Goal: Task Accomplishment & Management: Use online tool/utility

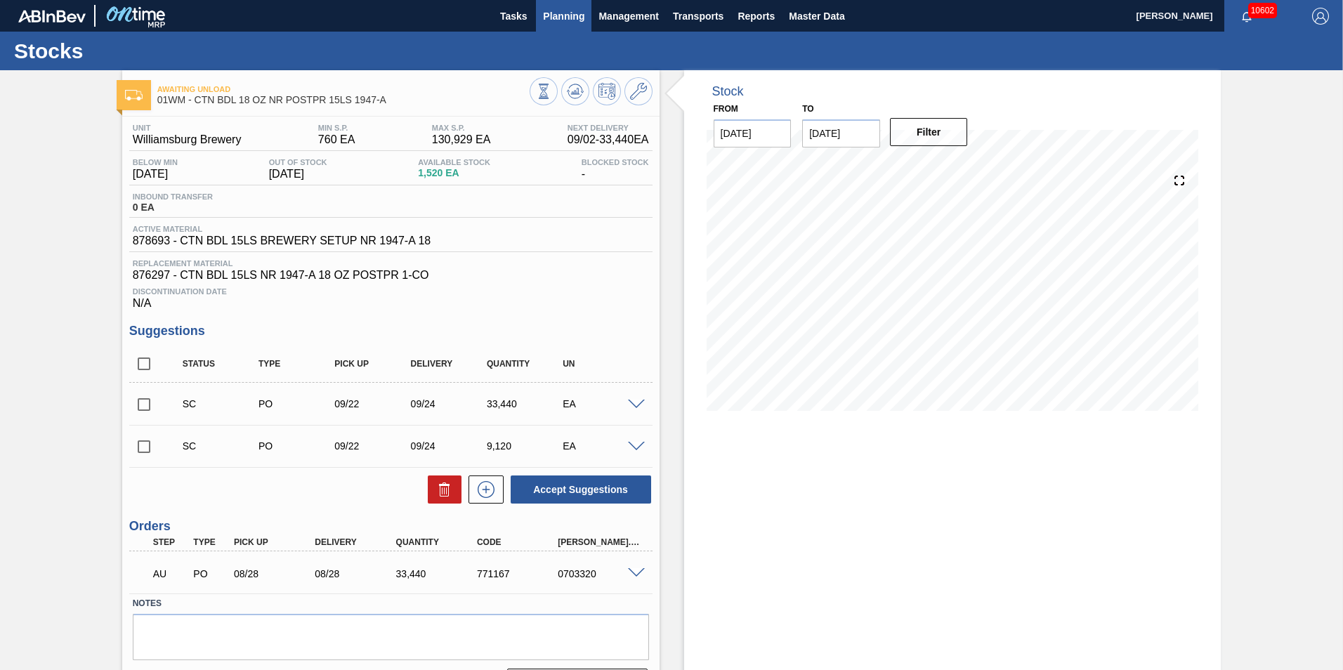
click at [565, 18] on span "Planning" at bounding box center [563, 16] width 41 height 17
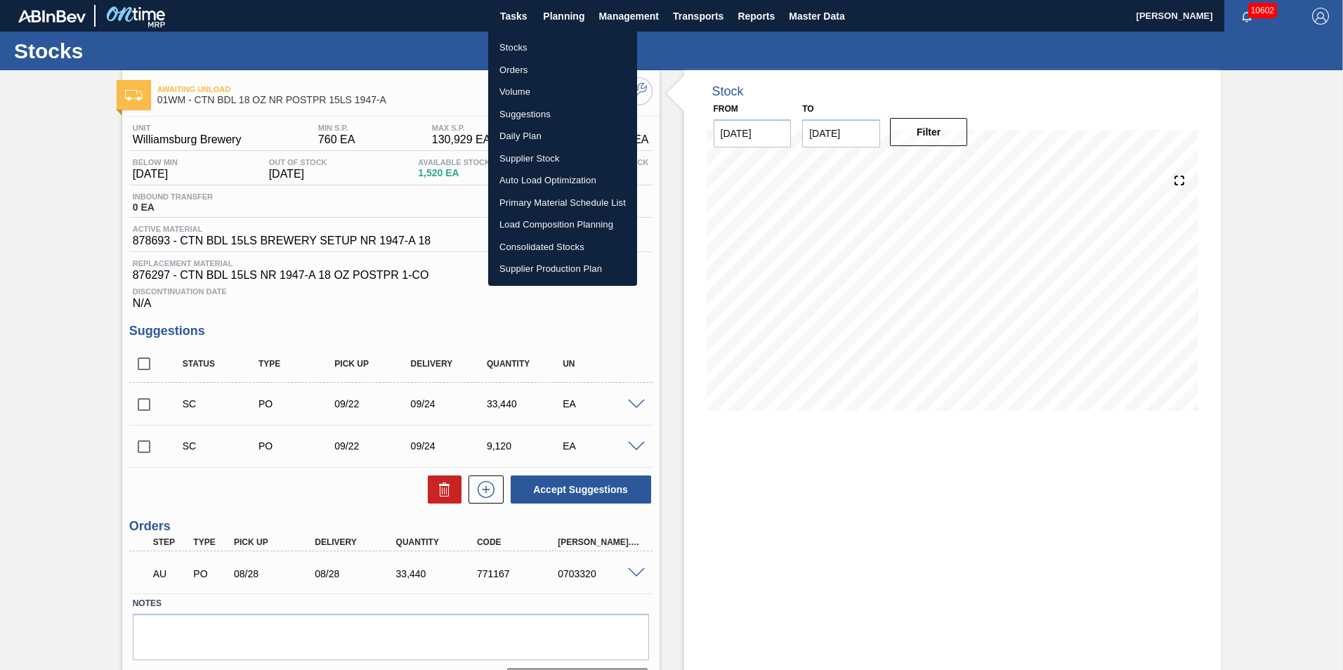
click at [523, 118] on li "Suggestions" at bounding box center [562, 114] width 149 height 22
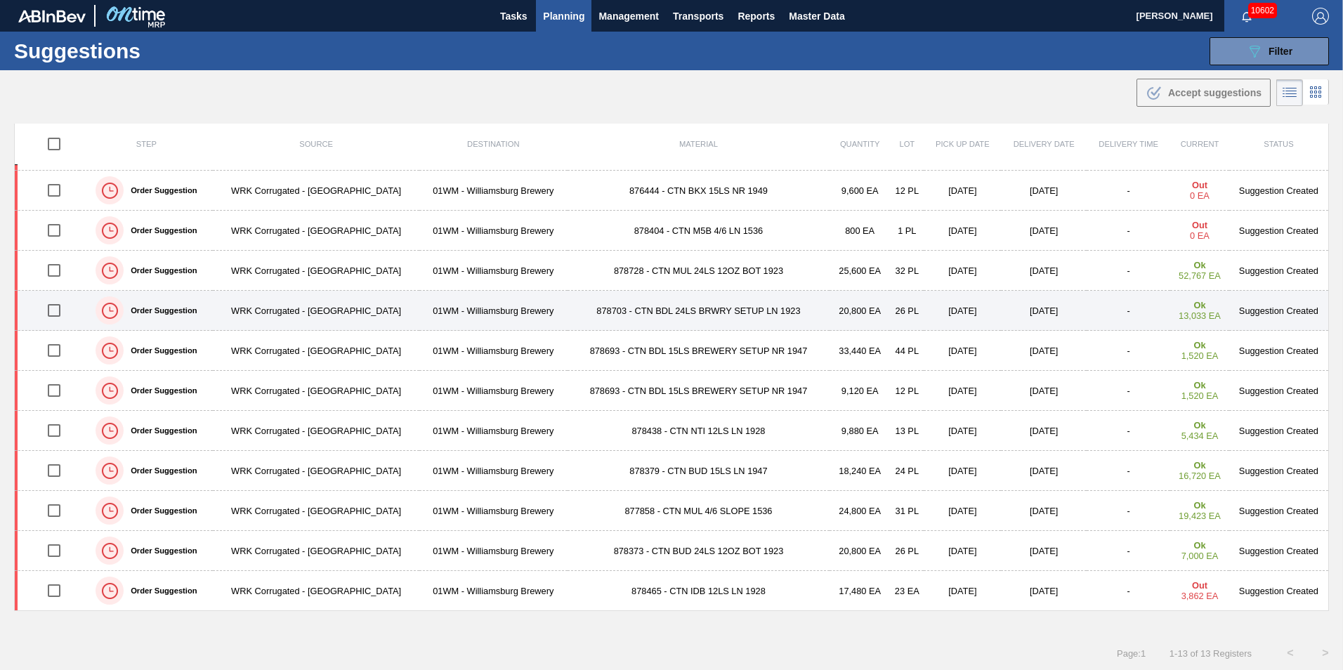
scroll to position [1, 0]
click at [682, 306] on td "878703 - CTN BDL 24LS BRWRY SETUP LN 1923" at bounding box center [699, 310] width 263 height 40
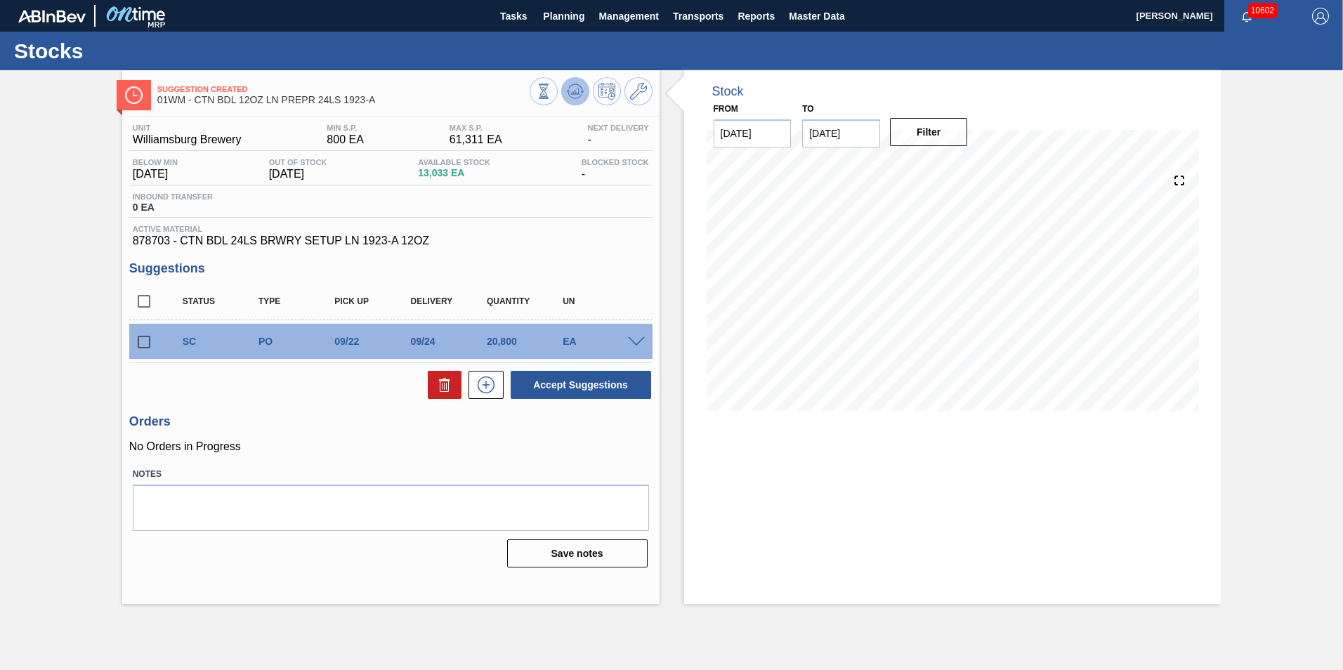
click at [575, 87] on icon at bounding box center [575, 91] width 17 height 17
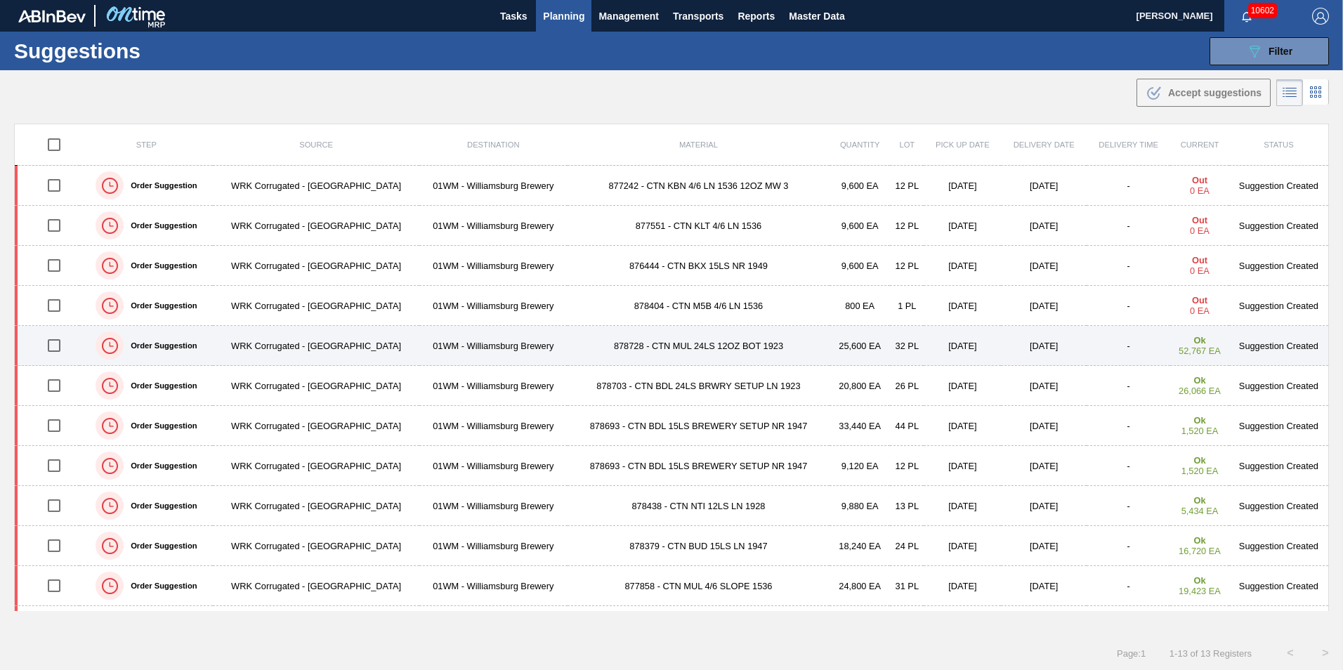
click at [843, 350] on td "25,600 EA" at bounding box center [860, 346] width 60 height 40
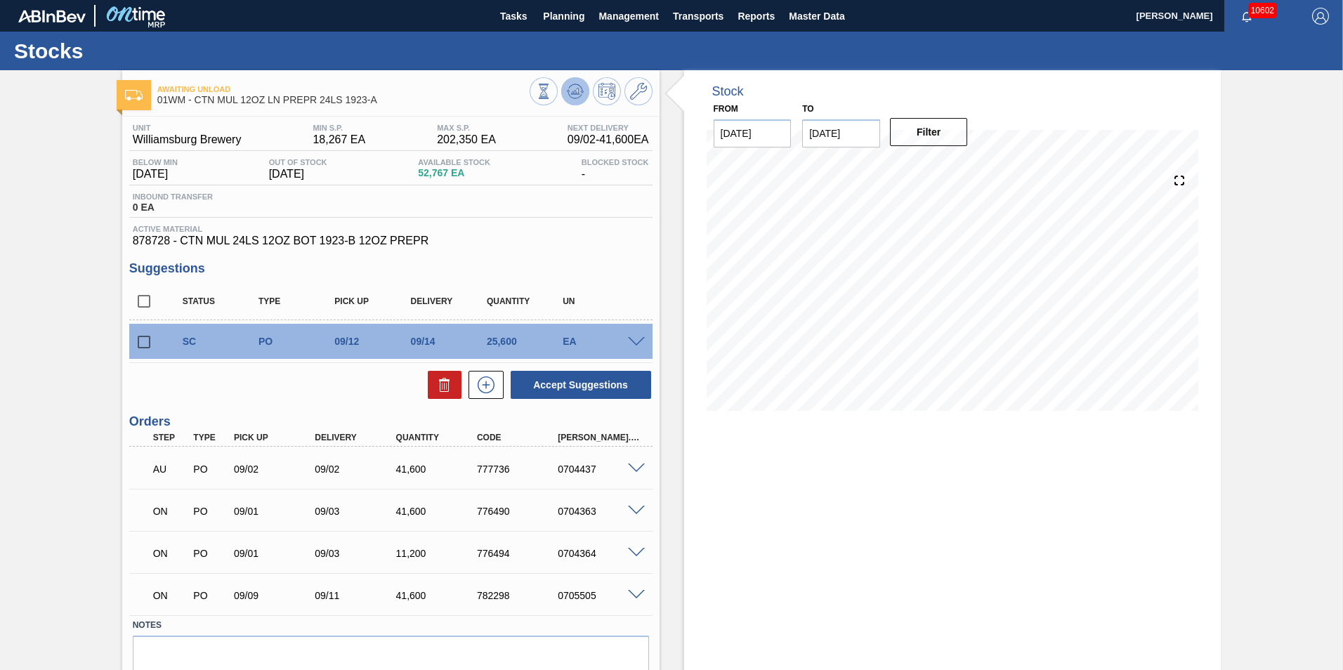
click at [574, 88] on icon at bounding box center [575, 91] width 17 height 17
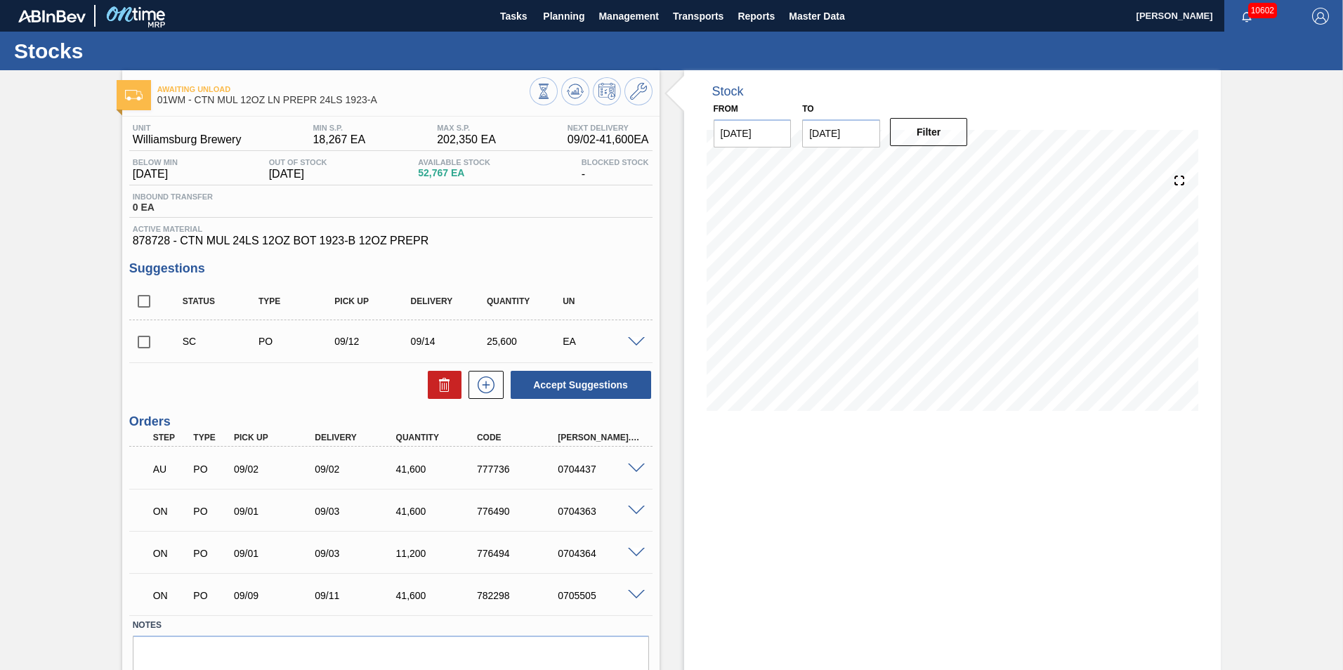
click at [143, 343] on input "checkbox" at bounding box center [143, 341] width 29 height 29
click at [449, 380] on icon at bounding box center [444, 384] width 17 height 17
checkbox input "false"
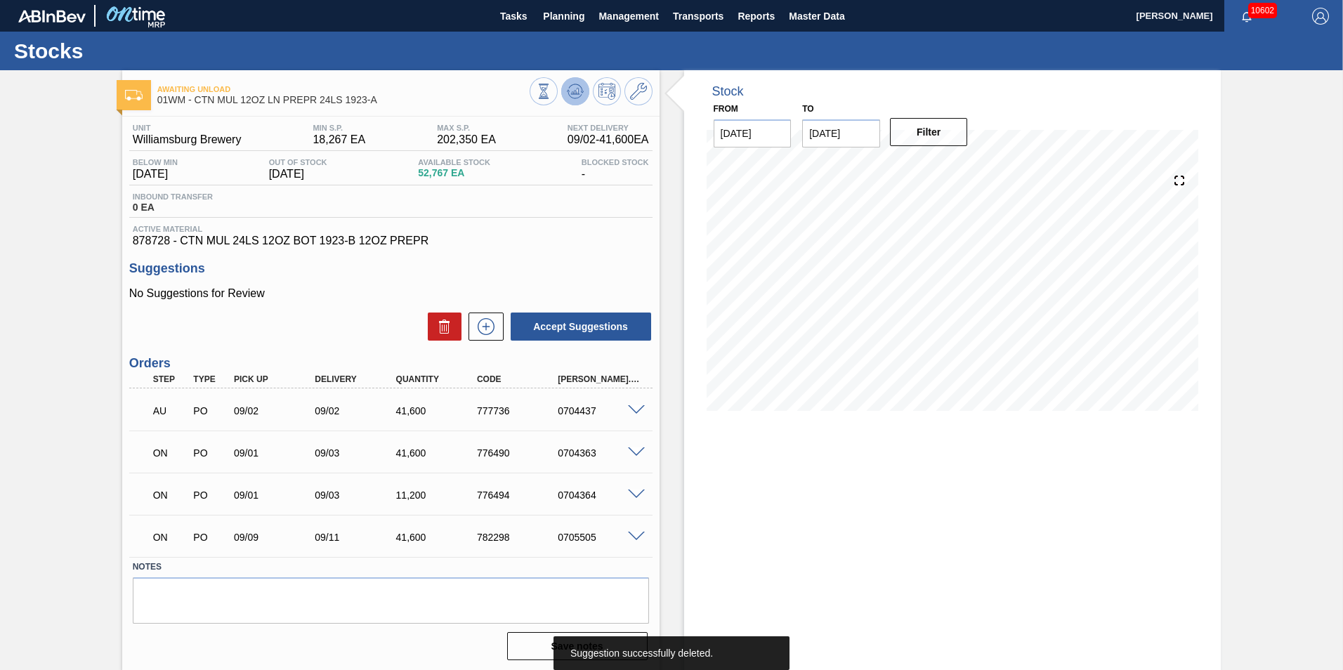
click at [583, 88] on button at bounding box center [575, 91] width 28 height 28
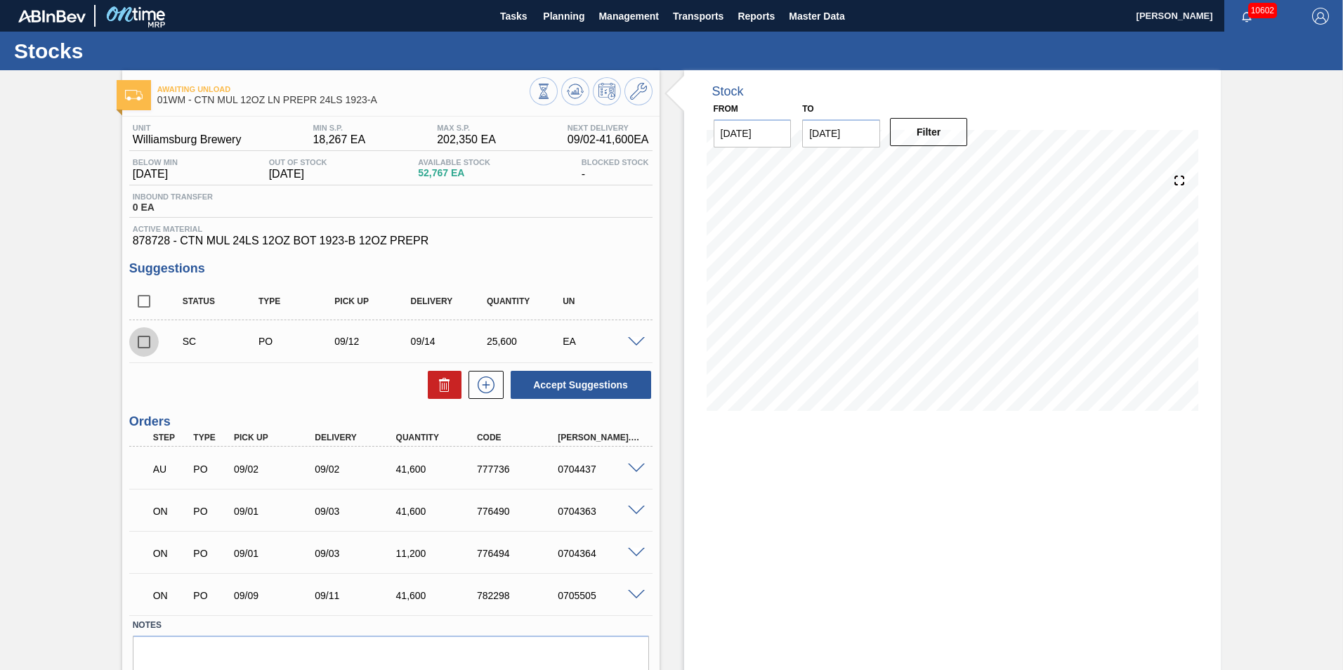
click at [145, 343] on input "checkbox" at bounding box center [143, 341] width 29 height 29
checkbox input "true"
click at [447, 391] on icon at bounding box center [444, 384] width 17 height 17
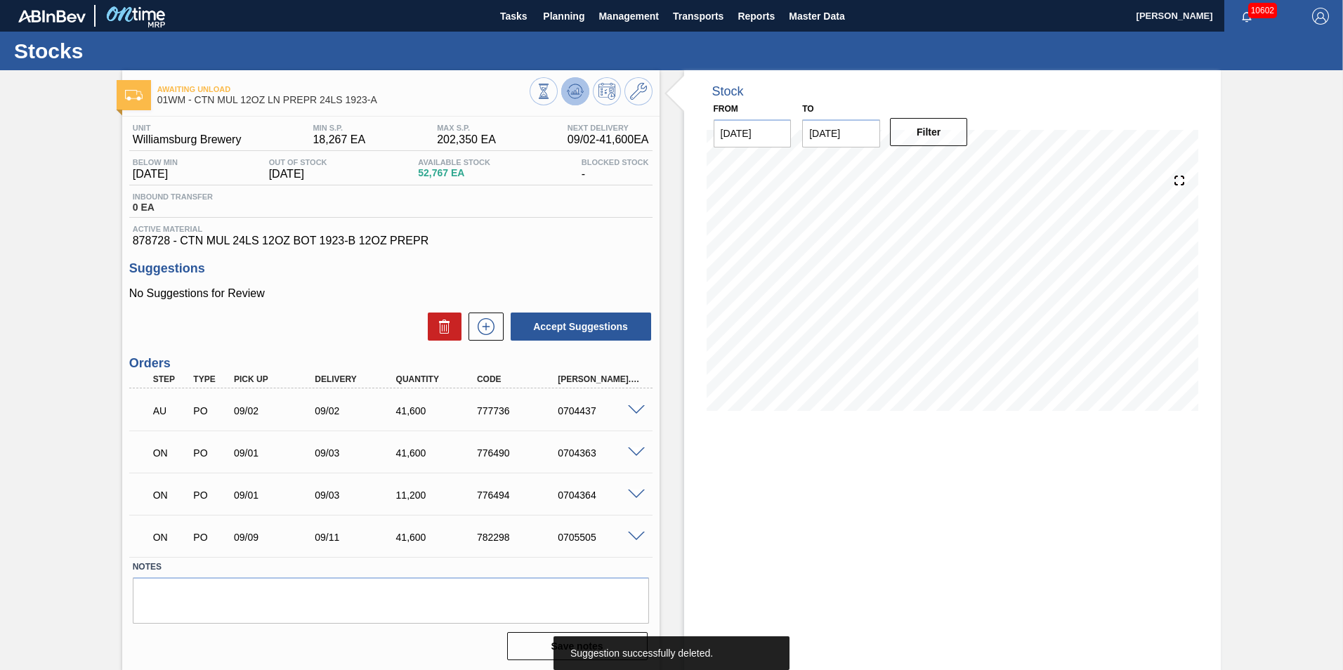
click at [582, 87] on button at bounding box center [575, 91] width 28 height 28
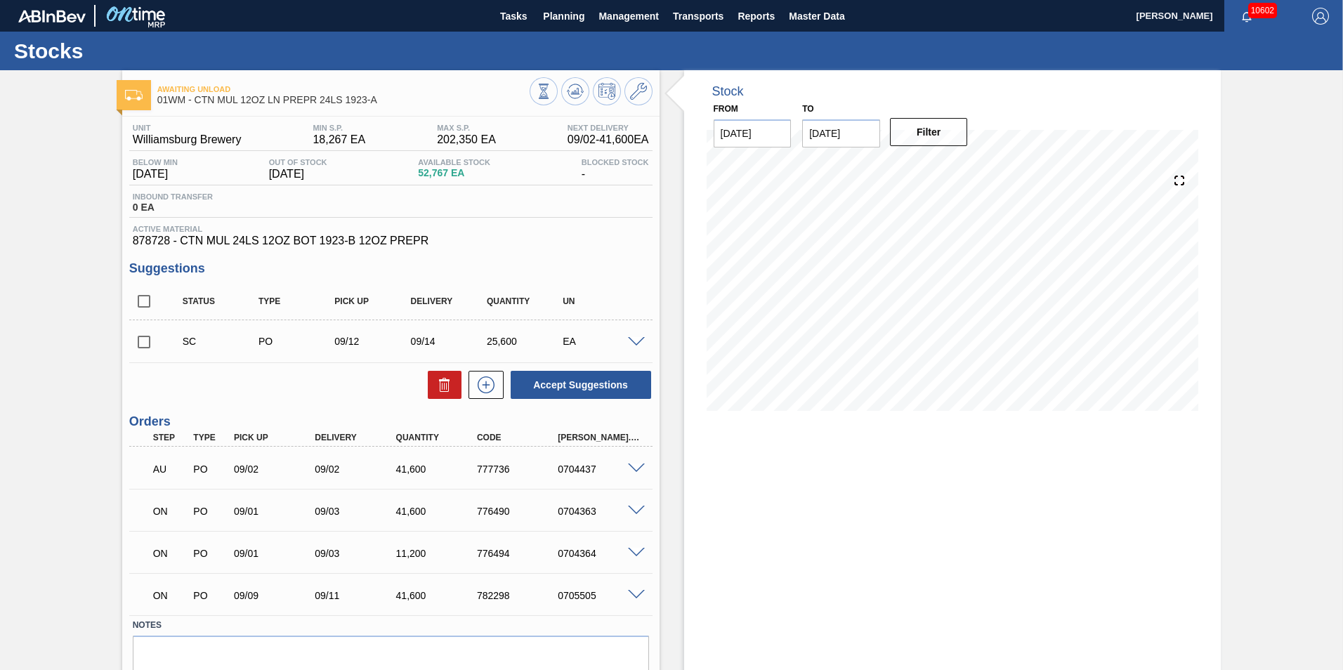
click at [825, 129] on input "[DATE]" at bounding box center [841, 133] width 78 height 28
click at [869, 303] on div "30" at bounding box center [864, 303] width 19 height 19
type input "[DATE]"
click at [932, 124] on button "Filter" at bounding box center [929, 132] width 78 height 28
click at [153, 338] on input "checkbox" at bounding box center [143, 341] width 29 height 29
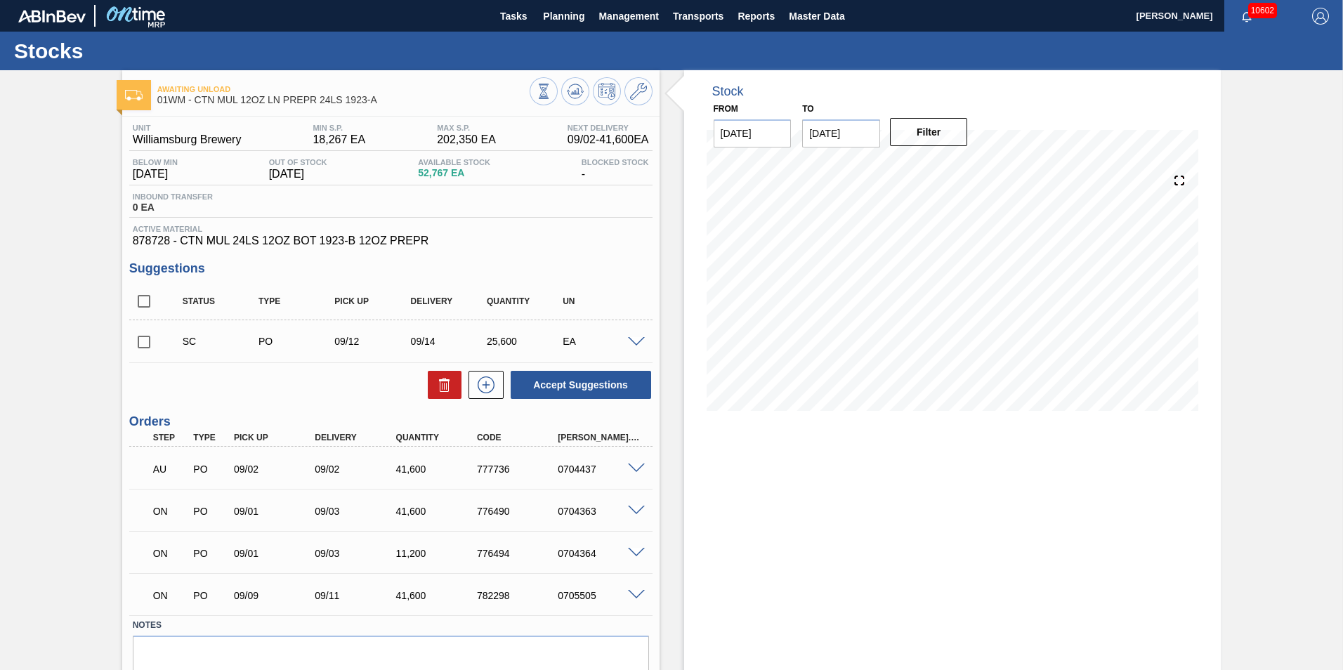
checkbox input "true"
click at [440, 379] on icon at bounding box center [444, 384] width 17 height 17
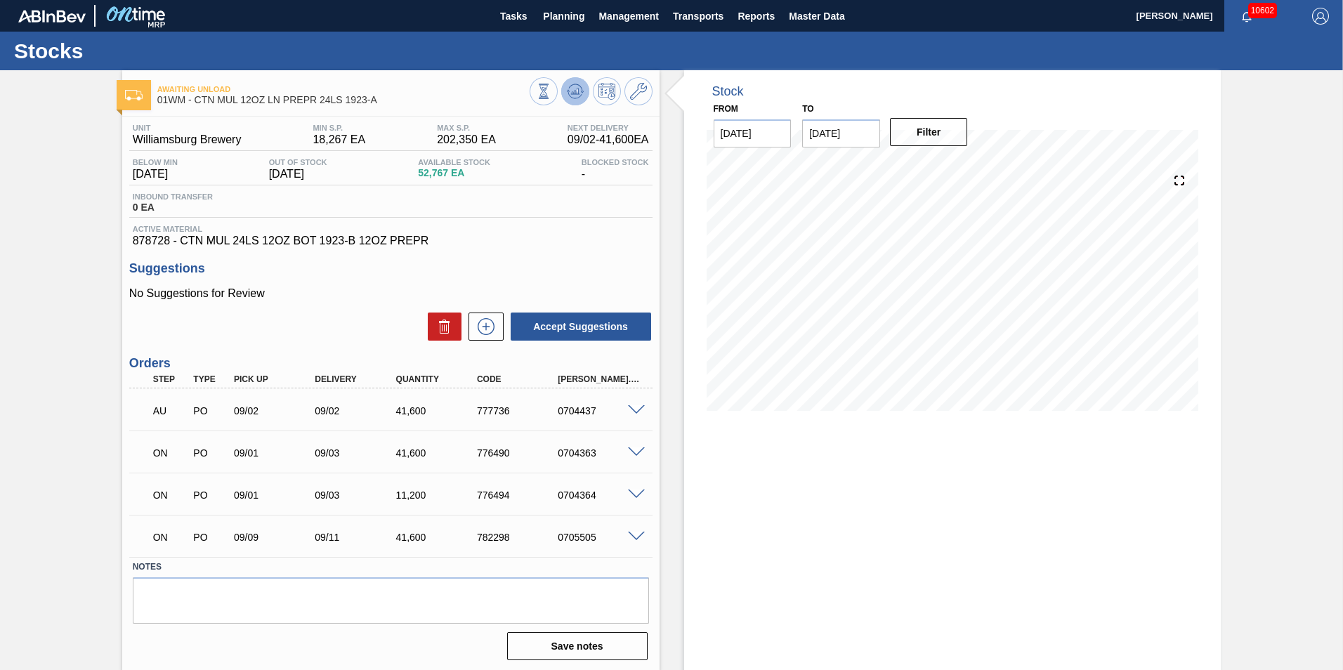
click at [573, 95] on icon at bounding box center [575, 91] width 17 height 17
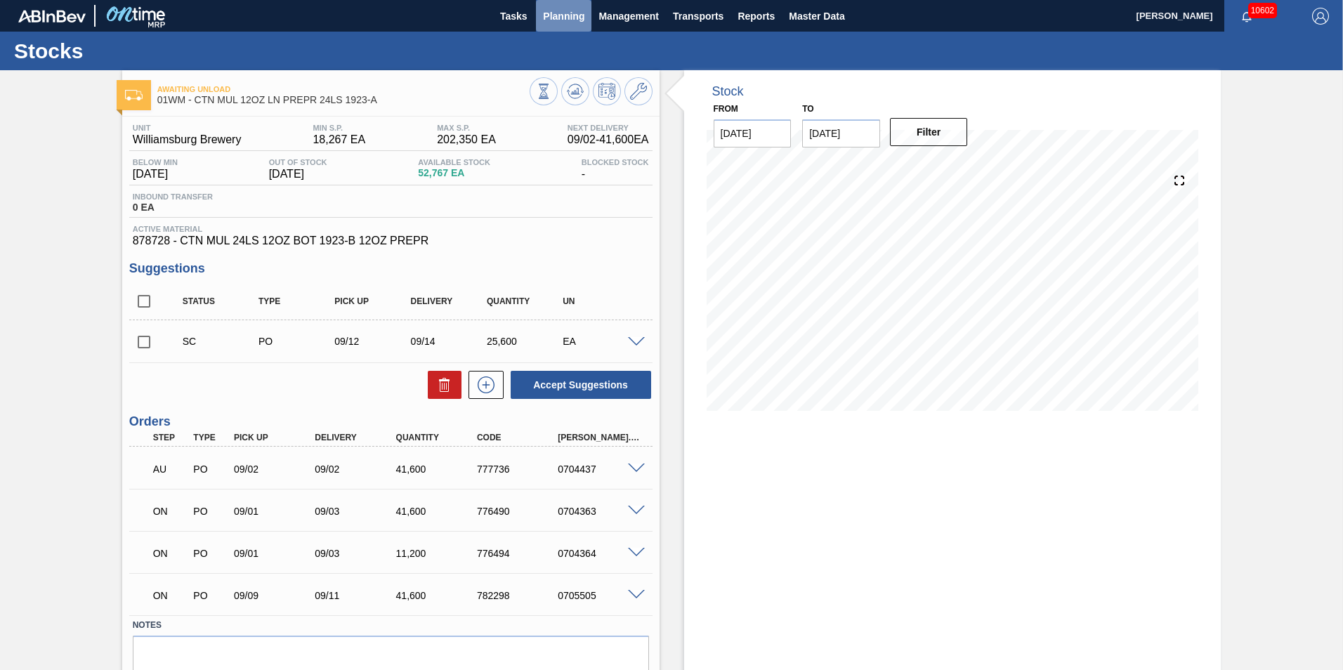
click at [554, 15] on span "Planning" at bounding box center [563, 16] width 41 height 17
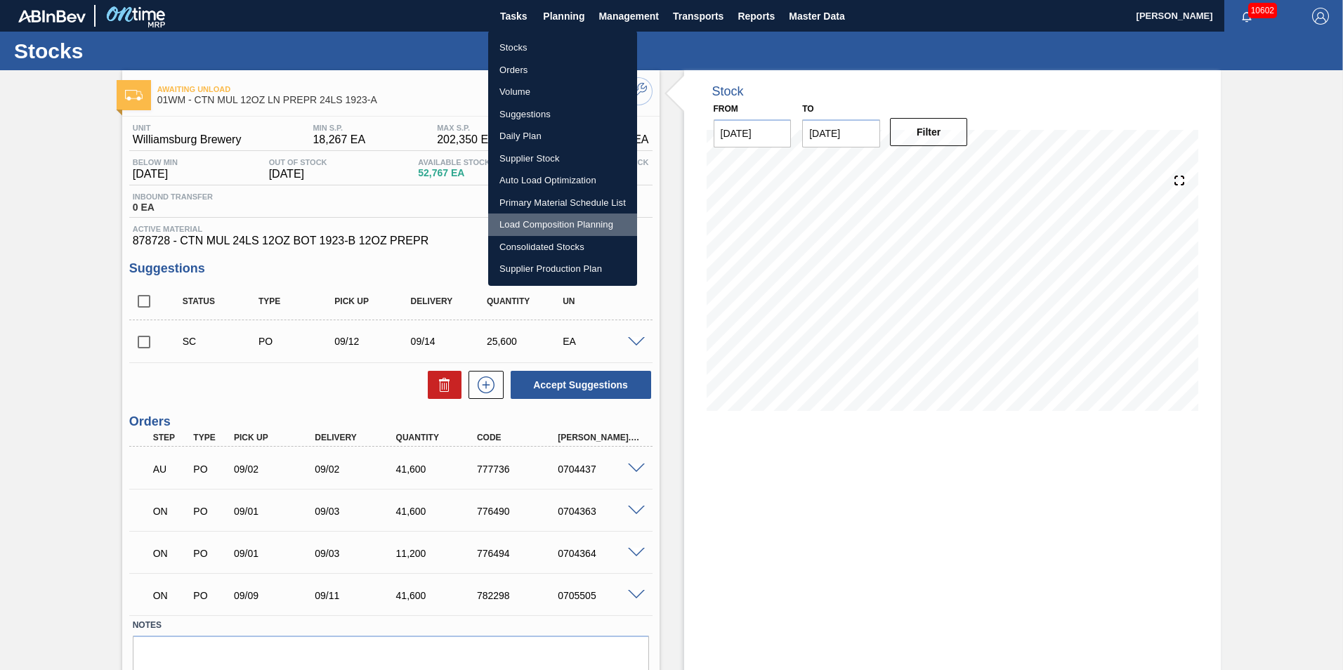
click at [542, 219] on li "Load Composition Planning" at bounding box center [562, 225] width 149 height 22
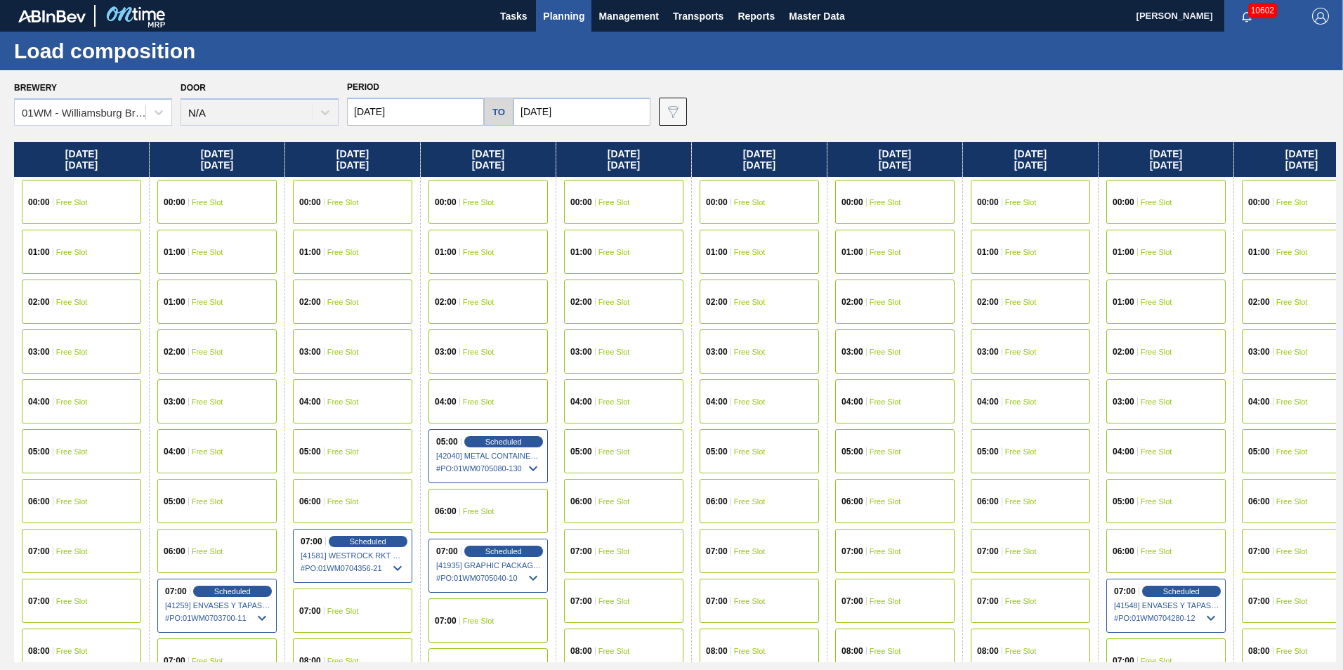
click at [561, 17] on span "Planning" at bounding box center [563, 16] width 41 height 17
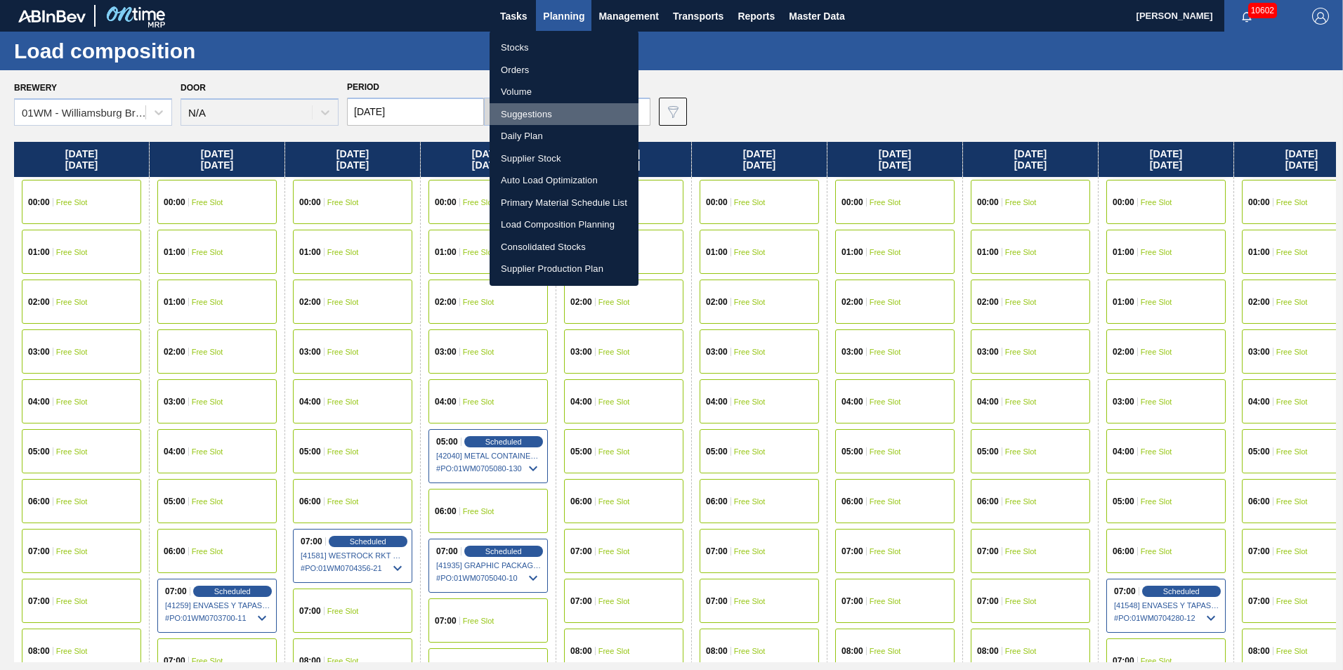
click at [560, 114] on li "Suggestions" at bounding box center [564, 114] width 149 height 22
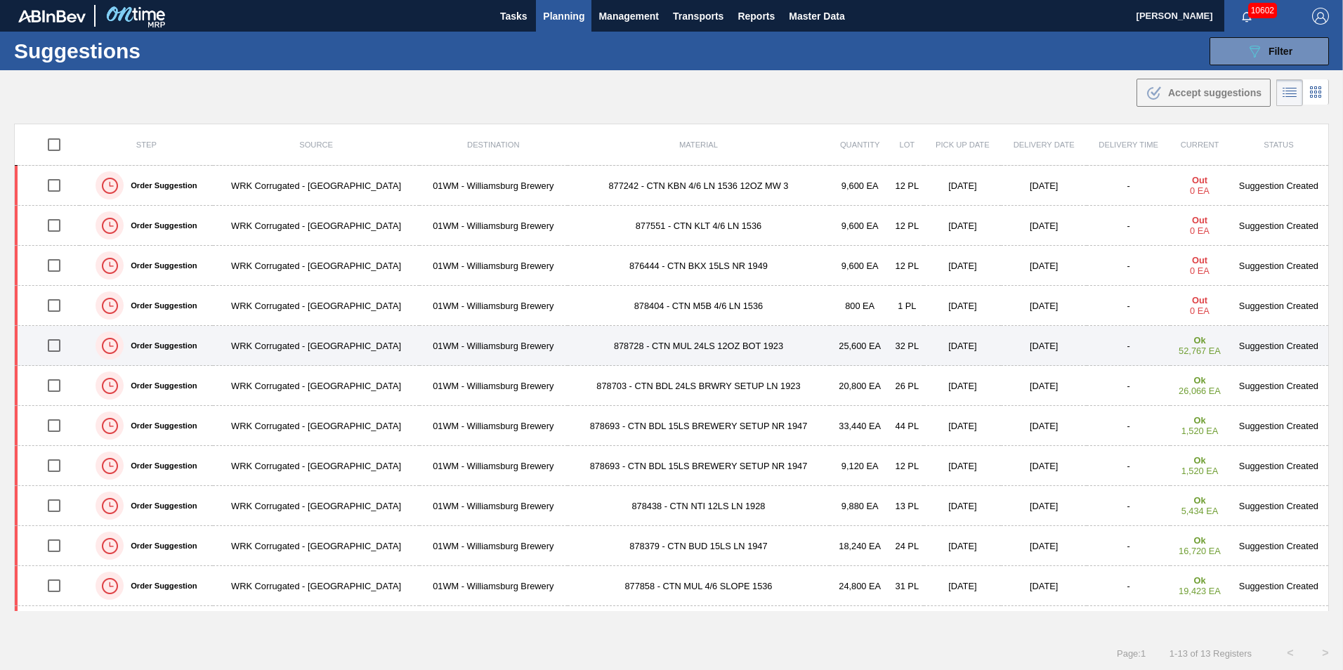
click at [58, 346] on input "checkbox" at bounding box center [53, 345] width 29 height 29
checkbox input "true"
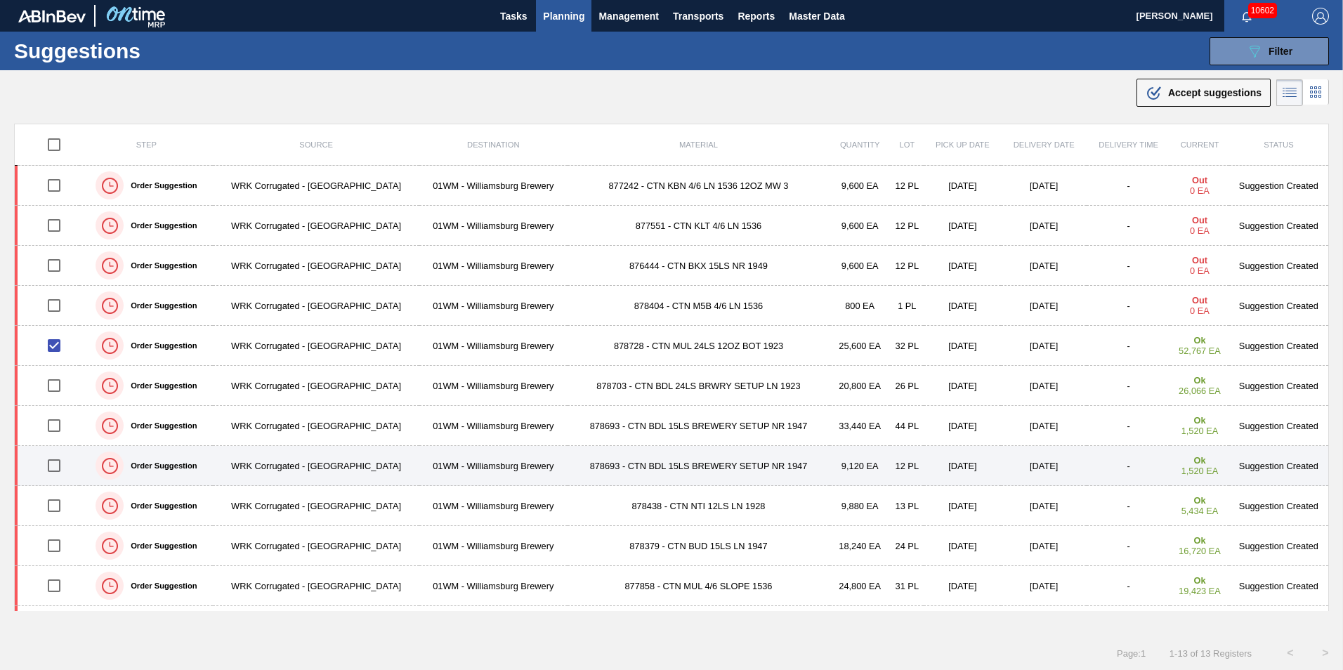
click at [51, 468] on input "checkbox" at bounding box center [53, 465] width 29 height 29
checkbox input "true"
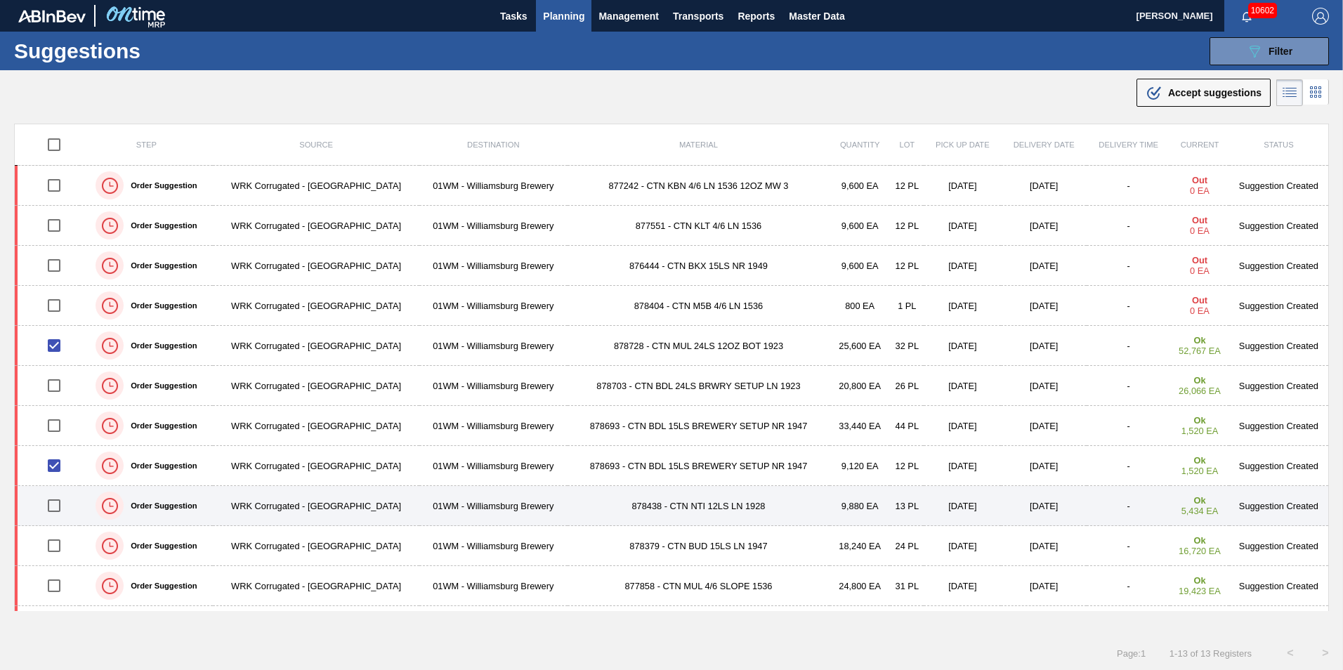
click at [57, 513] on input "checkbox" at bounding box center [53, 505] width 29 height 29
checkbox input "true"
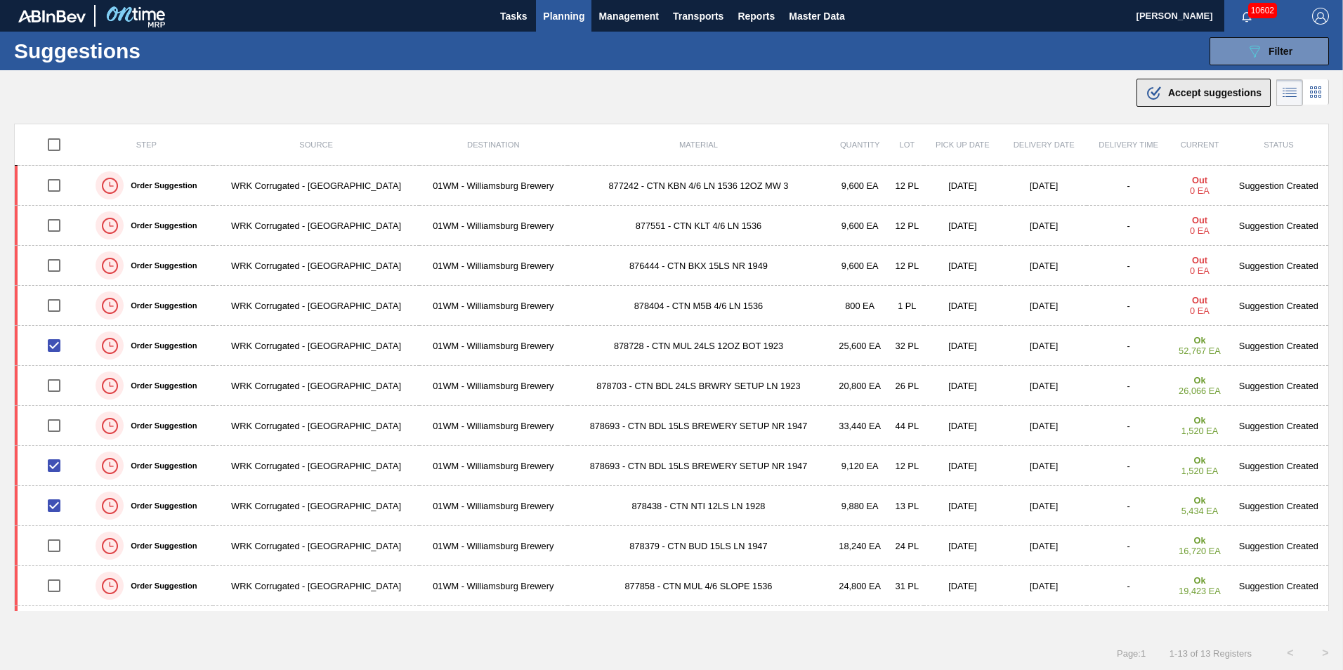
click at [1198, 91] on span "Accept suggestions" at bounding box center [1214, 92] width 93 height 11
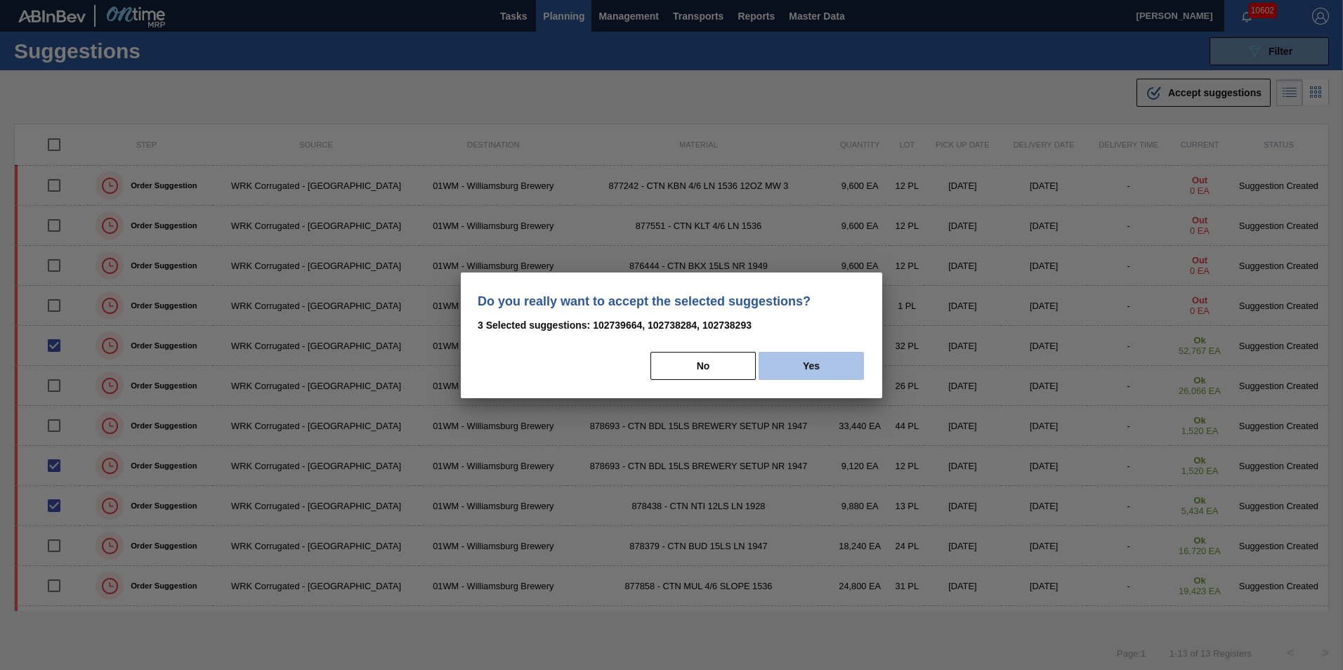
click at [819, 365] on button "Yes" at bounding box center [811, 366] width 105 height 28
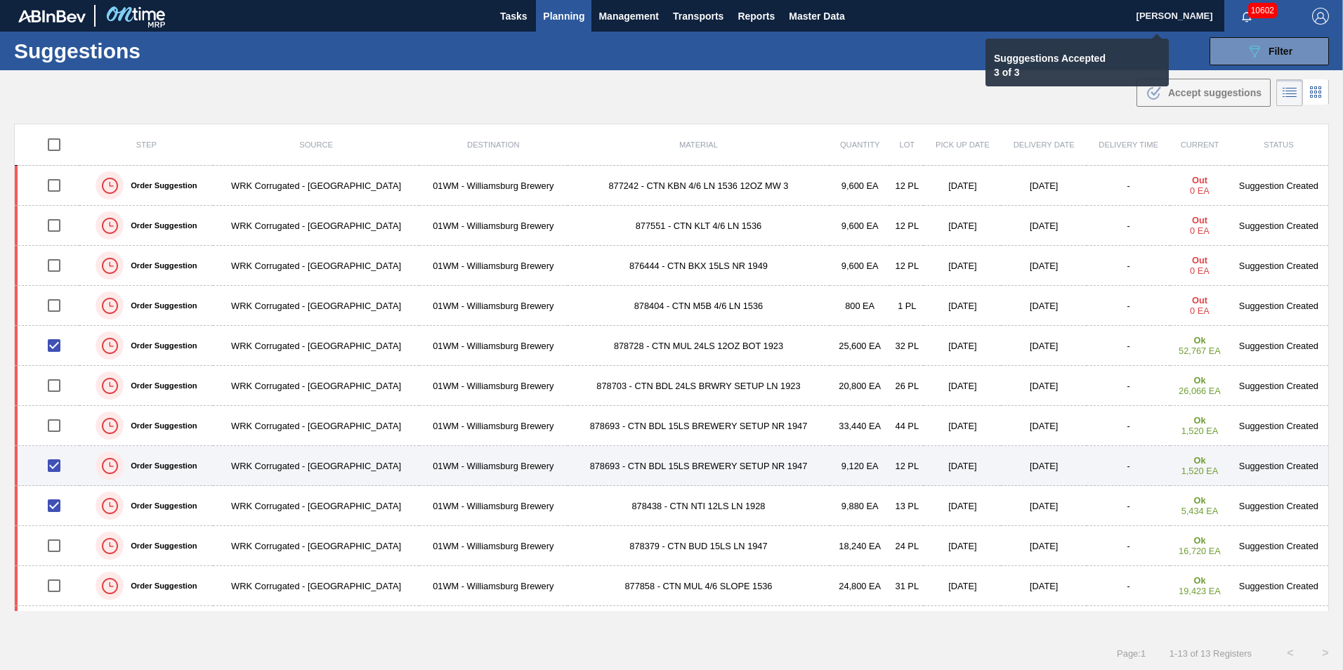
checkbox input "false"
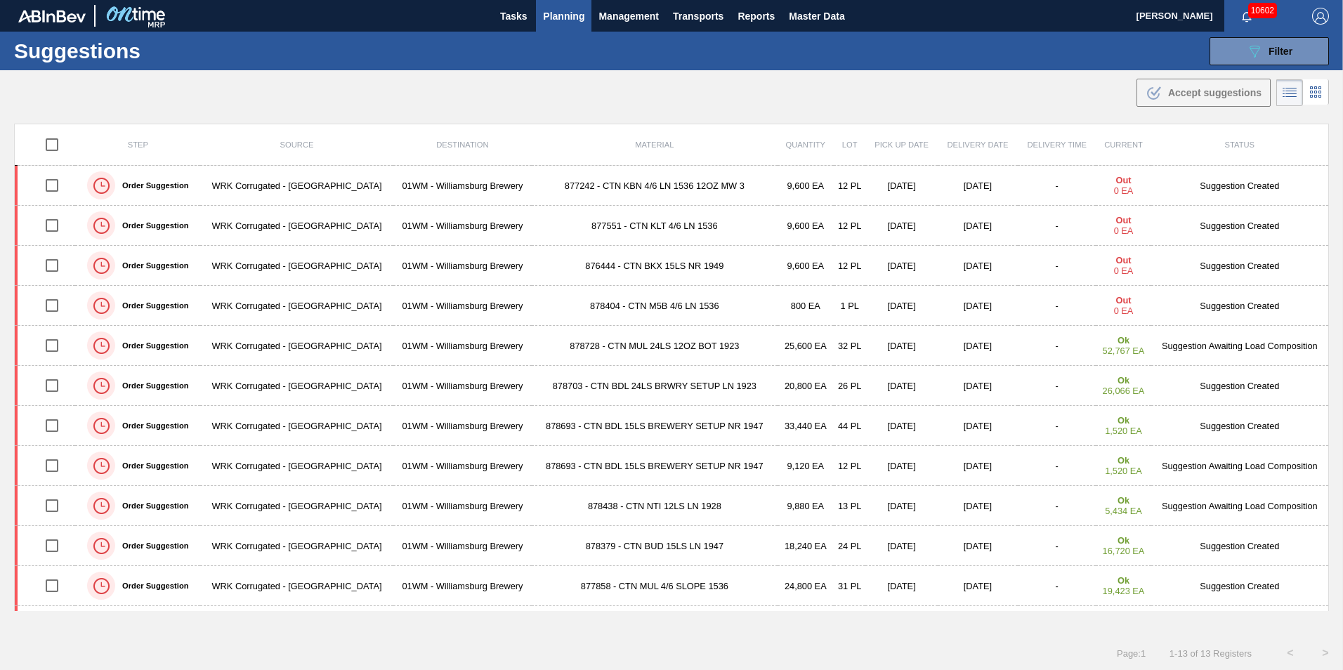
click at [561, 17] on span "Planning" at bounding box center [563, 16] width 41 height 17
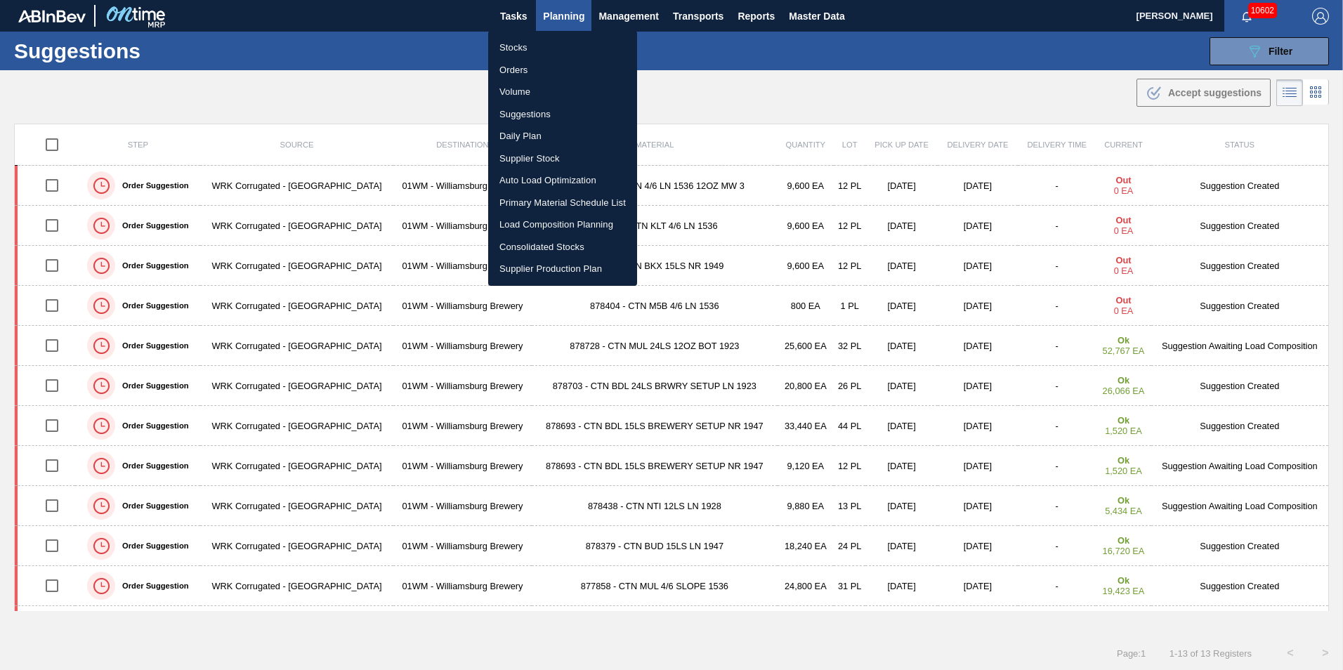
click at [549, 221] on li "Load Composition Planning" at bounding box center [562, 225] width 149 height 22
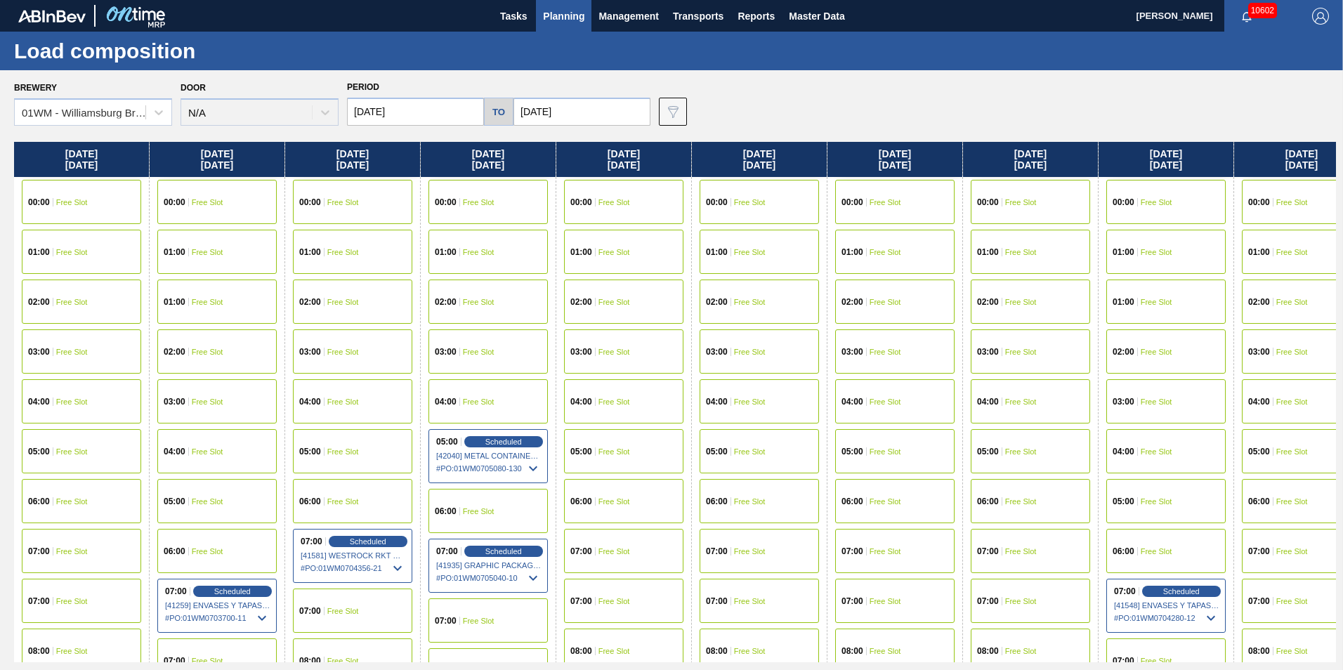
click at [556, 105] on input "[DATE]" at bounding box center [581, 112] width 137 height 28
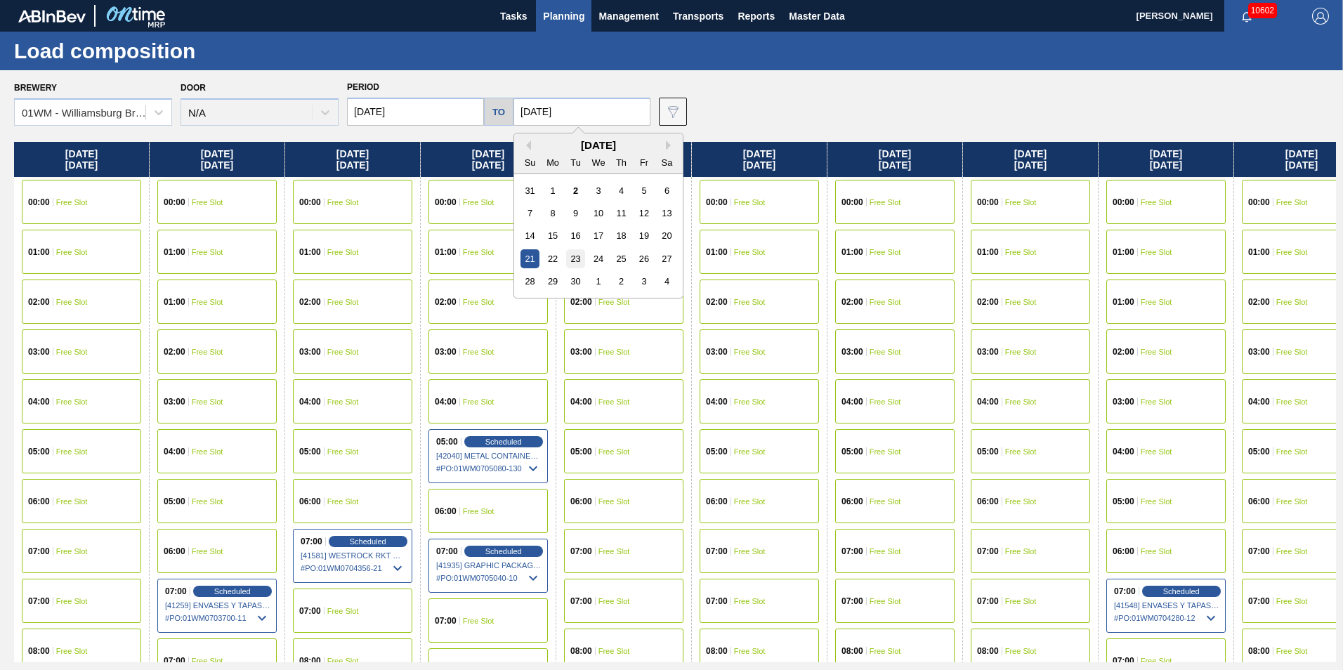
click at [568, 259] on div "23" at bounding box center [575, 258] width 19 height 19
type input "[DATE]"
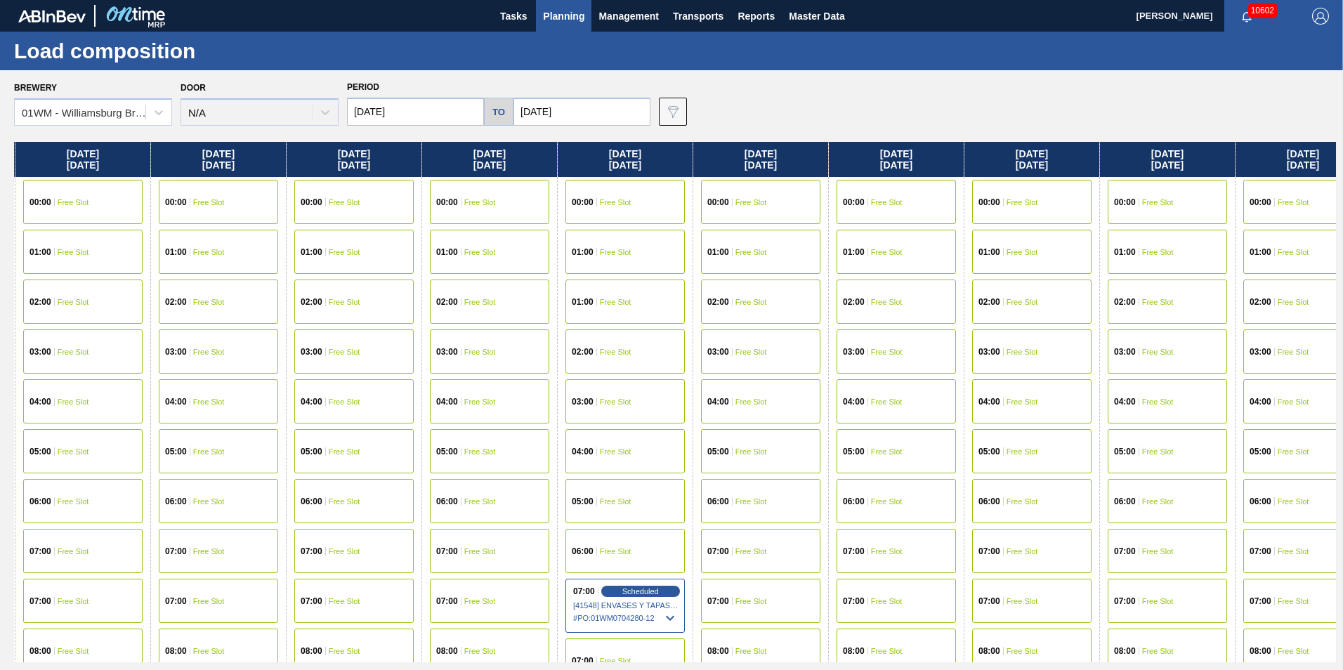
scroll to position [0, 712]
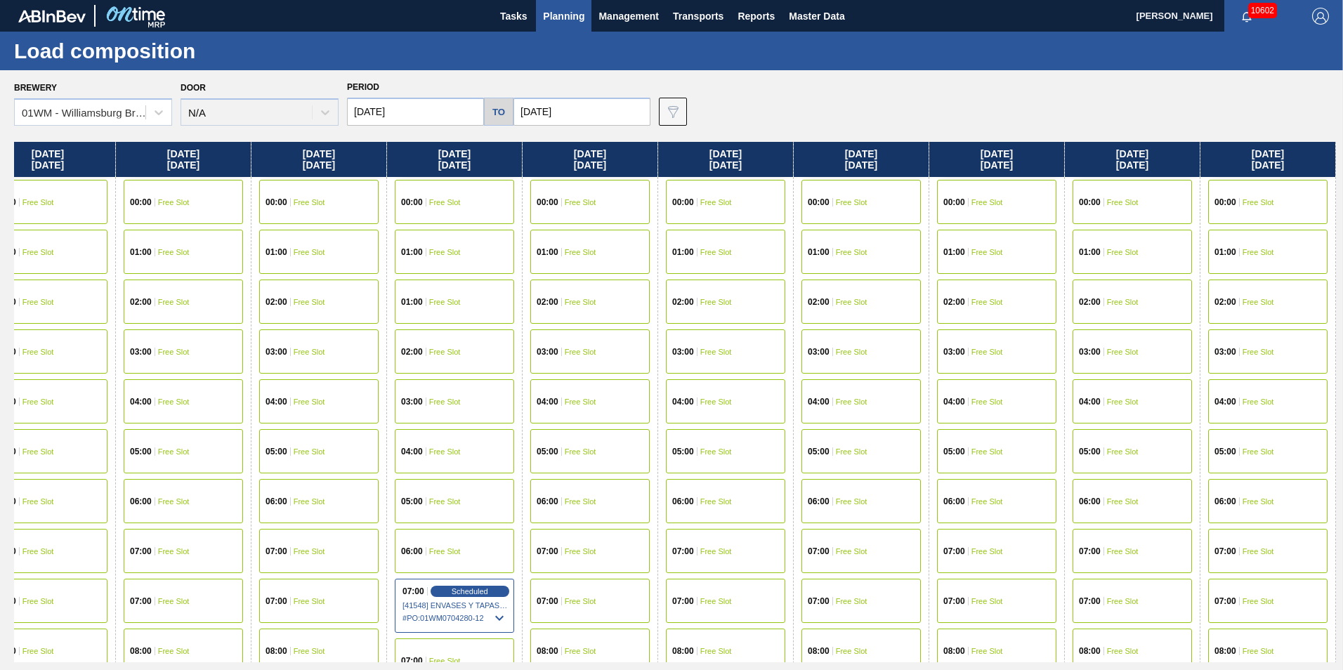
drag, startPoint x: 1263, startPoint y: 169, endPoint x: -582, endPoint y: 168, distance: 1845.1
click at [0, 0] on html "Tasks Planning Management Transports Reports Master Data [PERSON_NAME] 10602 Ma…" at bounding box center [671, 0] width 1343 height 0
drag, startPoint x: 1122, startPoint y: 144, endPoint x: 742, endPoint y: 145, distance: 380.7
click at [742, 145] on div "[DATE] 00:00 Free Slot 01:00 Free Slot 02:00 Free Slot 03:00 Free Slot 04:00 Fr…" at bounding box center [675, 402] width 1322 height 520
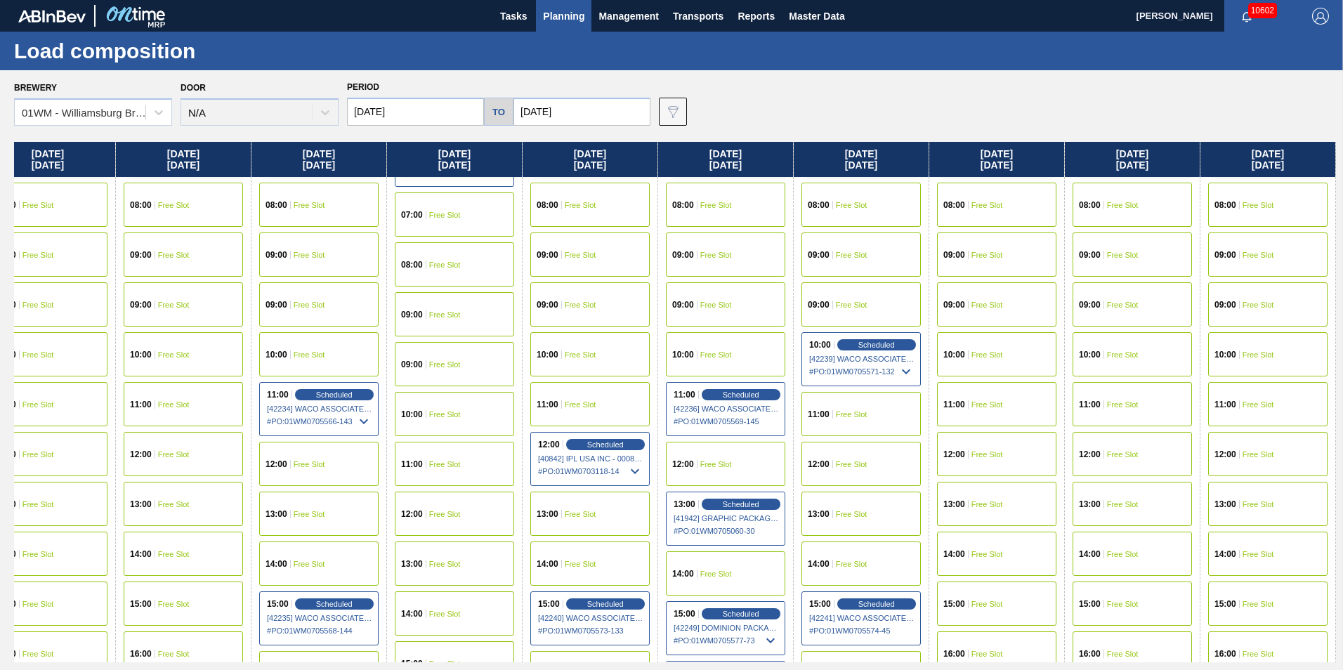
scroll to position [421, 712]
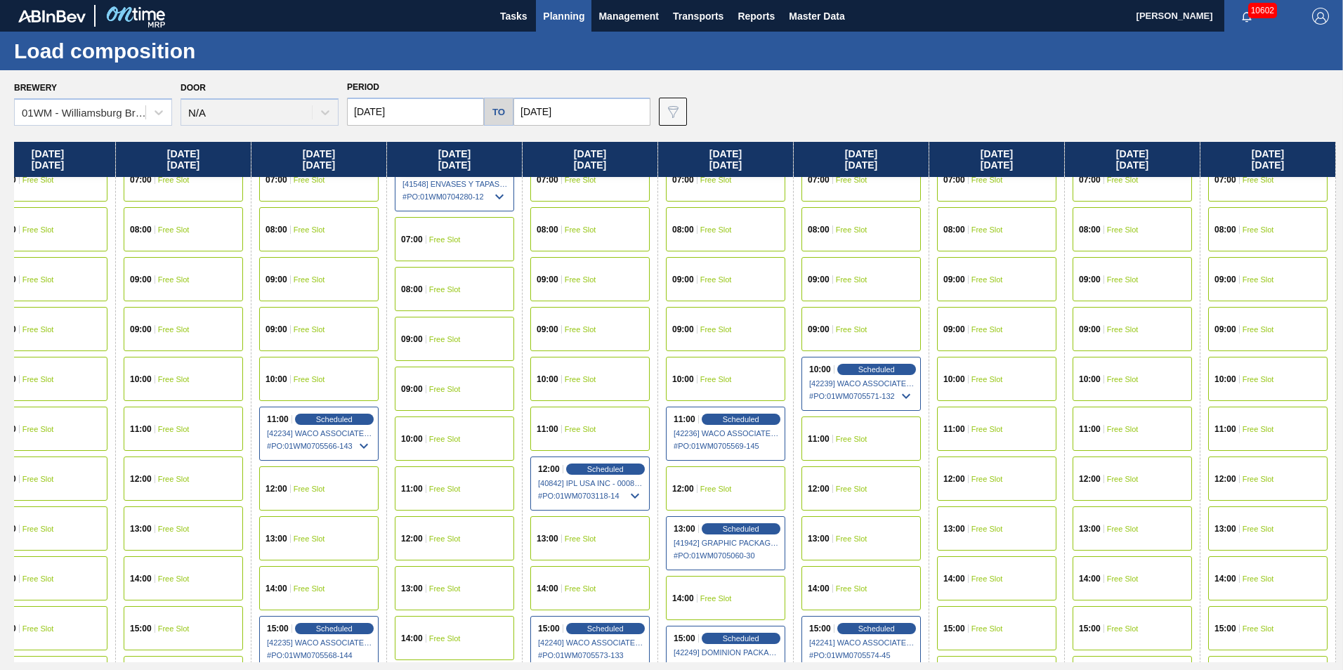
click at [1247, 333] on span "Free Slot" at bounding box center [1258, 329] width 32 height 8
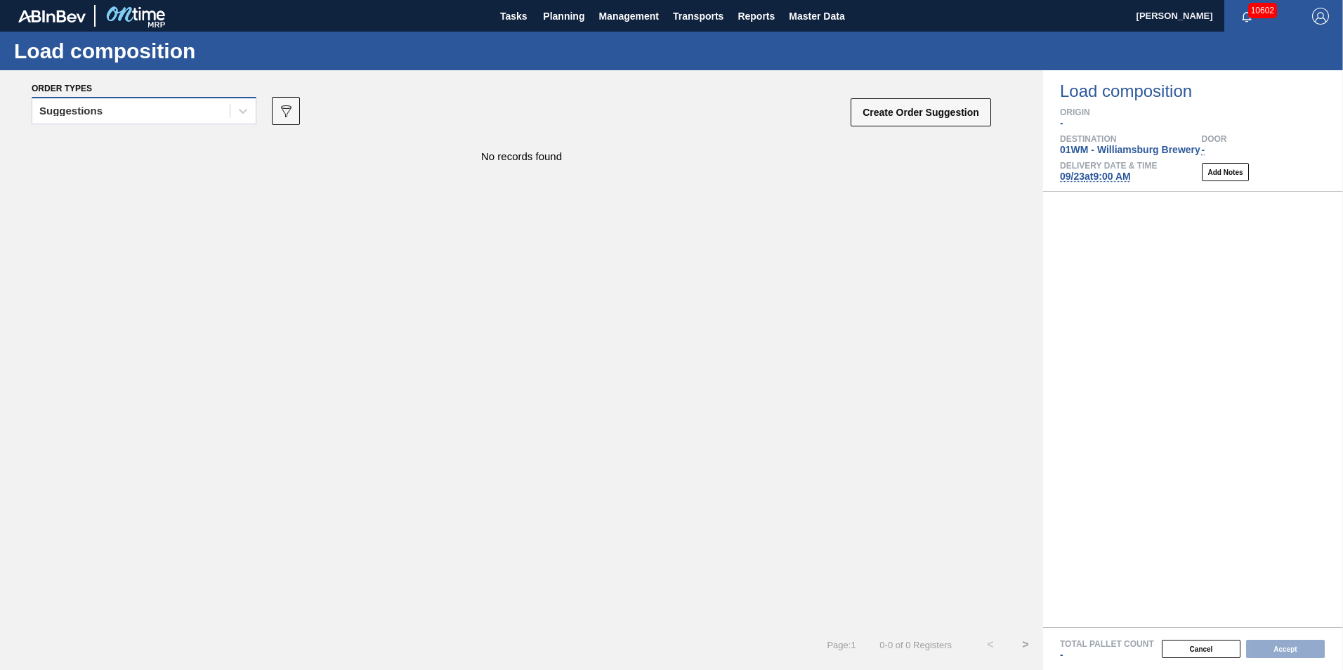
click at [97, 116] on div "Suggestions" at bounding box center [130, 111] width 197 height 20
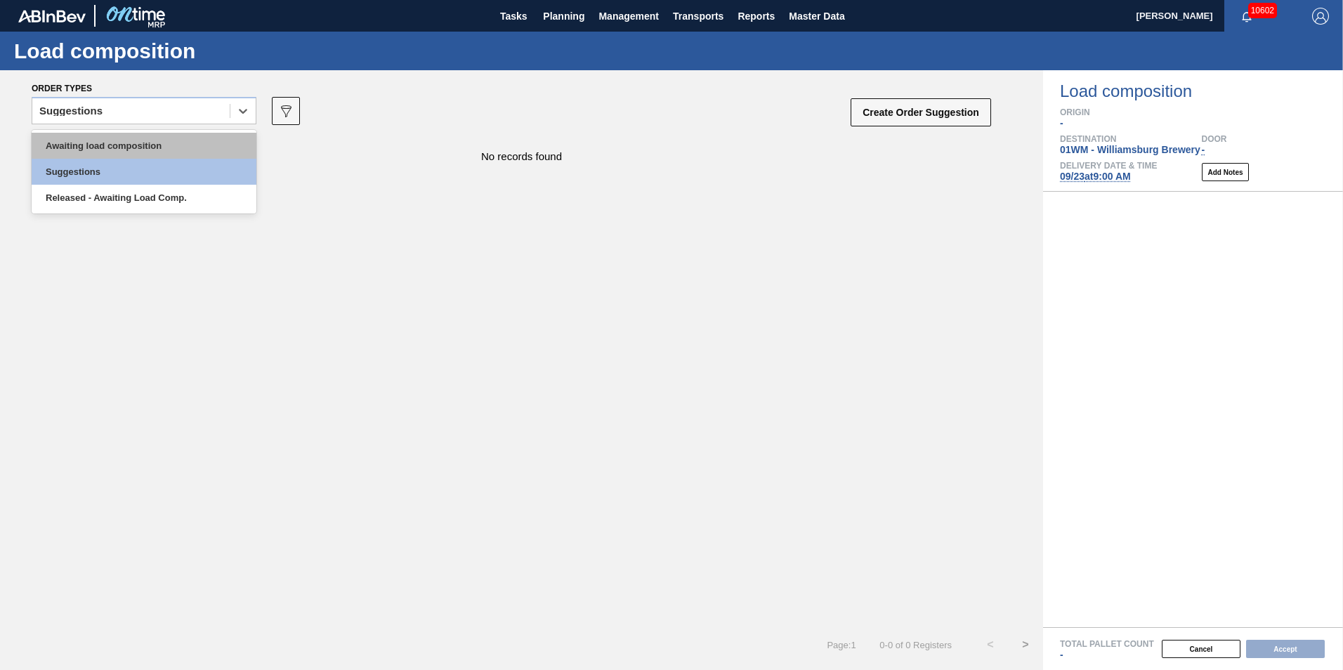
click at [124, 146] on div "Awaiting load composition" at bounding box center [144, 146] width 225 height 26
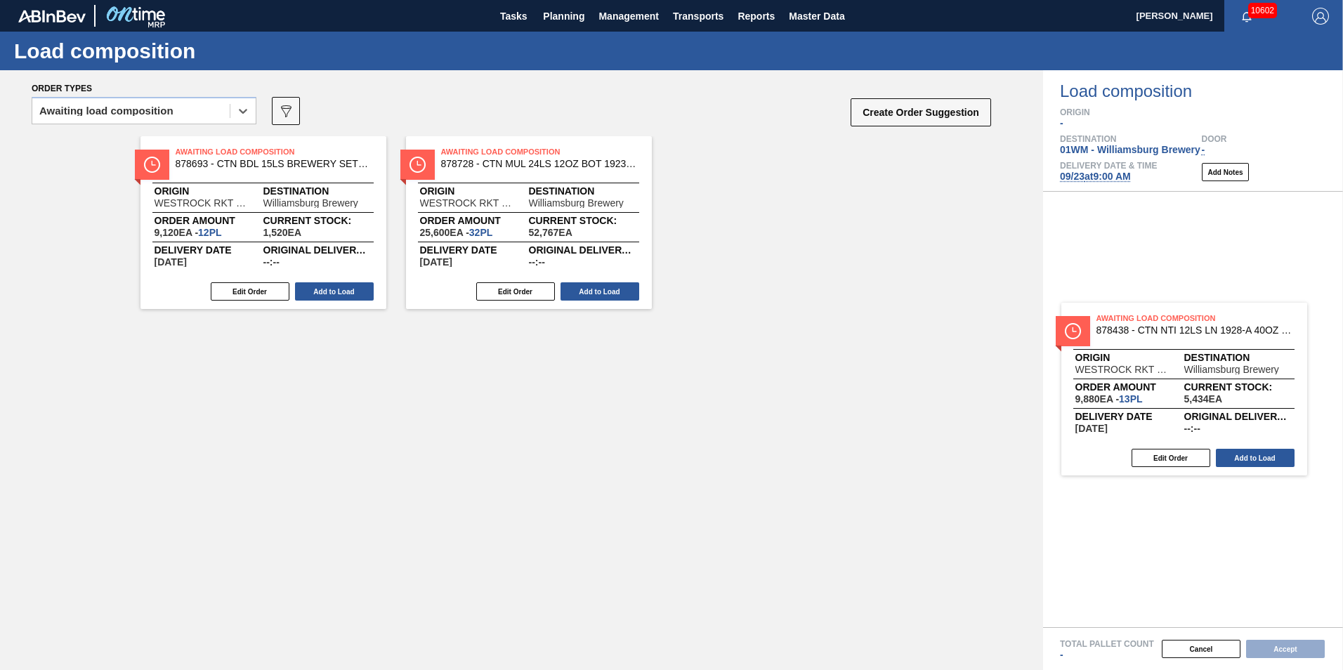
drag, startPoint x: 526, startPoint y: 258, endPoint x: 1119, endPoint y: 406, distance: 610.9
click at [1181, 430] on div "Order types option Awaiting load composition, selected. Select is focused ,type…" at bounding box center [671, 370] width 1343 height 600
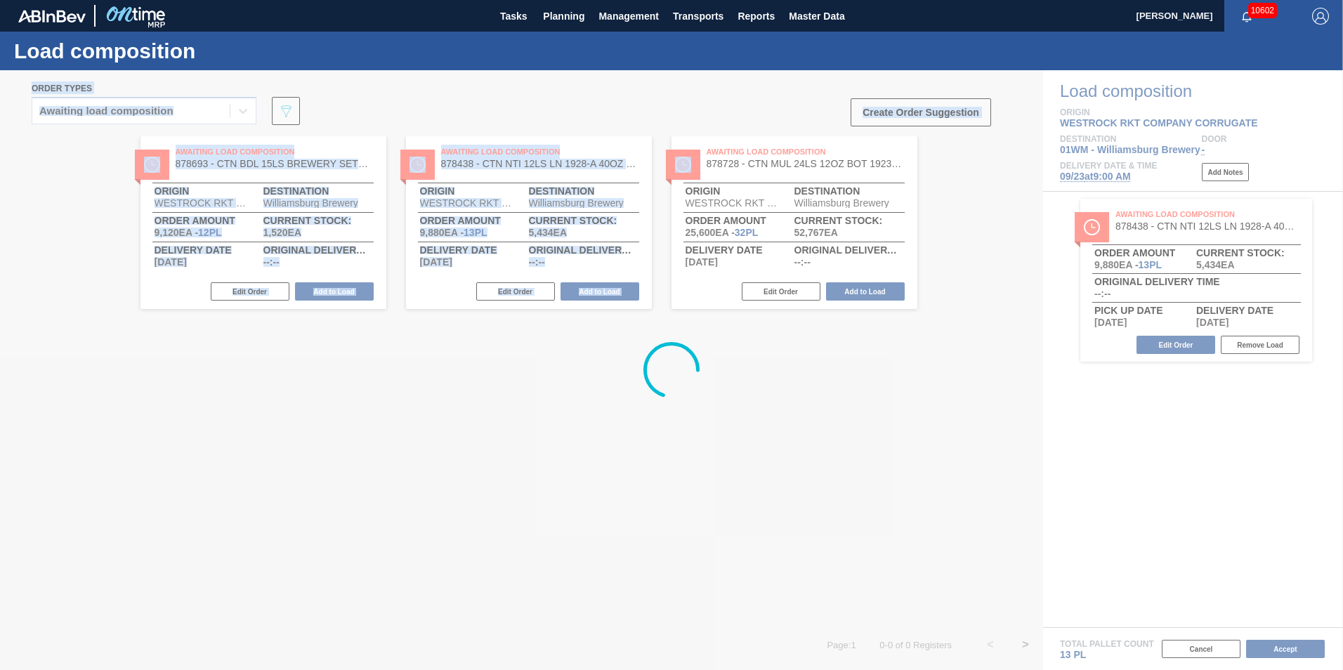
drag, startPoint x: 218, startPoint y: 224, endPoint x: 708, endPoint y: 367, distance: 509.9
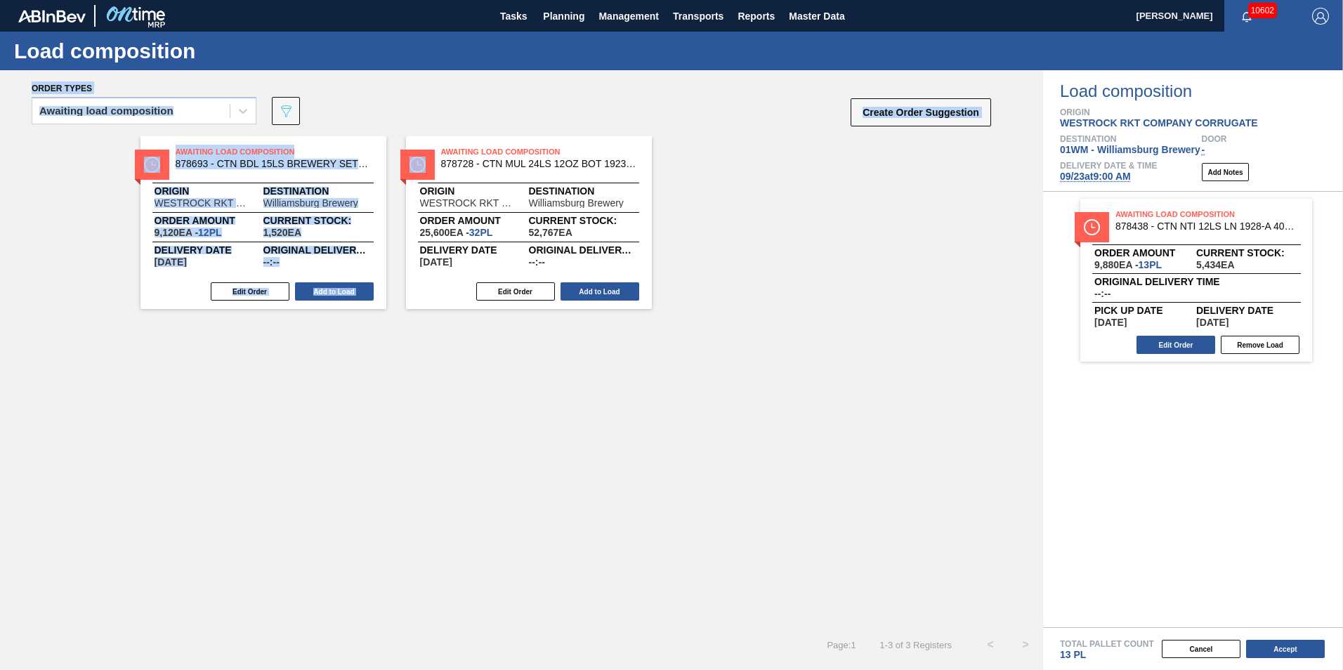
drag, startPoint x: 318, startPoint y: 402, endPoint x: 289, endPoint y: 365, distance: 47.1
click at [317, 402] on div "Awaiting Load Composition 878693 - CTN BDL 15LS BREWERY SETUP NR 1947-A 18 Orig…" at bounding box center [521, 381] width 1043 height 491
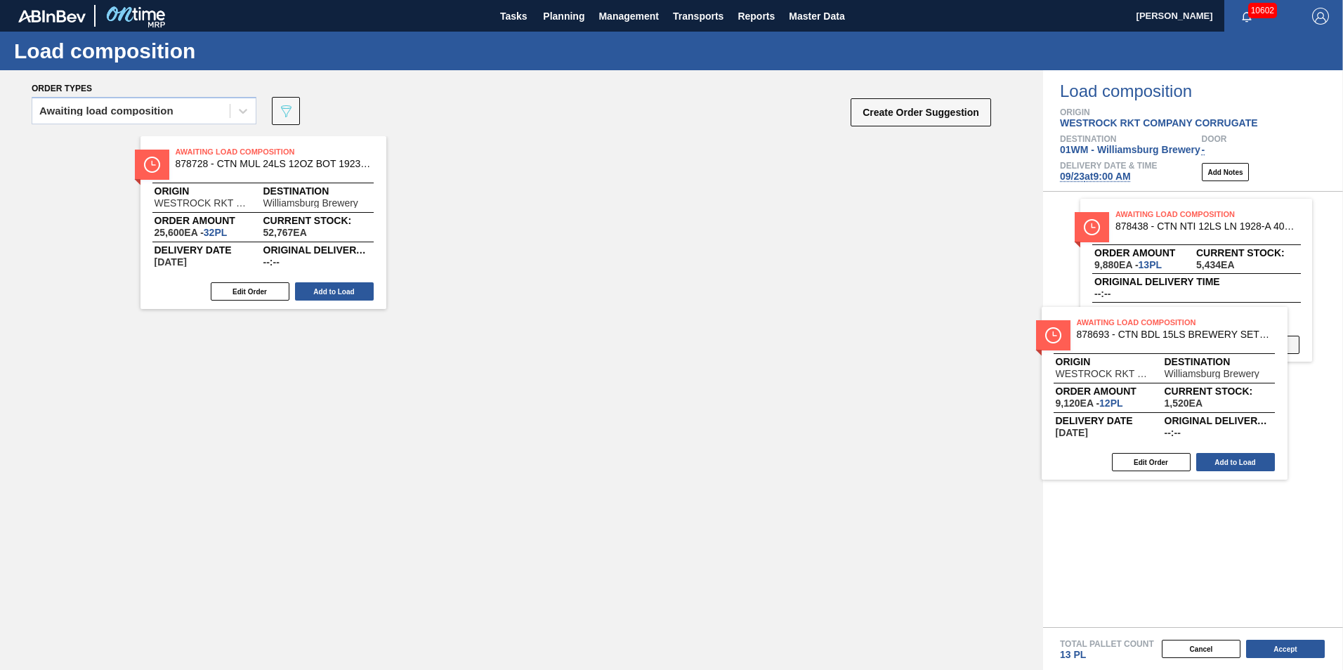
drag, startPoint x: 257, startPoint y: 183, endPoint x: 1235, endPoint y: 346, distance: 992.0
click at [1233, 347] on div "Order types Awaiting load composition 089F7B8B-B2A5-4AFE-B5C0-19BA573D28AC Crea…" at bounding box center [671, 370] width 1343 height 600
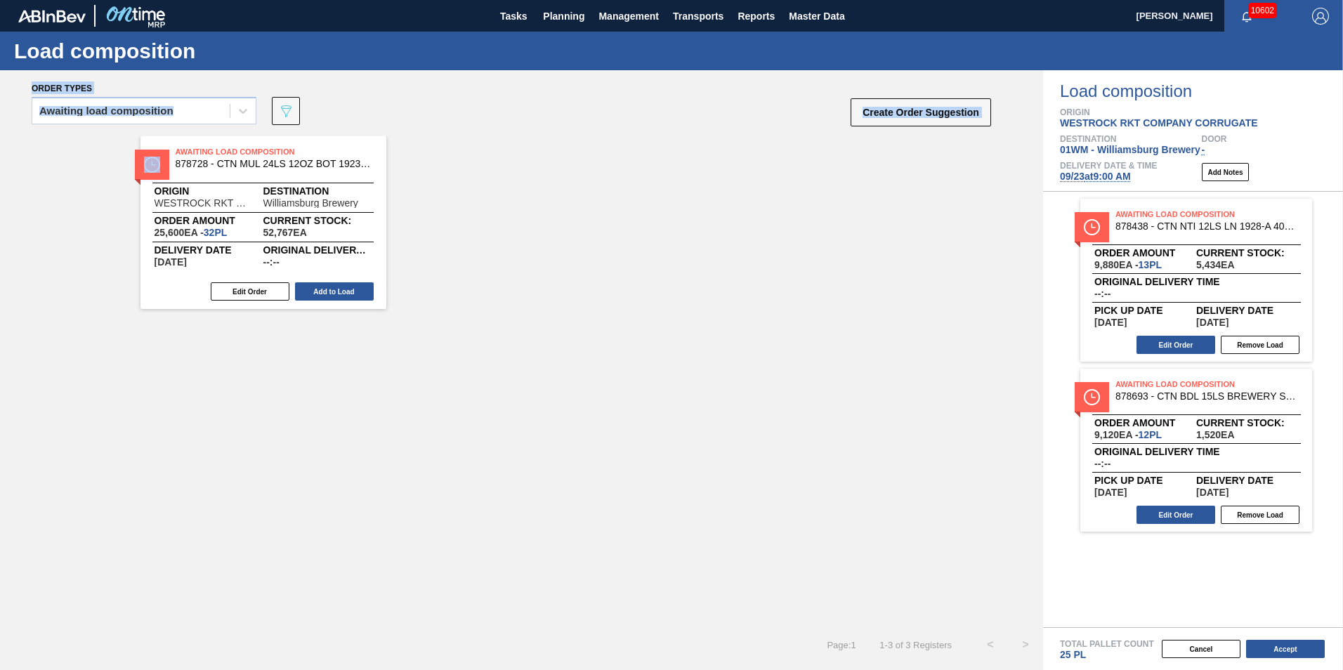
click at [917, 423] on div "Awaiting Load Composition 878728 - CTN MUL 24LS 12OZ BOT 1923-B 12OZ PREPR Orig…" at bounding box center [521, 381] width 1043 height 491
click at [903, 309] on div "Awaiting Load Composition 878728 - CTN MUL 24LS 12OZ BOT 1923-B 12OZ PREPR Orig…" at bounding box center [521, 381] width 1043 height 491
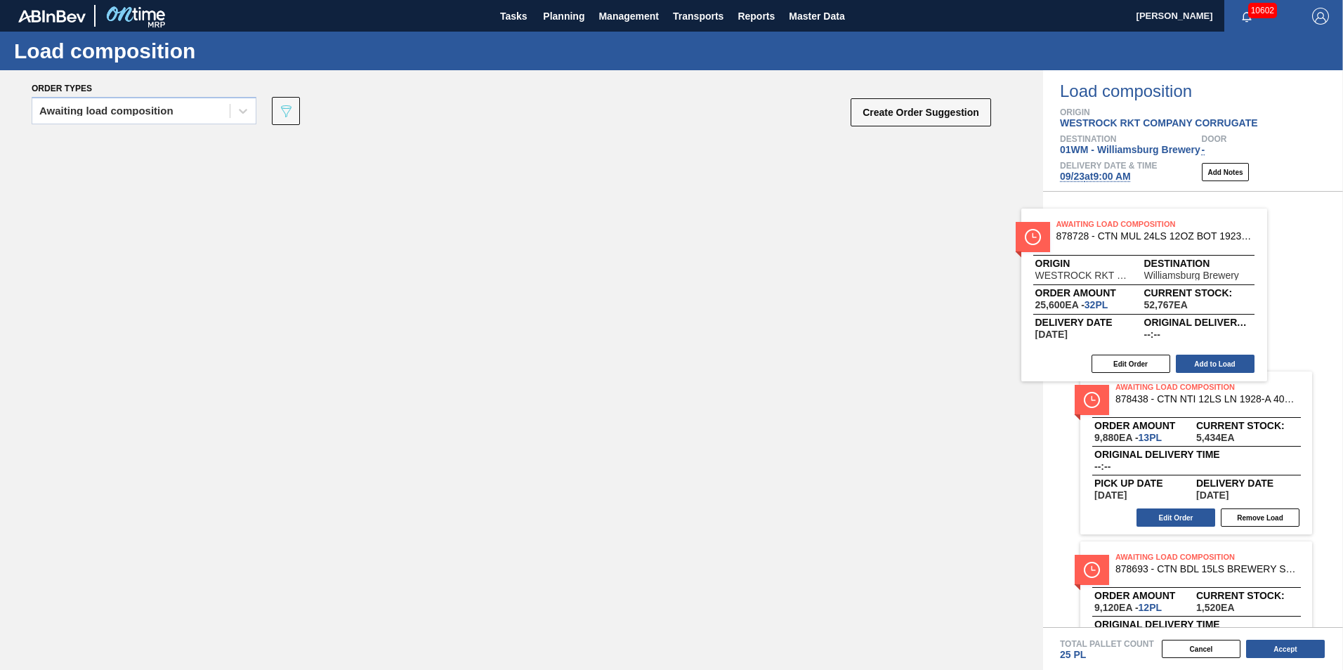
drag, startPoint x: 278, startPoint y: 235, endPoint x: 1193, endPoint y: 276, distance: 916.1
click at [1193, 276] on div "Order types Awaiting load composition 089F7B8B-B2A5-4AFE-B5C0-19BA573D28AC Crea…" at bounding box center [671, 370] width 1343 height 600
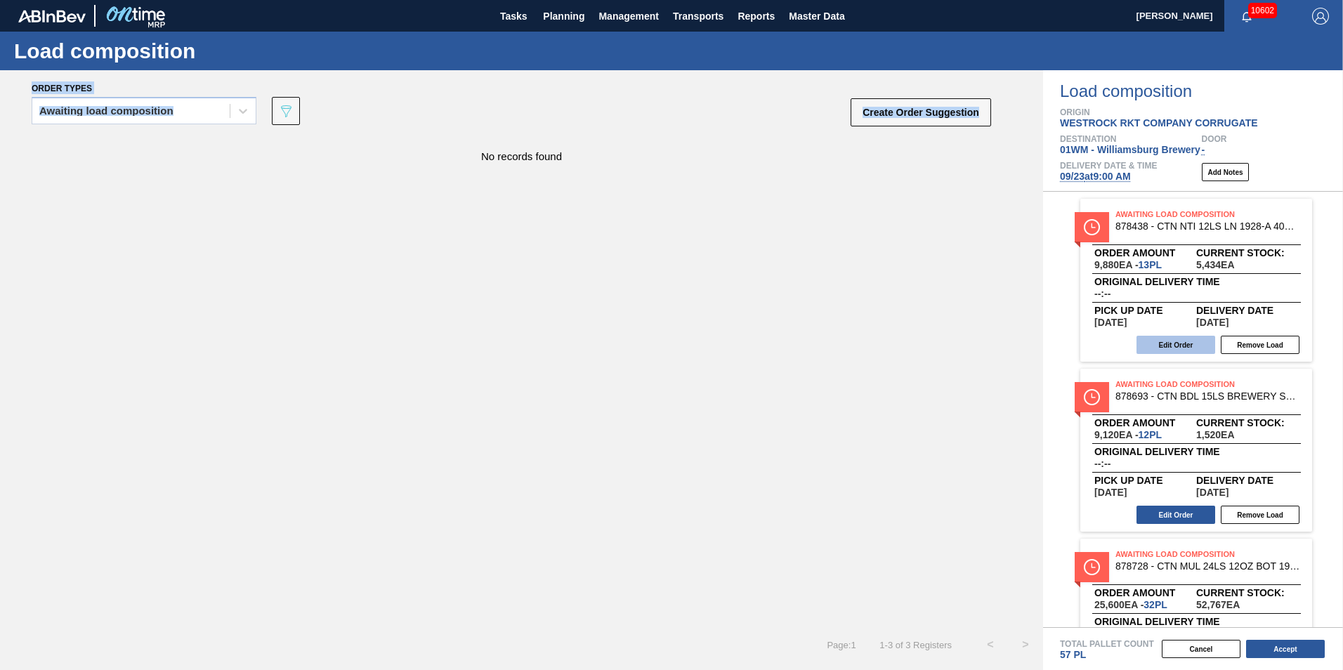
click at [1186, 346] on button "Edit Order" at bounding box center [1175, 345] width 79 height 18
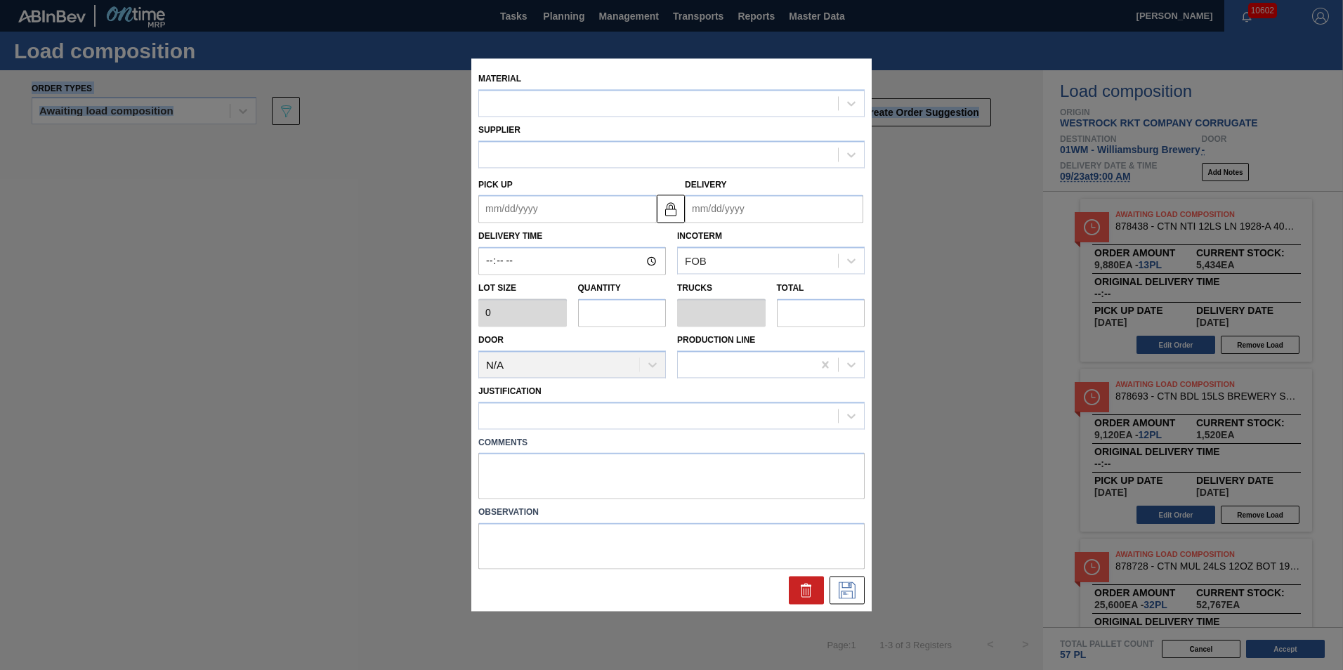
type input "760"
type input "13"
type input "0.295"
type input "9,880"
type up "[DATE]"
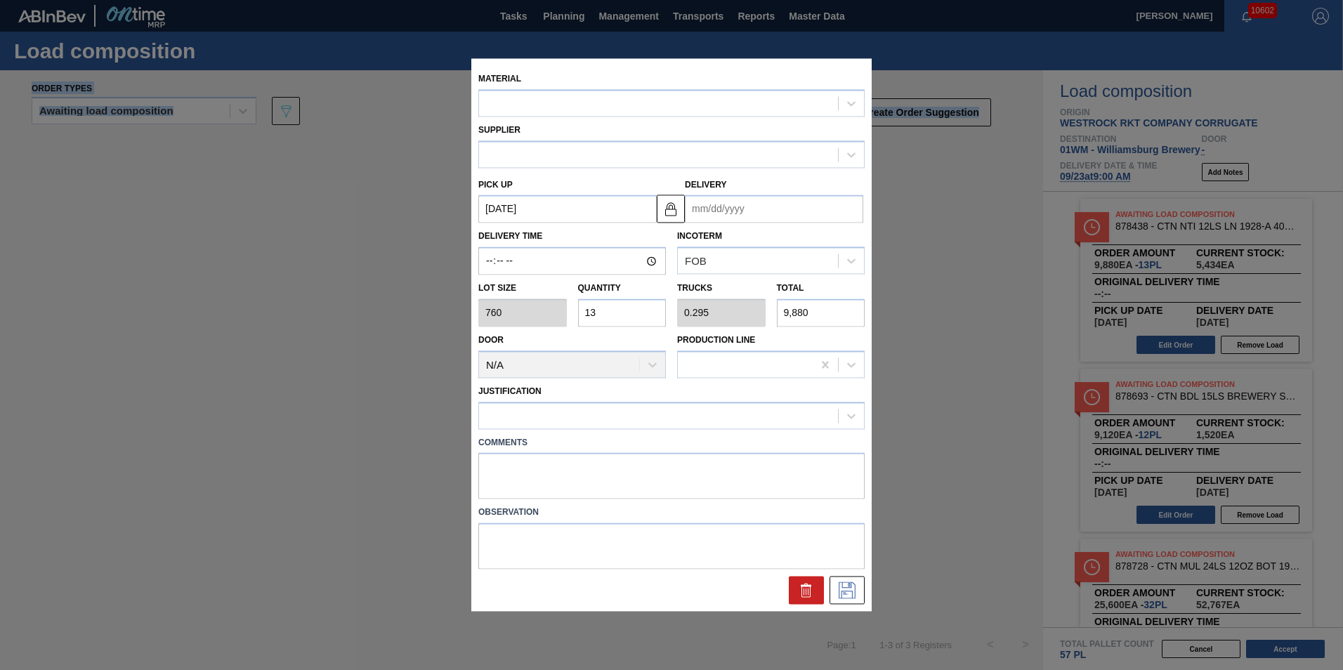
type input "[DATE]"
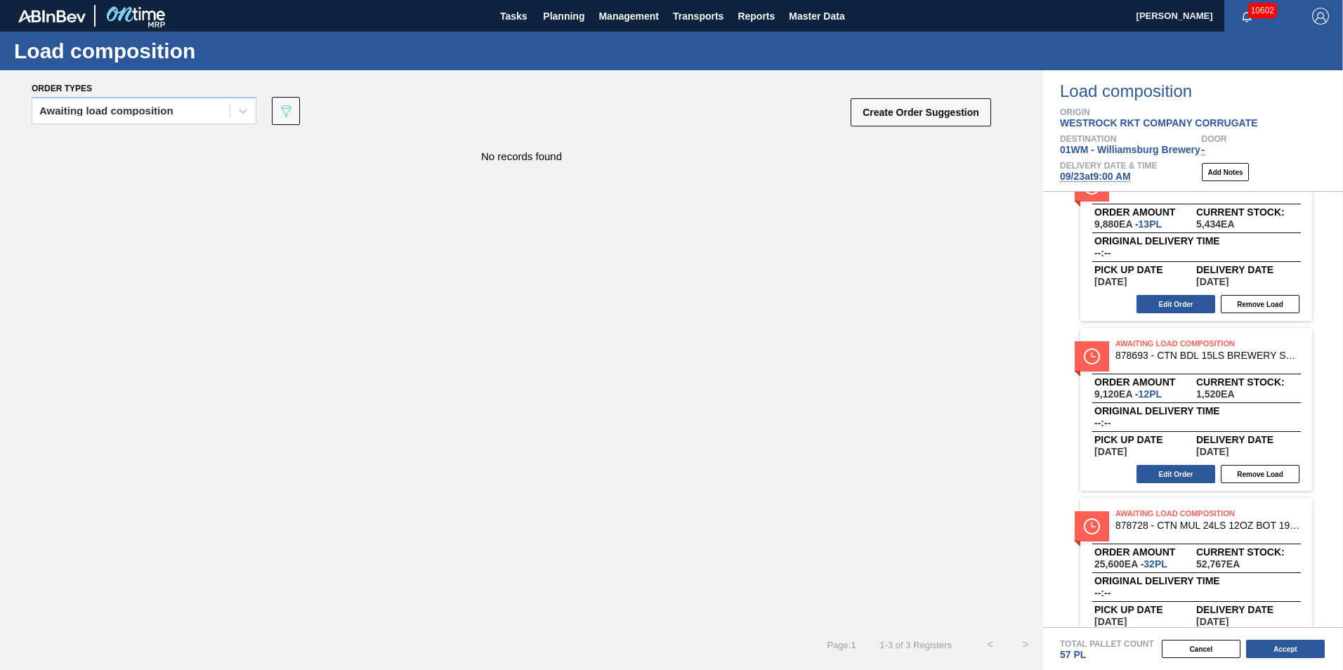
scroll to position [81, 0]
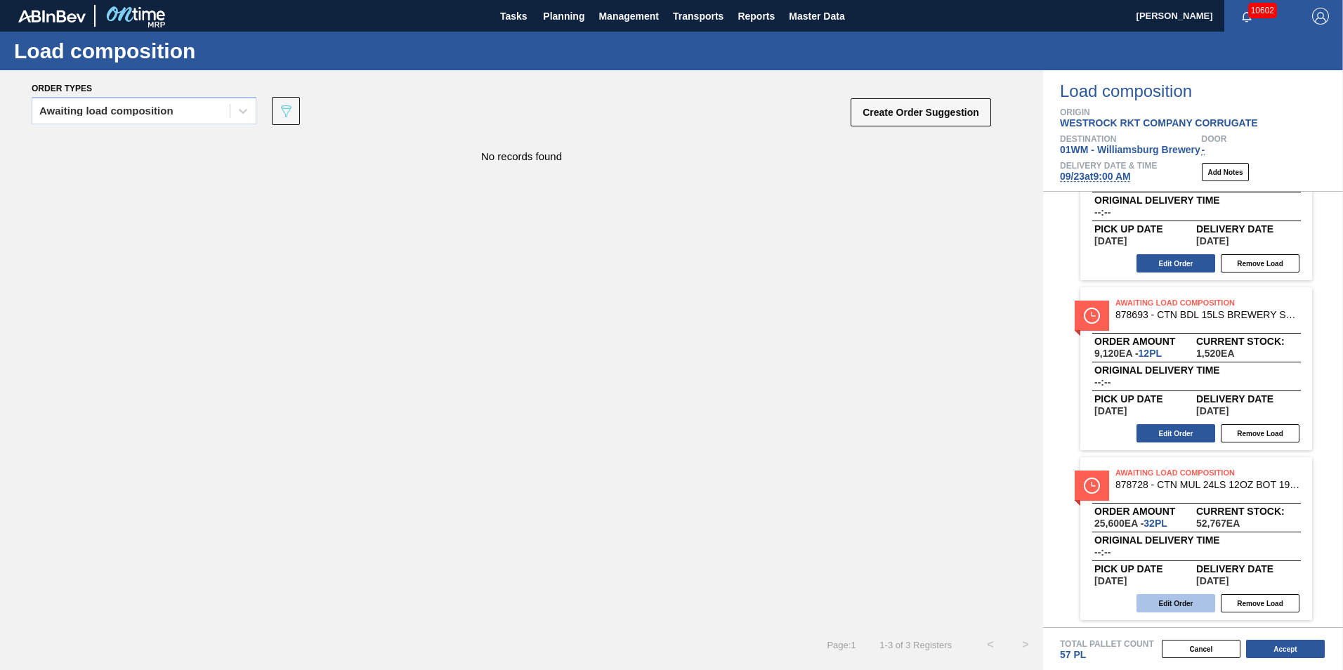
click at [1175, 611] on button "Edit Order" at bounding box center [1175, 603] width 79 height 18
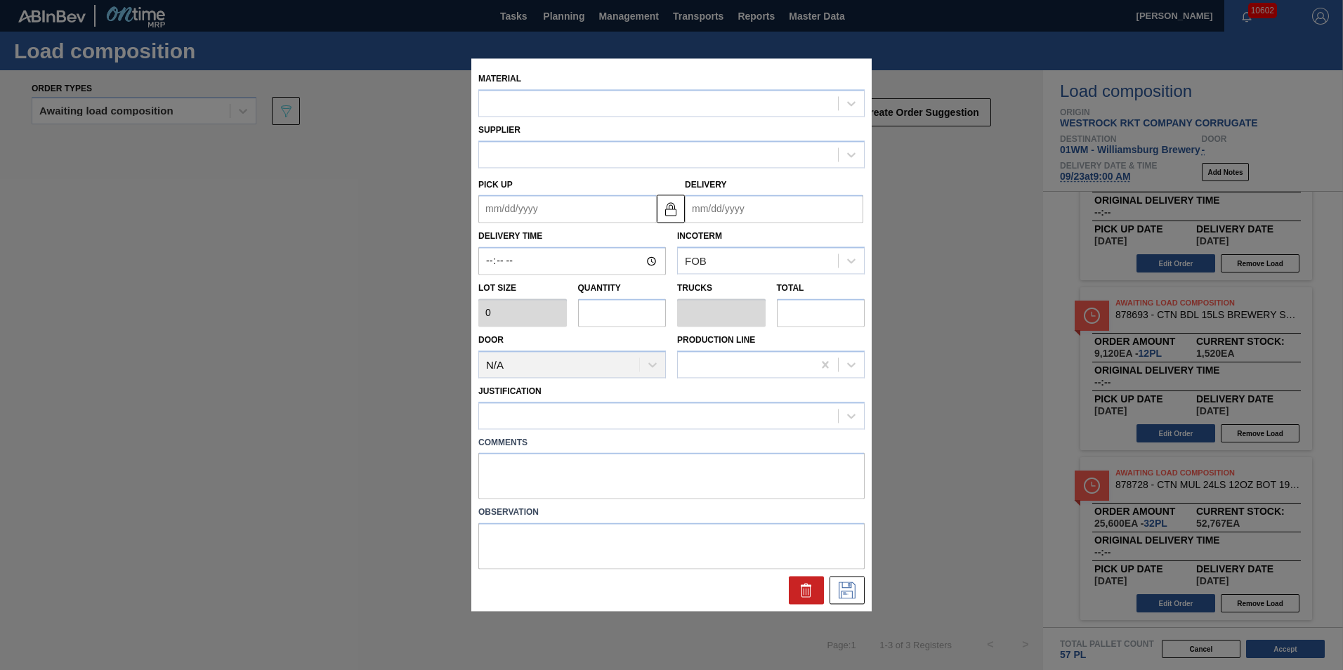
type input "800"
type input "32"
type input "0.615"
type input "25,600"
type up "[DATE]"
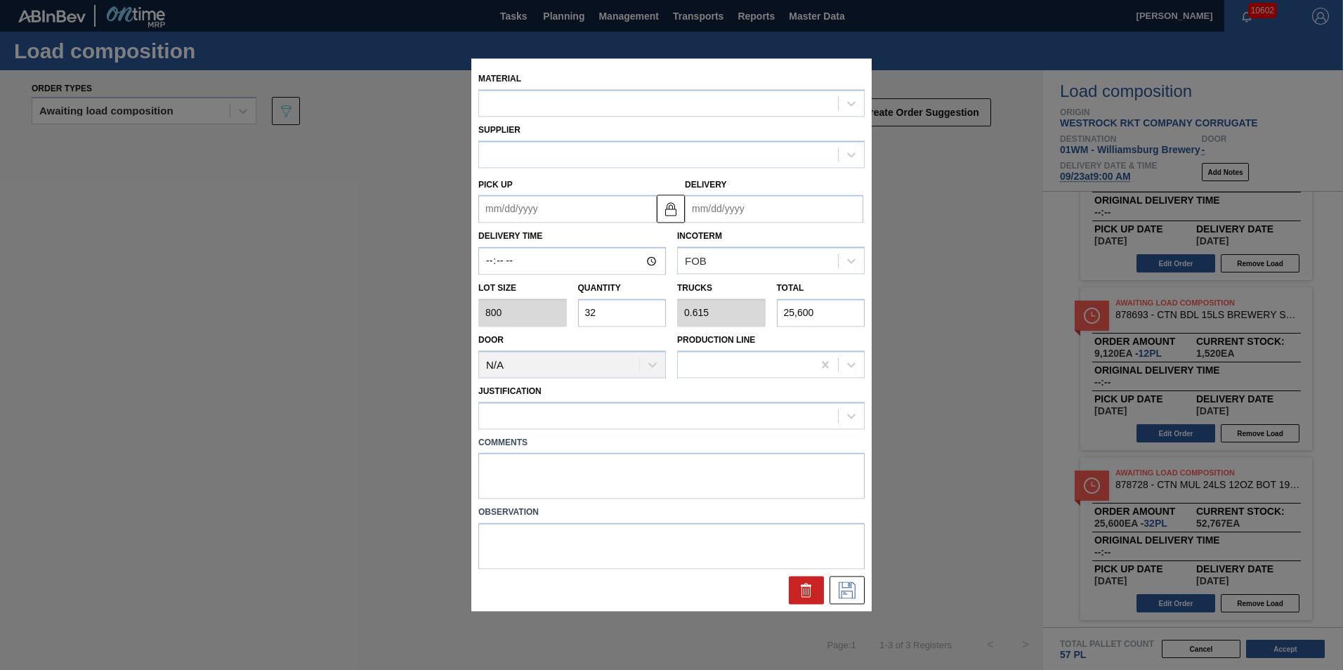
type input "[DATE]"
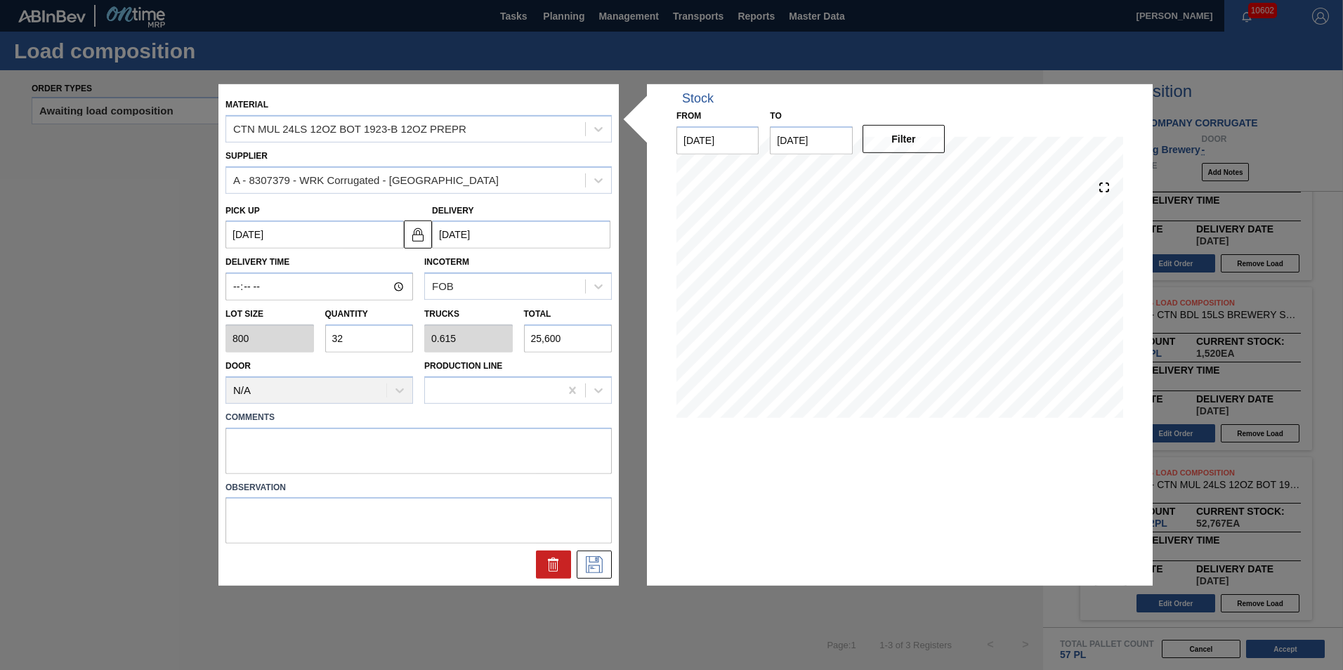
click at [392, 334] on input "32" at bounding box center [369, 338] width 88 height 28
type input "3"
type input "0.058"
type input "2,400"
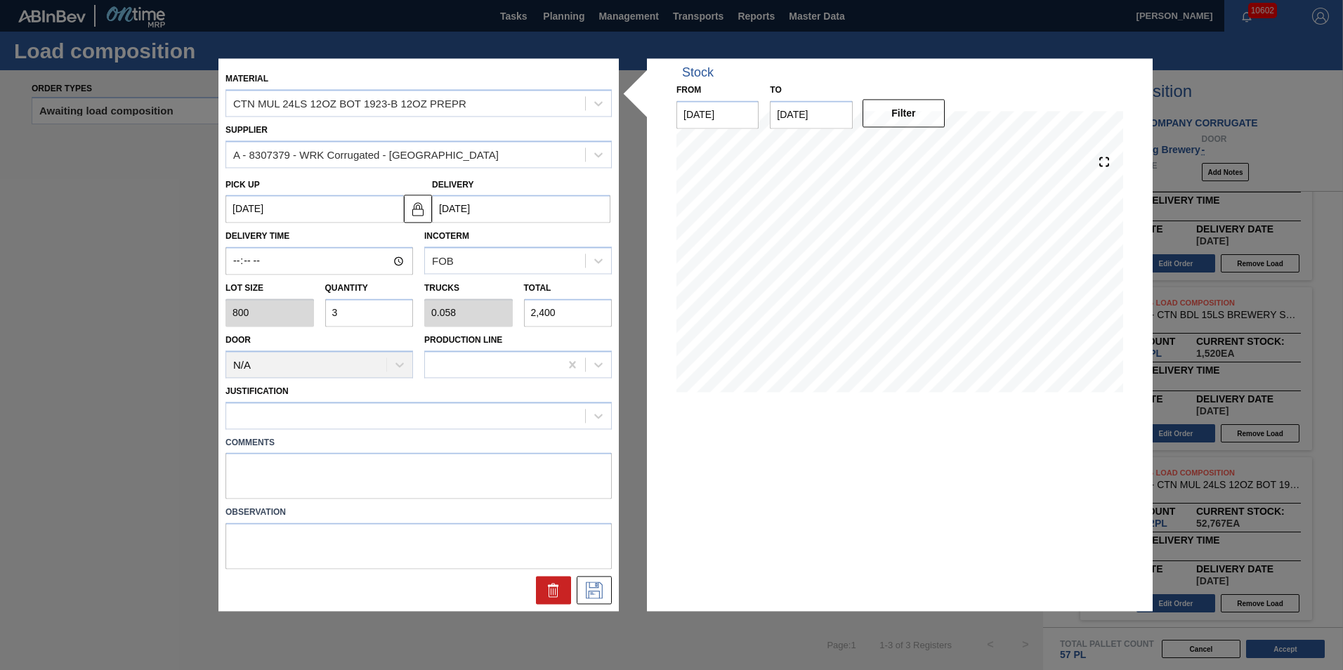
type input "0"
type input "2"
type input "0.038"
type input "1,600"
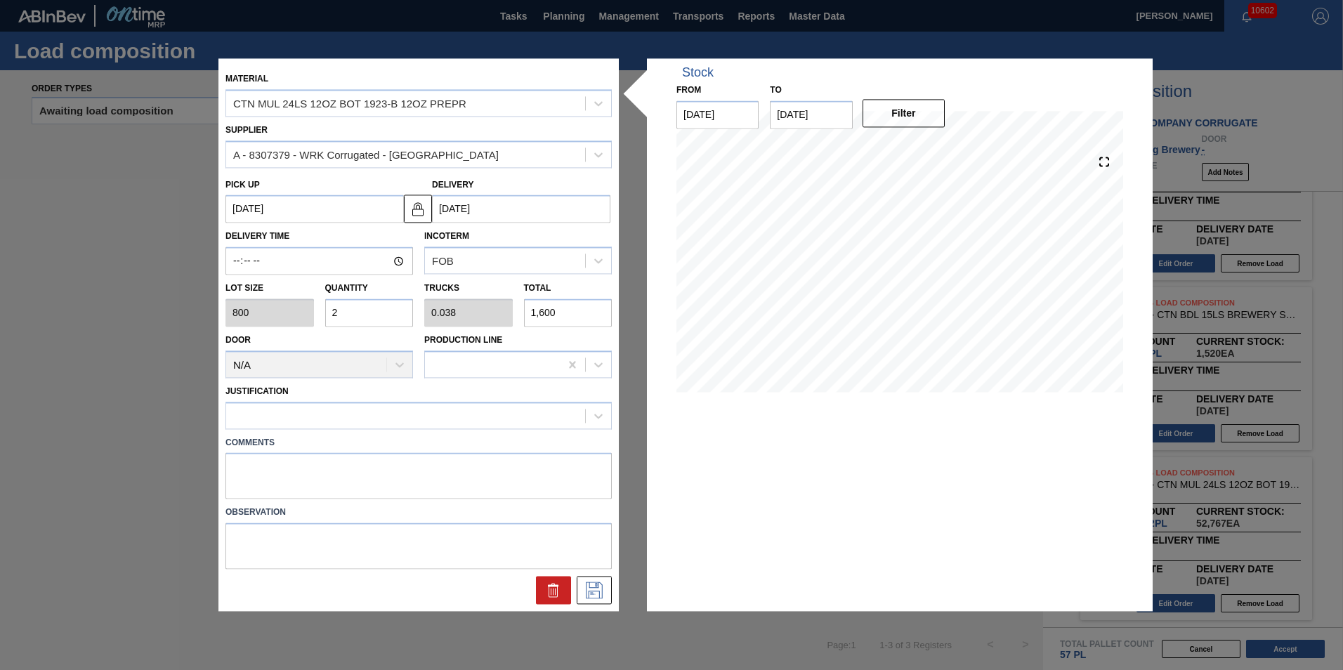
type input "27"
type input "0.519"
type input "21,600"
type input "27"
click at [560, 413] on div at bounding box center [405, 415] width 359 height 20
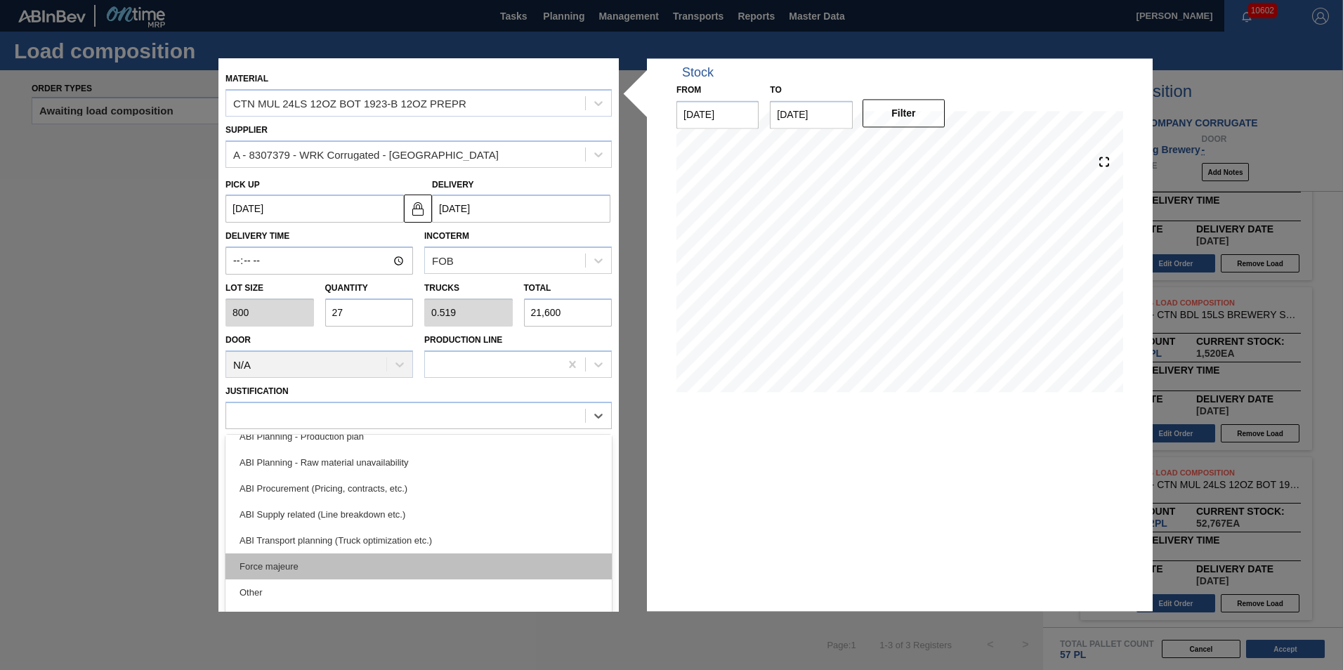
scroll to position [122, 0]
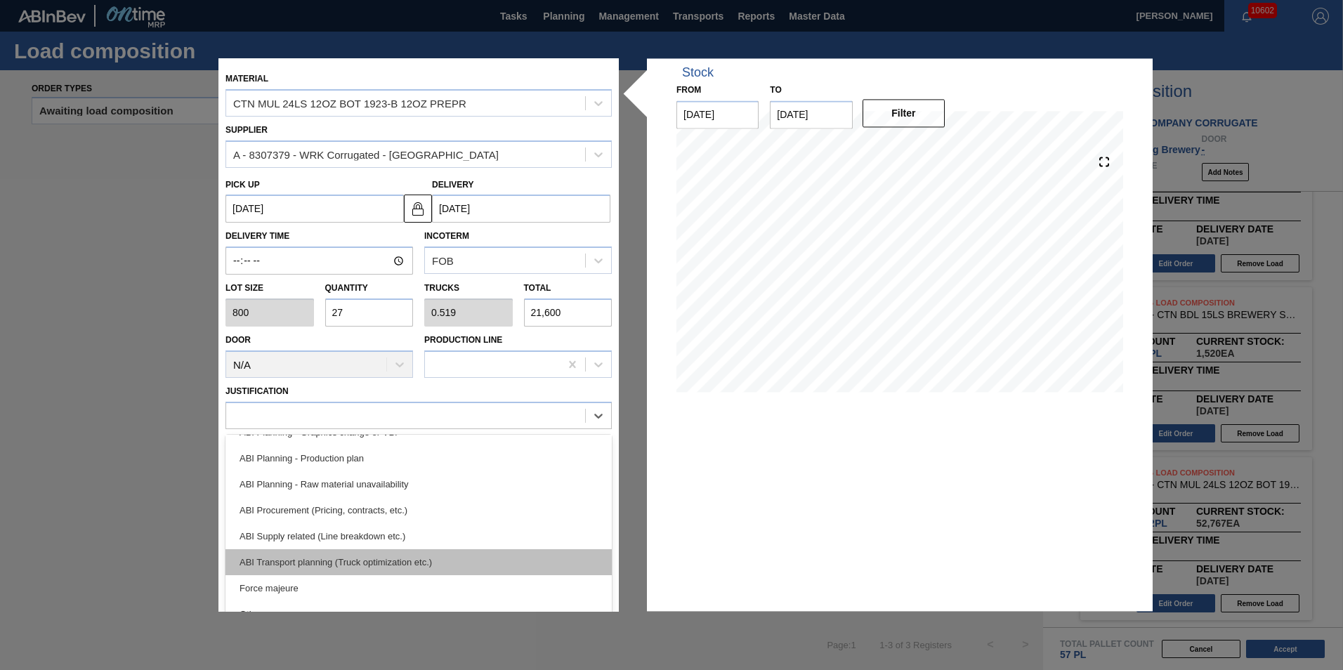
click at [414, 553] on div "ABI Transport planning (Truck optimization etc.)" at bounding box center [418, 562] width 386 height 26
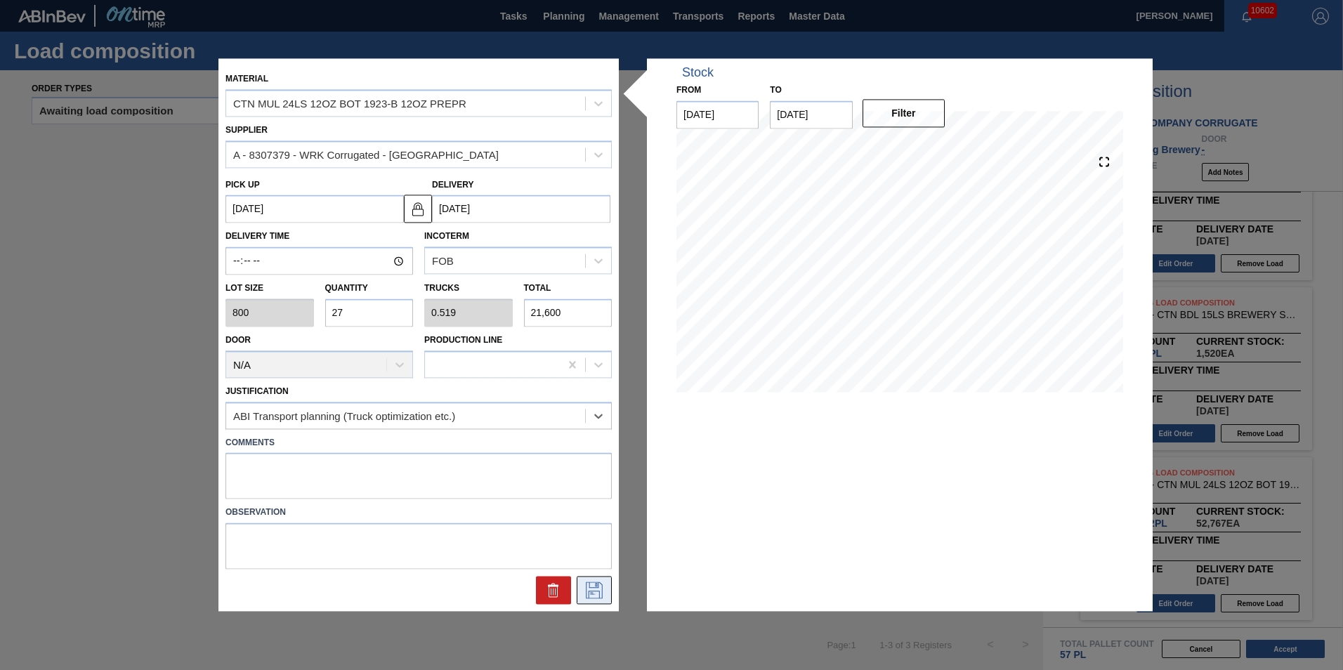
click at [591, 584] on icon at bounding box center [594, 590] width 22 height 17
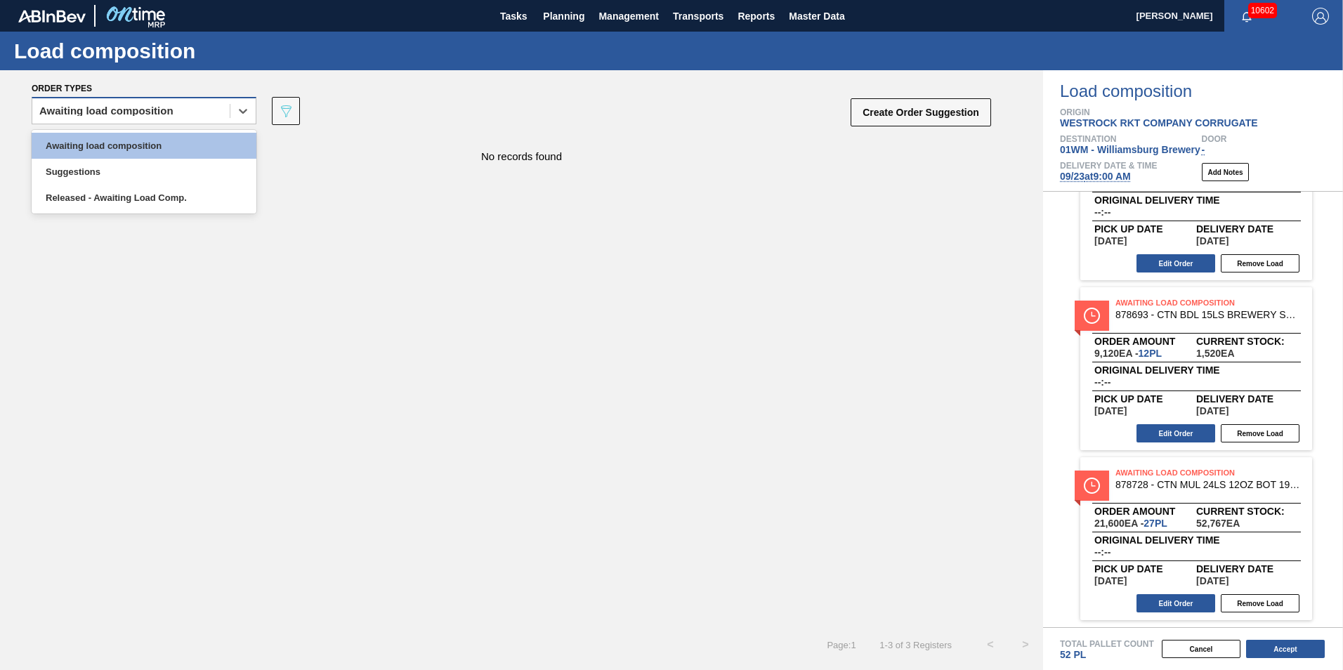
click at [124, 111] on div "Awaiting load composition" at bounding box center [106, 111] width 134 height 10
click at [105, 144] on div "Awaiting load composition" at bounding box center [144, 146] width 225 height 26
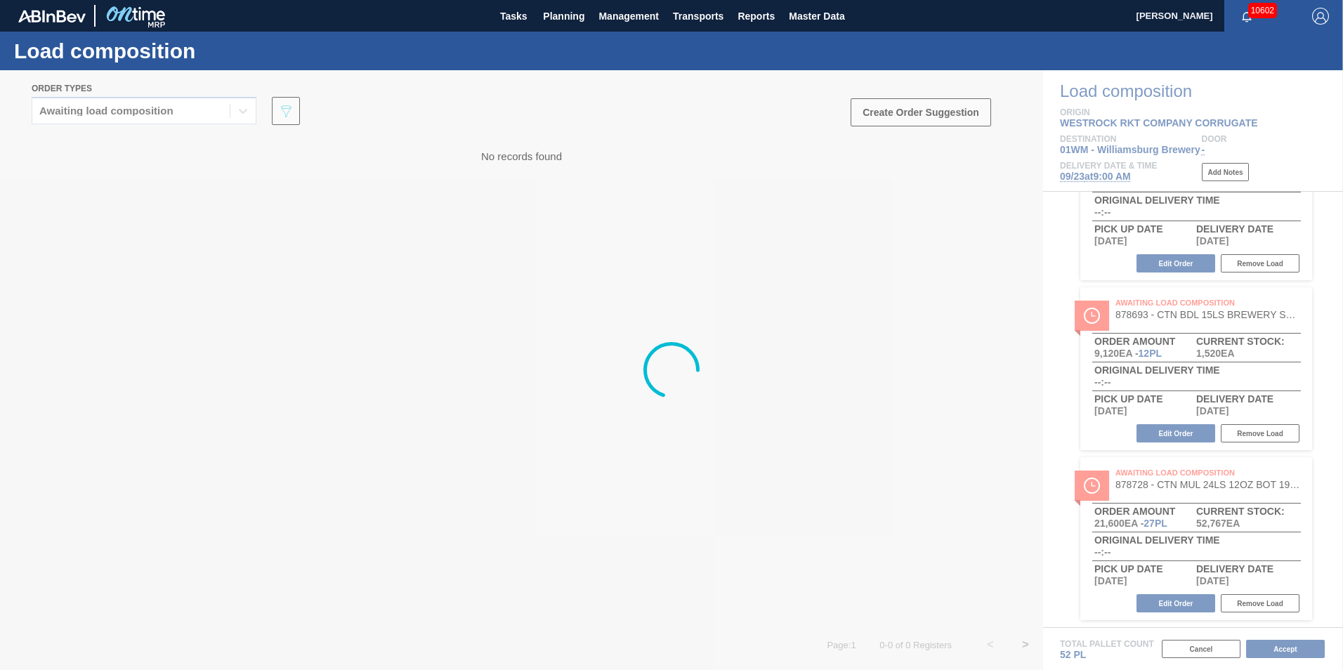
click at [446, 247] on div at bounding box center [671, 370] width 1343 height 600
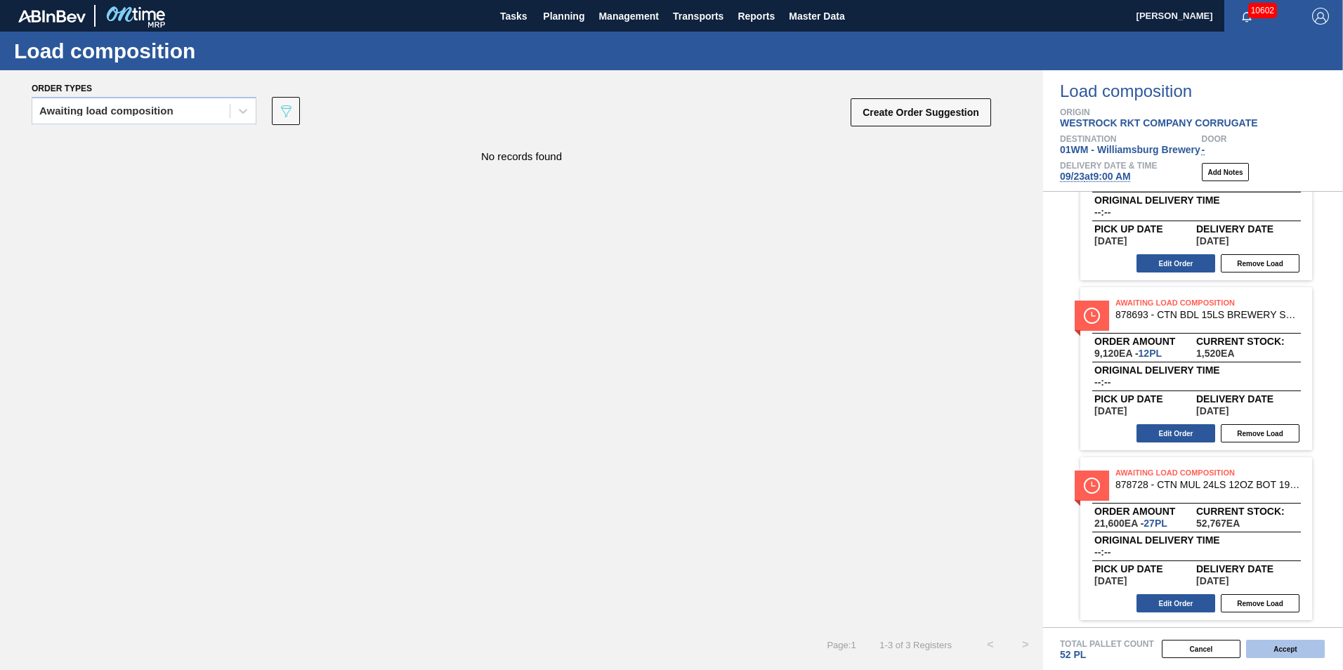
click at [1276, 652] on button "Accept" at bounding box center [1285, 649] width 79 height 18
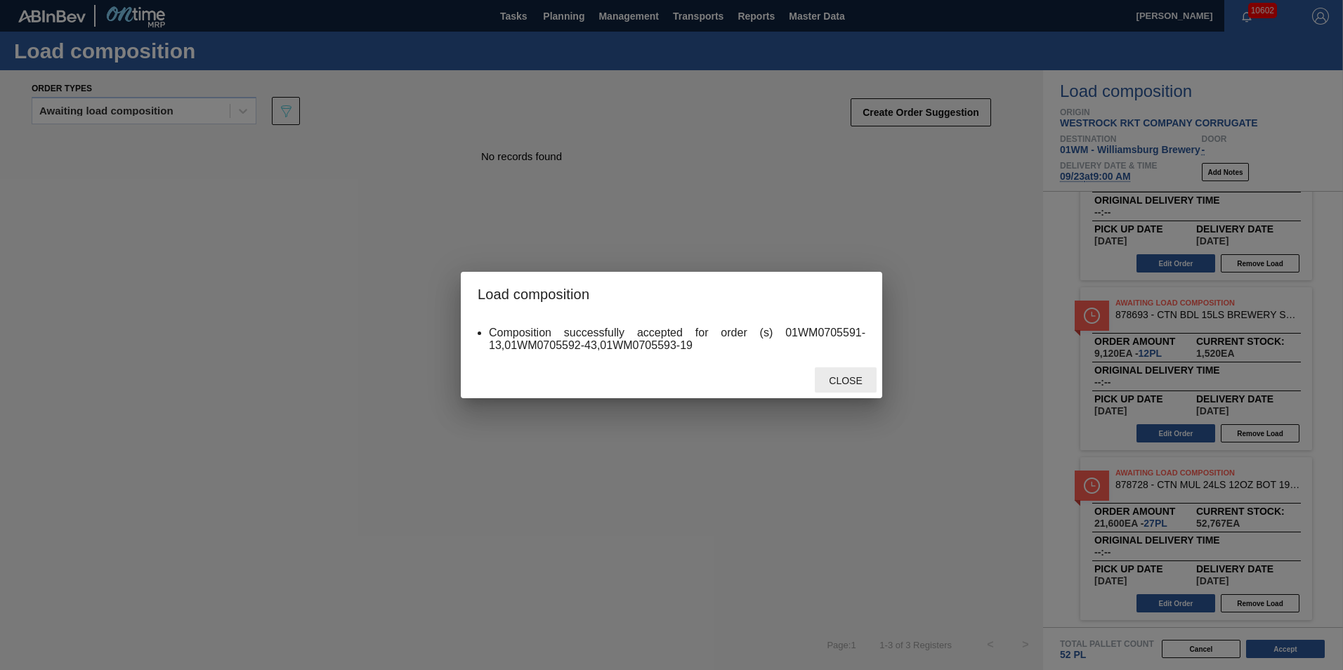
click at [864, 368] on div "Close" at bounding box center [846, 380] width 62 height 26
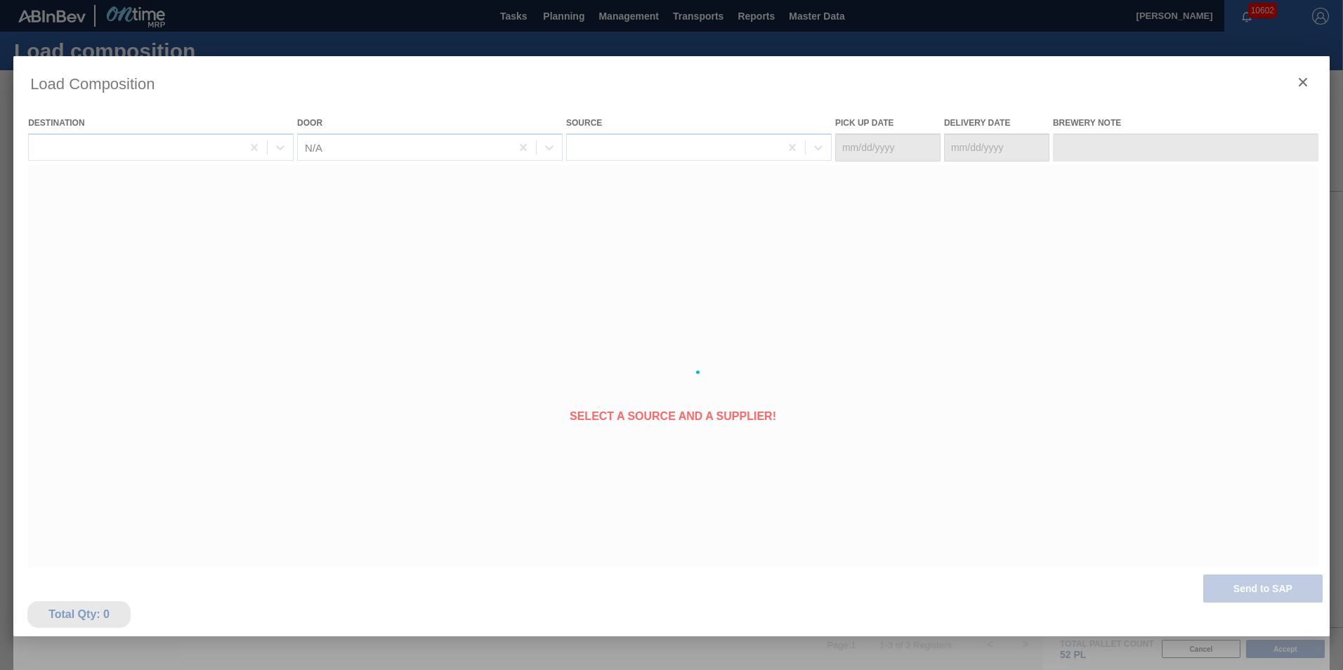
type Date "[DATE]"
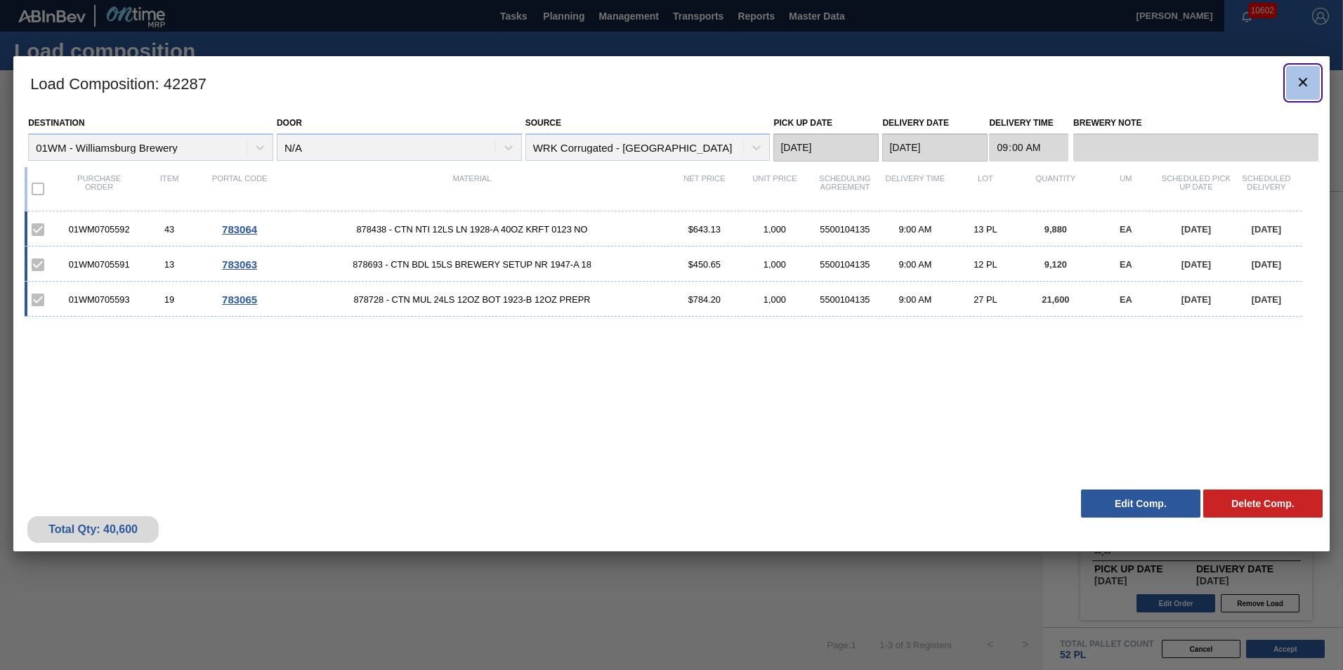
click at [1298, 82] on icon "botão de ícone" at bounding box center [1302, 82] width 17 height 17
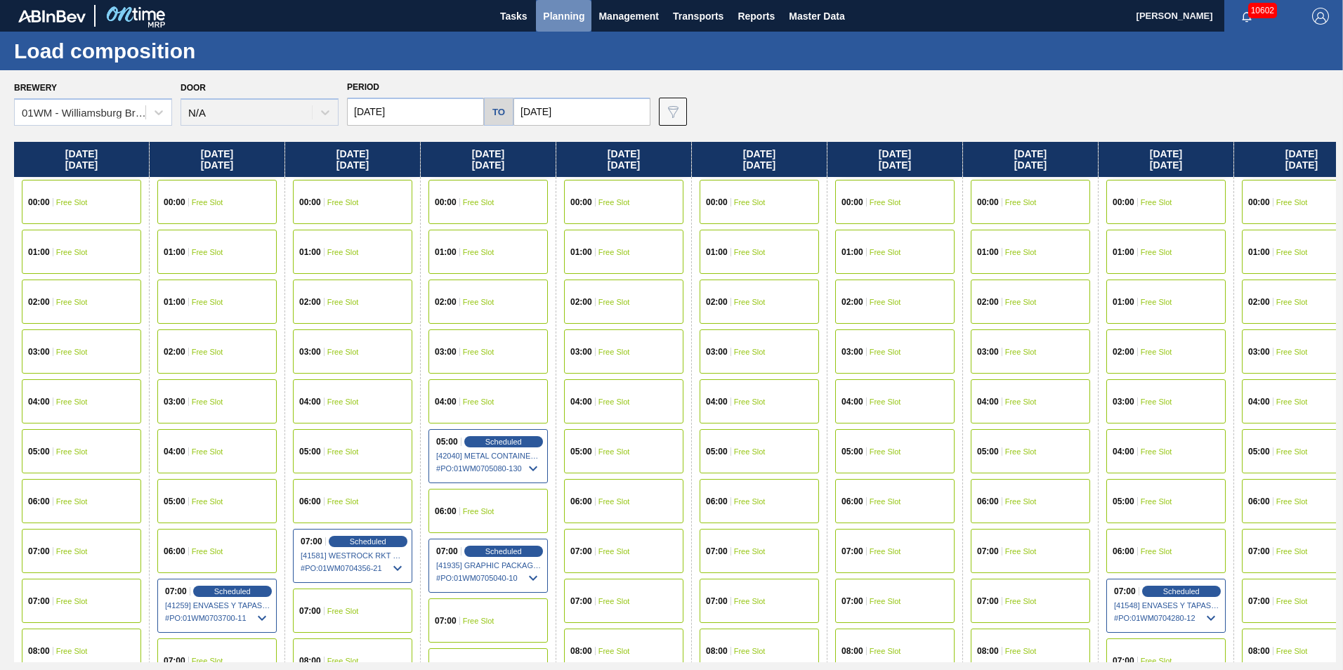
click at [563, 20] on span "Planning" at bounding box center [563, 16] width 41 height 17
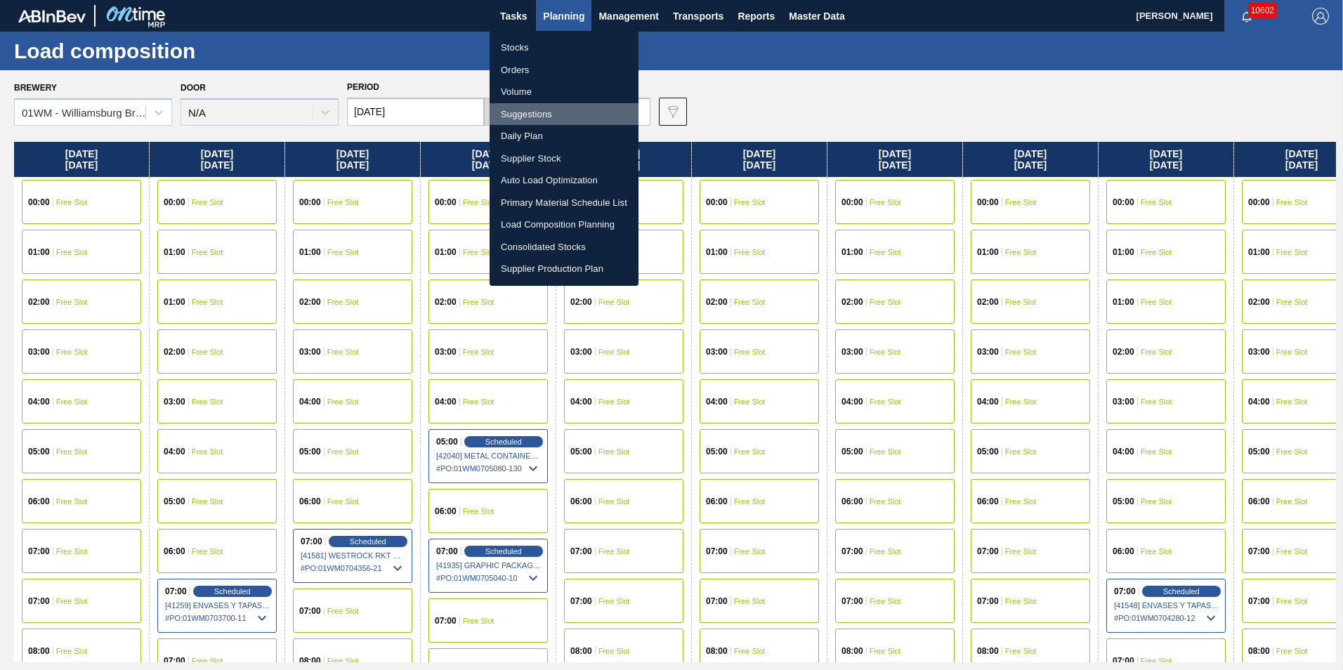
click at [542, 113] on li "Suggestions" at bounding box center [564, 114] width 149 height 22
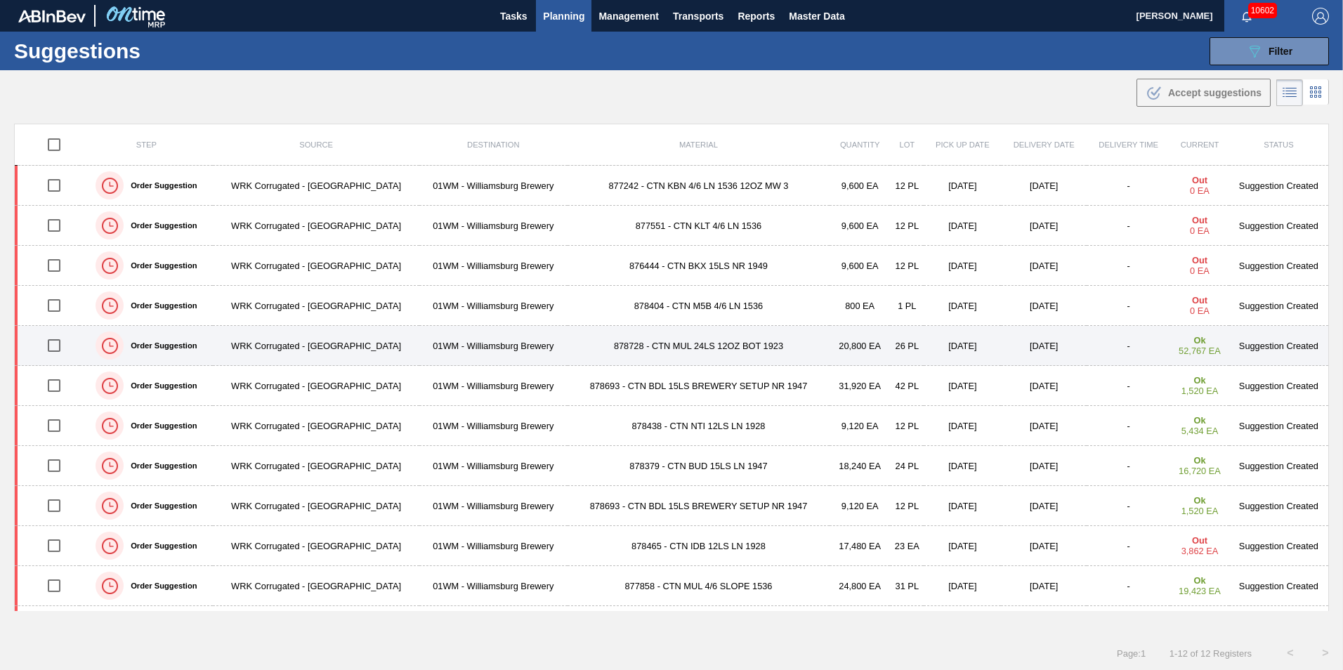
click at [47, 346] on input "checkbox" at bounding box center [53, 345] width 29 height 29
checkbox input "true"
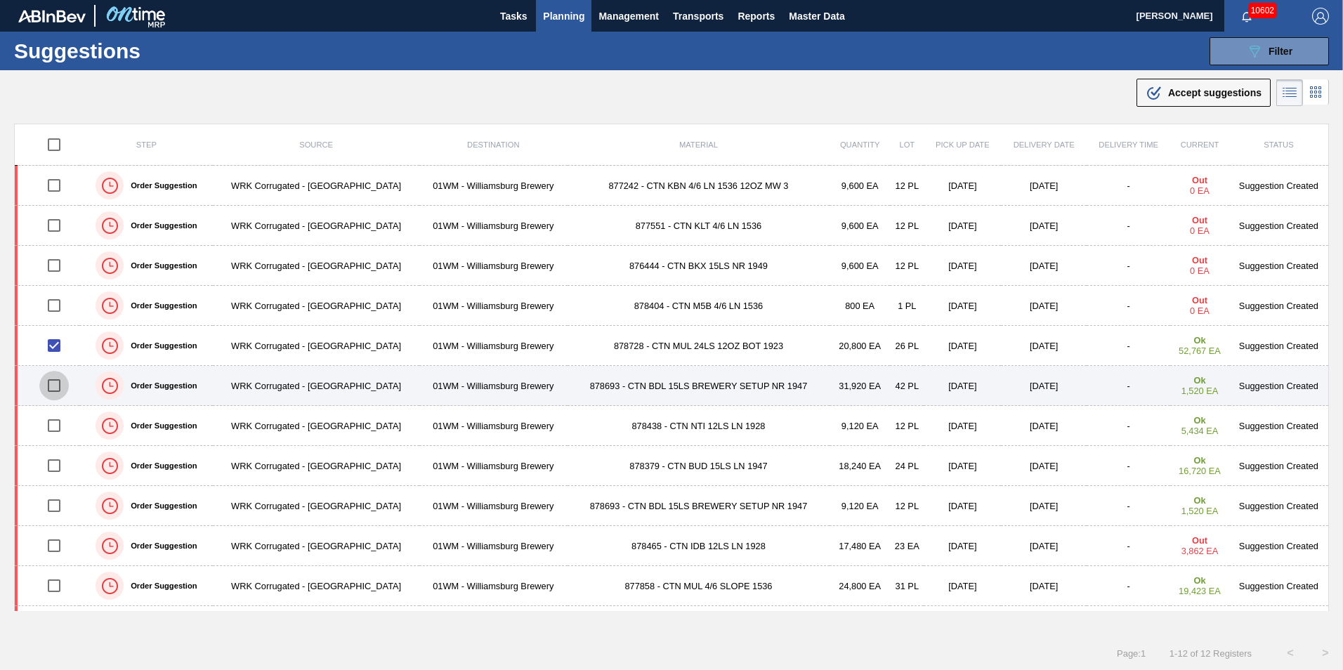
click at [52, 389] on input "checkbox" at bounding box center [53, 385] width 29 height 29
checkbox input "true"
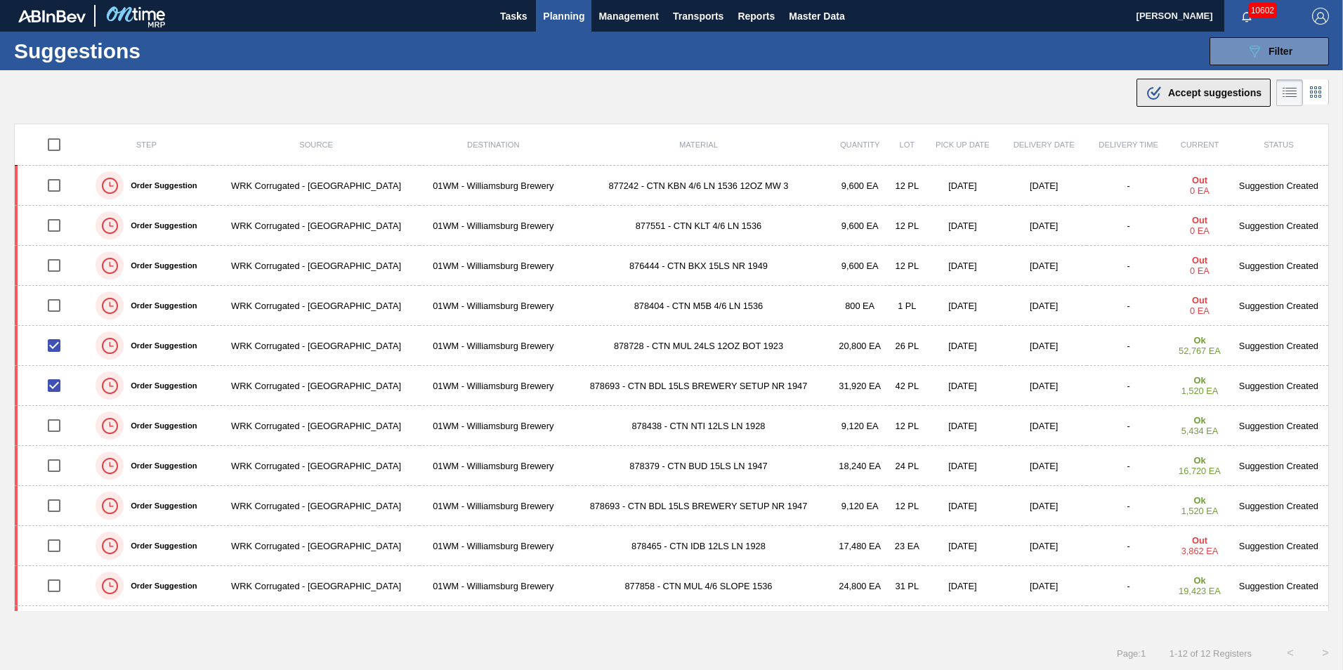
click at [1206, 89] on span "Accept suggestions" at bounding box center [1214, 92] width 93 height 11
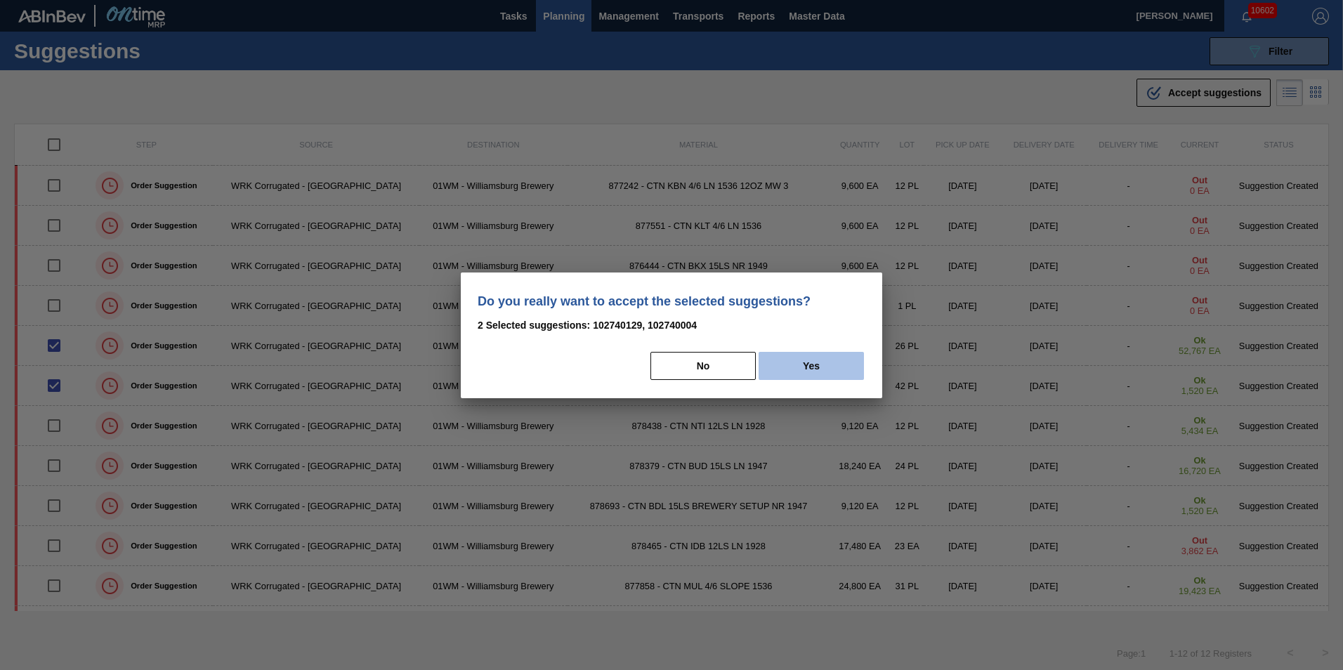
click at [839, 370] on button "Yes" at bounding box center [811, 366] width 105 height 28
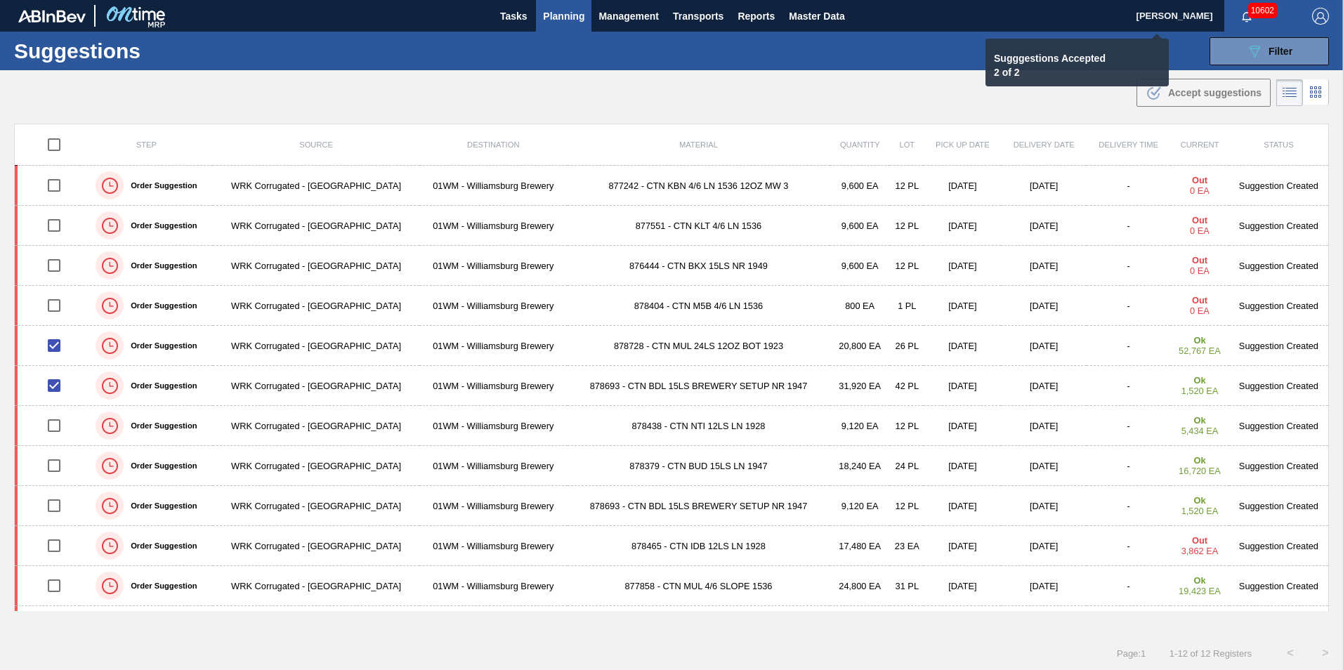
checkbox input "false"
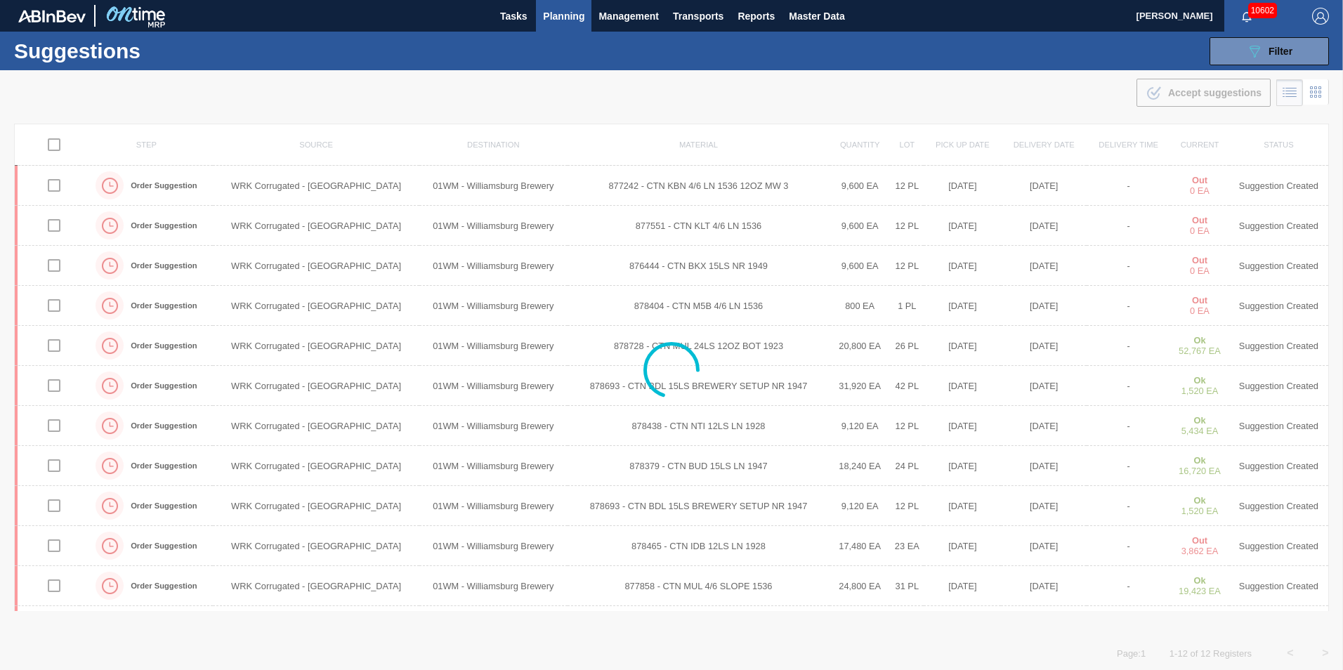
click at [1002, 648] on div at bounding box center [671, 370] width 1343 height 600
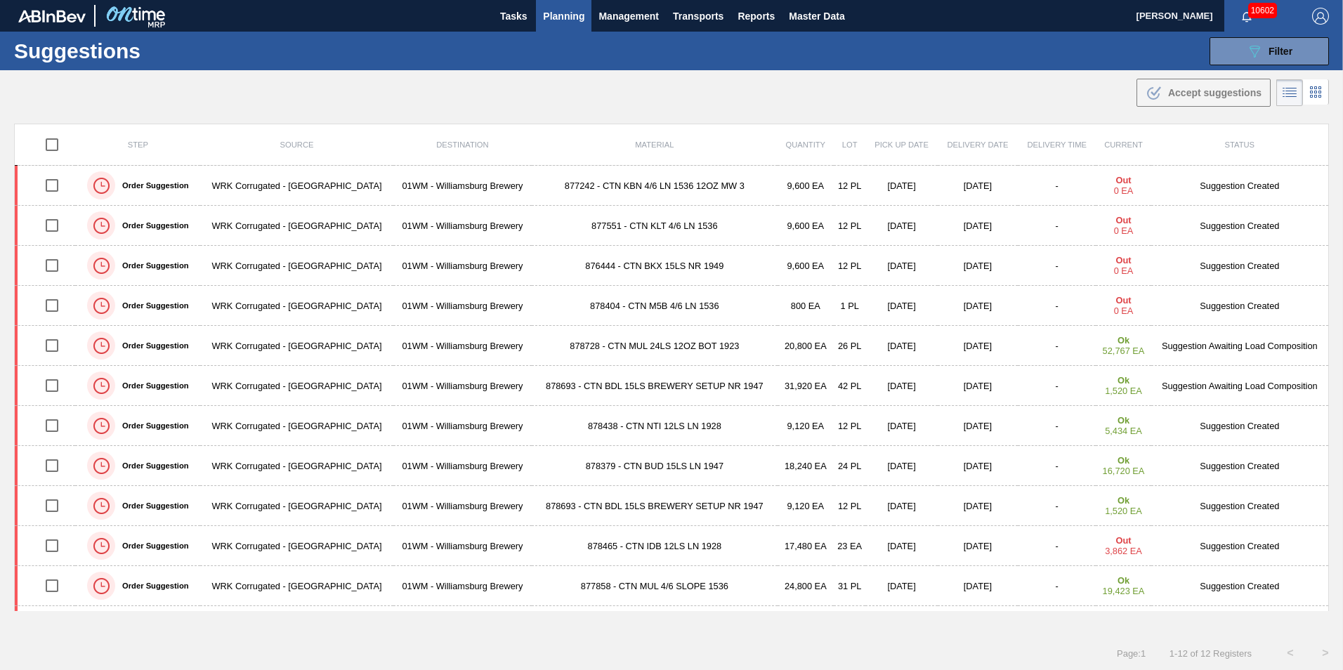
click at [597, 632] on div "Step Source Destination Material Quantity Lot Pick up Date Delivery Date Delive…" at bounding box center [671, 380] width 1343 height 512
click at [554, 22] on span "Planning" at bounding box center [563, 16] width 41 height 17
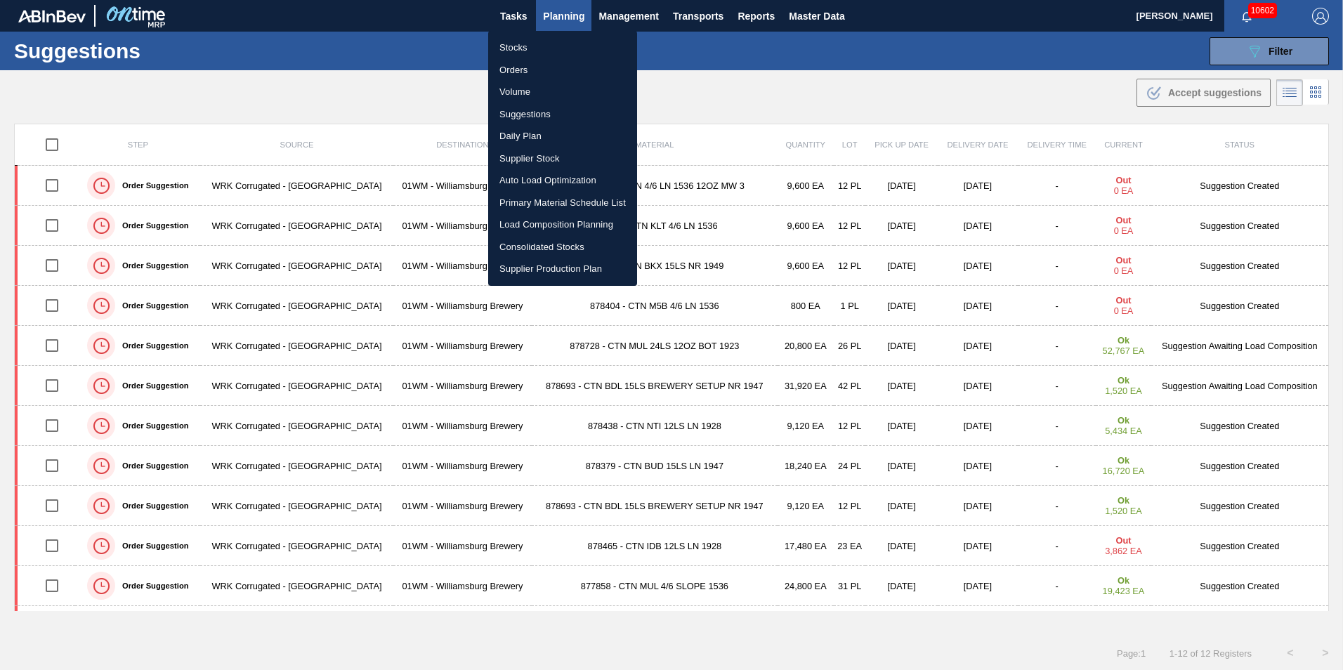
click at [543, 225] on li "Load Composition Planning" at bounding box center [562, 225] width 149 height 22
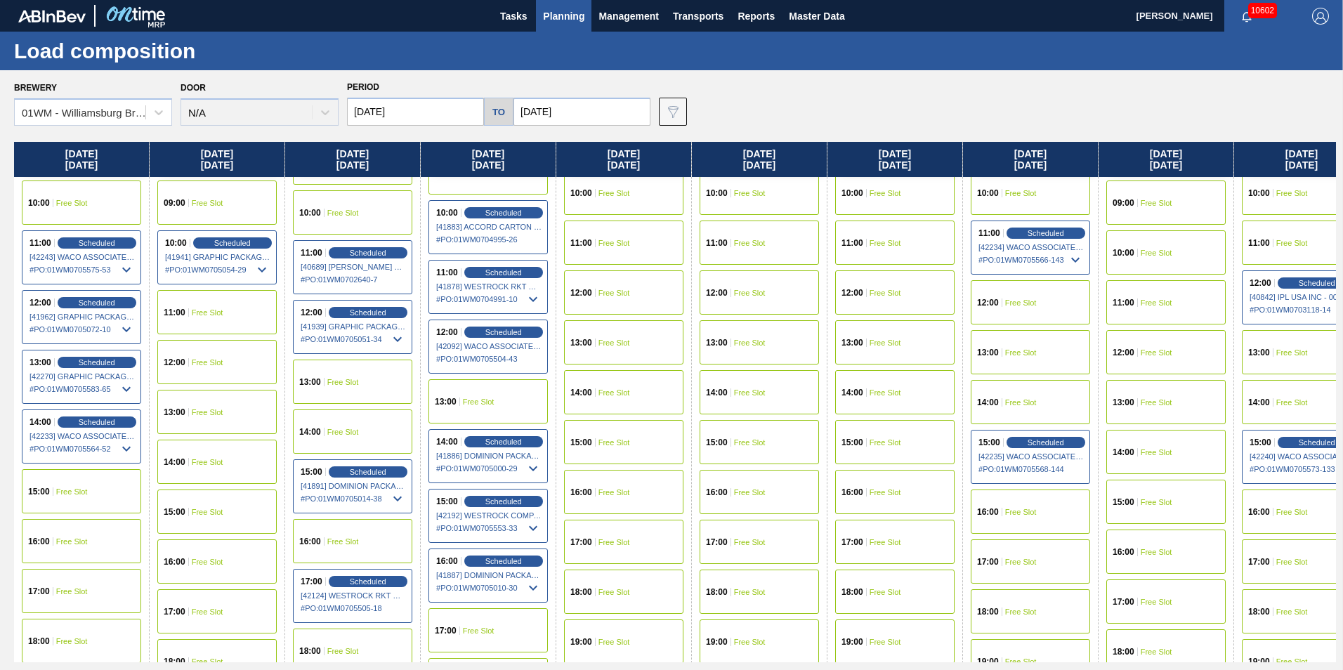
scroll to position [562, 0]
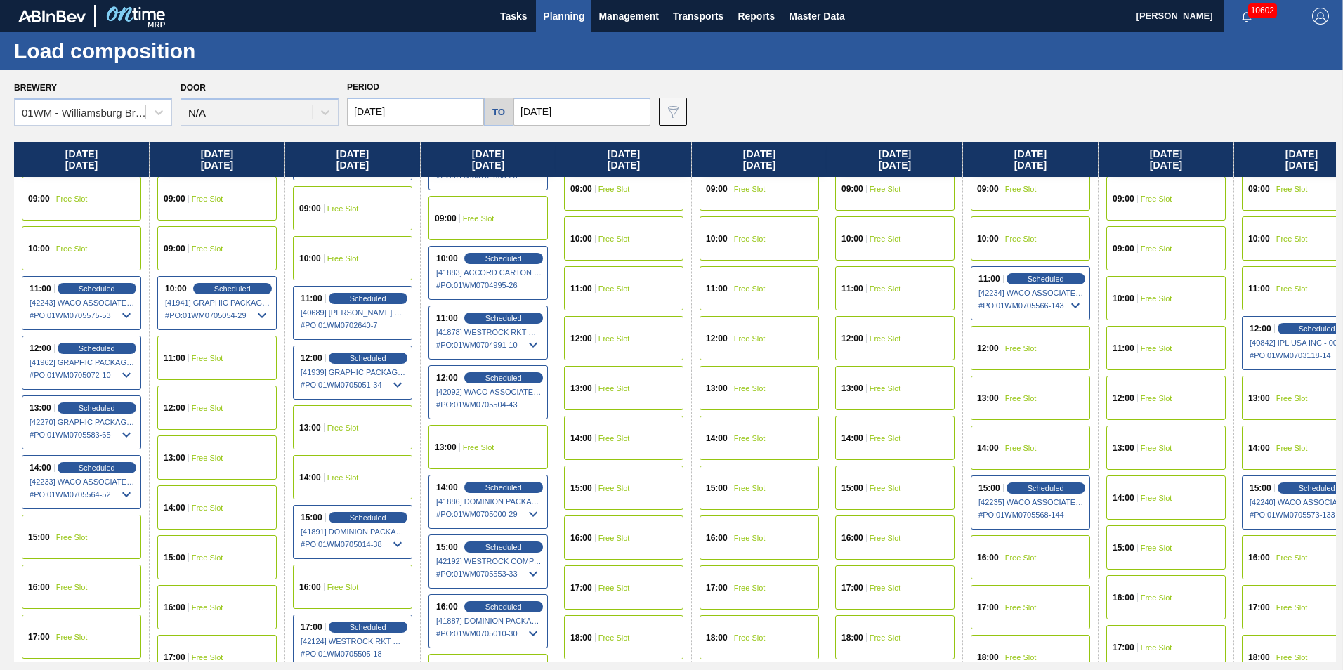
click at [631, 348] on div "12:00 Free Slot" at bounding box center [623, 338] width 119 height 44
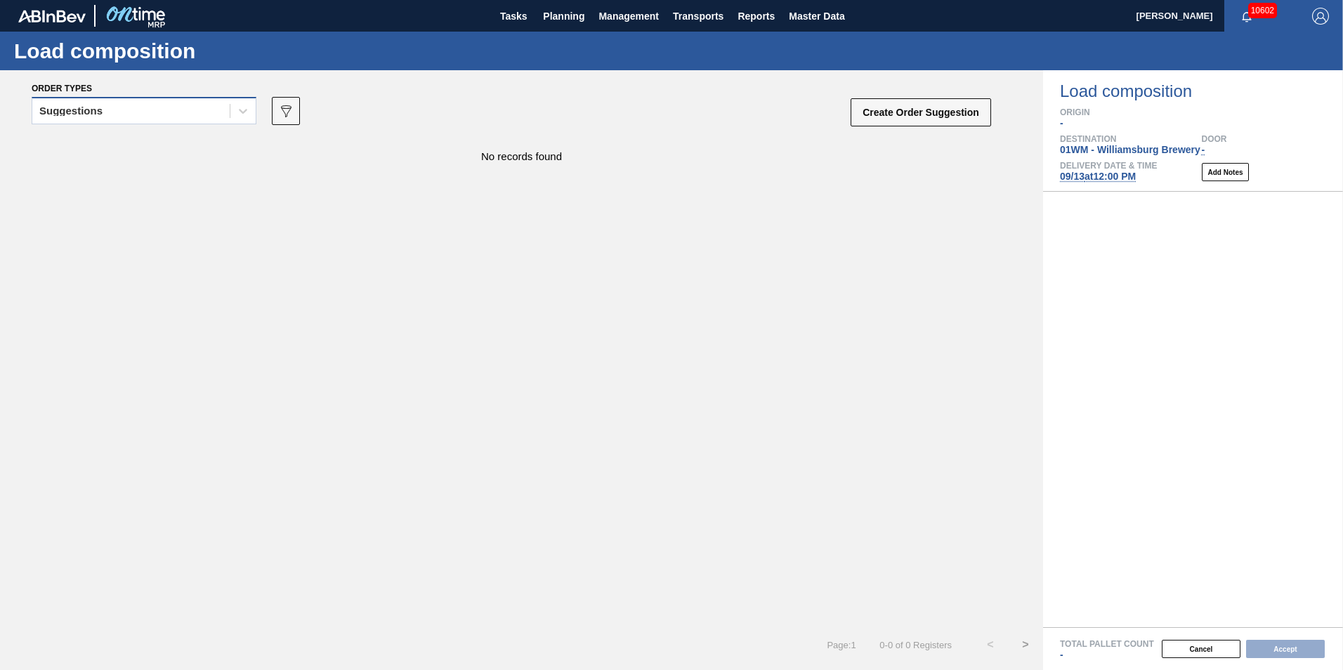
drag, startPoint x: 130, startPoint y: 102, endPoint x: 133, endPoint y: 113, distance: 11.8
click at [131, 102] on div "Suggestions" at bounding box center [130, 111] width 197 height 20
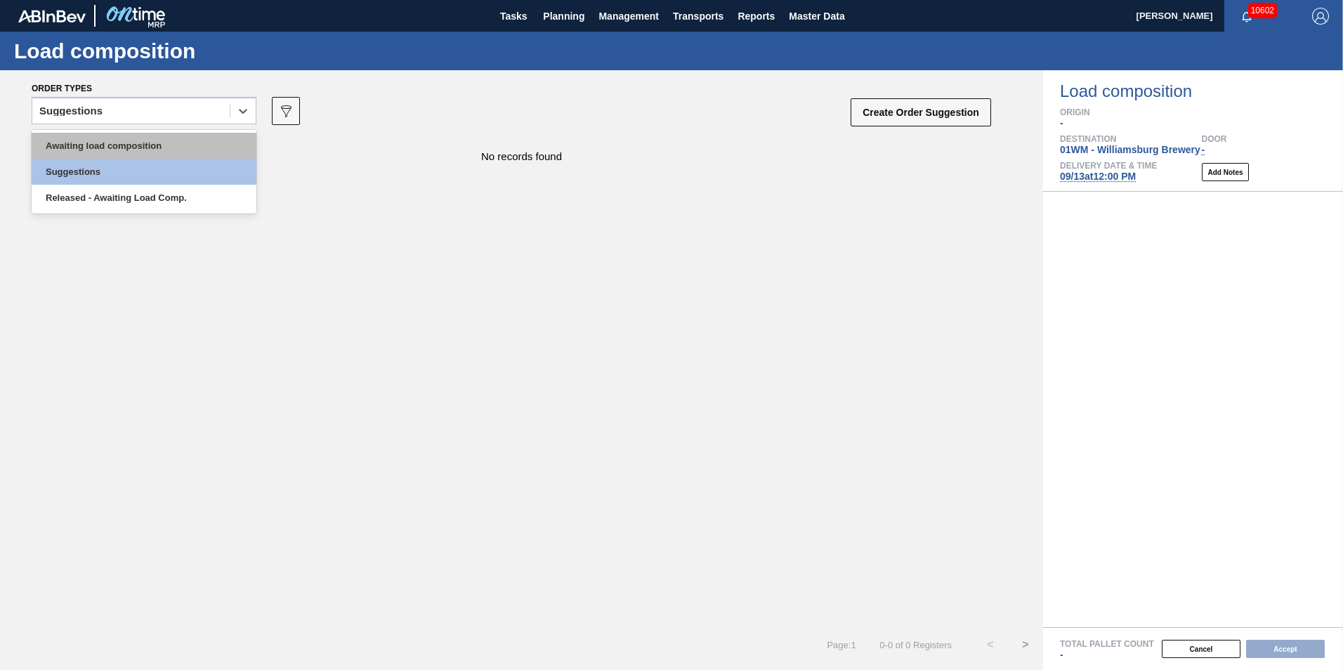
click at [122, 145] on div "Awaiting load composition" at bounding box center [144, 146] width 225 height 26
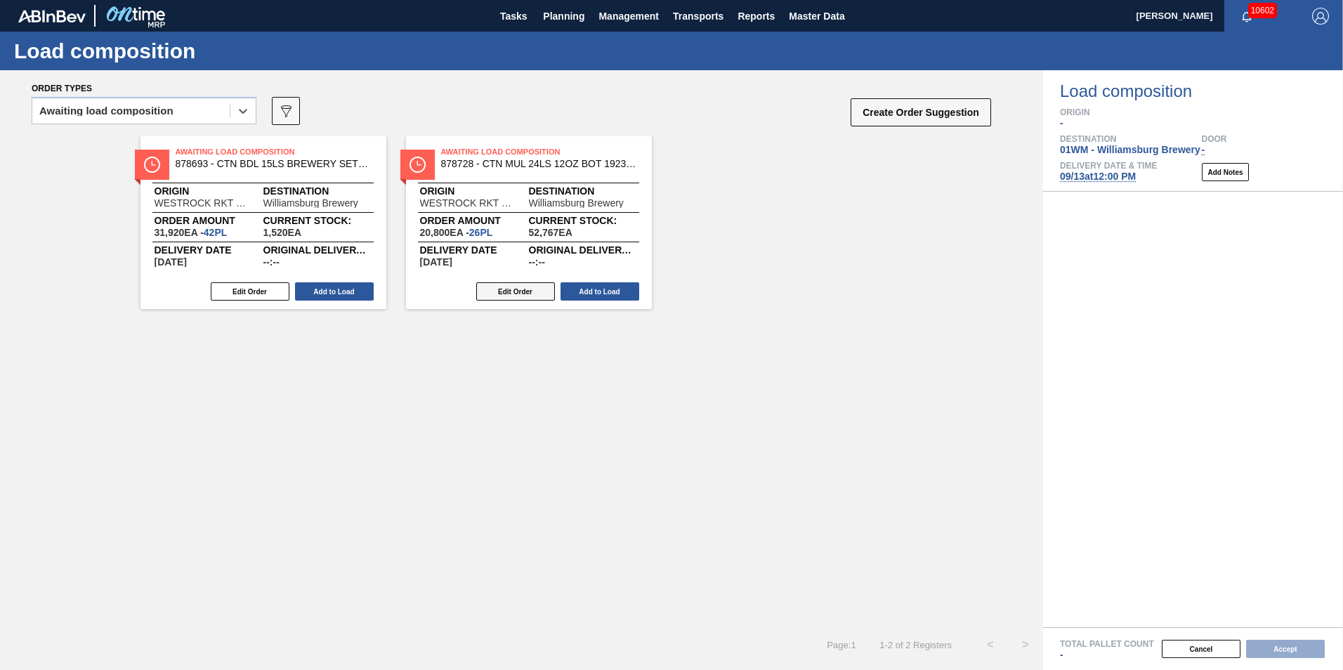
click at [527, 295] on button "Edit Order" at bounding box center [515, 291] width 79 height 18
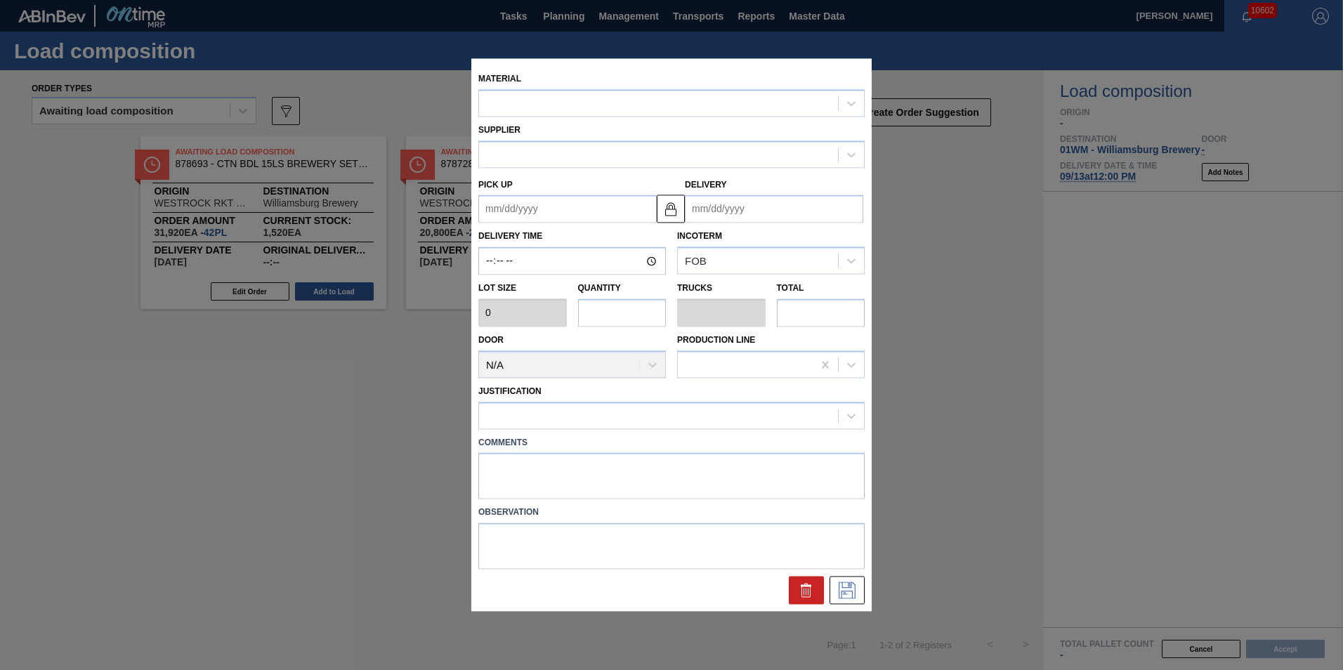
type input "800"
type input "26"
type input "0.5"
type input "20,800"
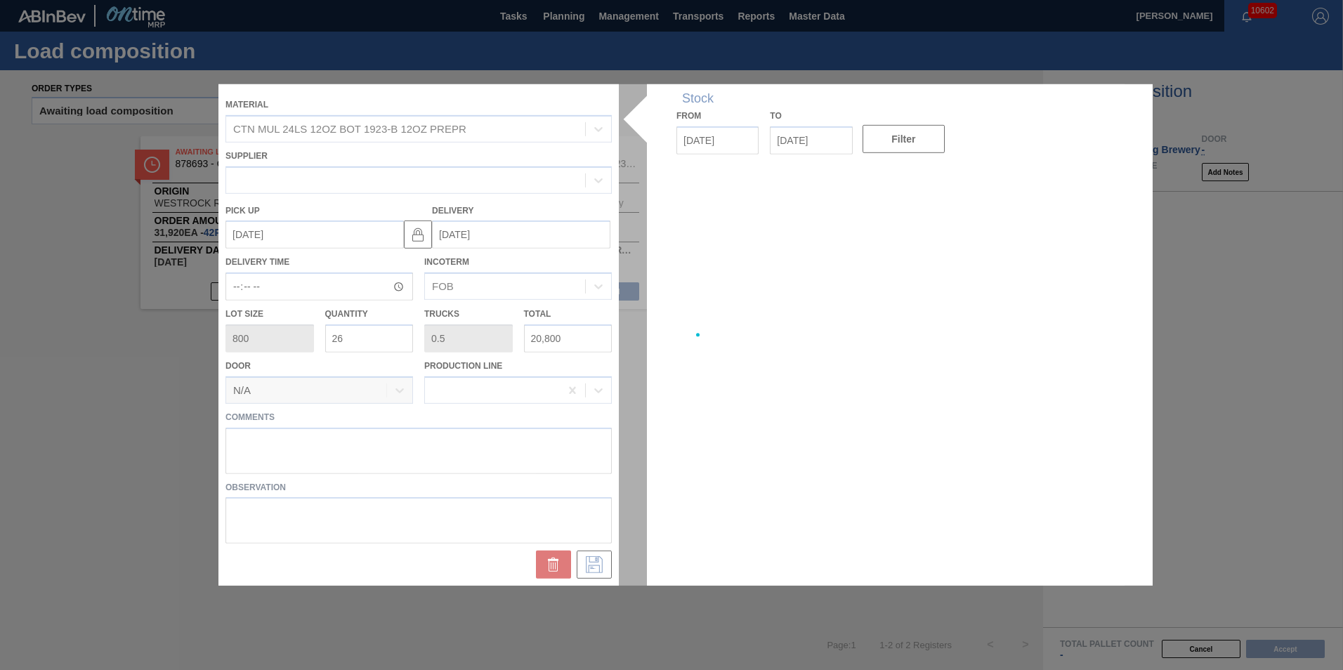
type up "[DATE]"
type input "[DATE]"
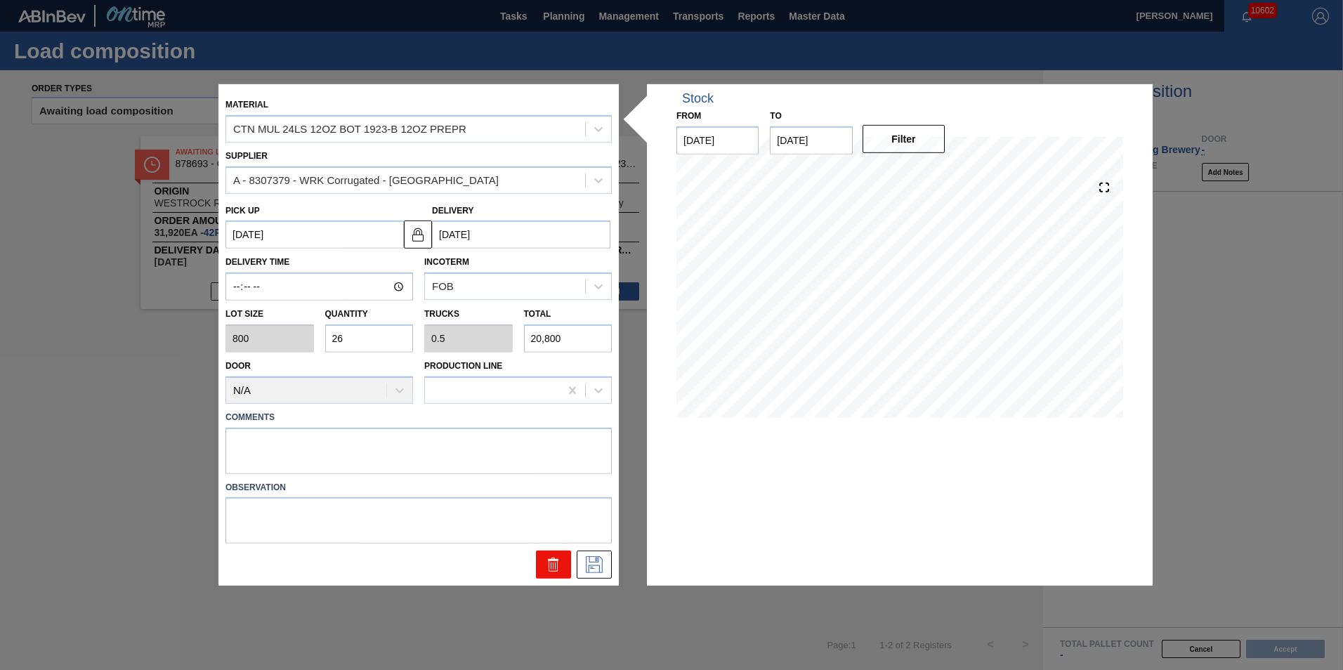
click at [560, 560] on icon at bounding box center [553, 564] width 17 height 17
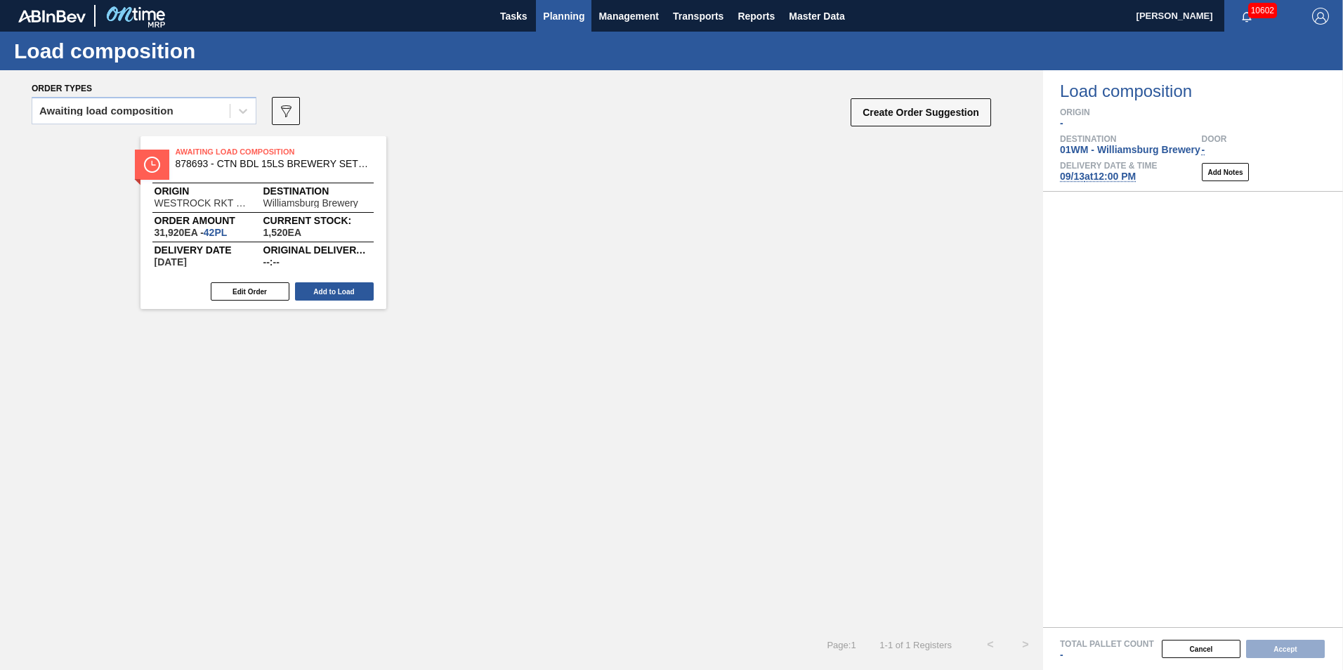
click at [568, 11] on span "Planning" at bounding box center [563, 16] width 41 height 17
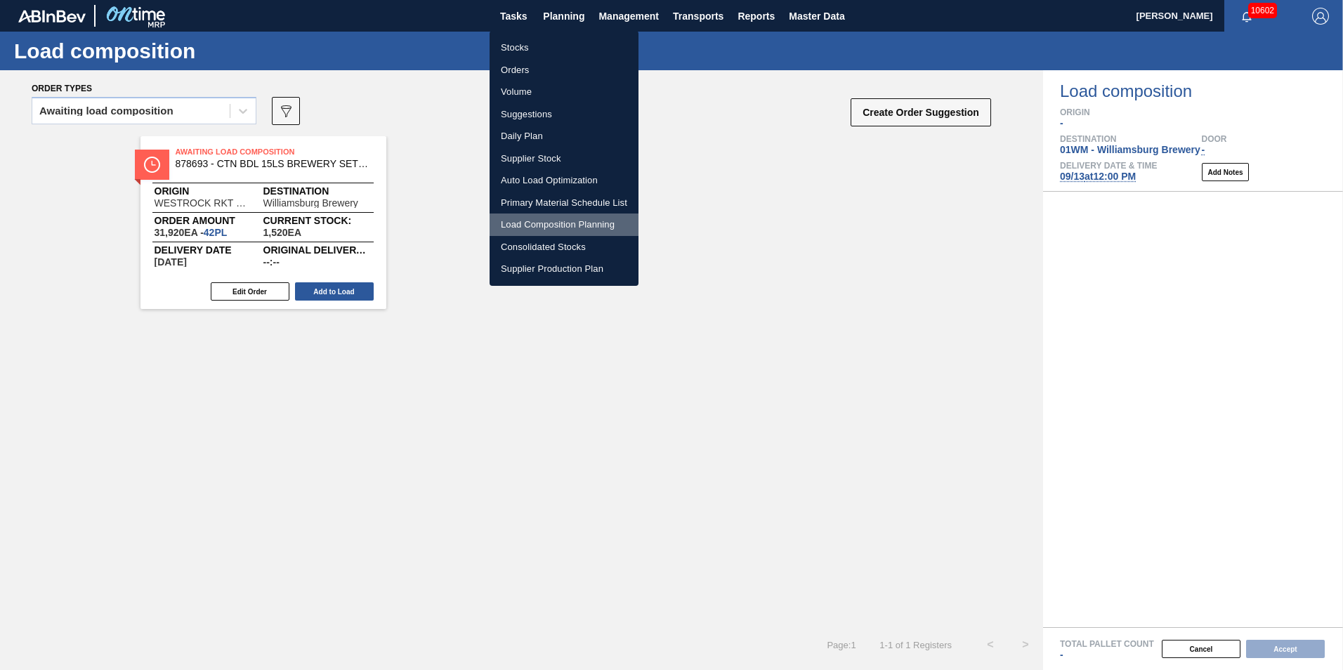
click at [553, 223] on li "Load Composition Planning" at bounding box center [564, 225] width 149 height 22
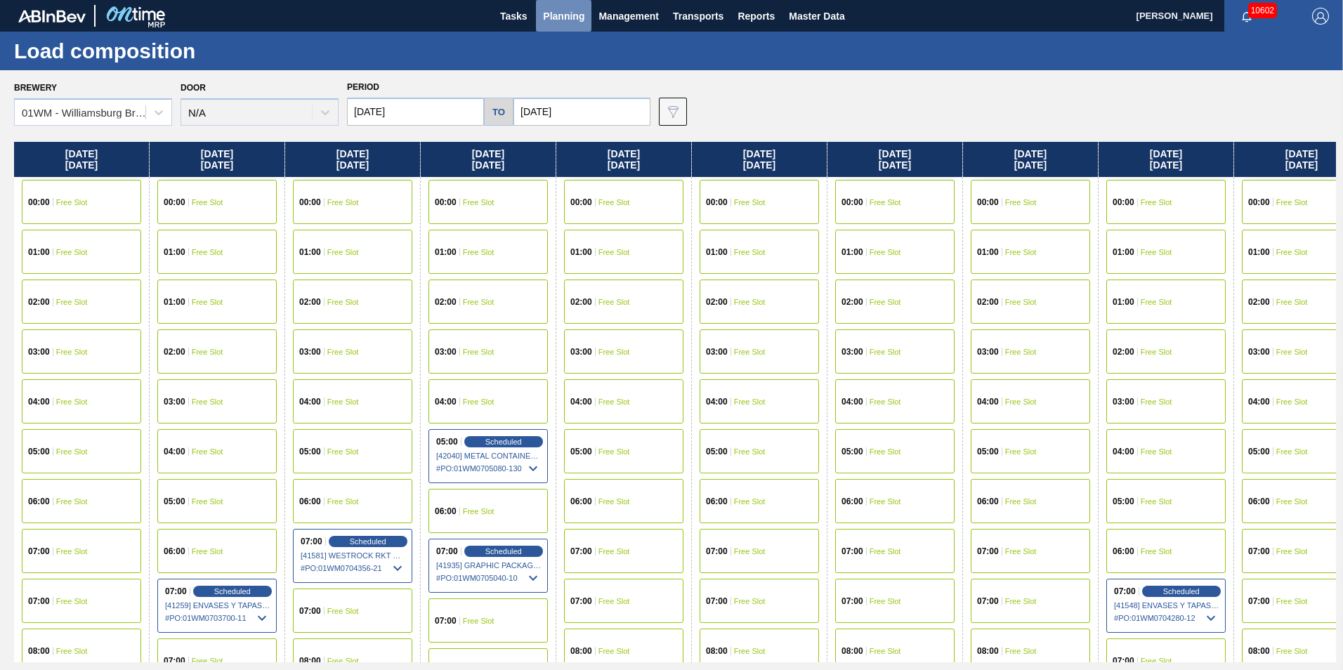
click at [553, 25] on button "Planning" at bounding box center [563, 16] width 55 height 32
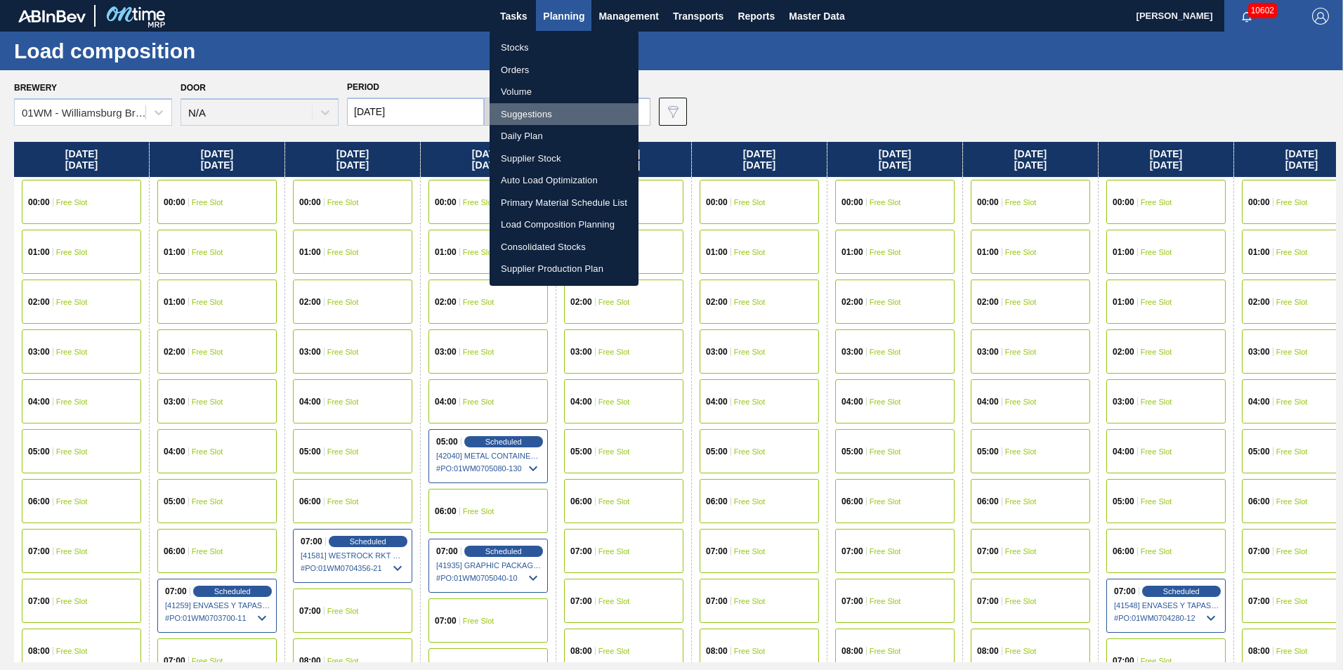
click at [540, 114] on li "Suggestions" at bounding box center [564, 114] width 149 height 22
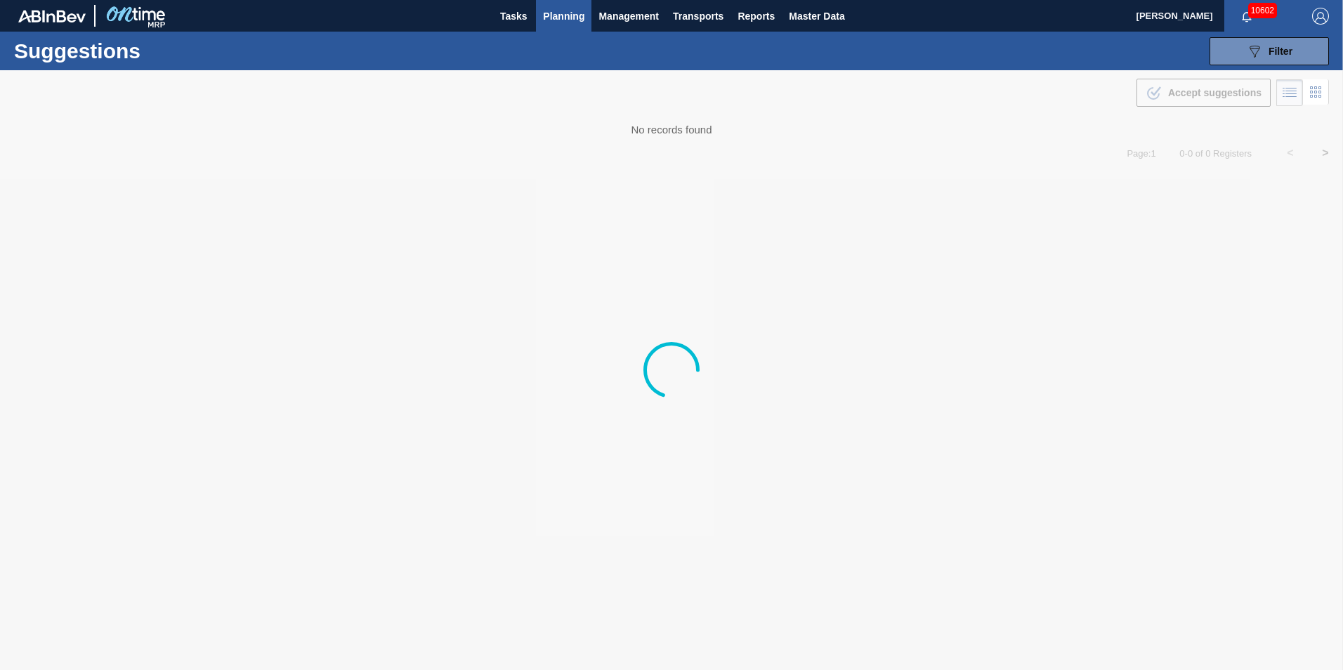
click at [559, 4] on button "Planning" at bounding box center [563, 16] width 55 height 32
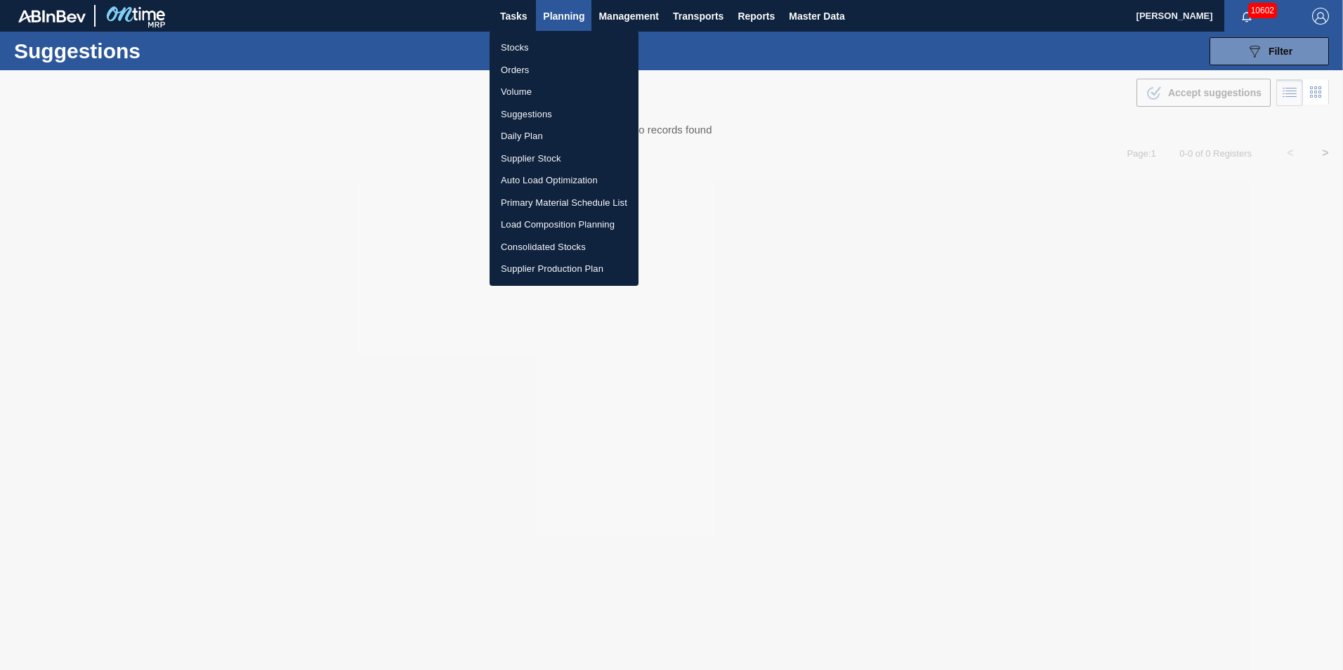
click at [742, 556] on div at bounding box center [671, 335] width 1343 height 670
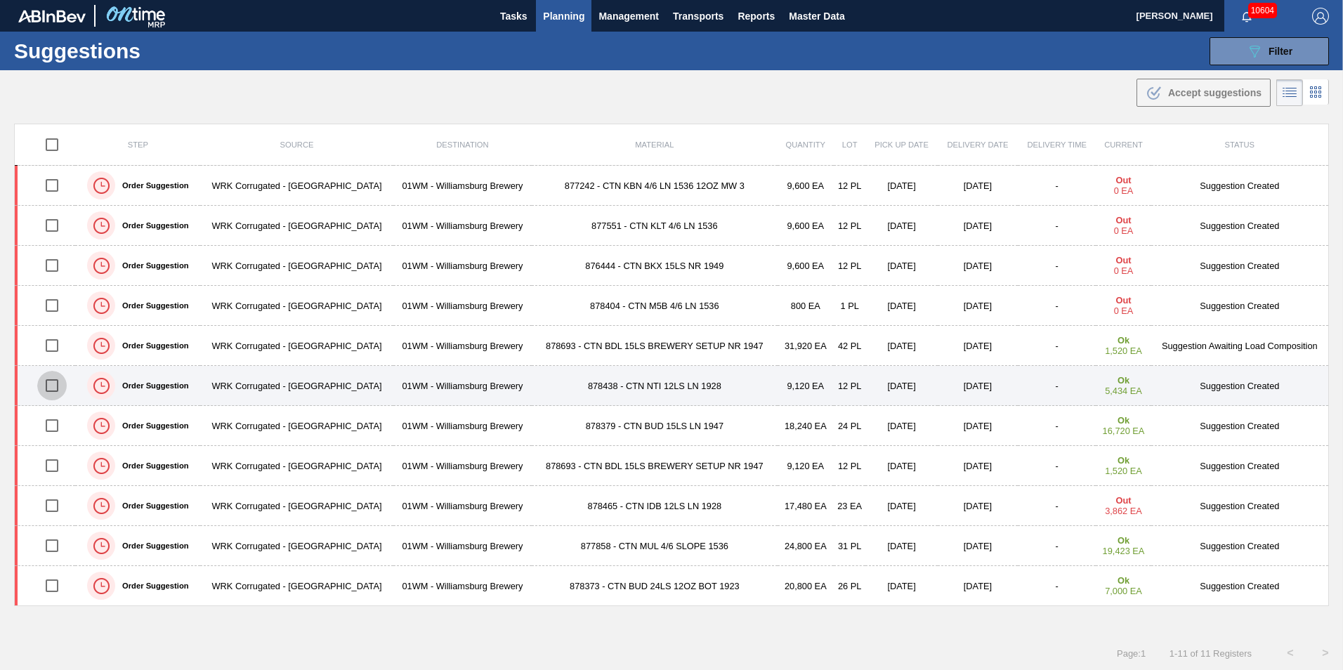
click at [45, 393] on input "checkbox" at bounding box center [51, 385] width 29 height 29
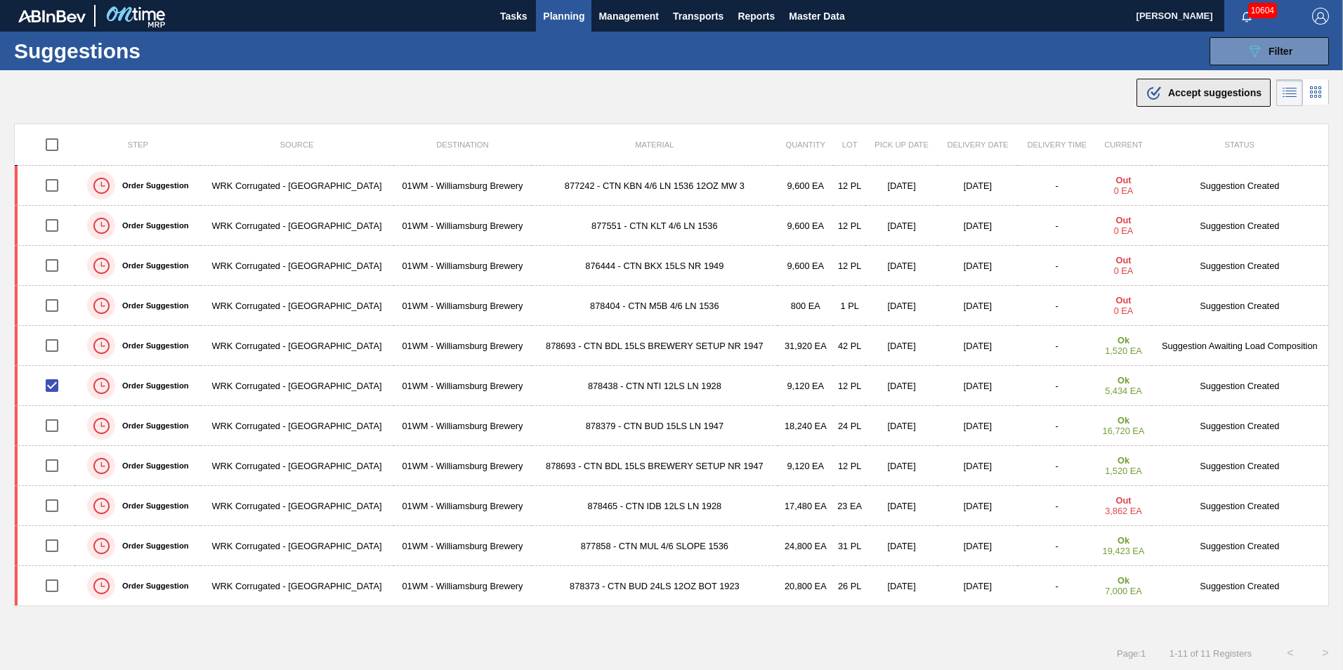
click at [1160, 91] on div ".b{fill:var(--color-action-default)} Accept suggestions" at bounding box center [1204, 92] width 116 height 17
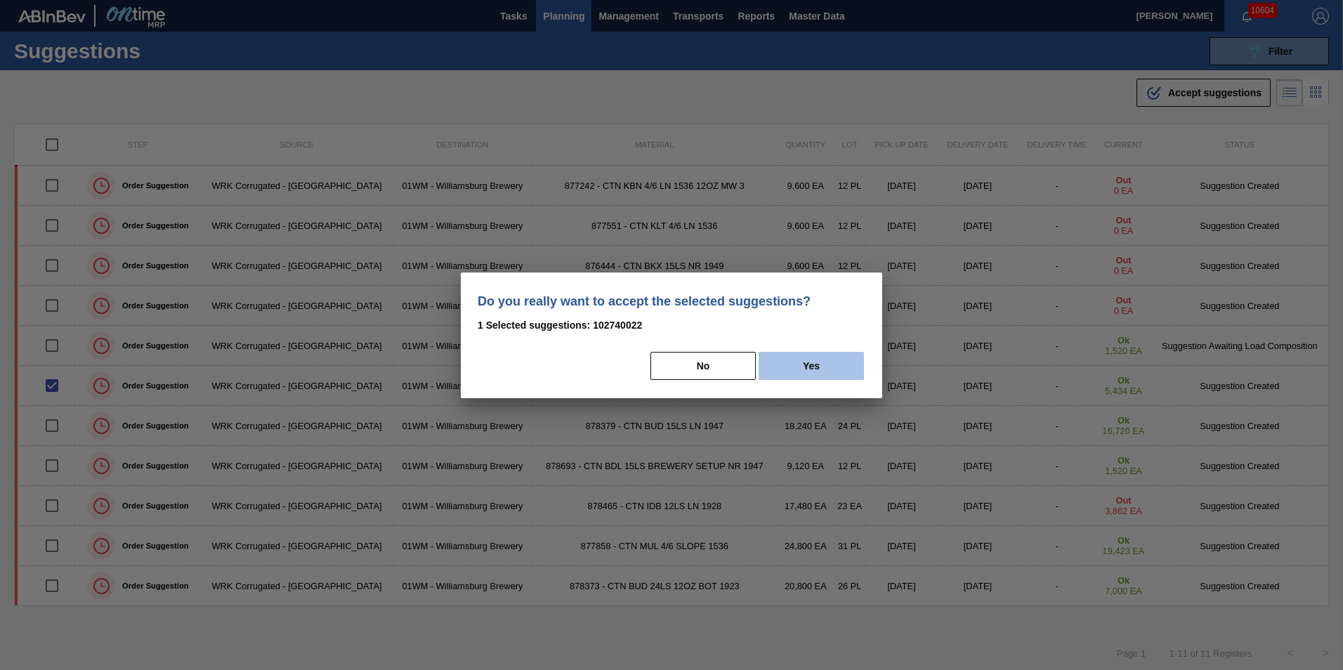
click at [799, 367] on button "Yes" at bounding box center [811, 366] width 105 height 28
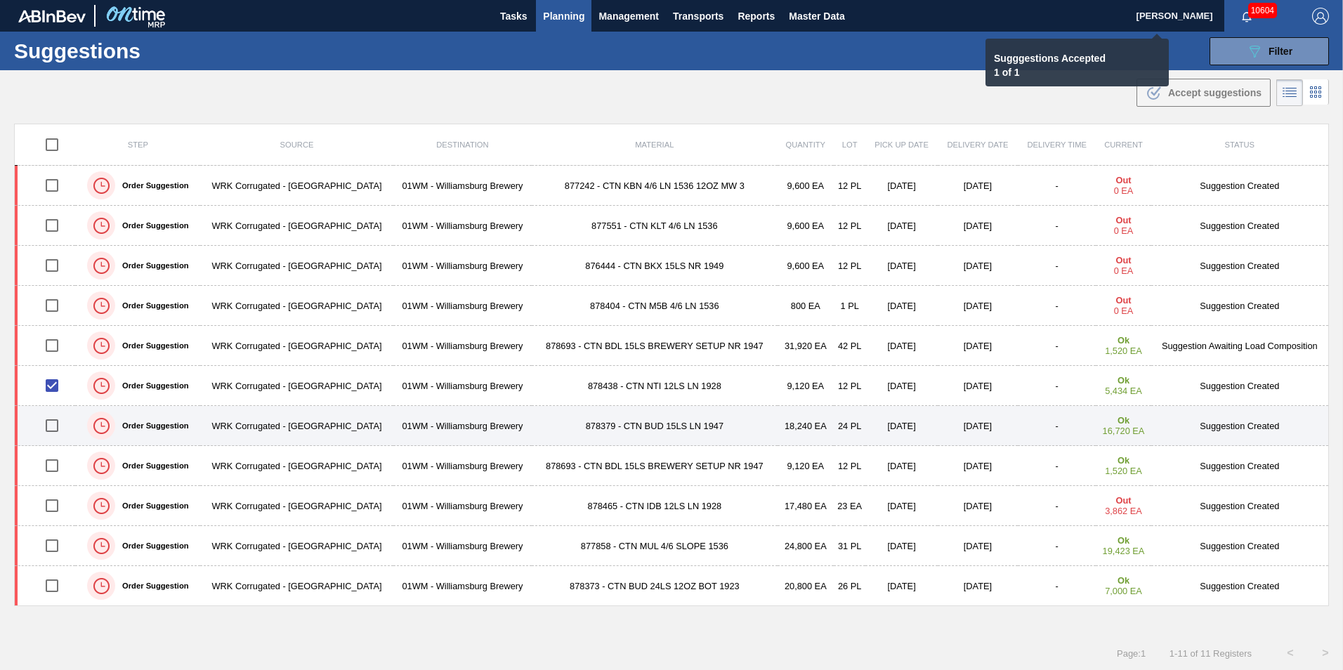
checkbox input "false"
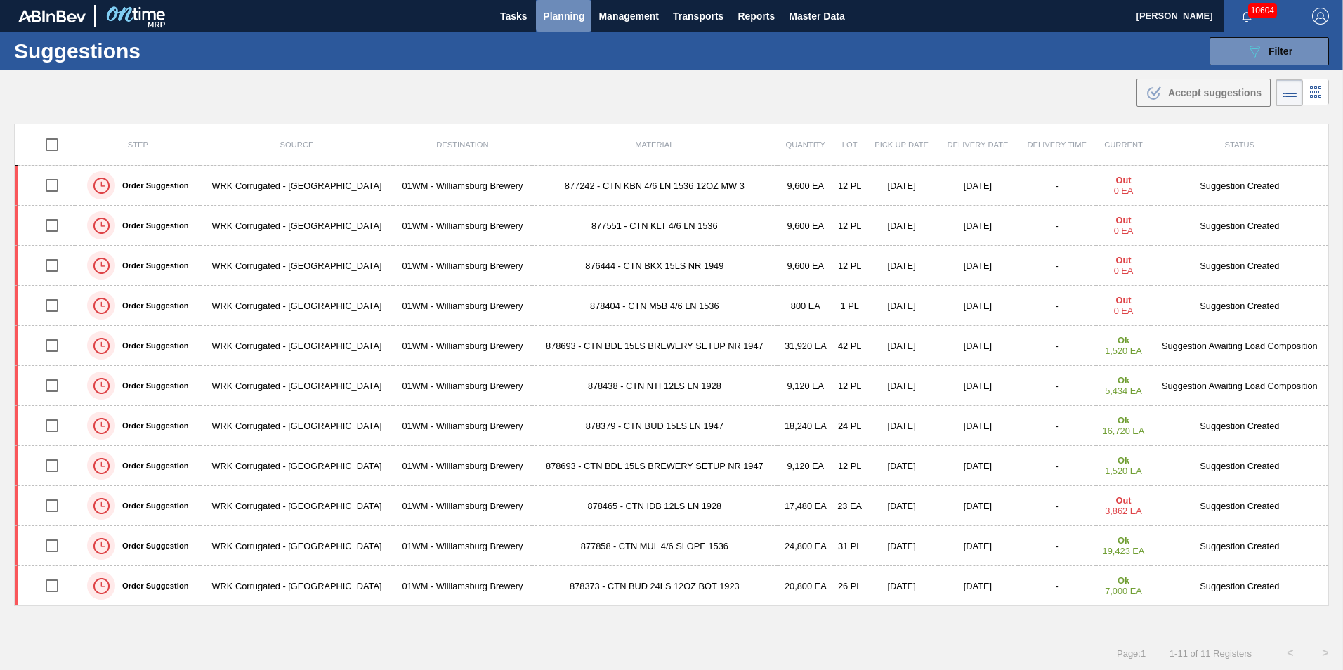
click at [553, 18] on span "Planning" at bounding box center [563, 16] width 41 height 17
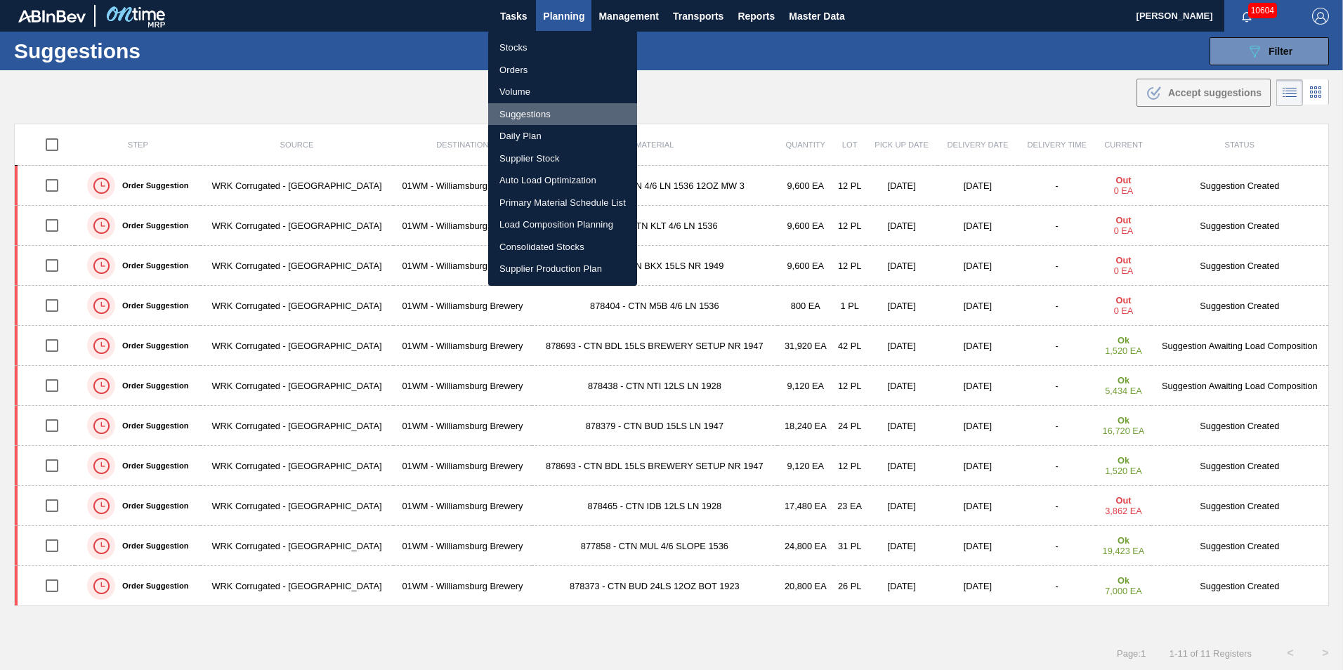
click at [559, 117] on li "Suggestions" at bounding box center [562, 114] width 149 height 22
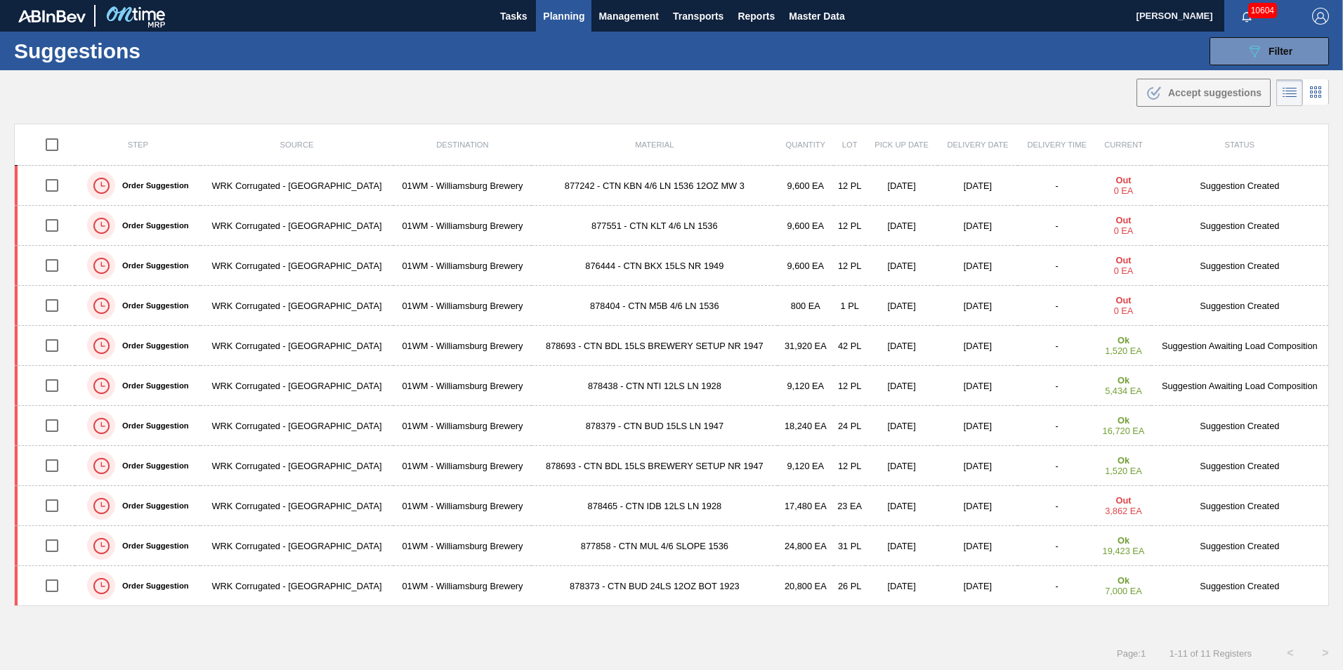
click at [584, 20] on button "Planning" at bounding box center [563, 16] width 55 height 32
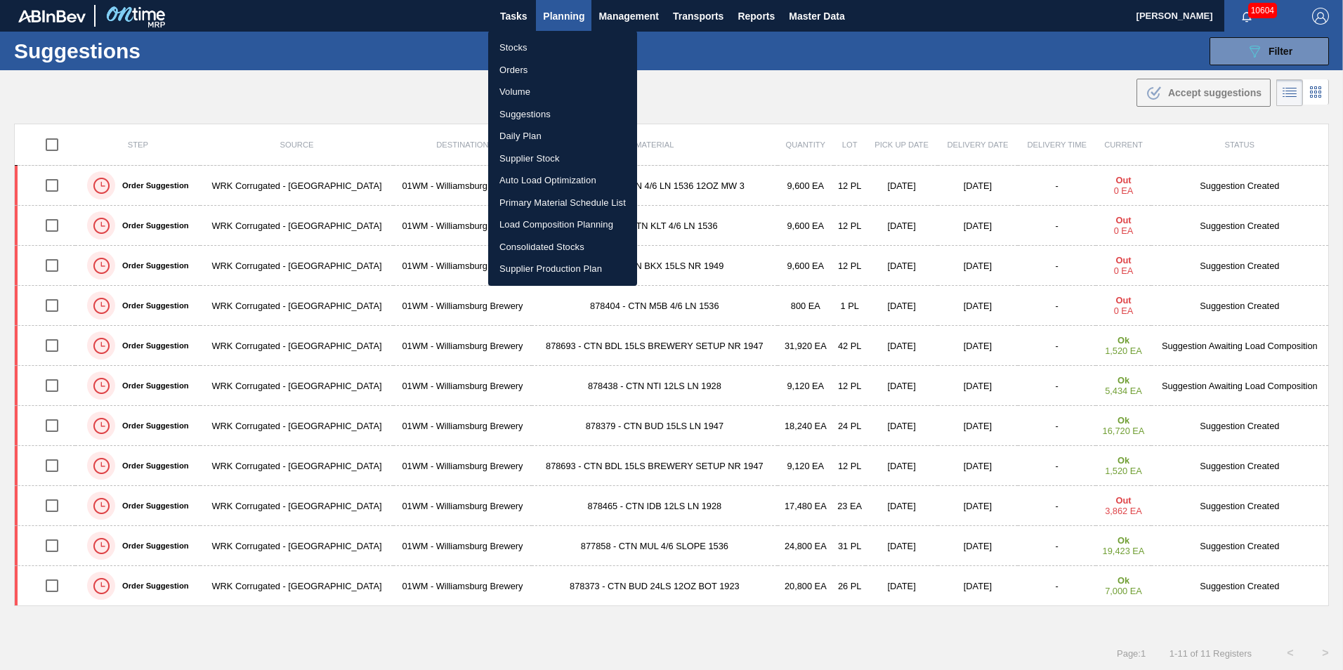
click at [985, 387] on div at bounding box center [671, 335] width 1343 height 670
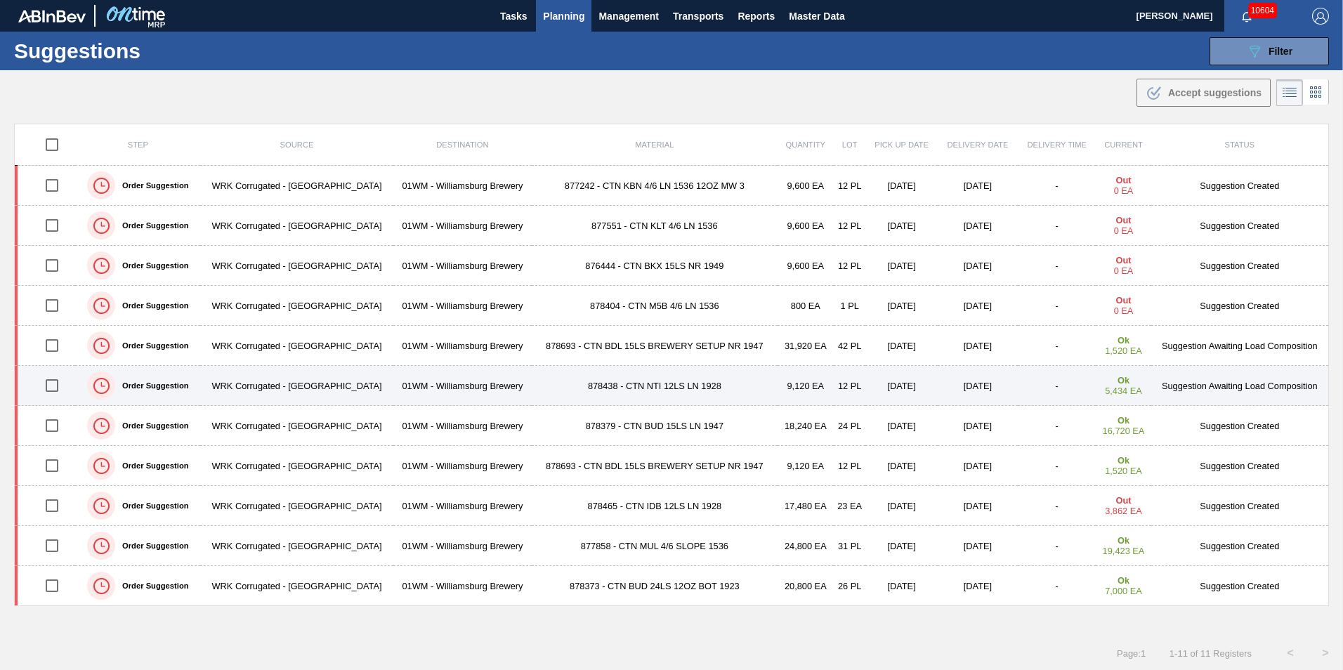
click at [659, 383] on td "878438 - CTN NTI 12LS LN 1928" at bounding box center [655, 386] width 246 height 40
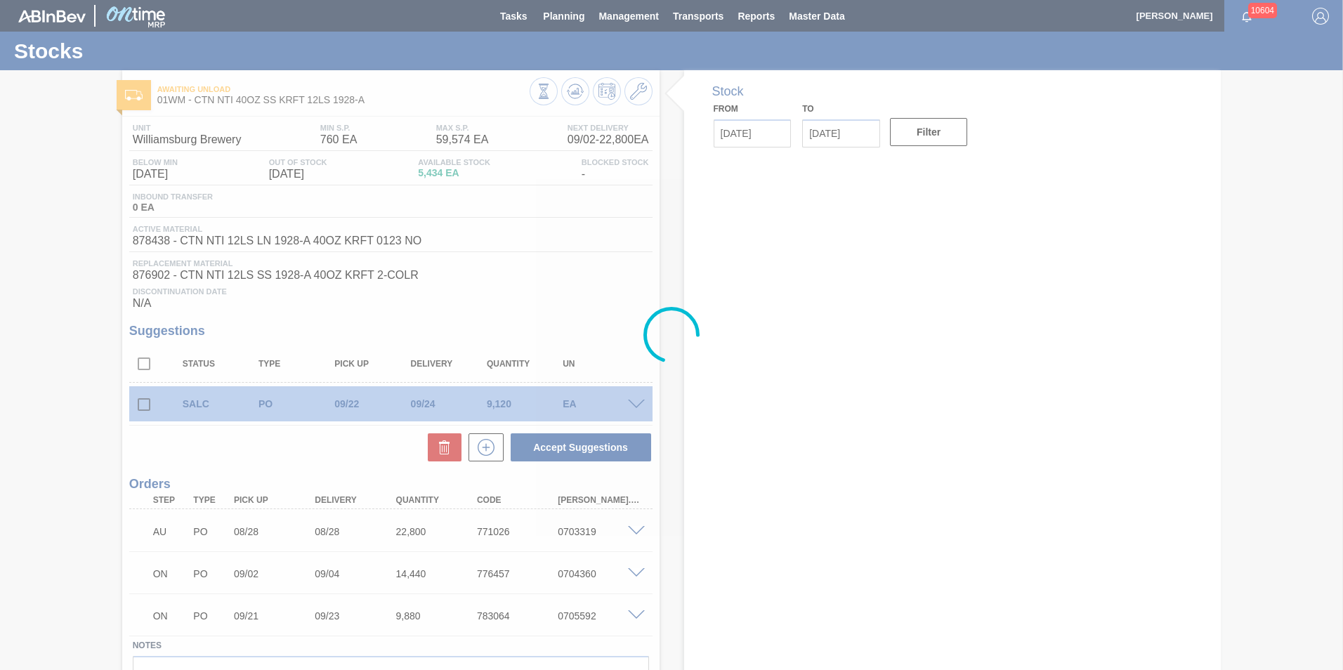
click at [636, 98] on div at bounding box center [671, 335] width 1343 height 670
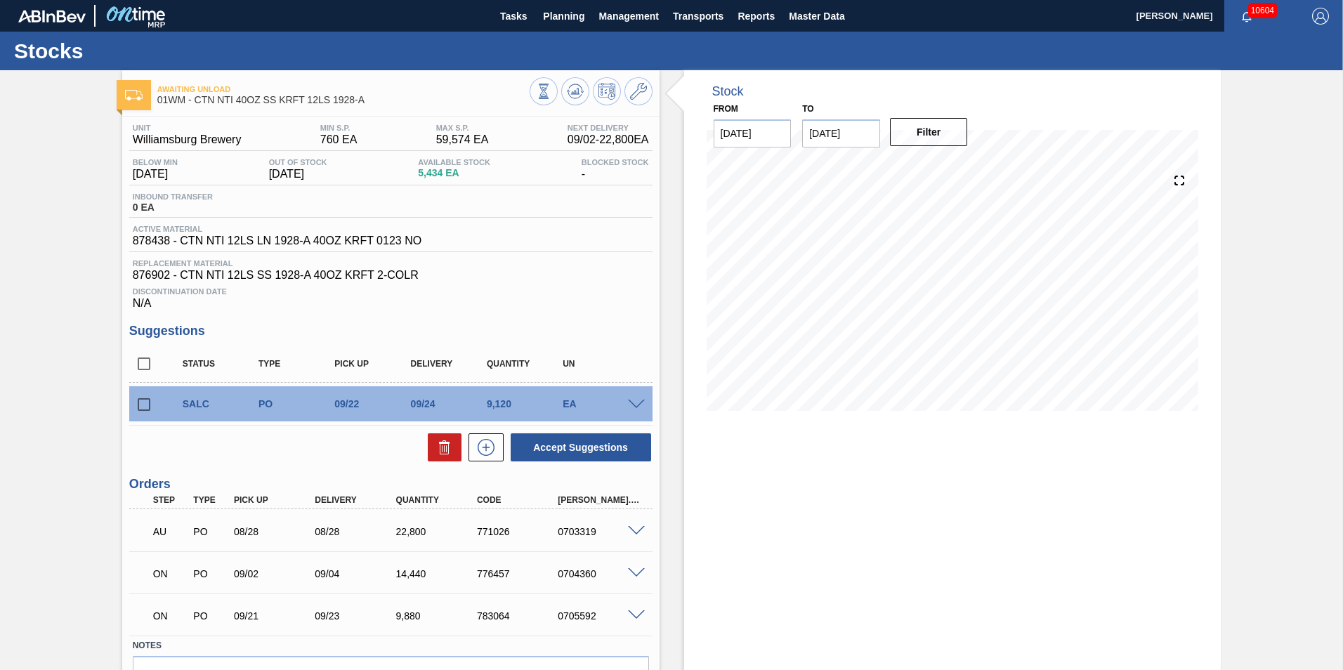
click at [645, 93] on icon at bounding box center [638, 91] width 17 height 17
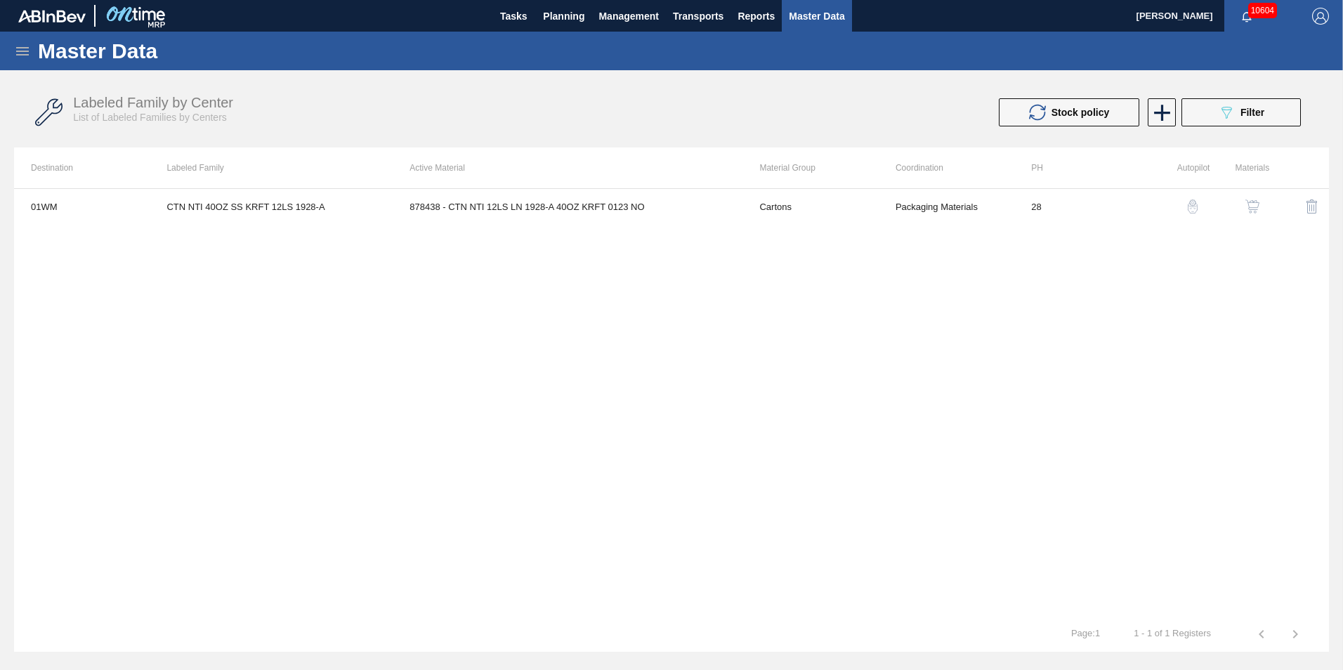
click at [1193, 206] on img "button" at bounding box center [1193, 206] width 14 height 14
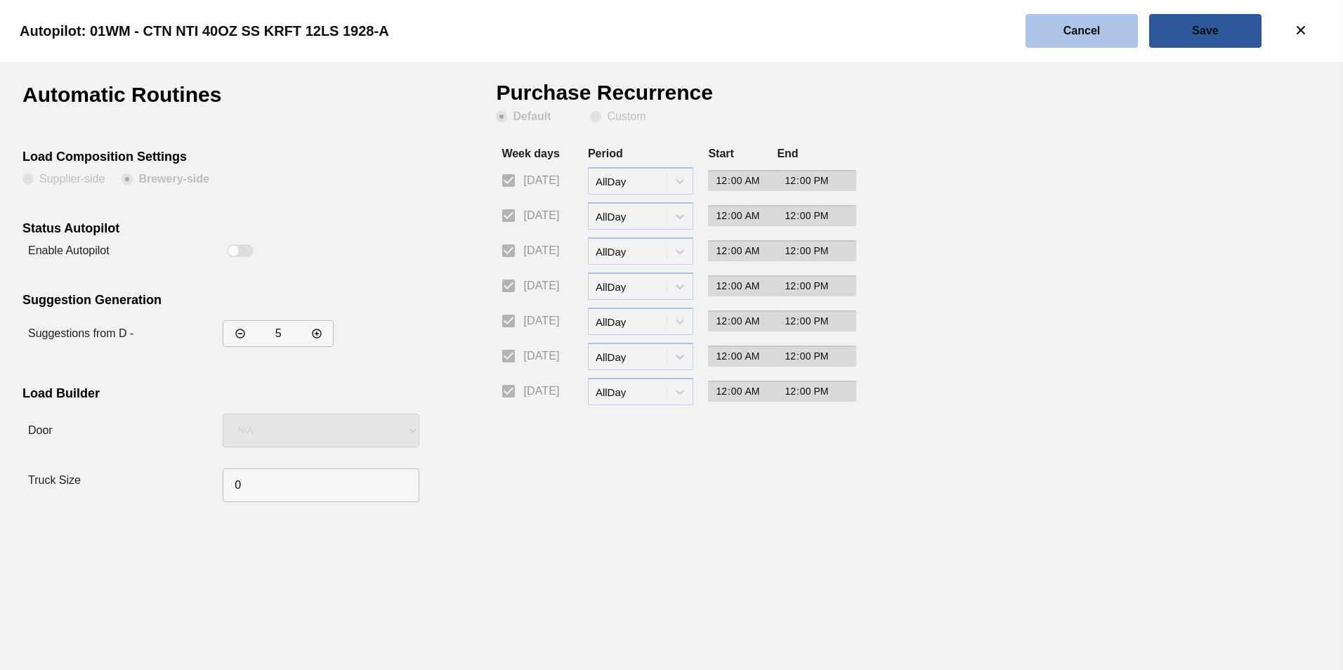
click at [1026, 14] on button "Cancel" at bounding box center [1081, 31] width 112 height 34
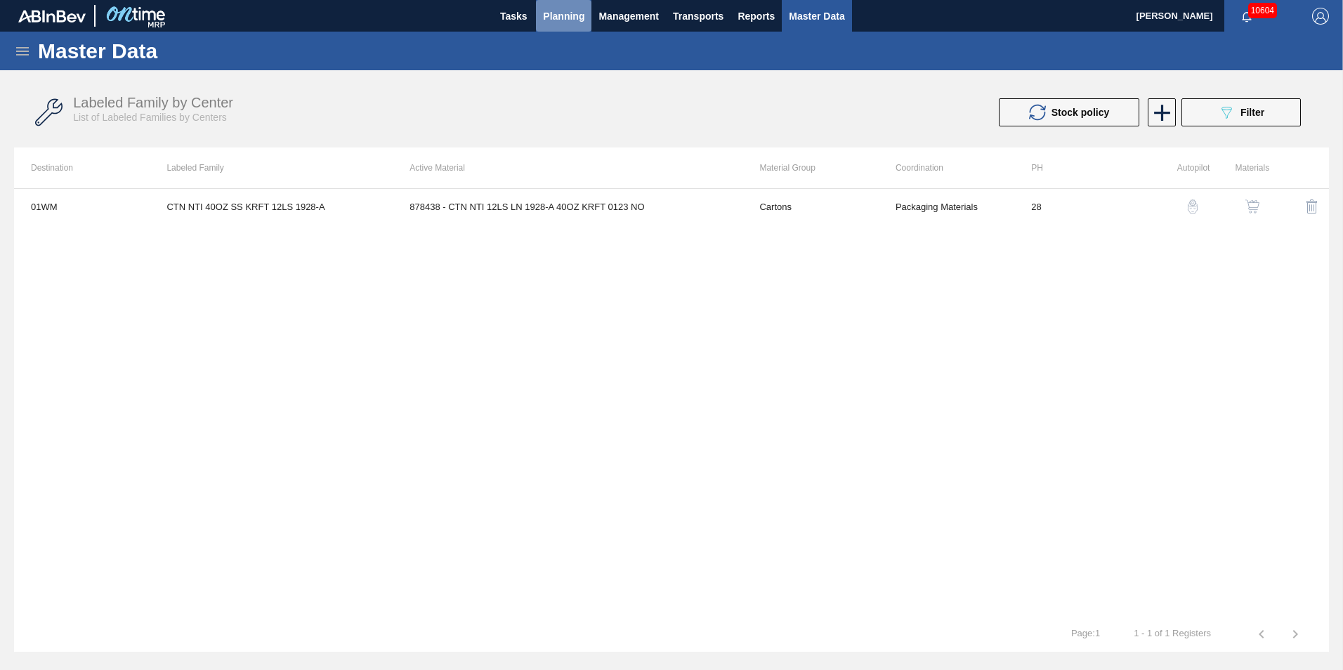
click at [588, 11] on button "Planning" at bounding box center [563, 16] width 55 height 32
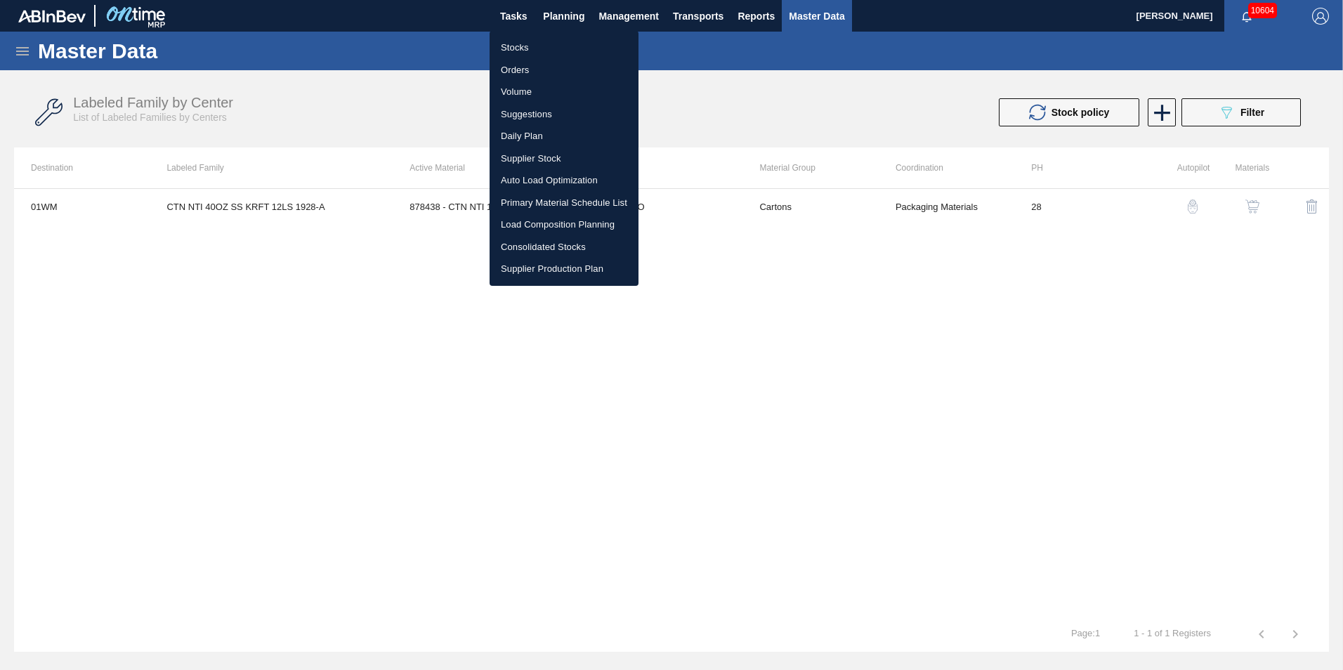
click at [550, 230] on li "Load Composition Planning" at bounding box center [564, 225] width 149 height 22
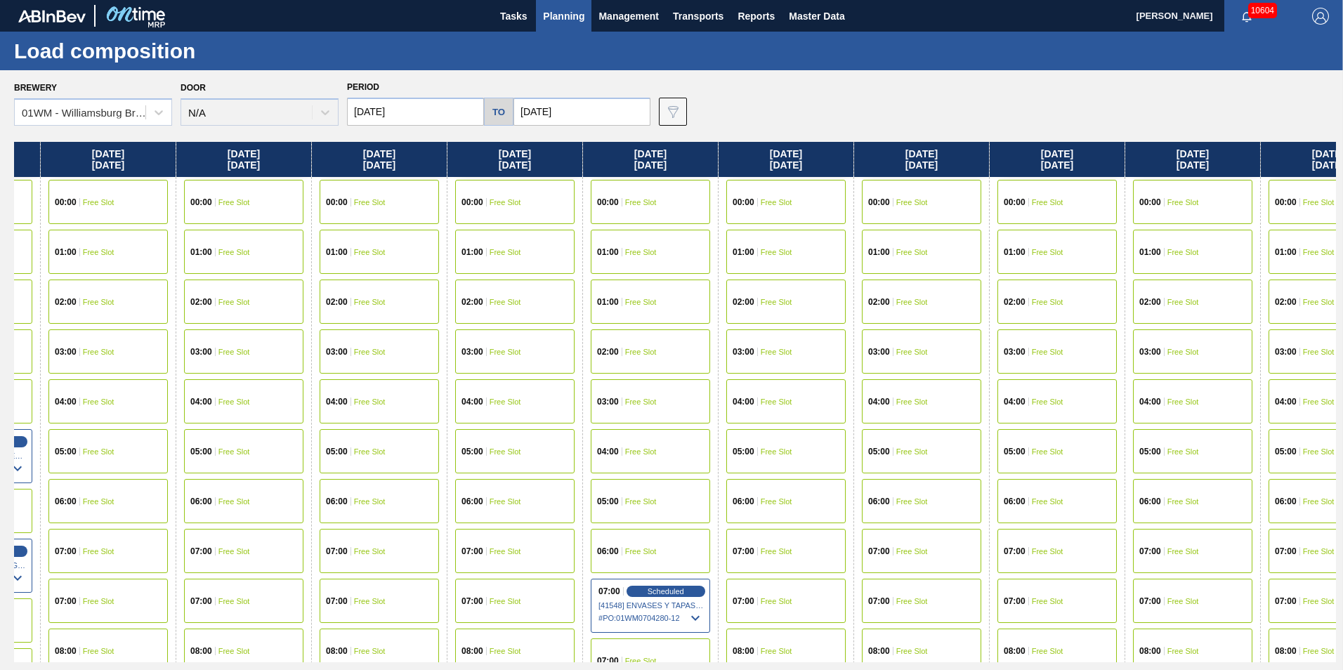
scroll to position [0, 712]
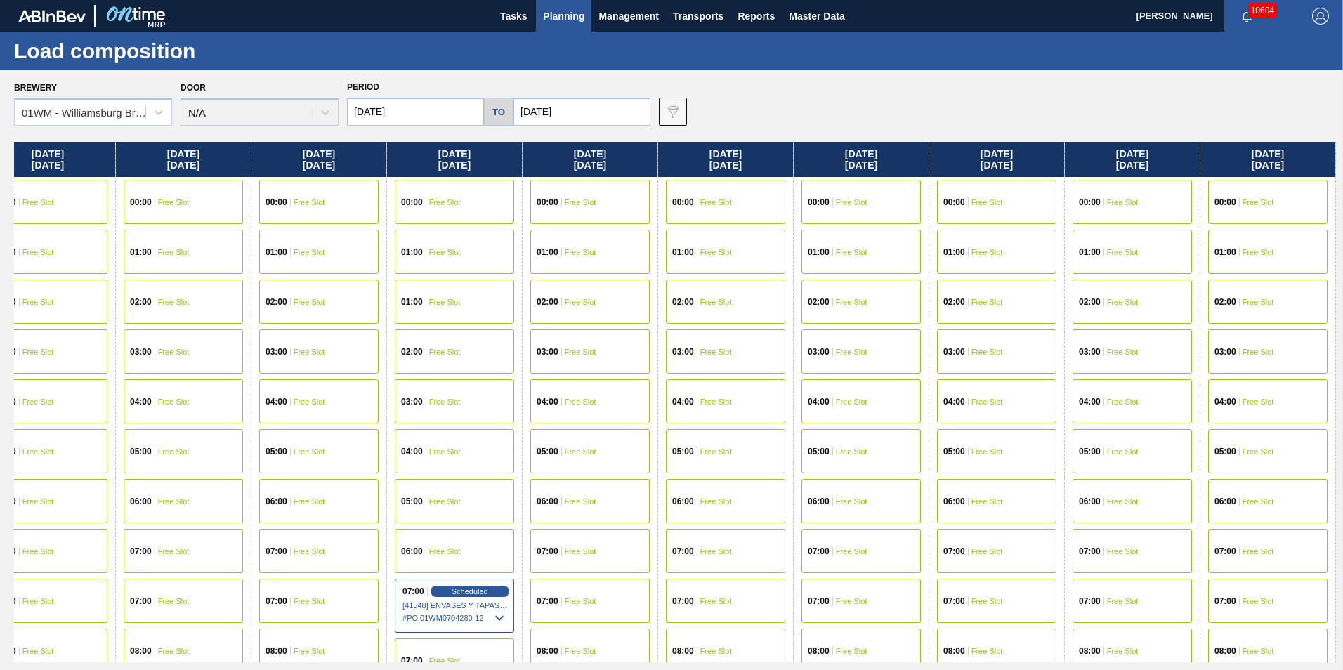
drag, startPoint x: 1134, startPoint y: 147, endPoint x: 363, endPoint y: 253, distance: 778.4
click at [212, 250] on div "[DATE] 00:00 Free Slot 01:00 Free Slot 02:00 Free Slot 03:00 Free Slot 04:00 Fr…" at bounding box center [675, 402] width 1322 height 520
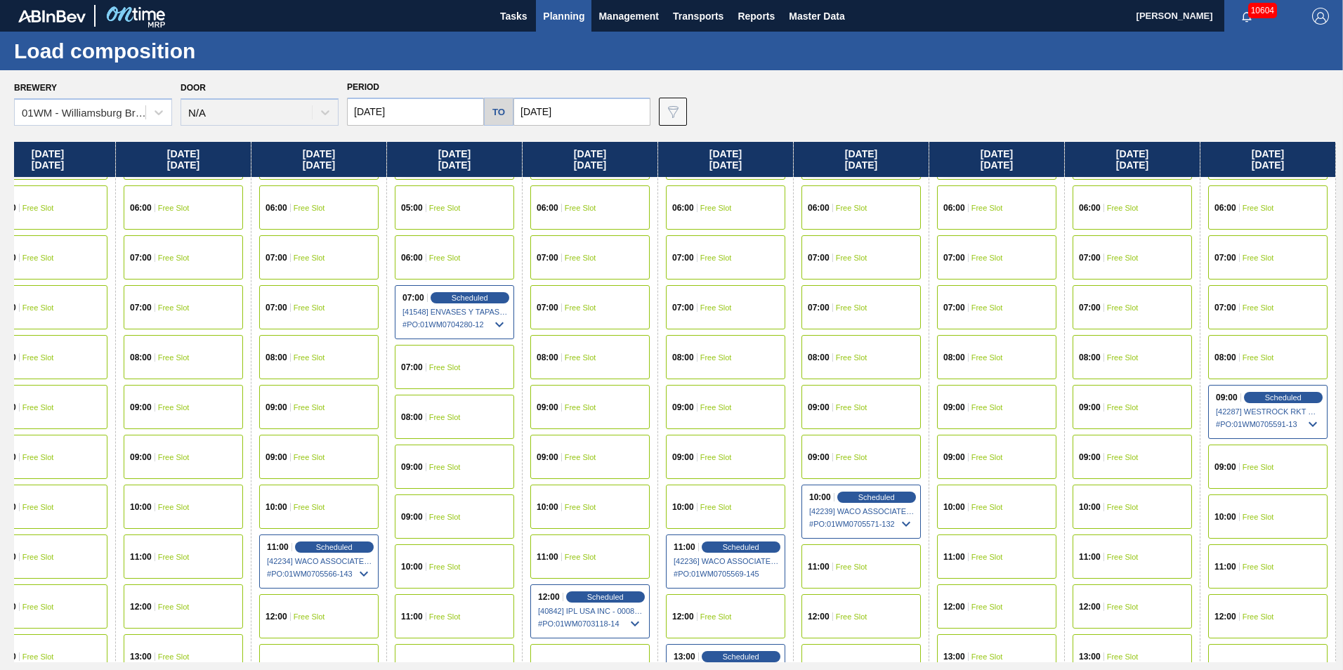
scroll to position [492, 712]
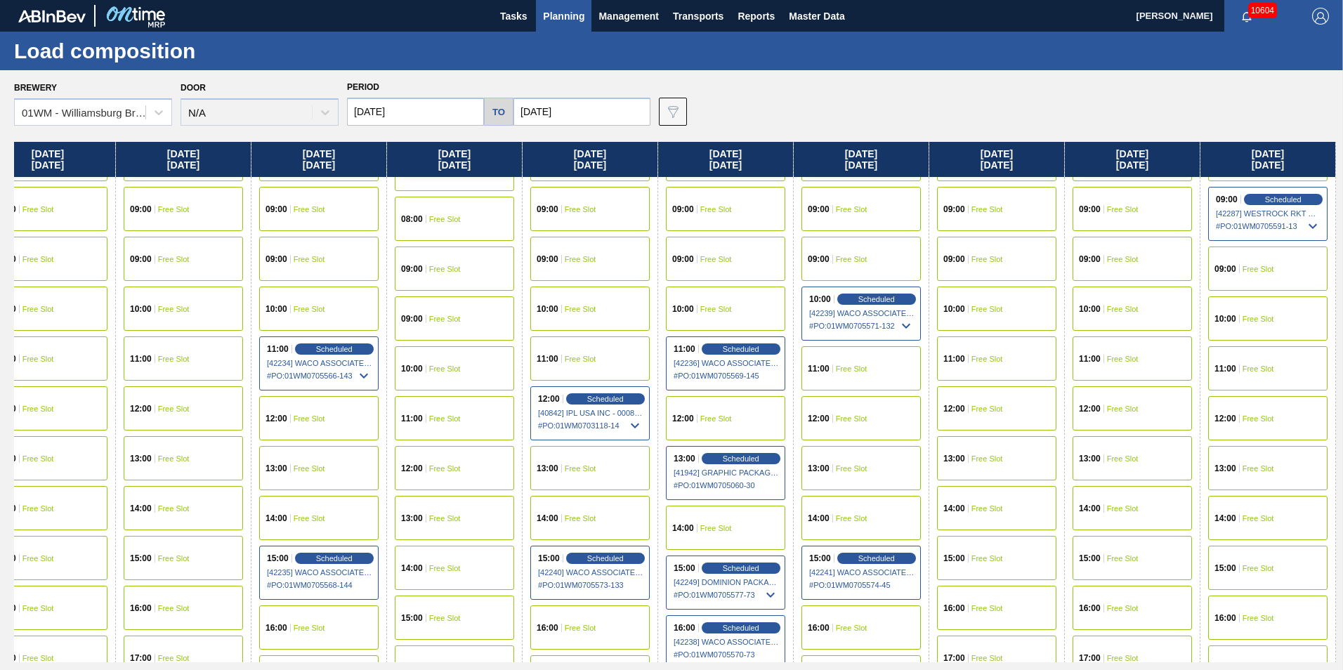
click at [1278, 333] on div "10:00 Free Slot" at bounding box center [1267, 318] width 119 height 44
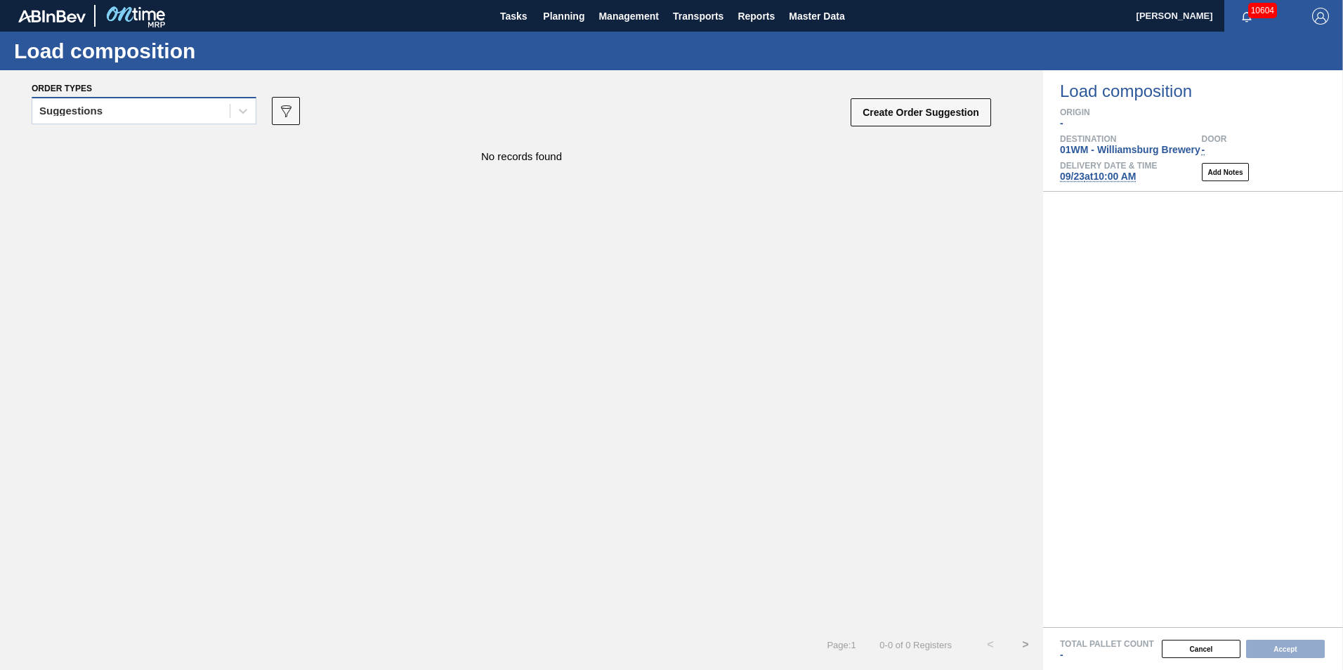
click at [123, 112] on div "Suggestions" at bounding box center [130, 111] width 197 height 20
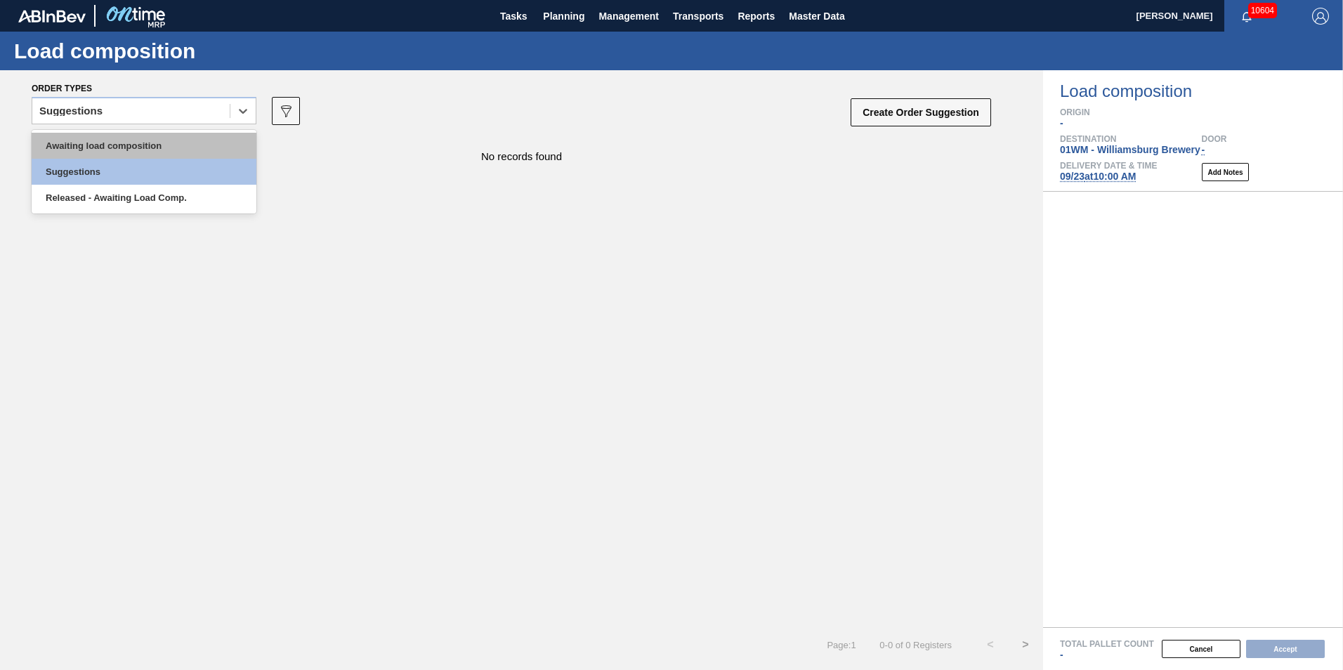
click at [131, 136] on div "Awaiting load composition" at bounding box center [144, 146] width 225 height 26
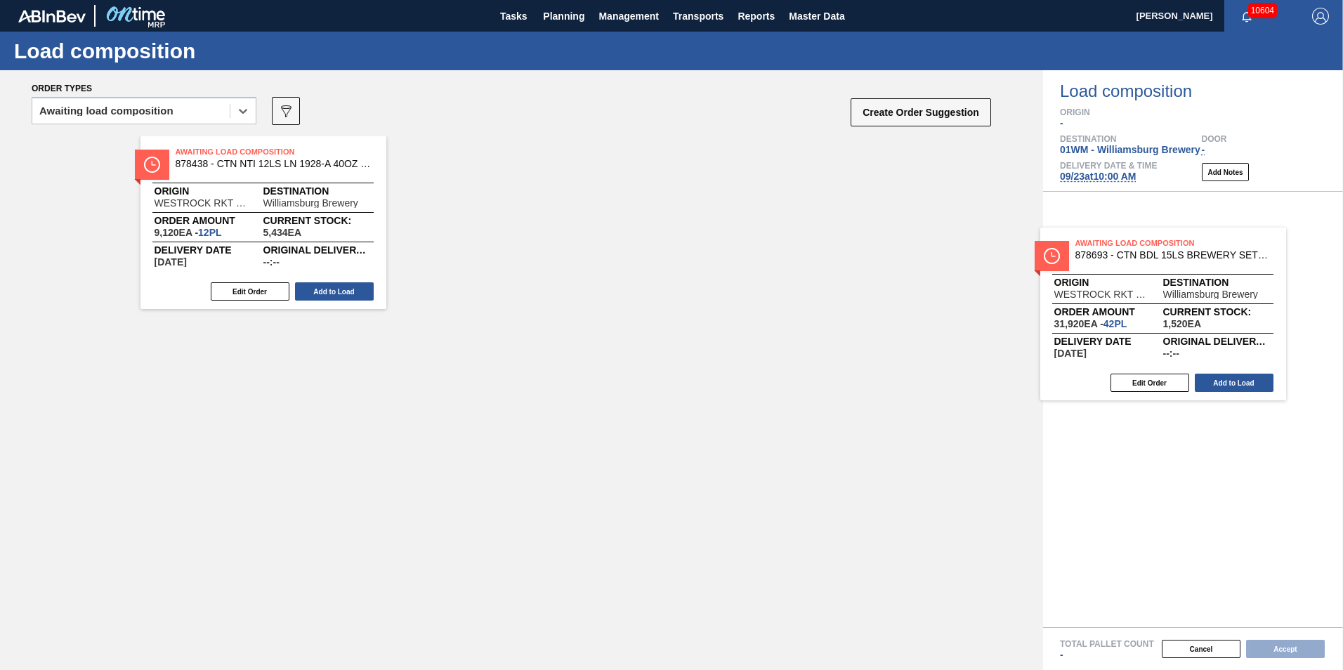
drag, startPoint x: 295, startPoint y: 244, endPoint x: 843, endPoint y: 253, distance: 547.9
click at [1188, 308] on div "Order types option Awaiting load composition, selected. Select is focused ,type…" at bounding box center [671, 370] width 1343 height 600
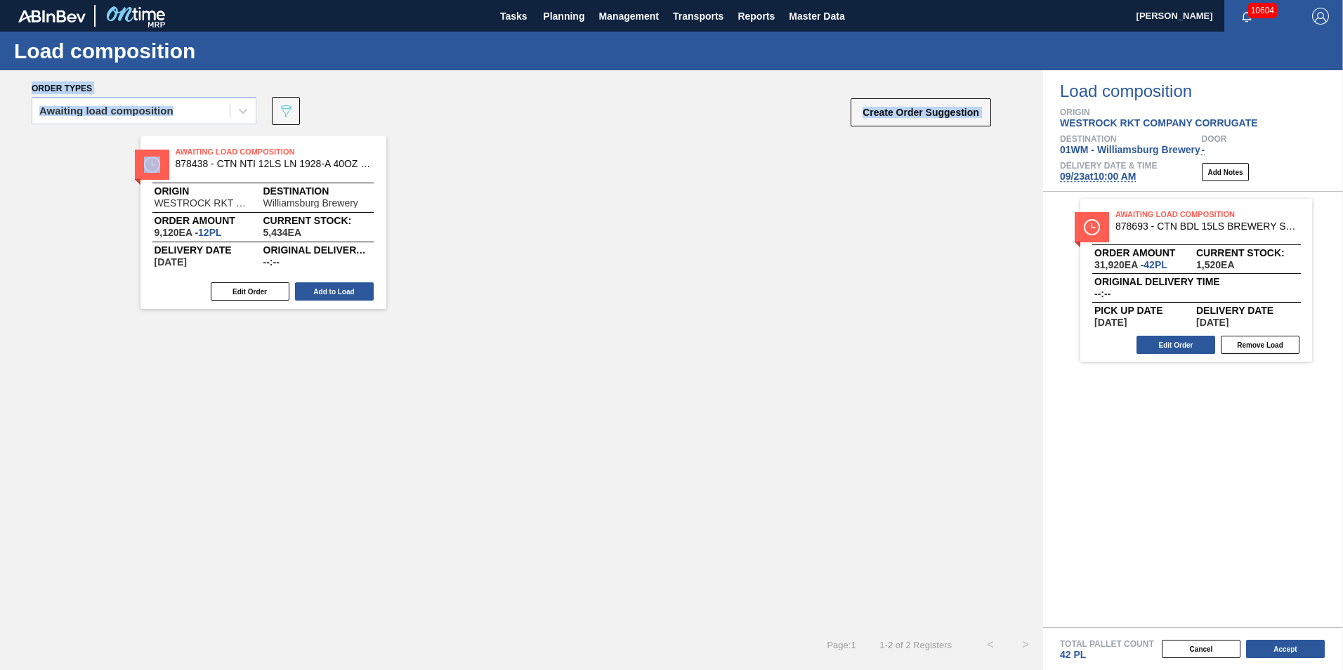
drag, startPoint x: 196, startPoint y: 200, endPoint x: 558, endPoint y: 268, distance: 368.6
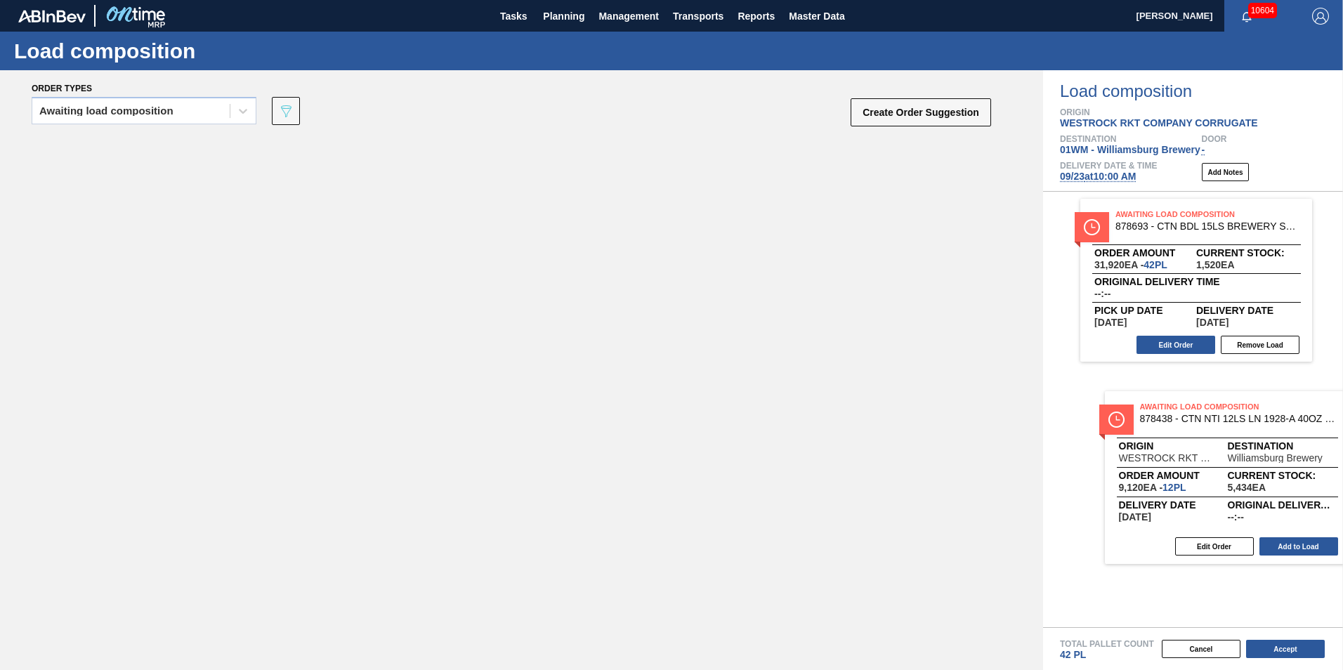
drag, startPoint x: 402, startPoint y: 270, endPoint x: 1263, endPoint y: 495, distance: 890.1
click at [1263, 495] on div "Order types Awaiting load composition 089F7B8B-B2A5-4AFE-B5C0-19BA573D28AC Crea…" at bounding box center [671, 370] width 1343 height 600
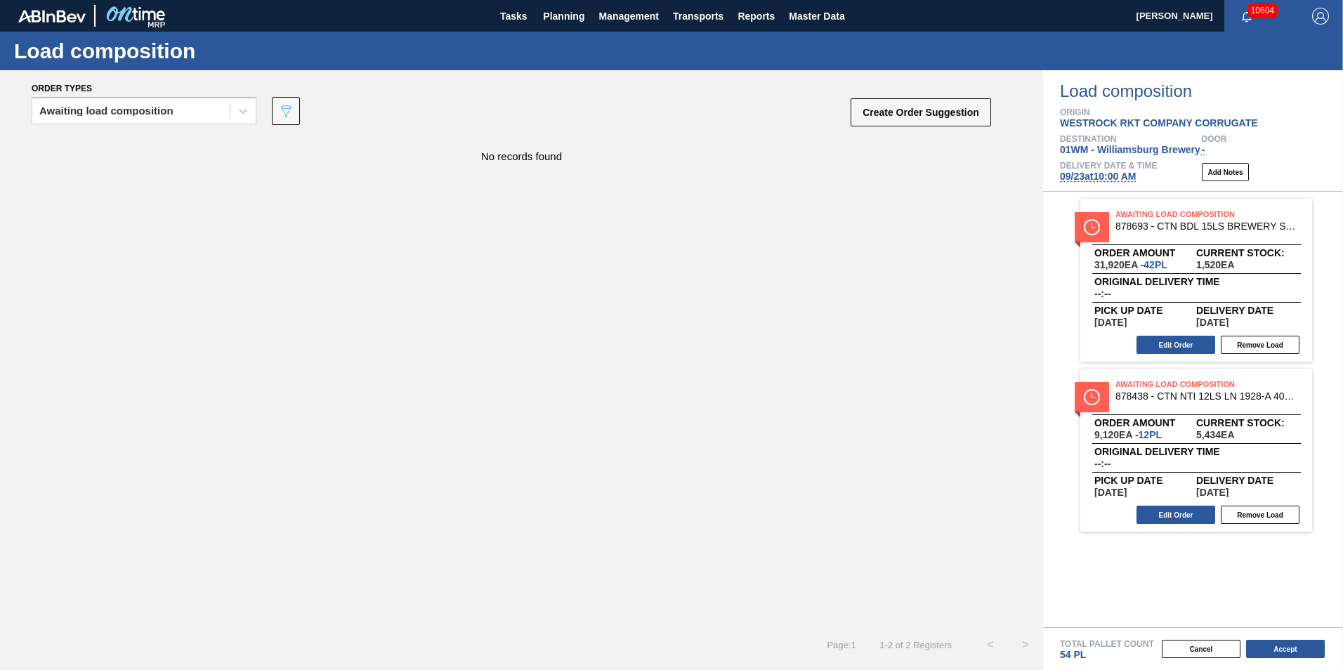
click at [666, 367] on div "No records found" at bounding box center [521, 381] width 1043 height 491
click at [1197, 349] on button "Edit Order" at bounding box center [1175, 345] width 79 height 18
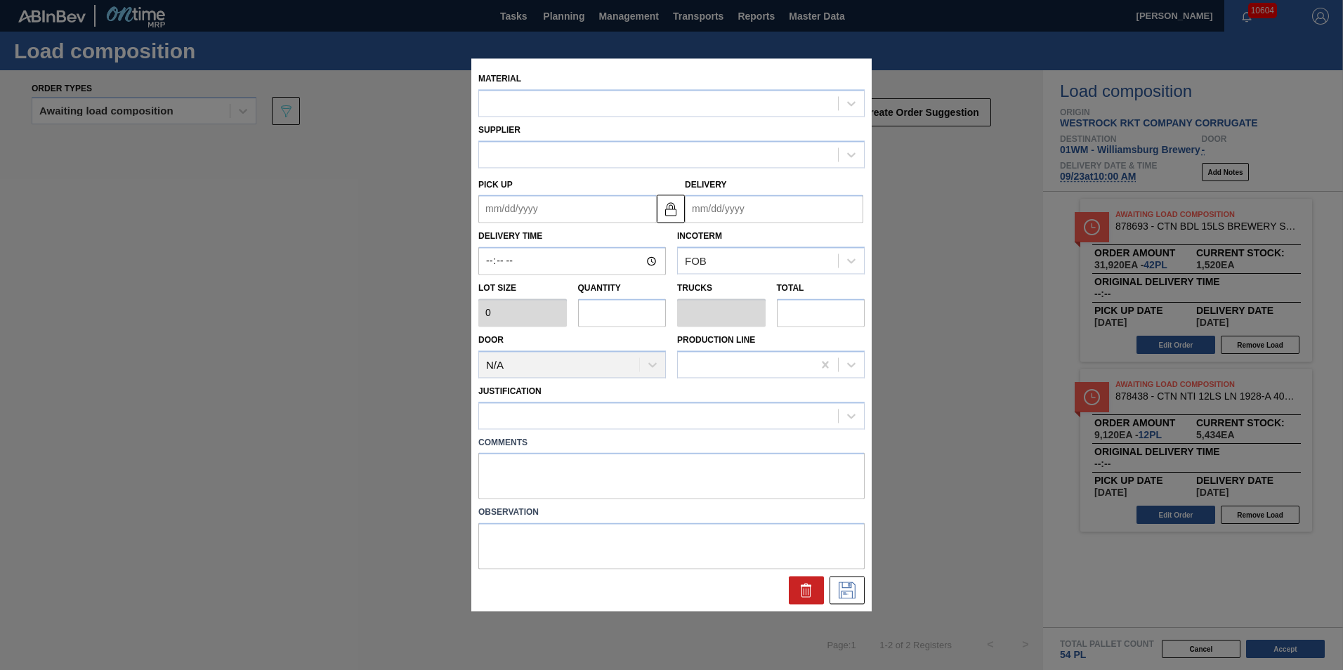
type input "760"
type input "42"
type input "0.955"
type input "31,920"
type up "[DATE]"
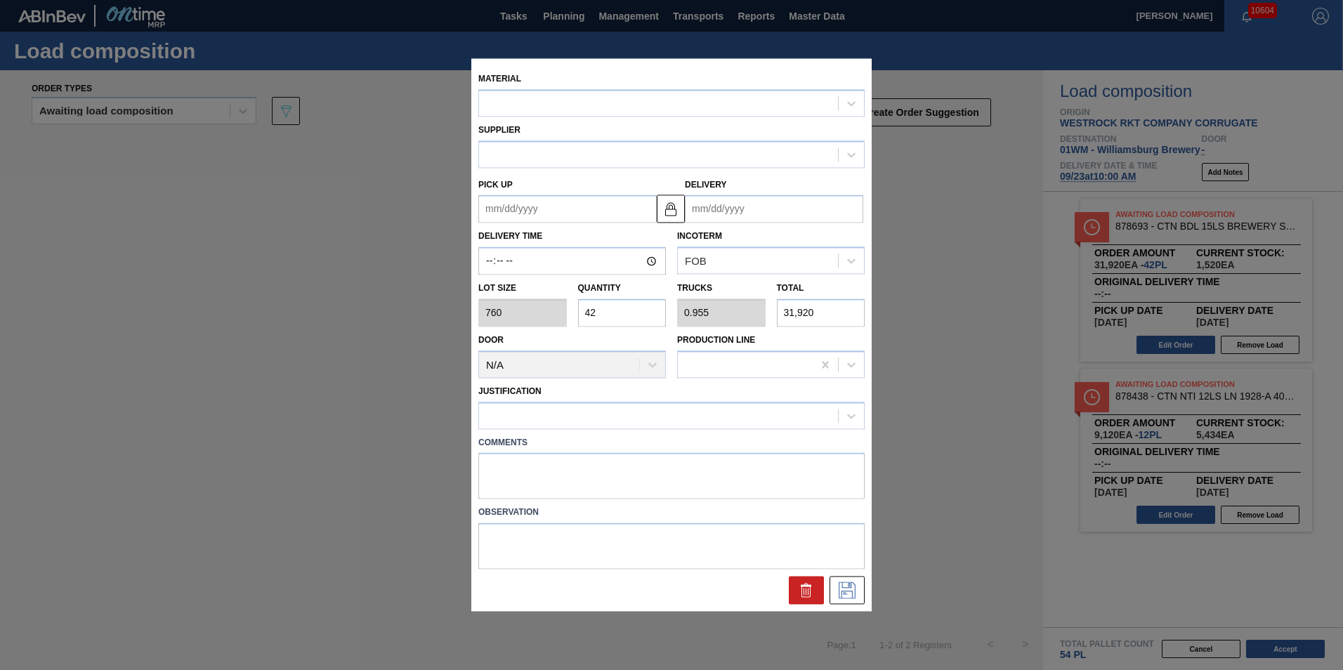
type input "[DATE]"
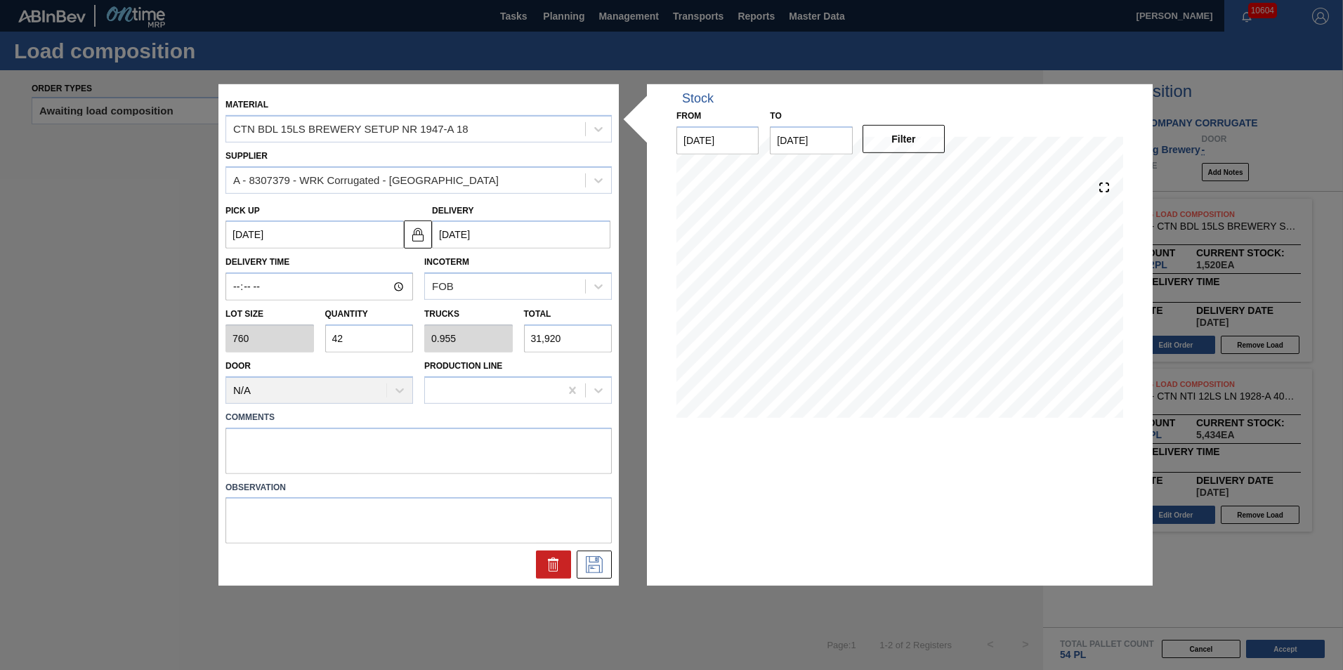
click at [367, 341] on input "42" at bounding box center [369, 338] width 88 height 28
type input "4"
type input "0.091"
type input "3,040"
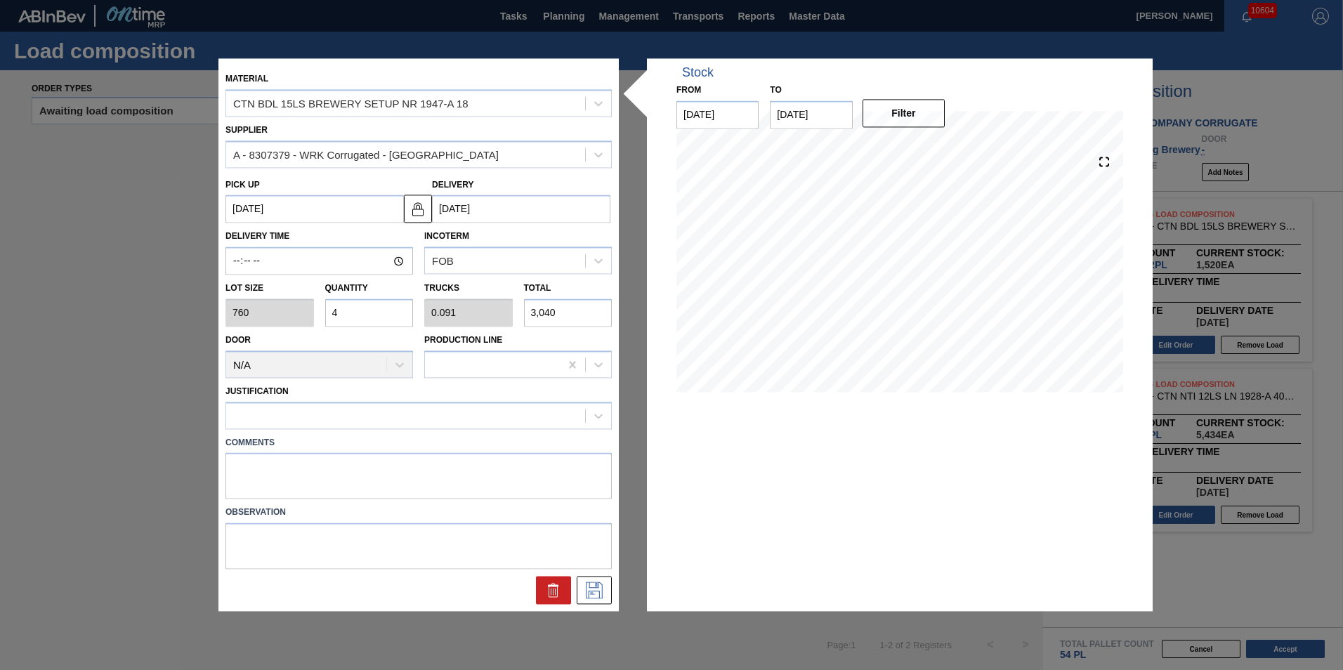
type input "40"
type input "0.909"
type input "30,400"
type input "40"
click at [358, 401] on div "Justification" at bounding box center [418, 405] width 386 height 48
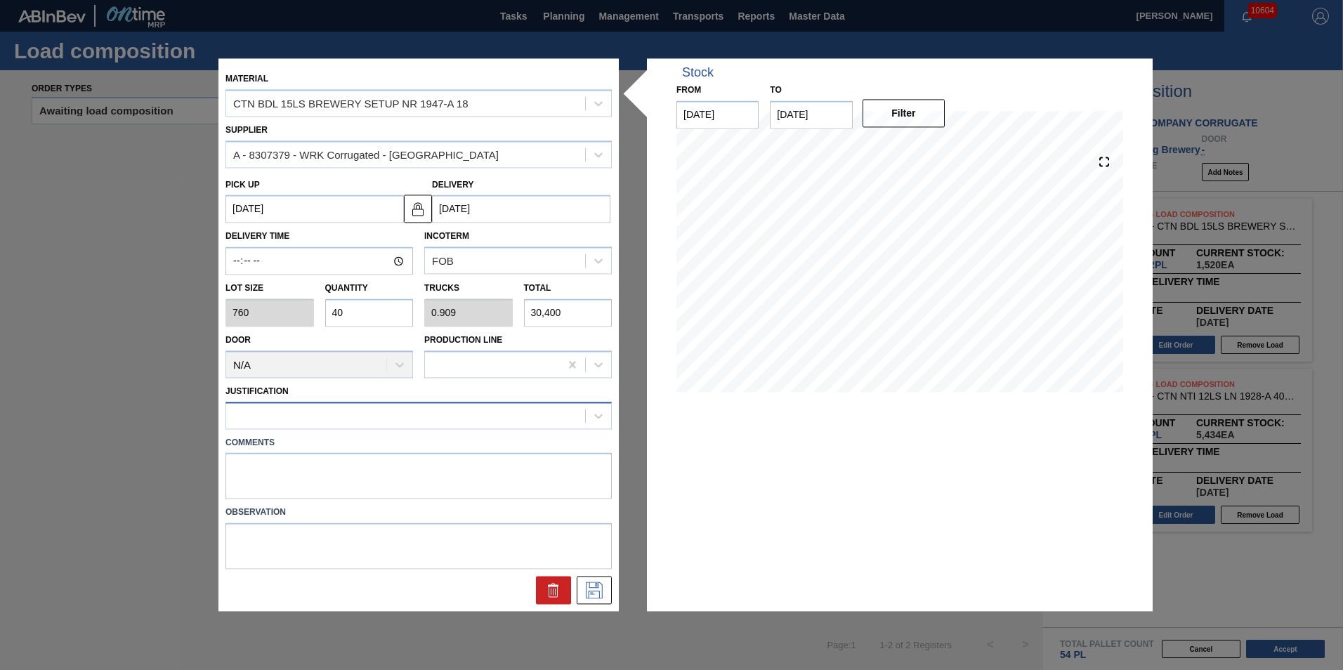
drag, startPoint x: 358, startPoint y: 401, endPoint x: 355, endPoint y: 410, distance: 9.6
click at [355, 410] on div at bounding box center [405, 415] width 359 height 20
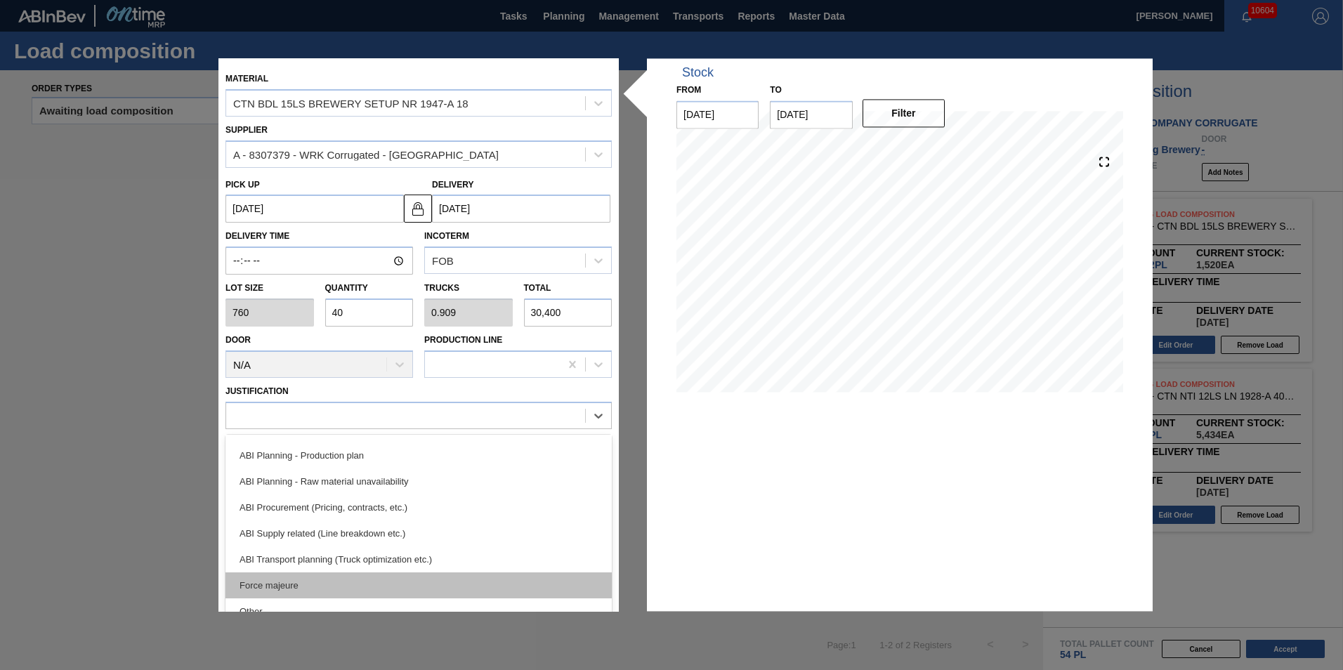
scroll to position [122, 0]
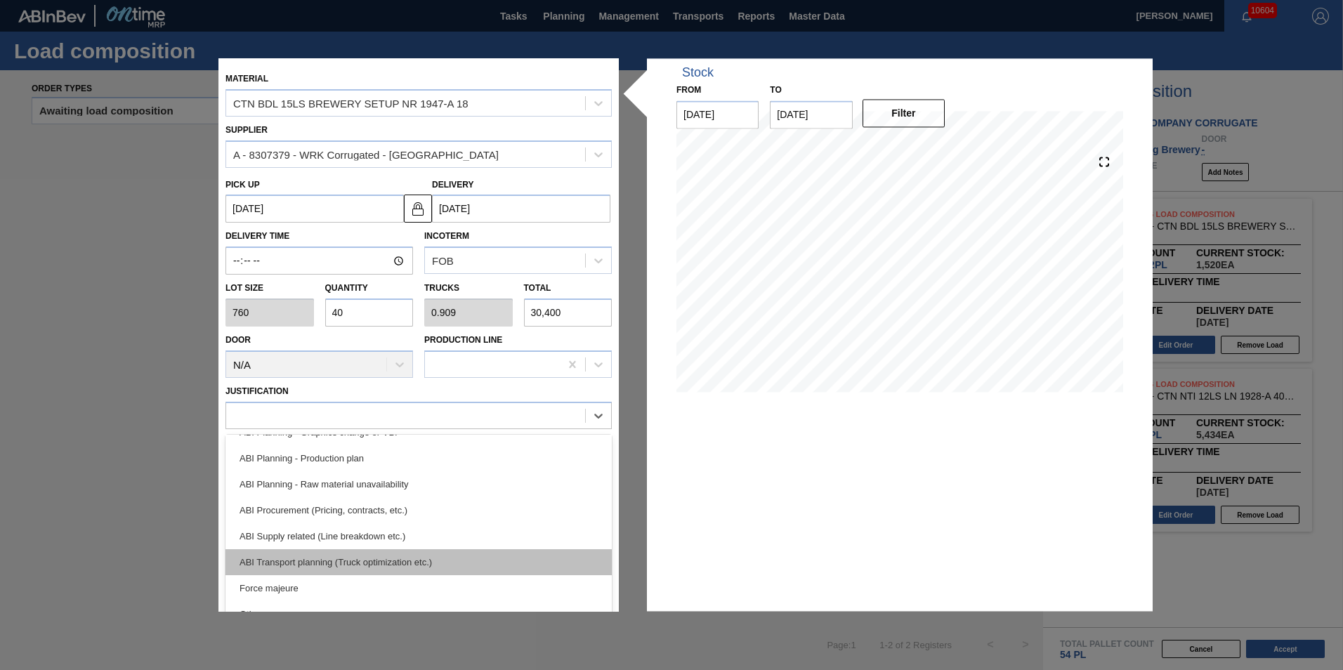
click at [408, 563] on div "ABI Transport planning (Truck optimization etc.)" at bounding box center [418, 562] width 386 height 26
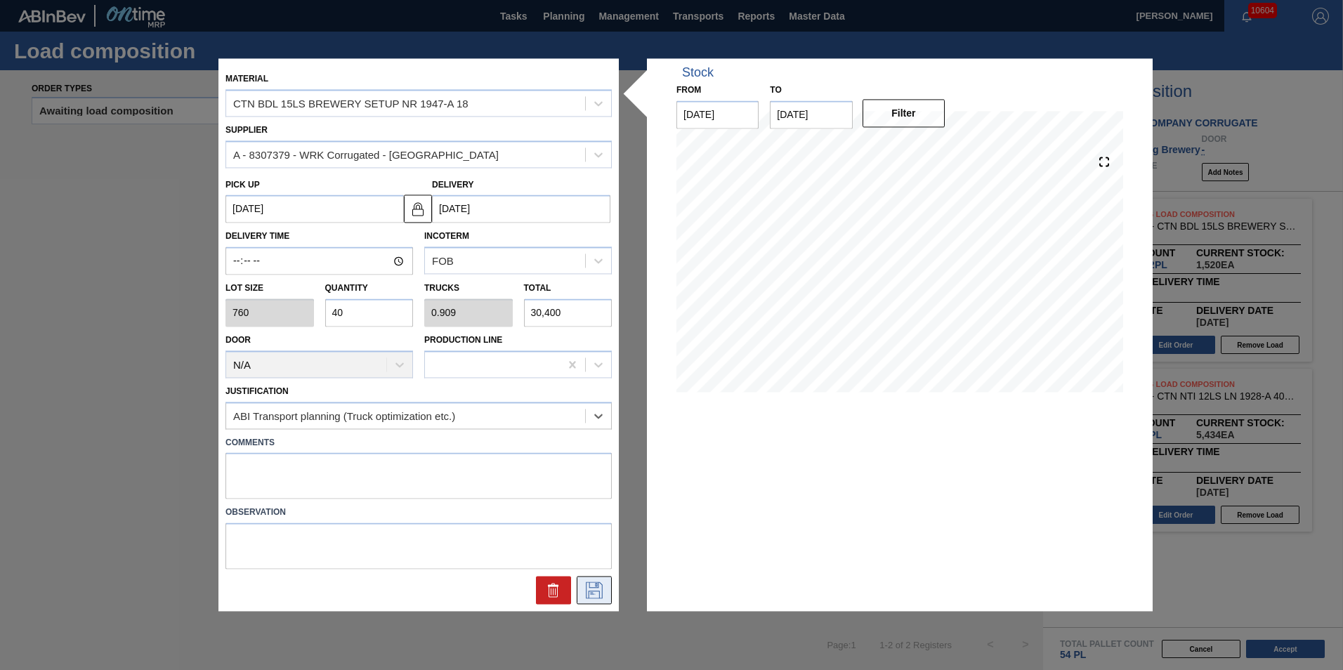
click at [605, 589] on button at bounding box center [594, 591] width 35 height 28
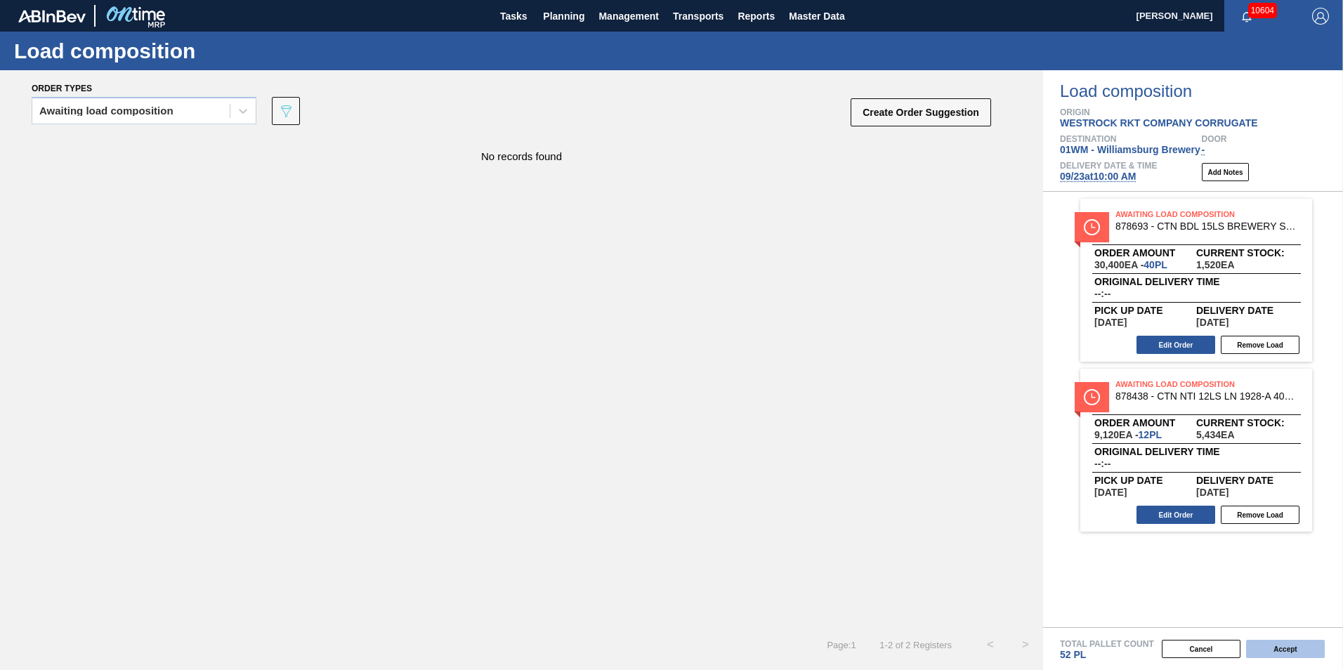
click at [1287, 648] on button "Accept" at bounding box center [1285, 649] width 79 height 18
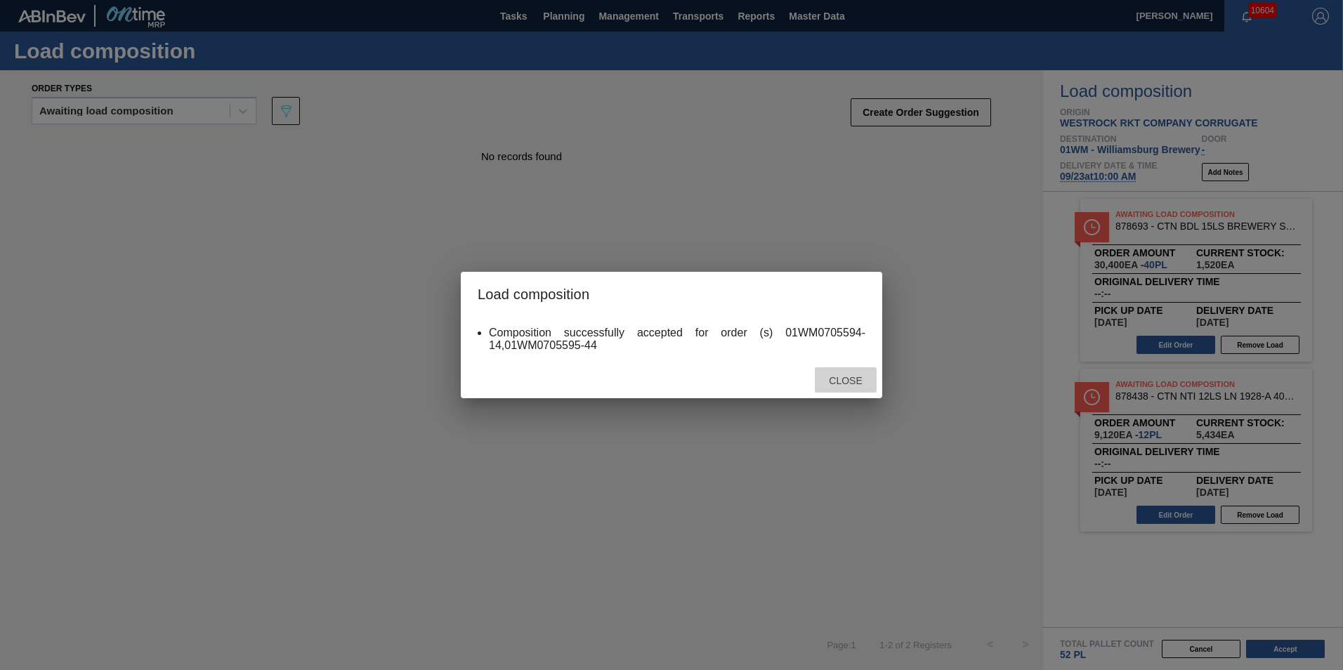
click at [847, 381] on span "Close" at bounding box center [845, 380] width 55 height 11
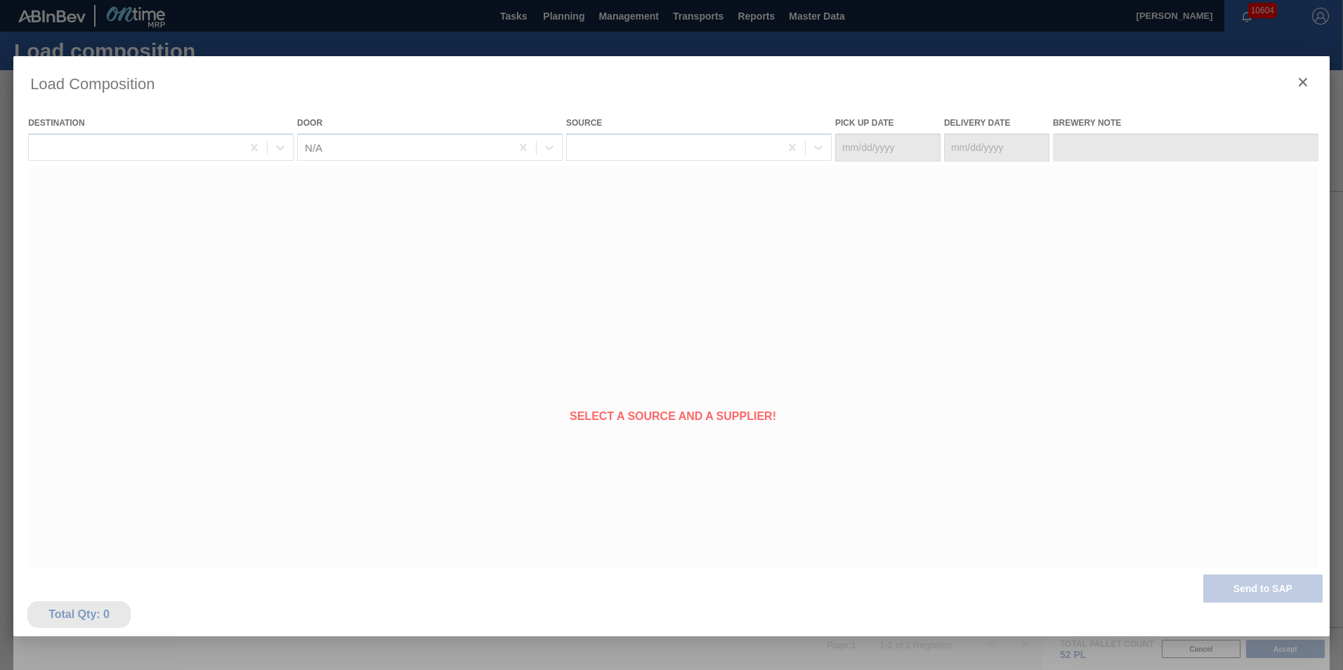
type Date "[DATE]"
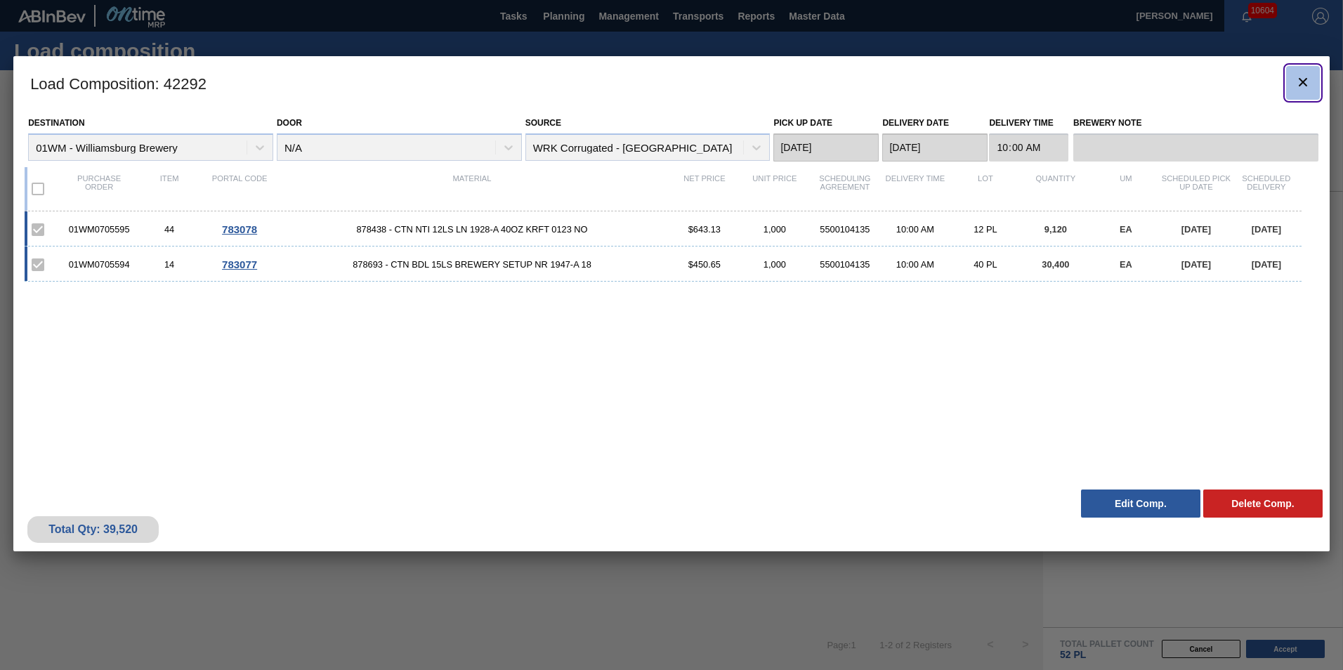
click at [1301, 83] on icon "botão de ícone" at bounding box center [1303, 82] width 8 height 8
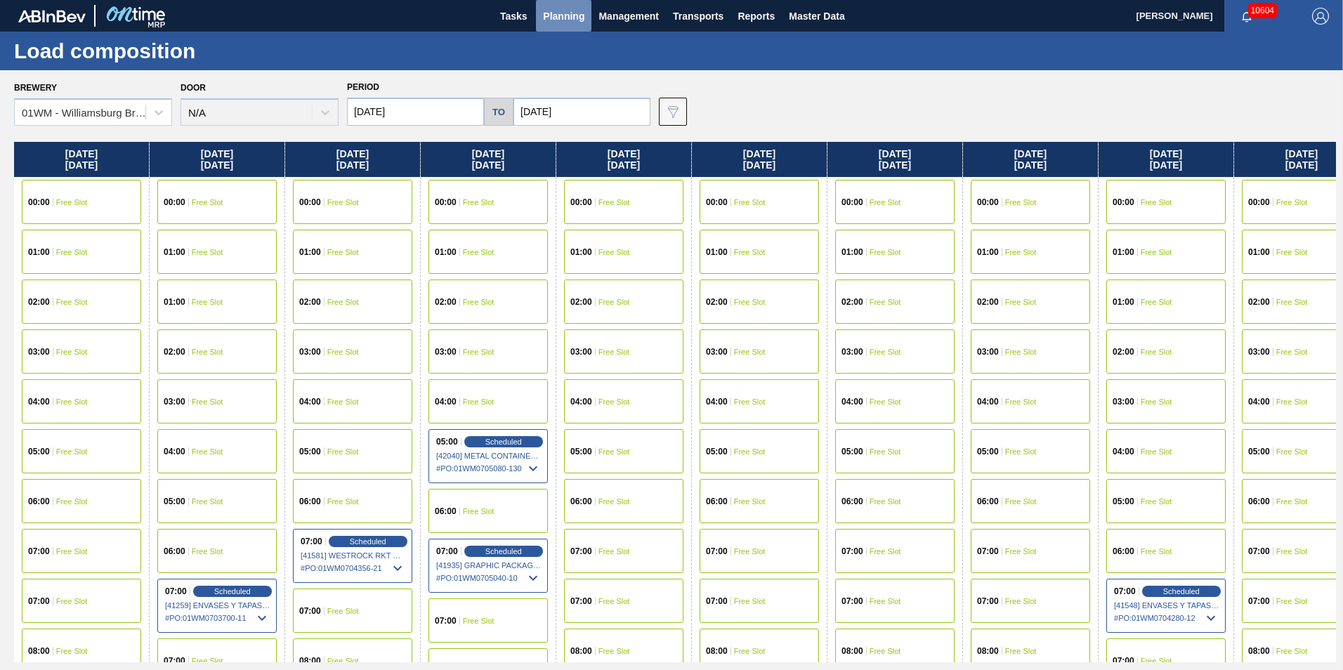
click at [551, 8] on span "Planning" at bounding box center [563, 16] width 41 height 17
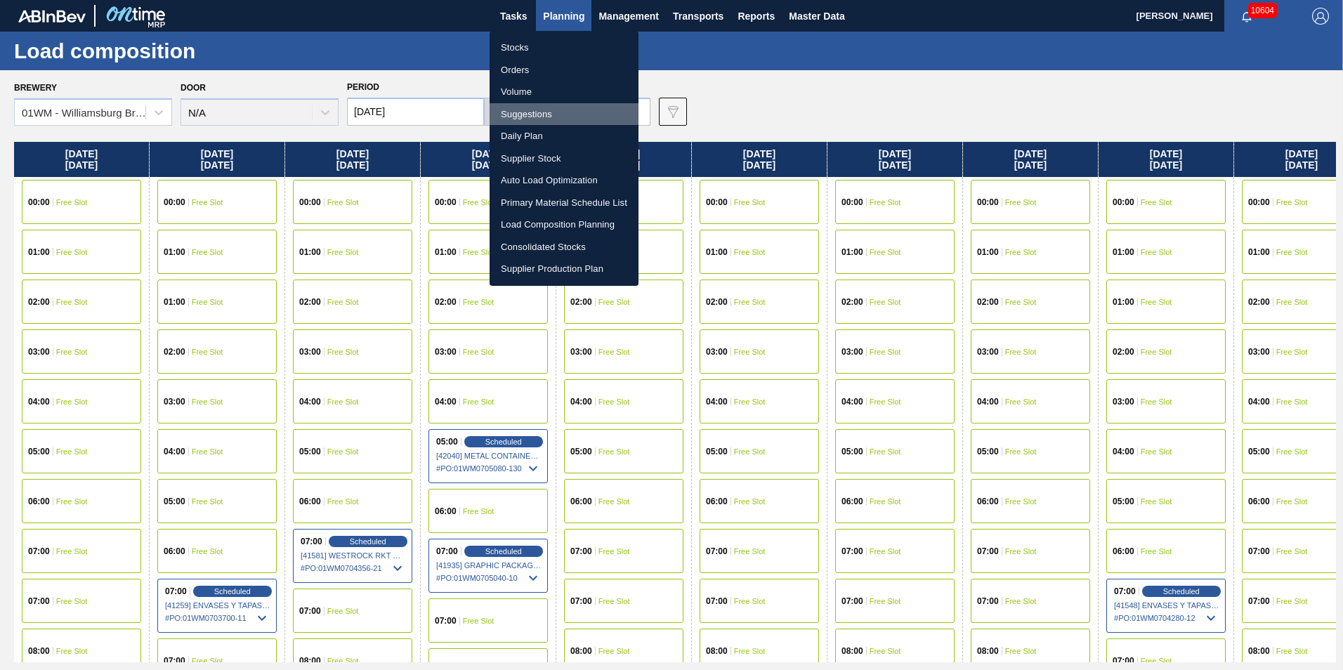
click at [555, 116] on li "Suggestions" at bounding box center [564, 114] width 149 height 22
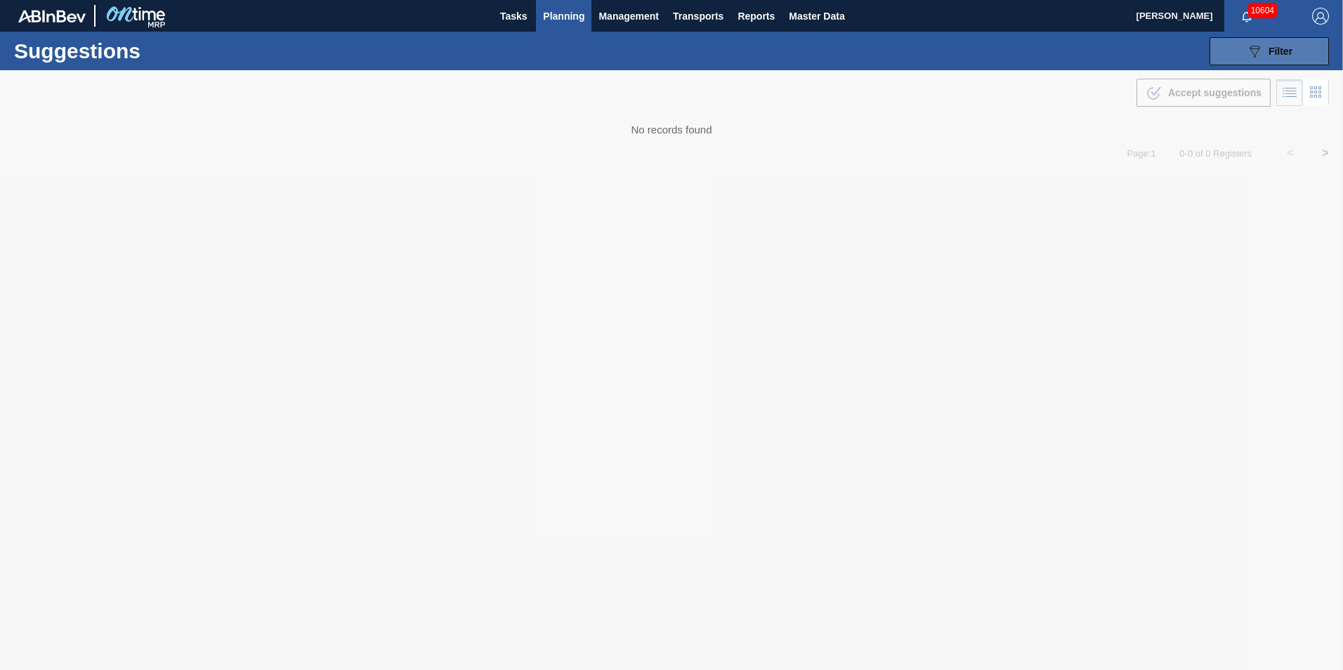
click at [1268, 53] on span "Filter" at bounding box center [1280, 51] width 24 height 11
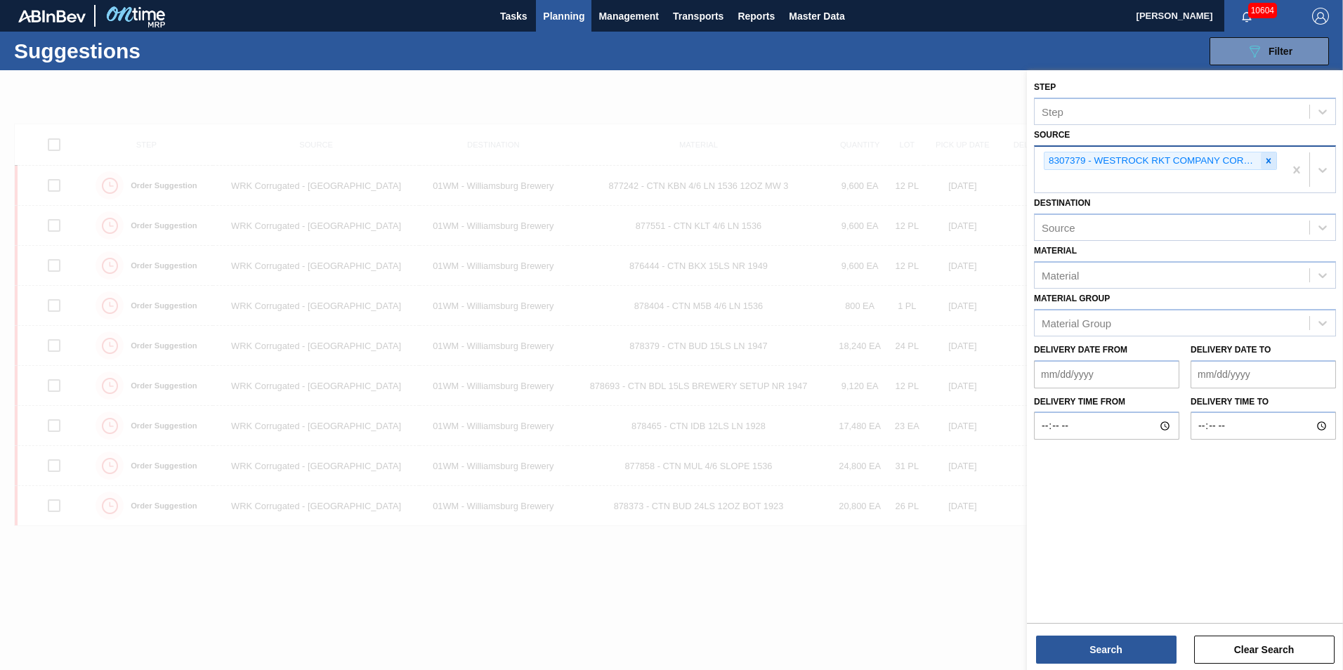
click at [1269, 165] on icon at bounding box center [1269, 161] width 10 height 10
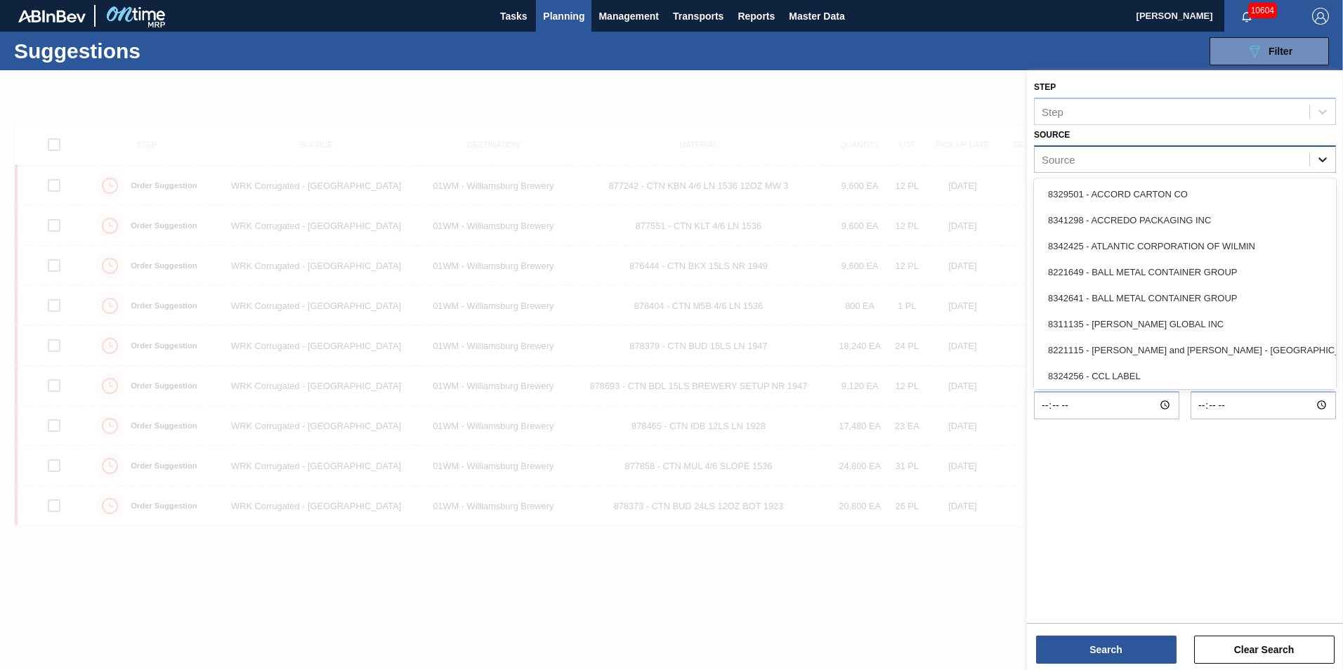
click at [1315, 152] on div at bounding box center [1322, 159] width 25 height 25
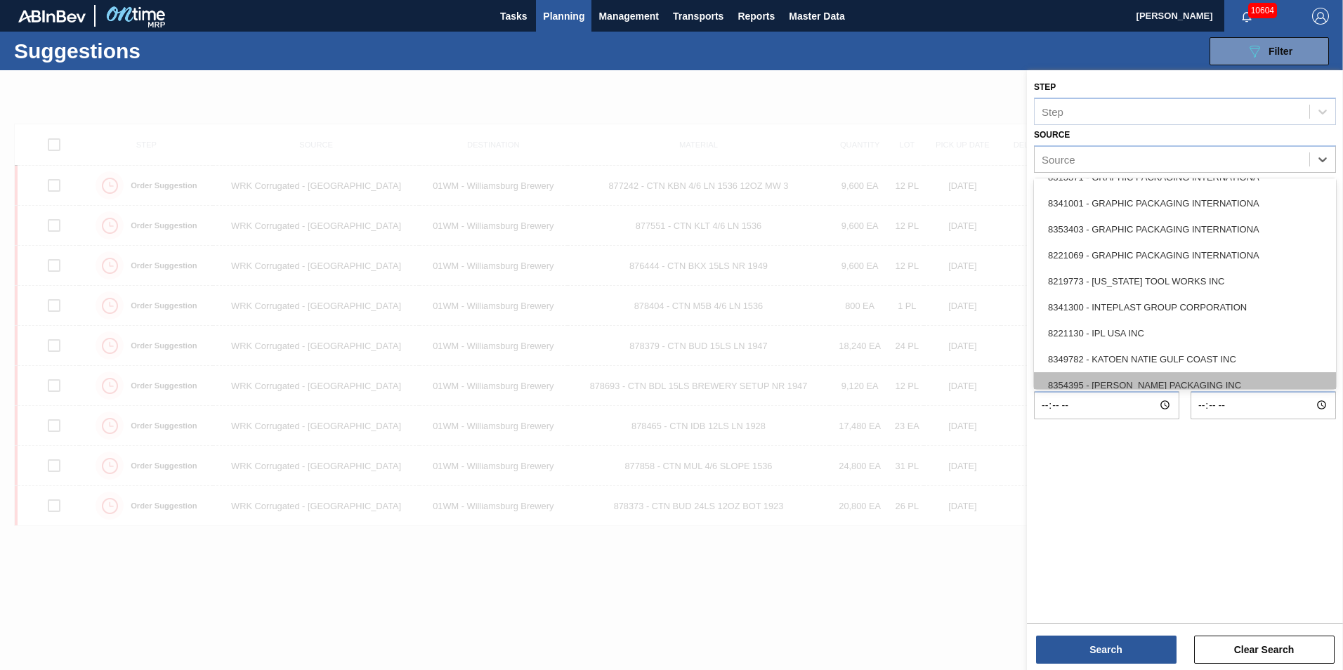
scroll to position [275, 0]
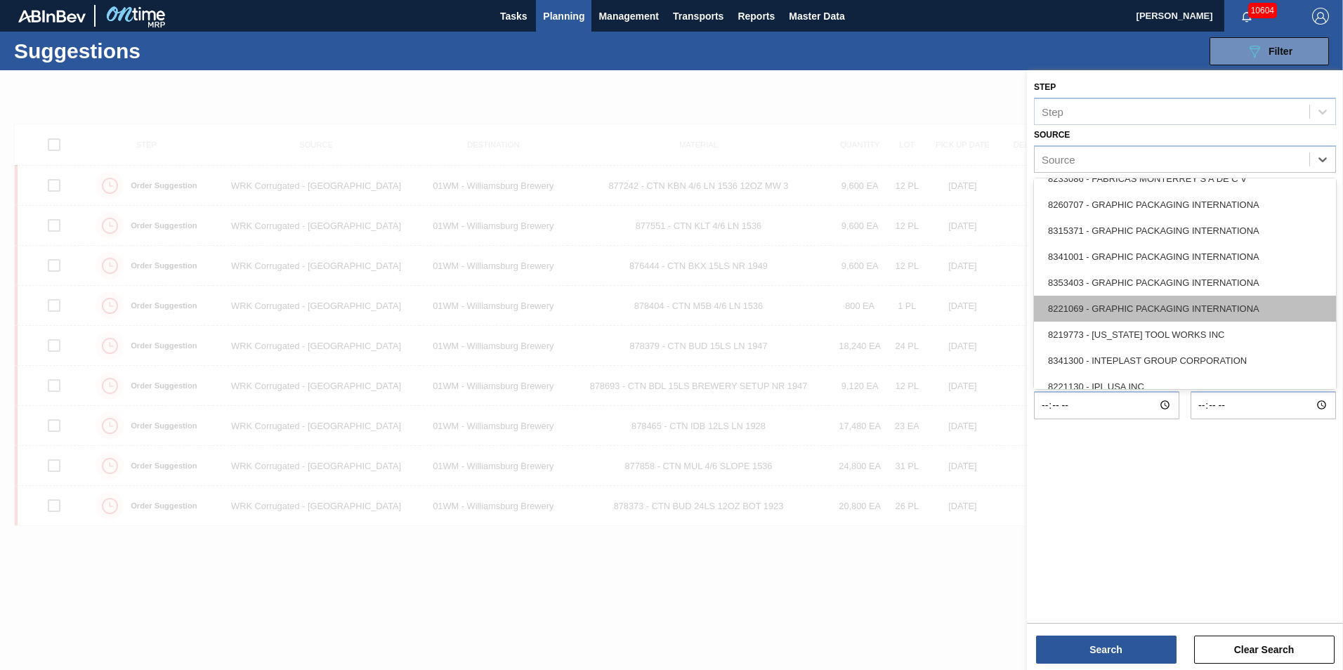
click at [1191, 310] on div "8221069 - GRAPHIC PACKAGING INTERNATIONA" at bounding box center [1185, 309] width 302 height 26
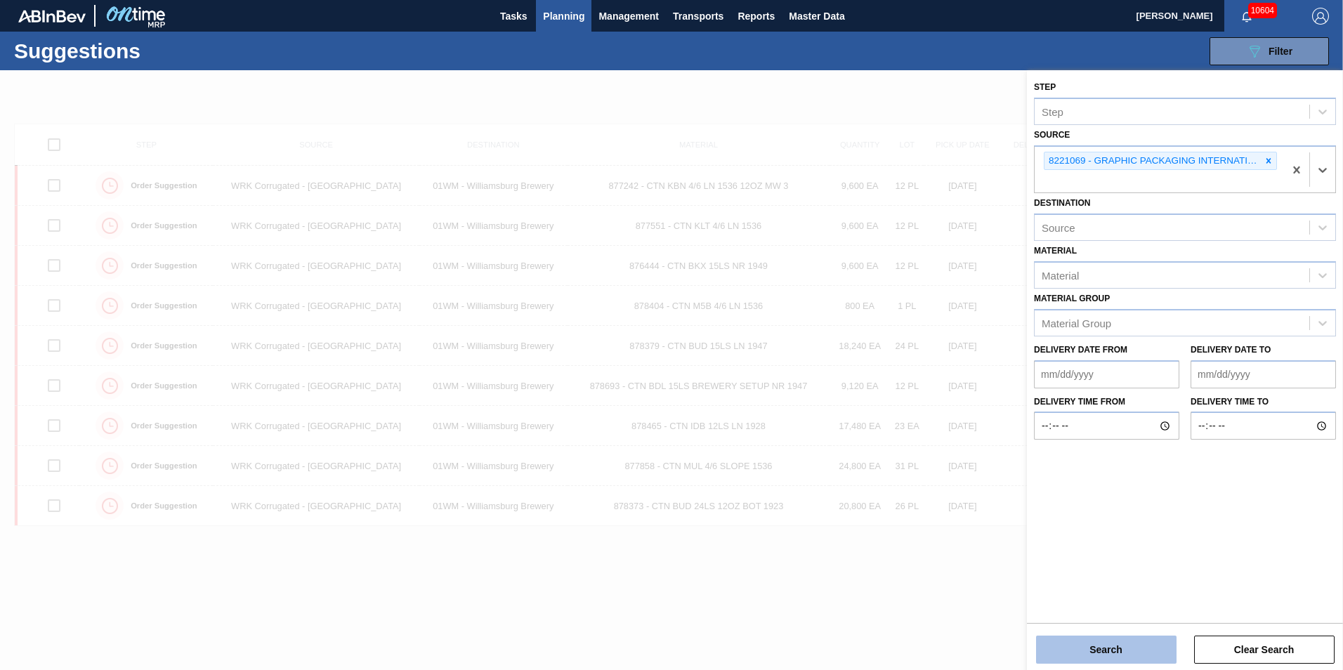
click at [1120, 641] on button "Search" at bounding box center [1106, 650] width 140 height 28
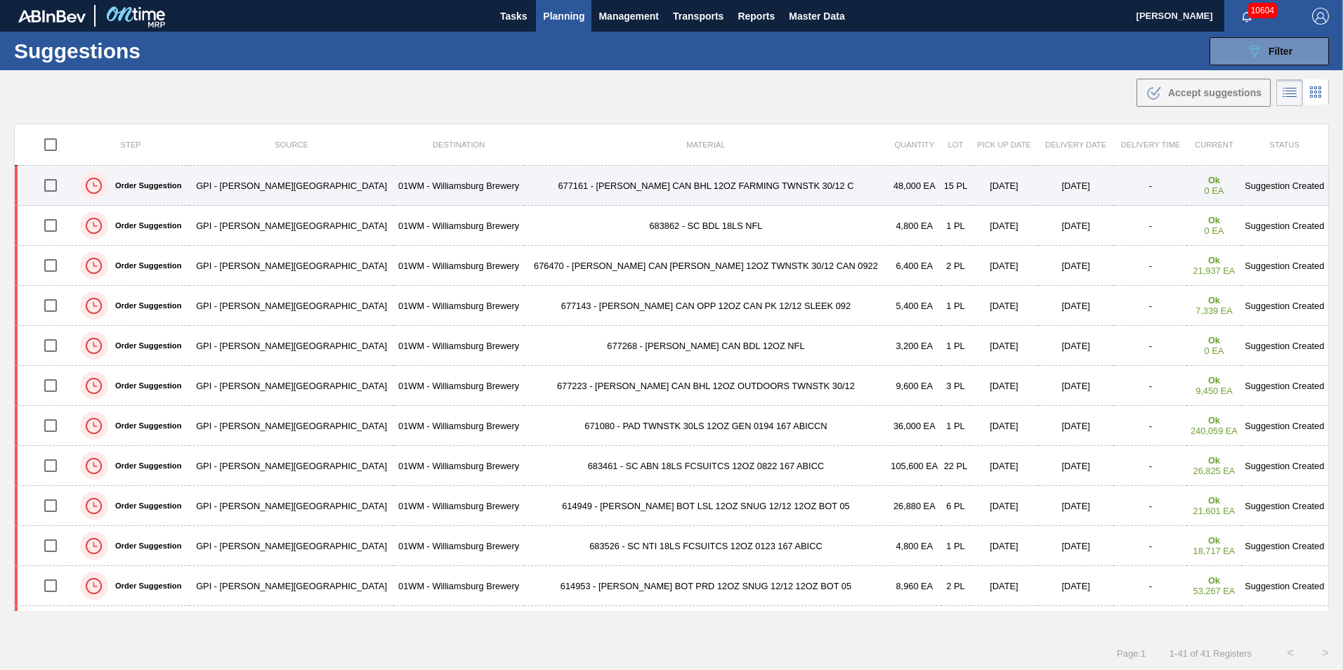
click at [616, 191] on td "677161 - [PERSON_NAME] CAN BHL 12OZ FARMING TWNSTK 30/12 C" at bounding box center [706, 186] width 364 height 40
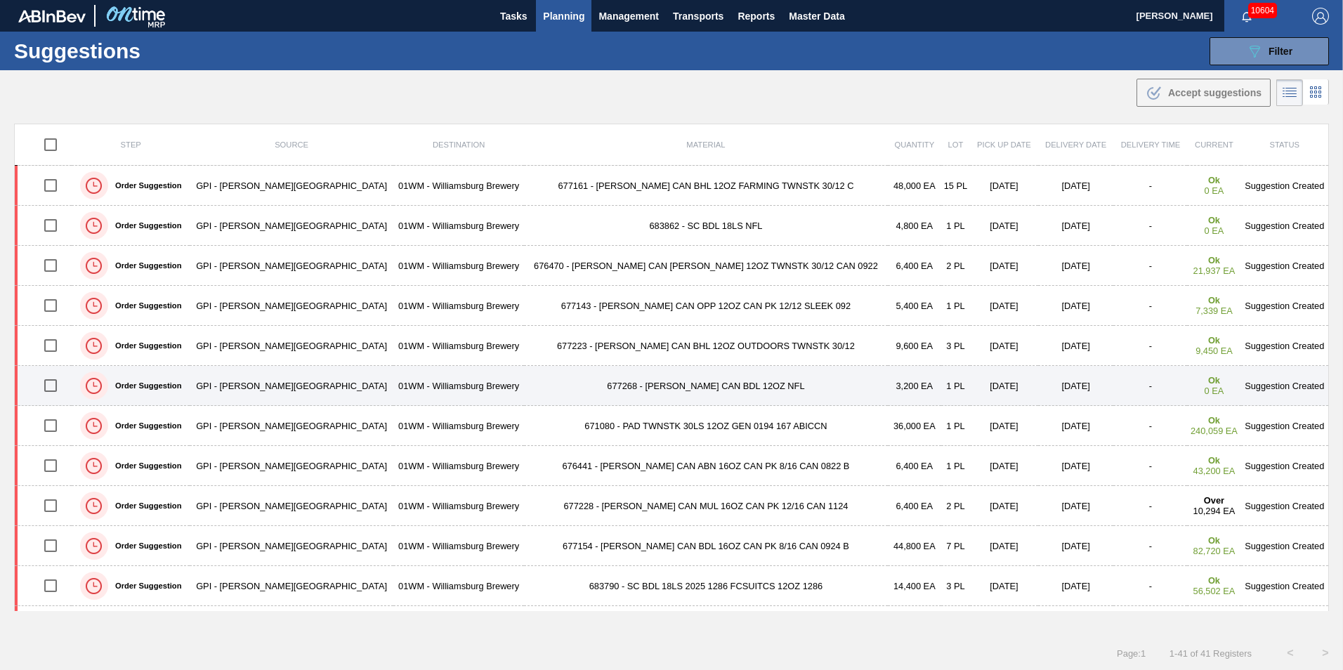
click at [526, 376] on td "677268 - [PERSON_NAME] CAN BDL 12OZ NFL" at bounding box center [706, 386] width 364 height 40
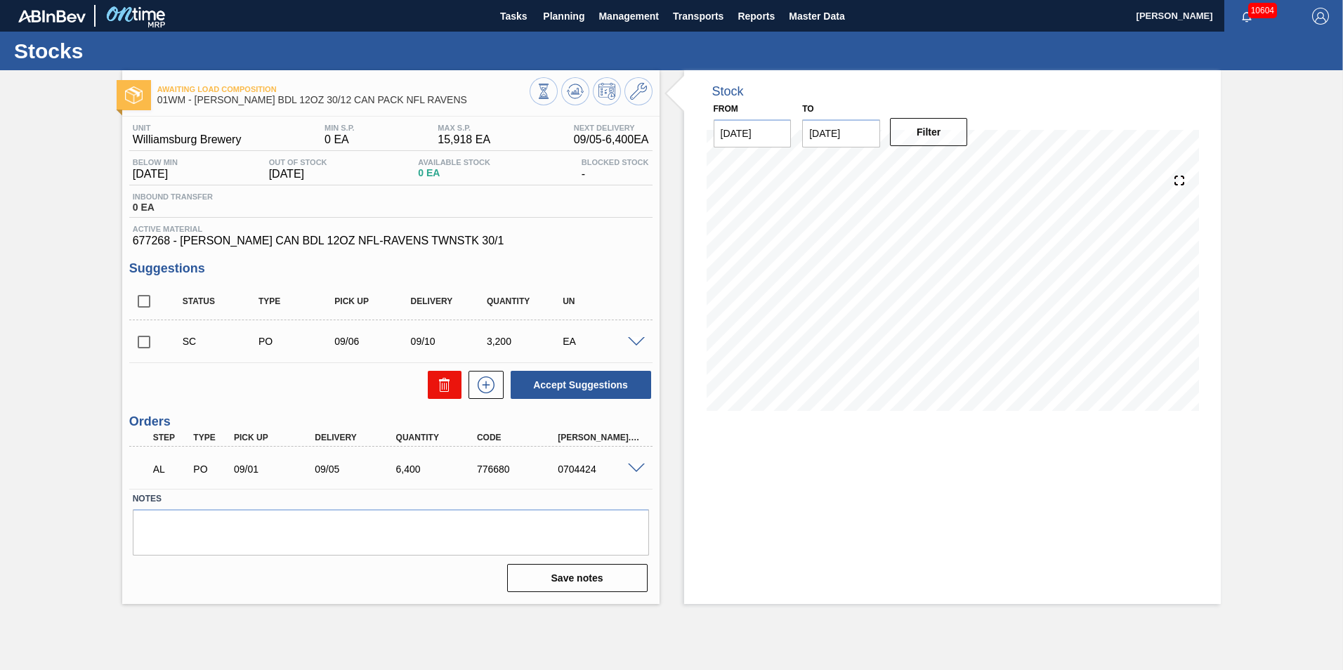
click at [442, 381] on icon at bounding box center [444, 384] width 17 height 17
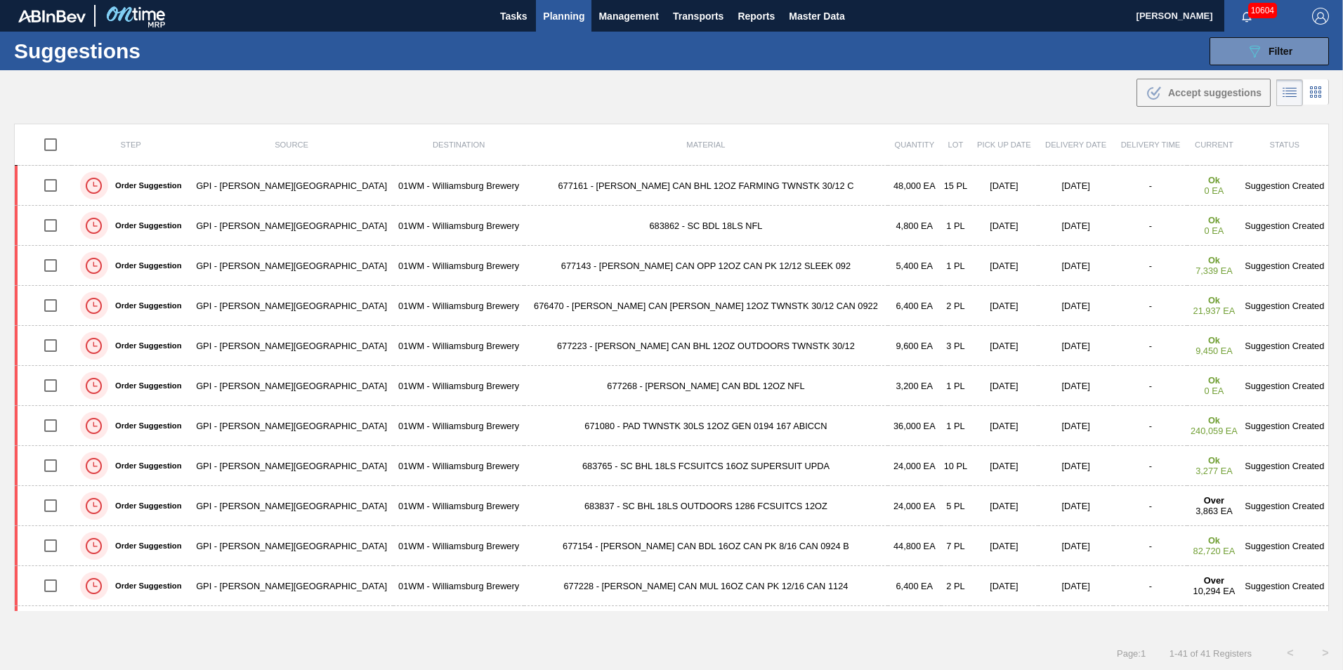
click at [556, 18] on span "Planning" at bounding box center [563, 16] width 41 height 17
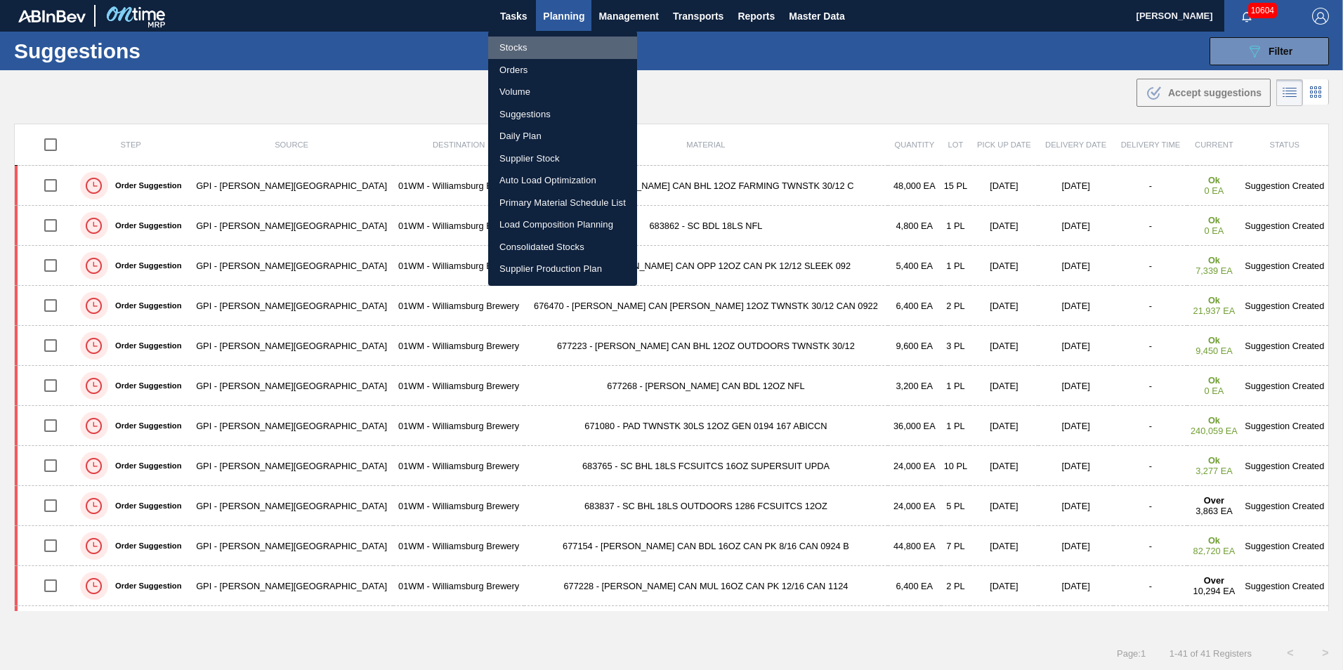
click at [546, 51] on li "Stocks" at bounding box center [562, 48] width 149 height 22
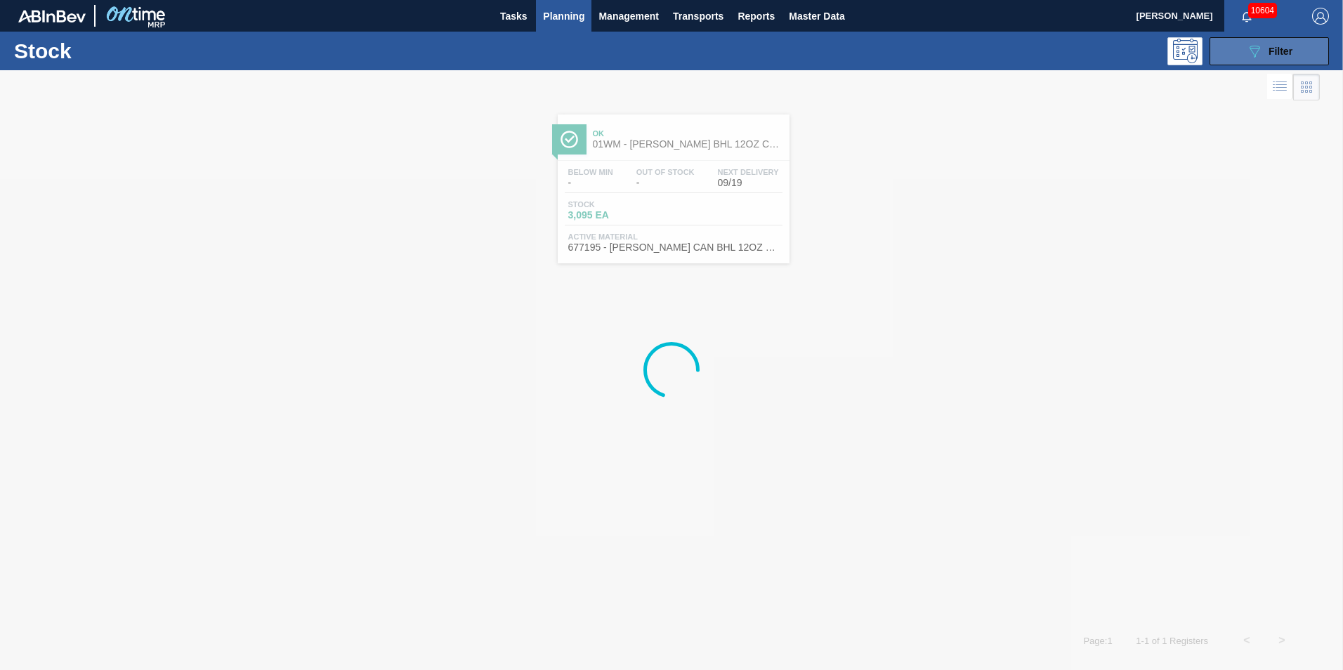
click at [1259, 58] on icon "089F7B8B-B2A5-4AFE-B5C0-19BA573D28AC" at bounding box center [1254, 51] width 17 height 17
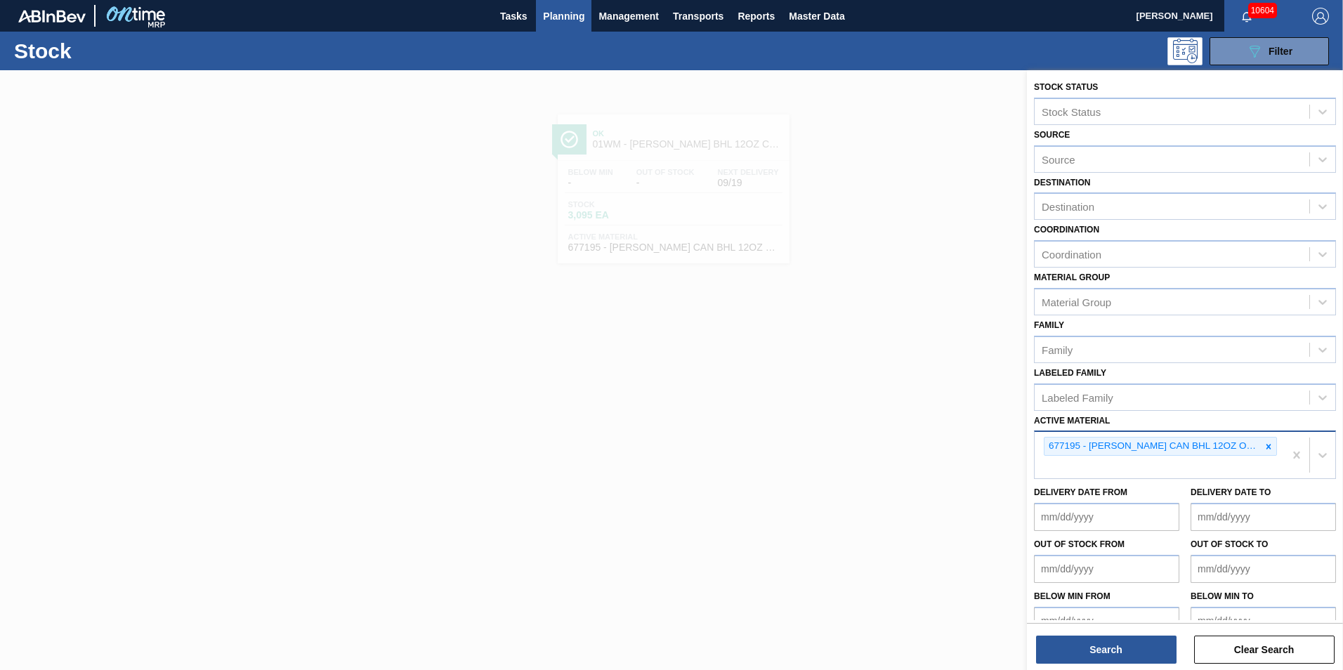
click at [1270, 447] on icon at bounding box center [1269, 447] width 10 height 10
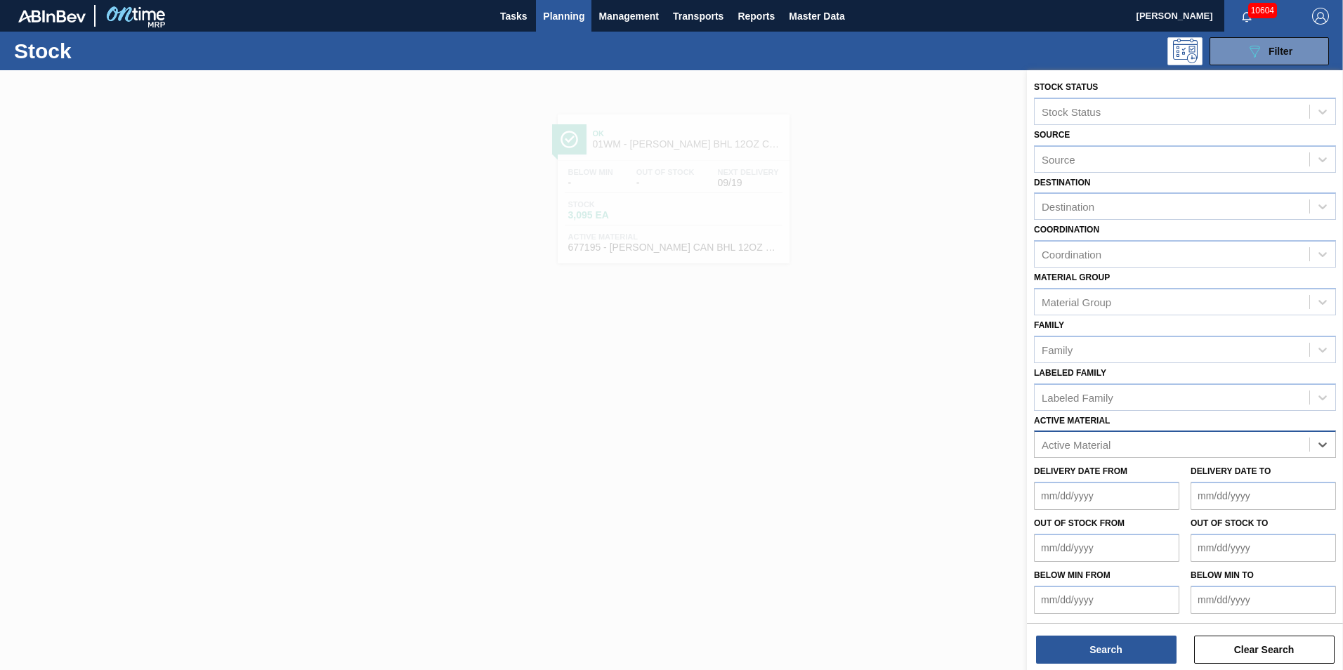
click at [1230, 438] on div "Active Material" at bounding box center [1172, 445] width 275 height 20
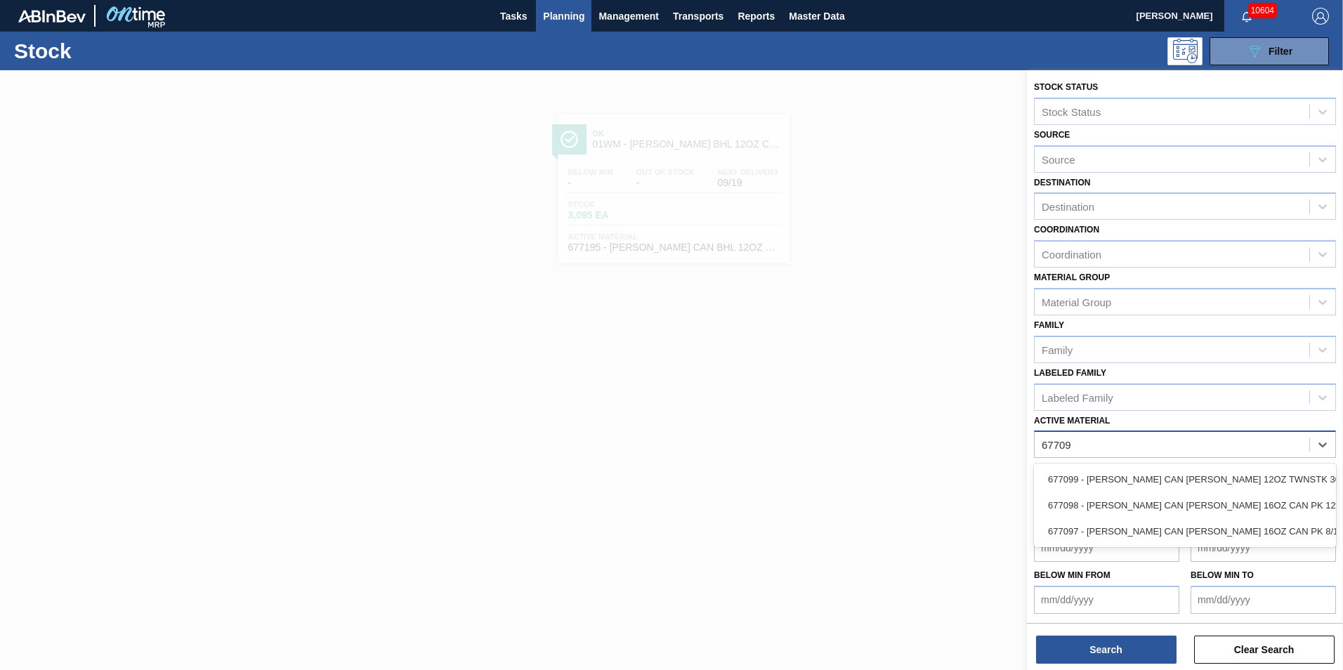
type Material "677099"
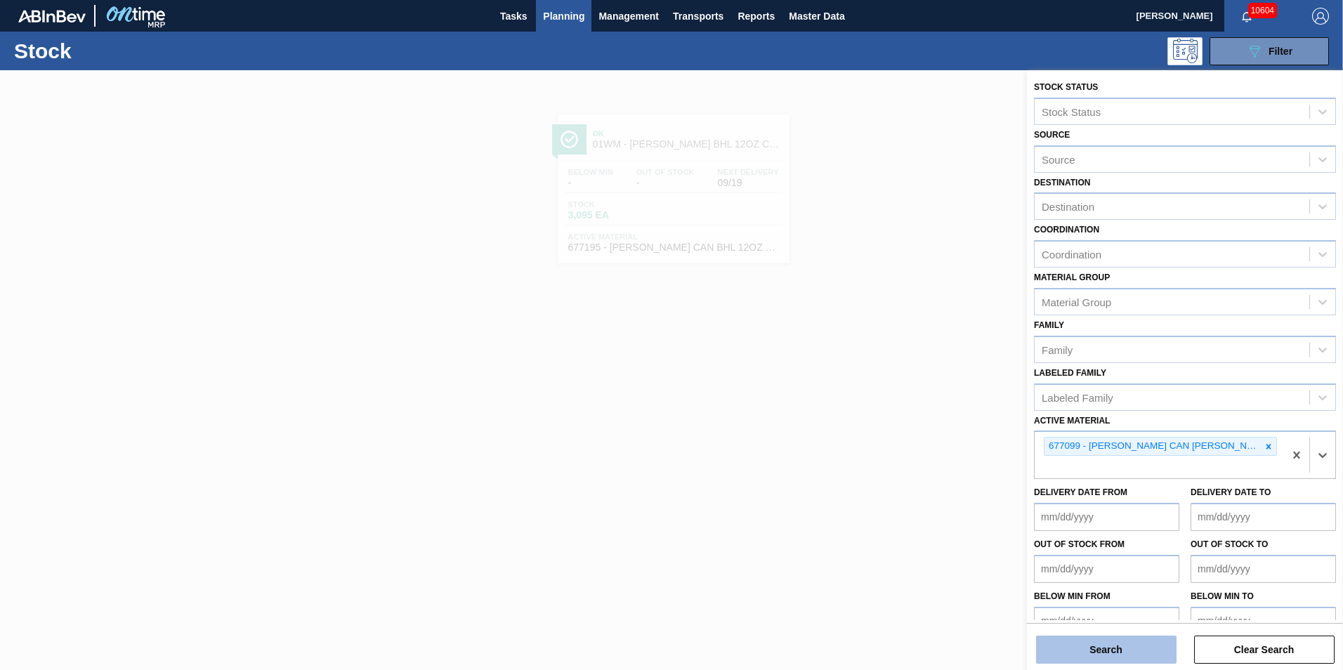
click at [1121, 648] on button "Search" at bounding box center [1106, 650] width 140 height 28
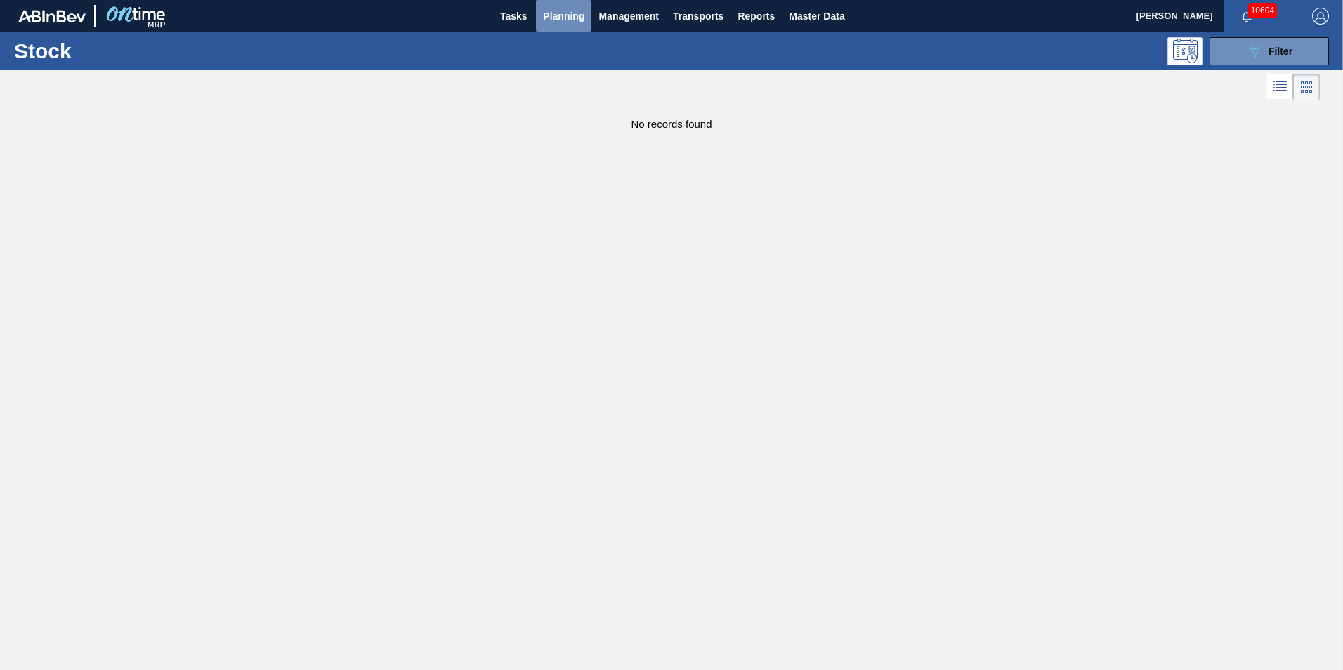
click at [581, 8] on span "Planning" at bounding box center [563, 16] width 41 height 17
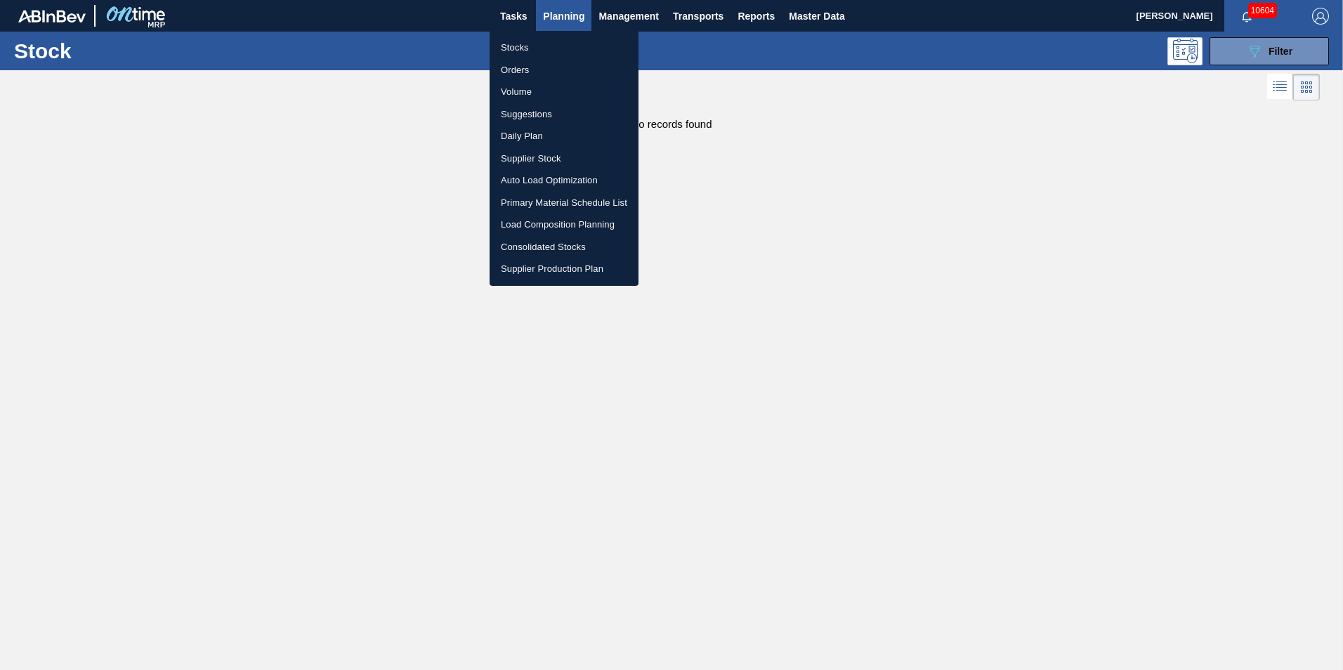
click at [545, 47] on li "Stocks" at bounding box center [564, 48] width 149 height 22
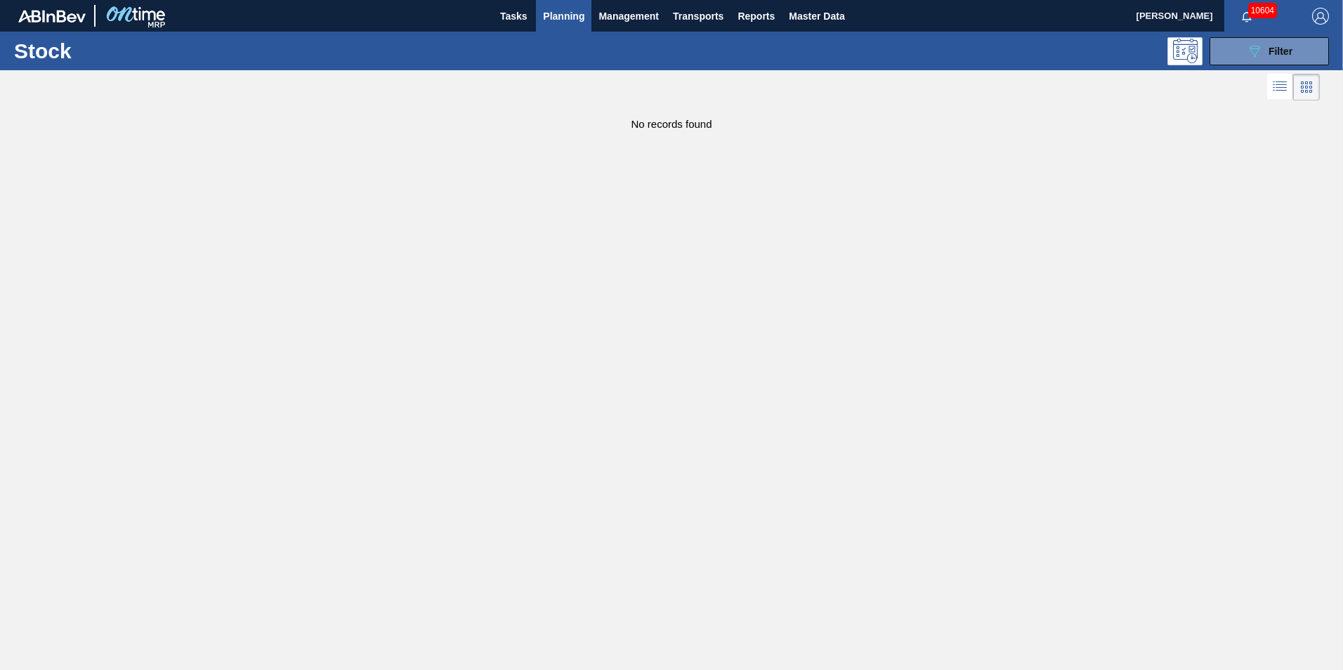
click at [569, 4] on button "Planning" at bounding box center [563, 16] width 55 height 32
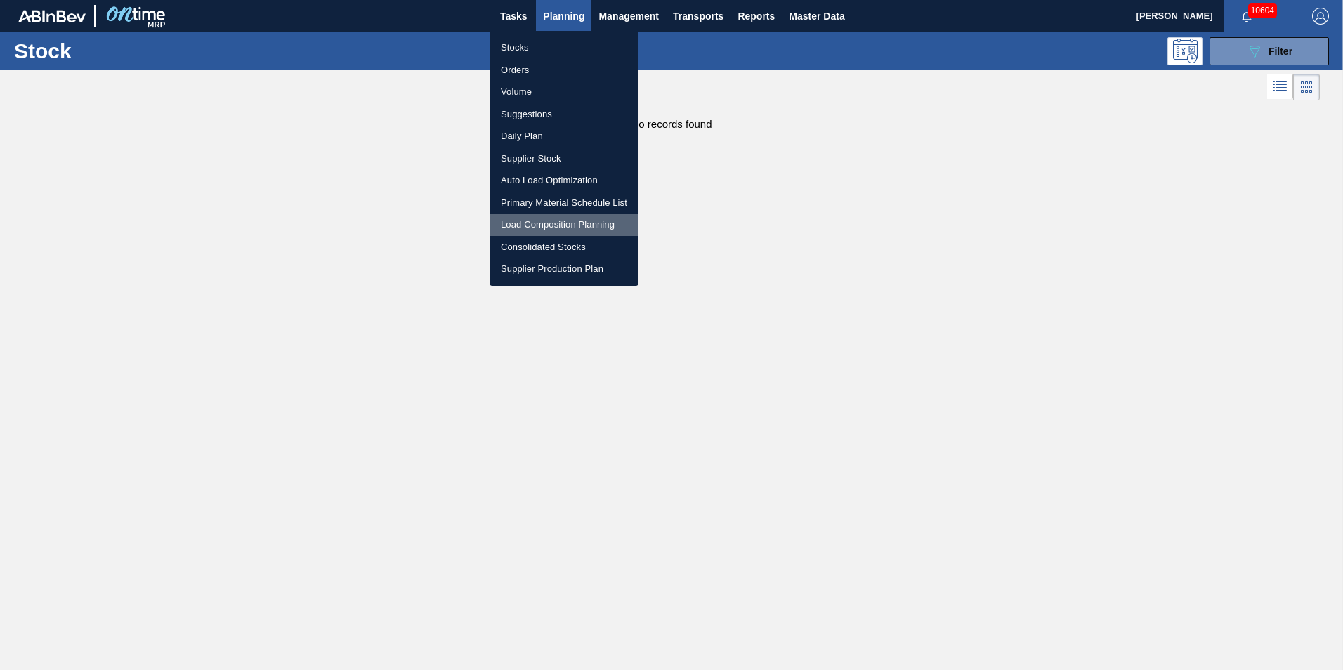
click at [544, 226] on li "Load Composition Planning" at bounding box center [564, 225] width 149 height 22
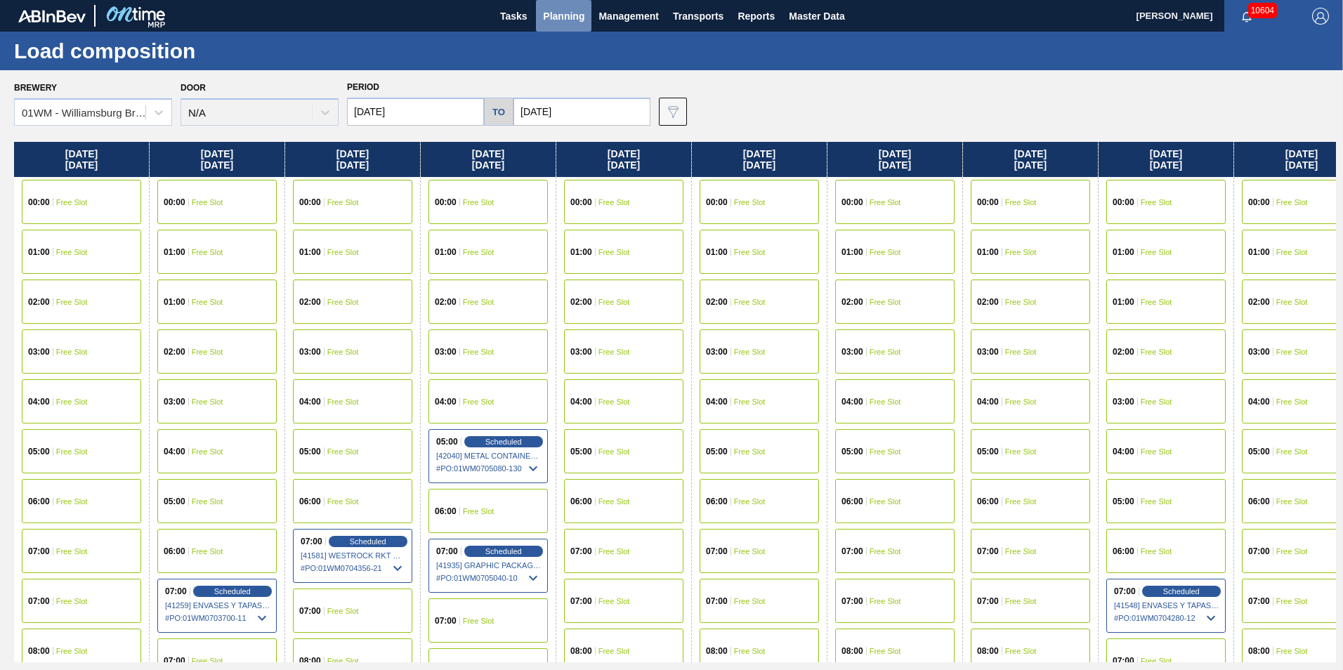
click at [571, 13] on span "Planning" at bounding box center [563, 16] width 41 height 17
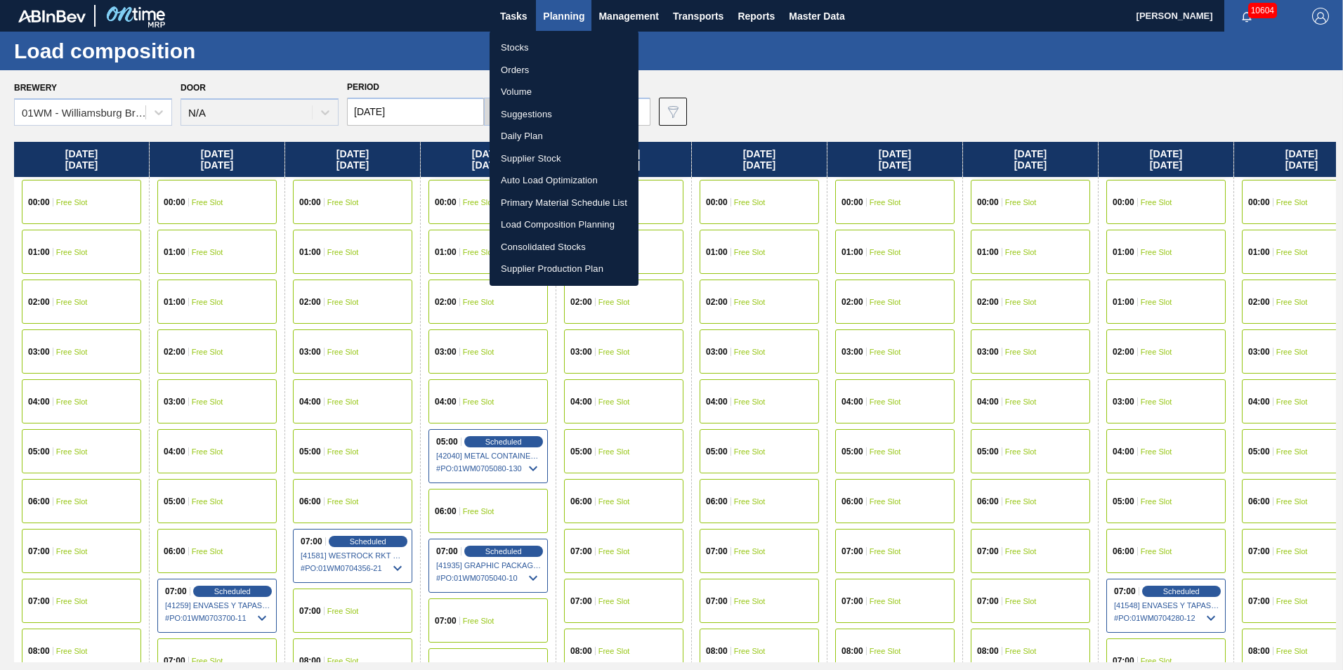
click at [532, 51] on li "Stocks" at bounding box center [564, 48] width 149 height 22
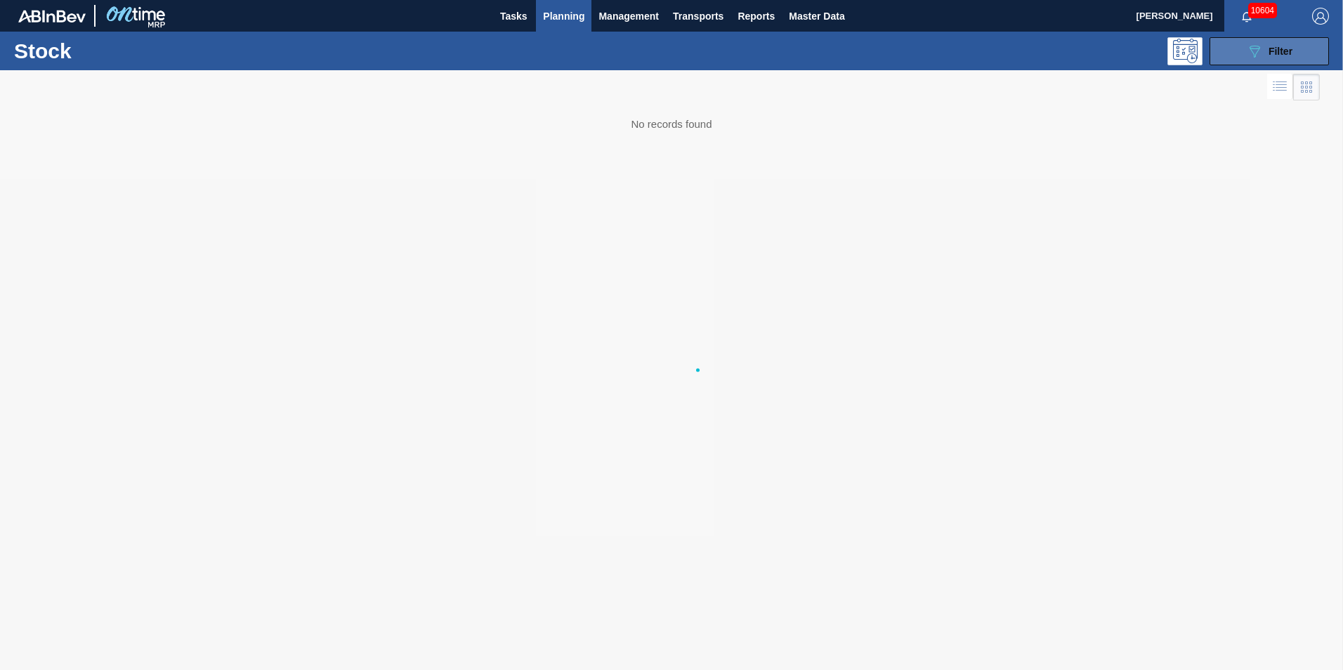
click at [1235, 58] on button "089F7B8B-B2A5-4AFE-B5C0-19BA573D28AC Filter" at bounding box center [1268, 51] width 119 height 28
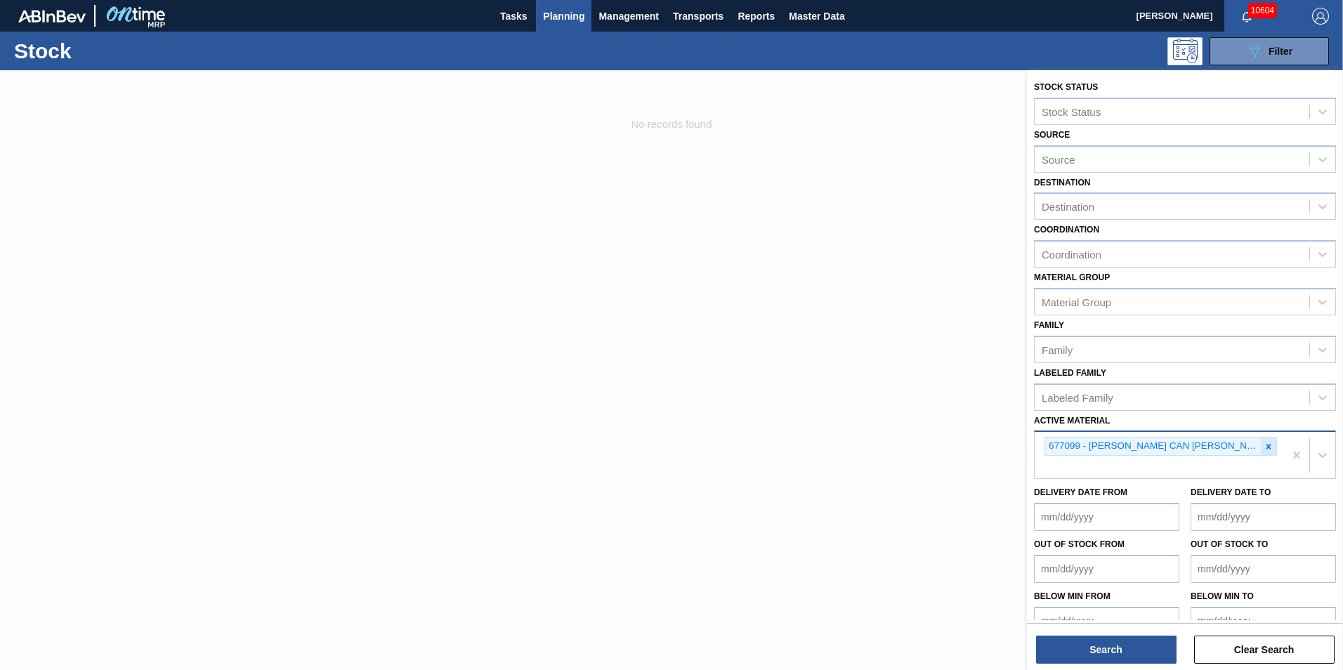
click at [1264, 448] on icon at bounding box center [1269, 447] width 10 height 10
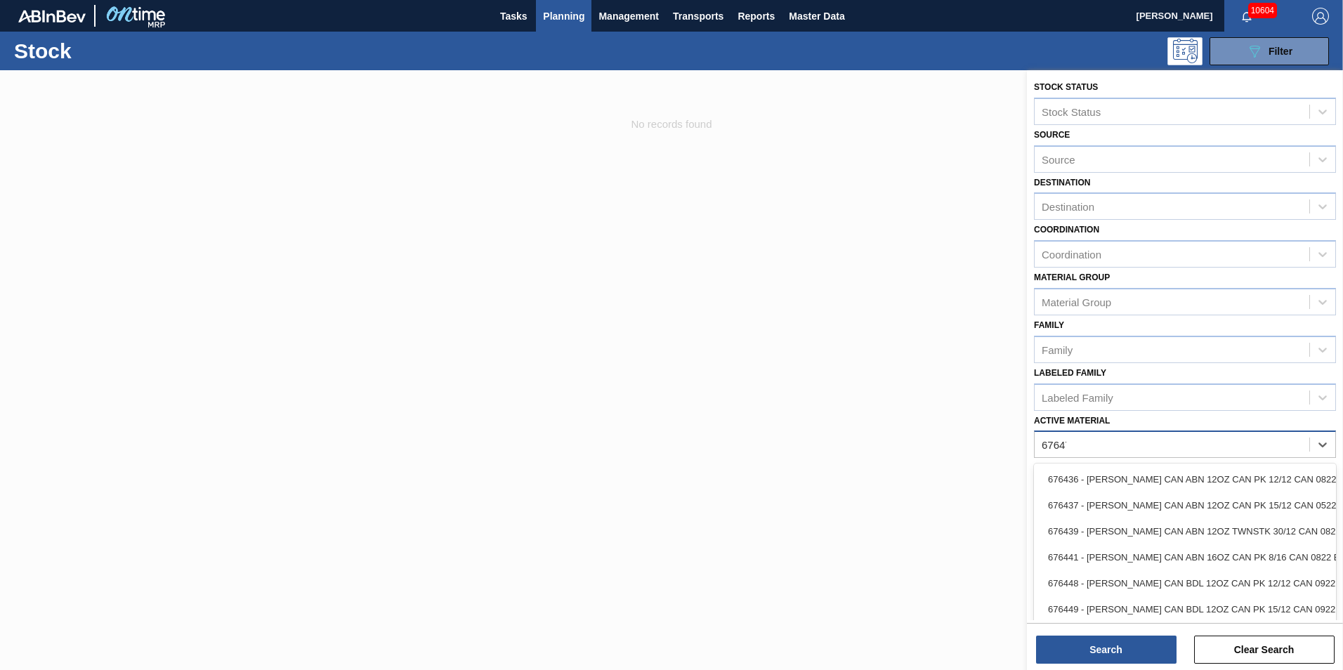
type Material "676470"
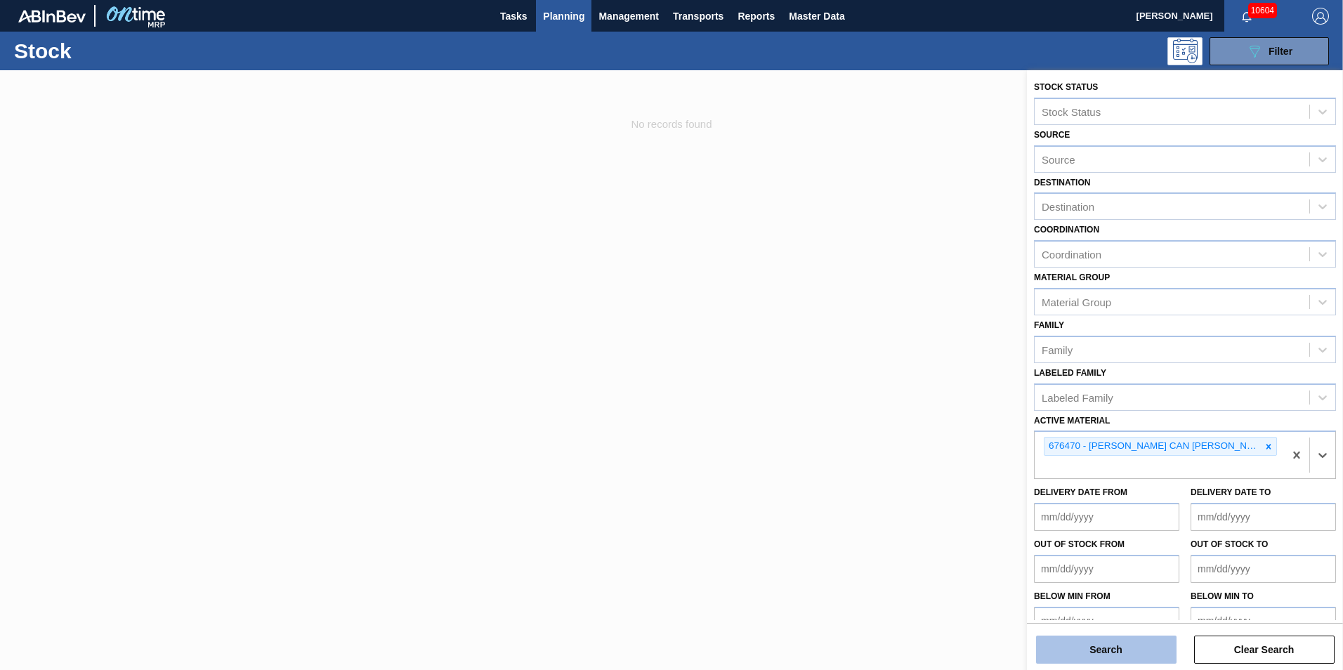
click at [1116, 645] on button "Search" at bounding box center [1106, 650] width 140 height 28
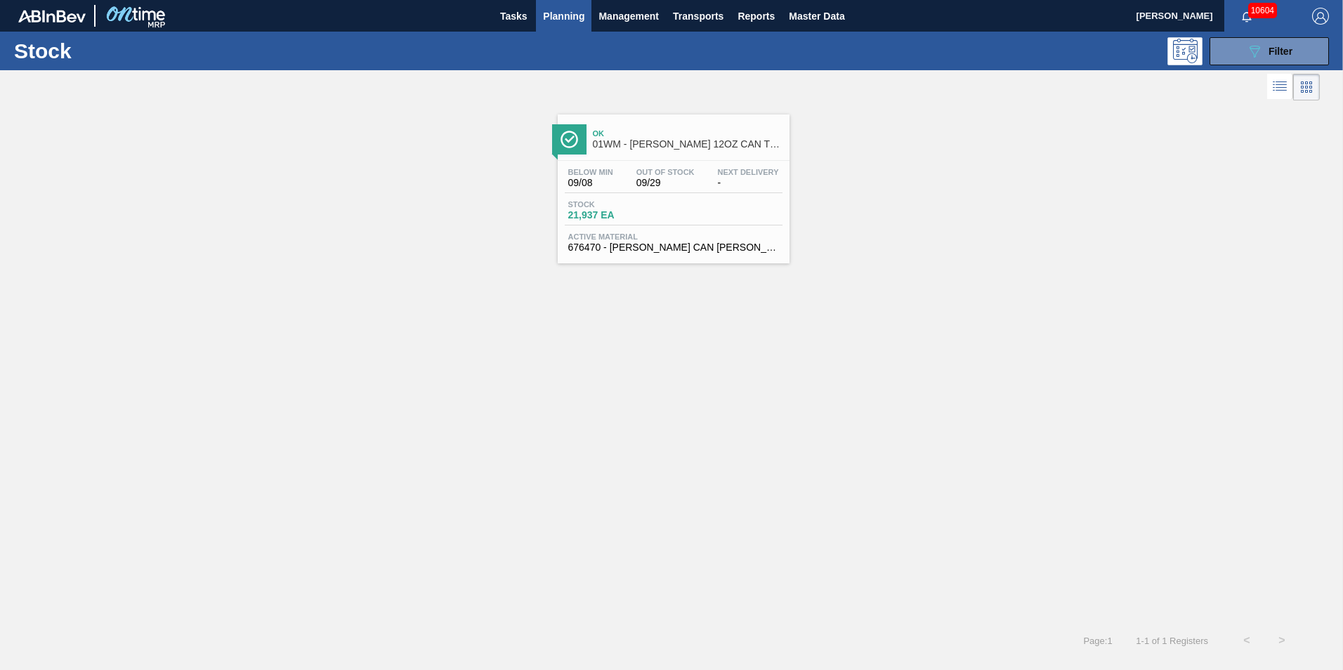
click at [695, 159] on div "Ok 01WM - [PERSON_NAME] 12OZ CAN TWNSTK 30/12 CAN Below Min 09/08 Out Of Stock …" at bounding box center [674, 188] width 232 height 149
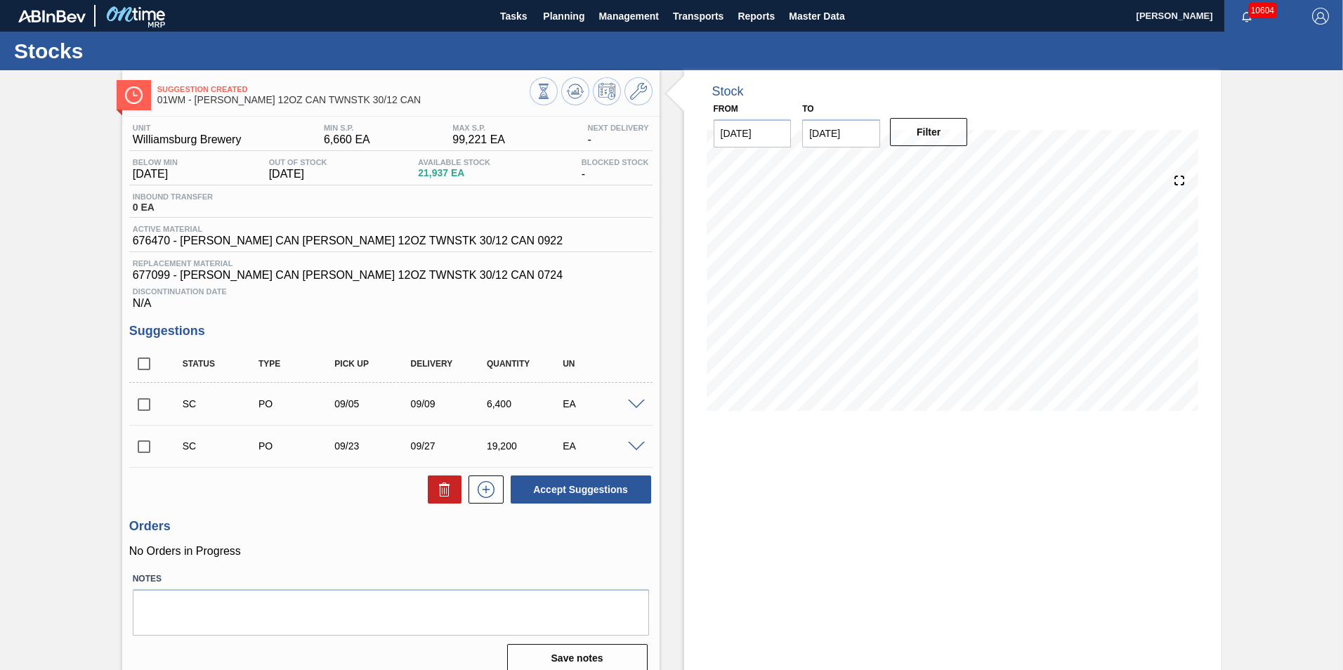
drag, startPoint x: 140, startPoint y: 402, endPoint x: 139, endPoint y: 431, distance: 28.8
click at [140, 403] on input "checkbox" at bounding box center [143, 404] width 29 height 29
checkbox input "true"
click at [140, 450] on input "checkbox" at bounding box center [143, 446] width 29 height 29
click at [142, 442] on input "checkbox" at bounding box center [143, 446] width 29 height 29
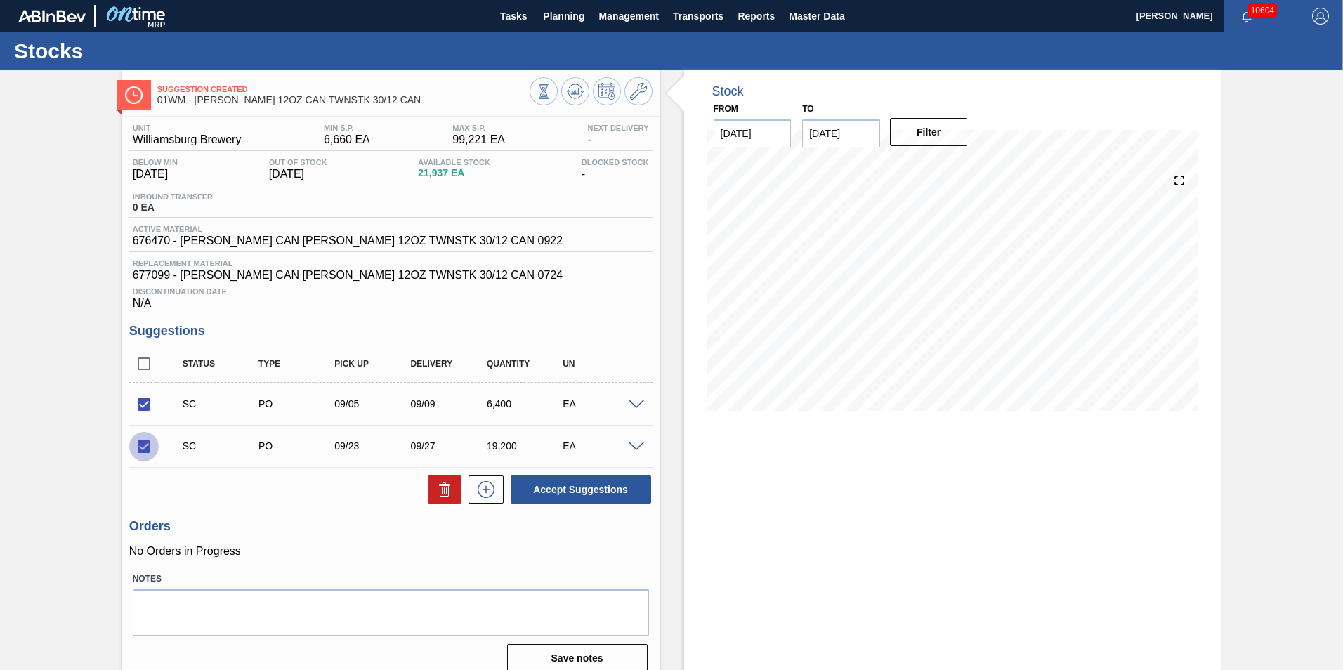
checkbox input "false"
click at [612, 492] on button "Accept Suggestions" at bounding box center [581, 490] width 140 height 28
checkbox input "false"
click at [563, 6] on button "Planning" at bounding box center [563, 16] width 55 height 32
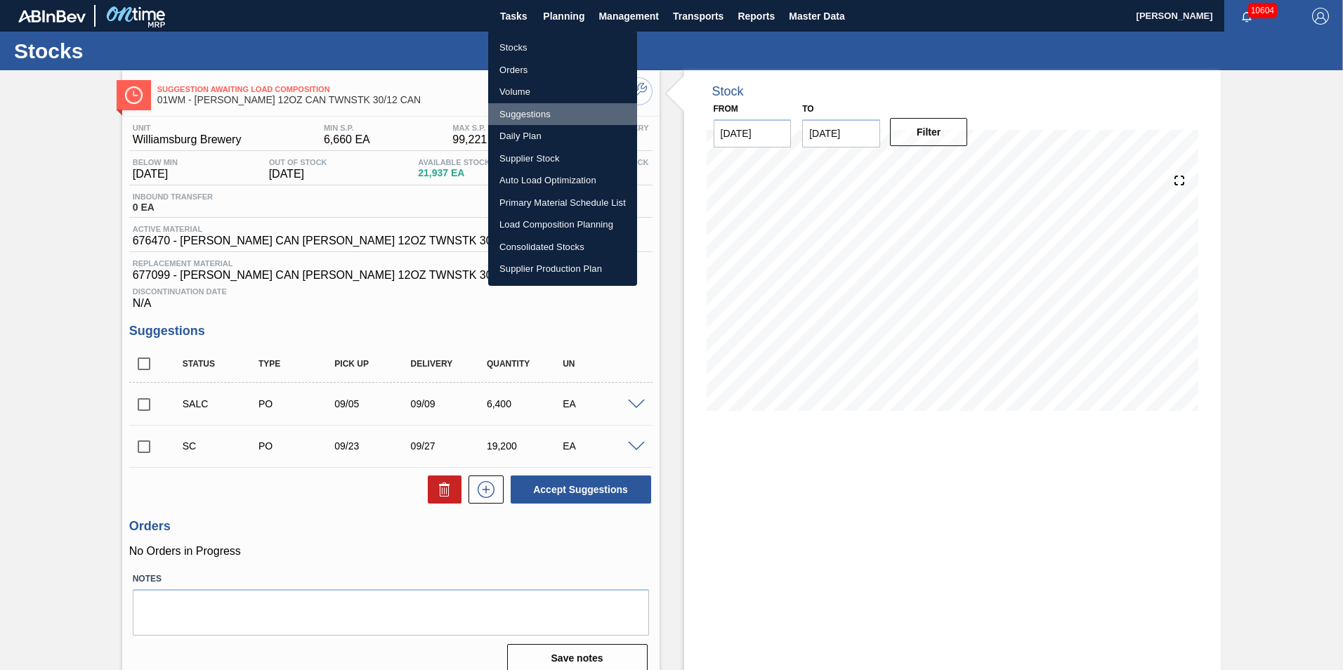
click at [533, 107] on li "Suggestions" at bounding box center [562, 114] width 149 height 22
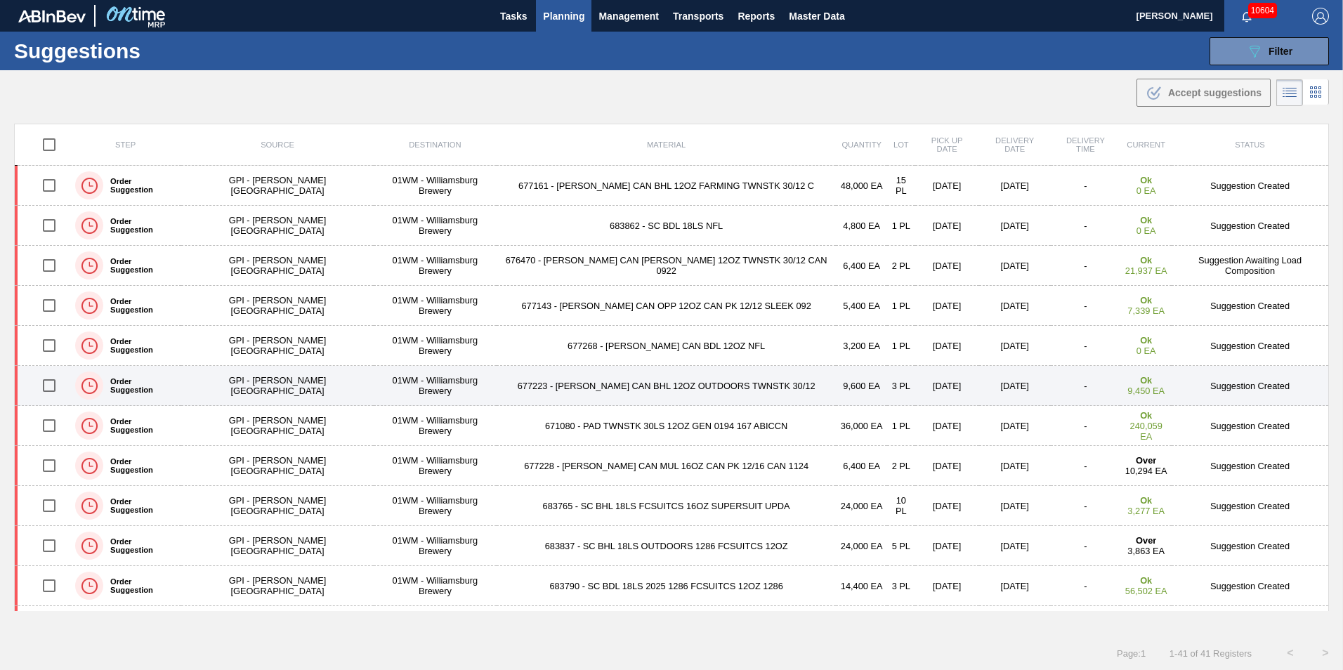
click at [650, 398] on td "677223 - [PERSON_NAME] CAN BHL 12OZ OUTDOORS TWNSTK 30/12" at bounding box center [666, 386] width 339 height 40
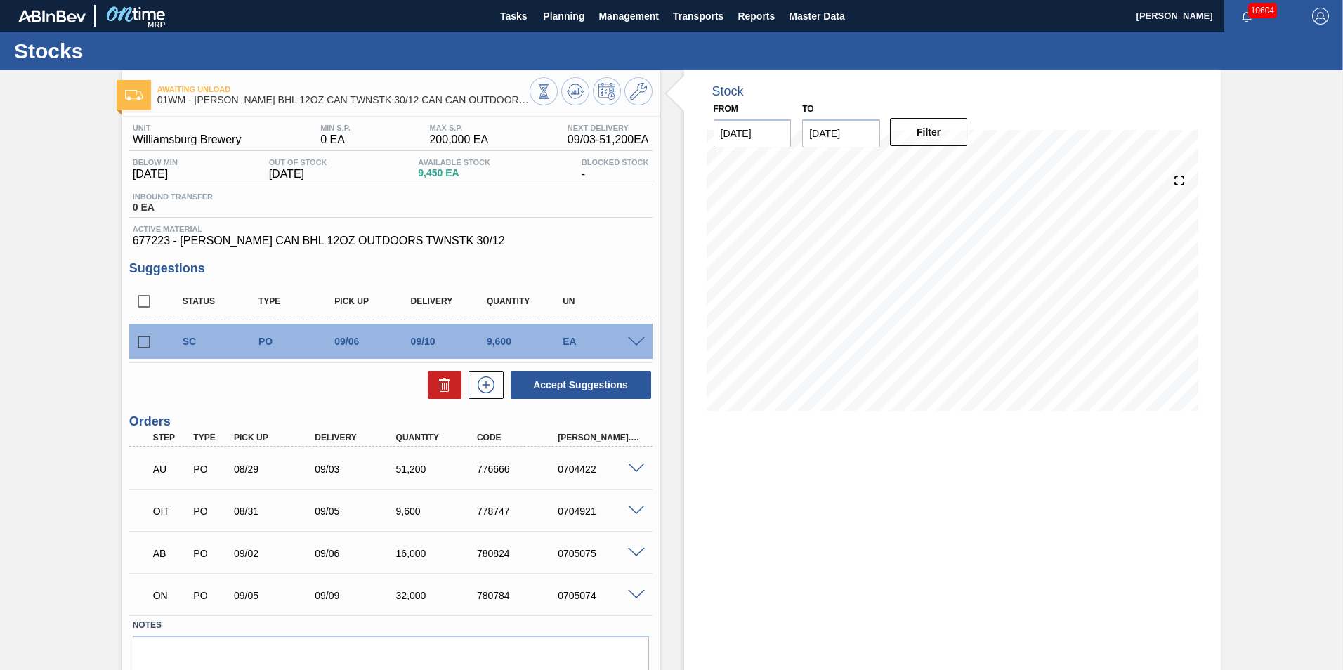
click at [140, 338] on input "checkbox" at bounding box center [143, 341] width 29 height 29
click at [441, 381] on icon at bounding box center [444, 380] width 11 height 2
checkbox input "false"
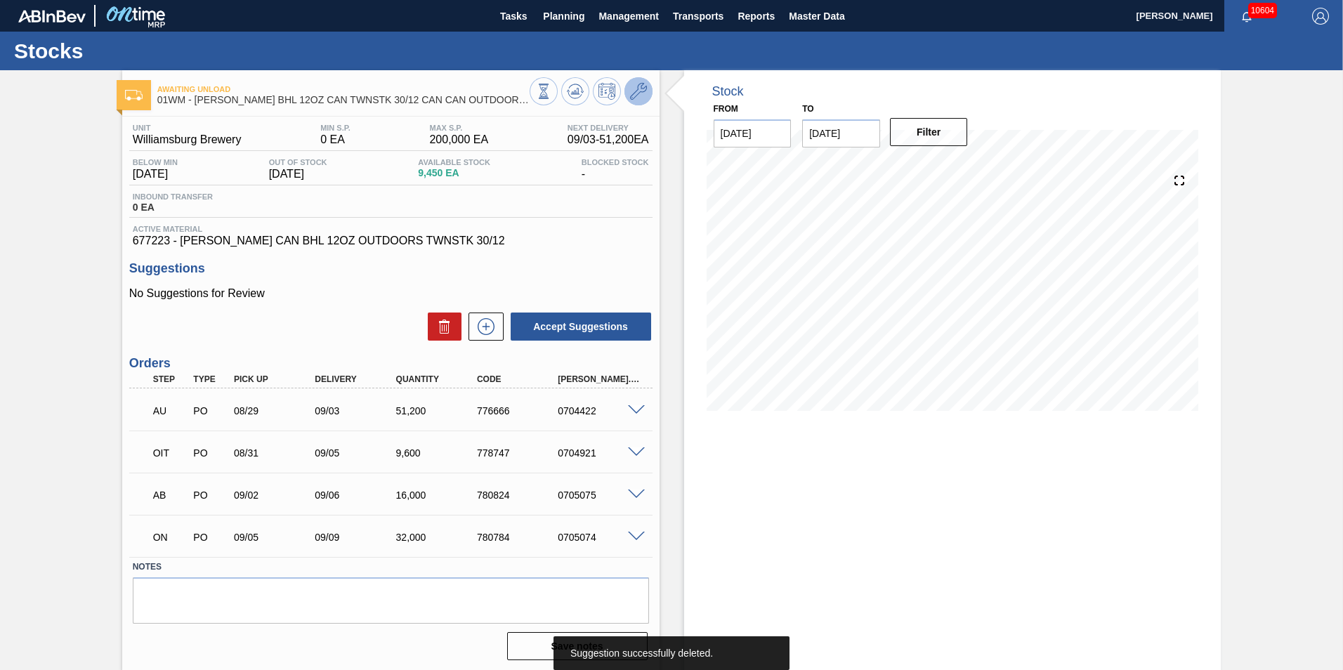
click at [636, 99] on icon at bounding box center [638, 91] width 17 height 17
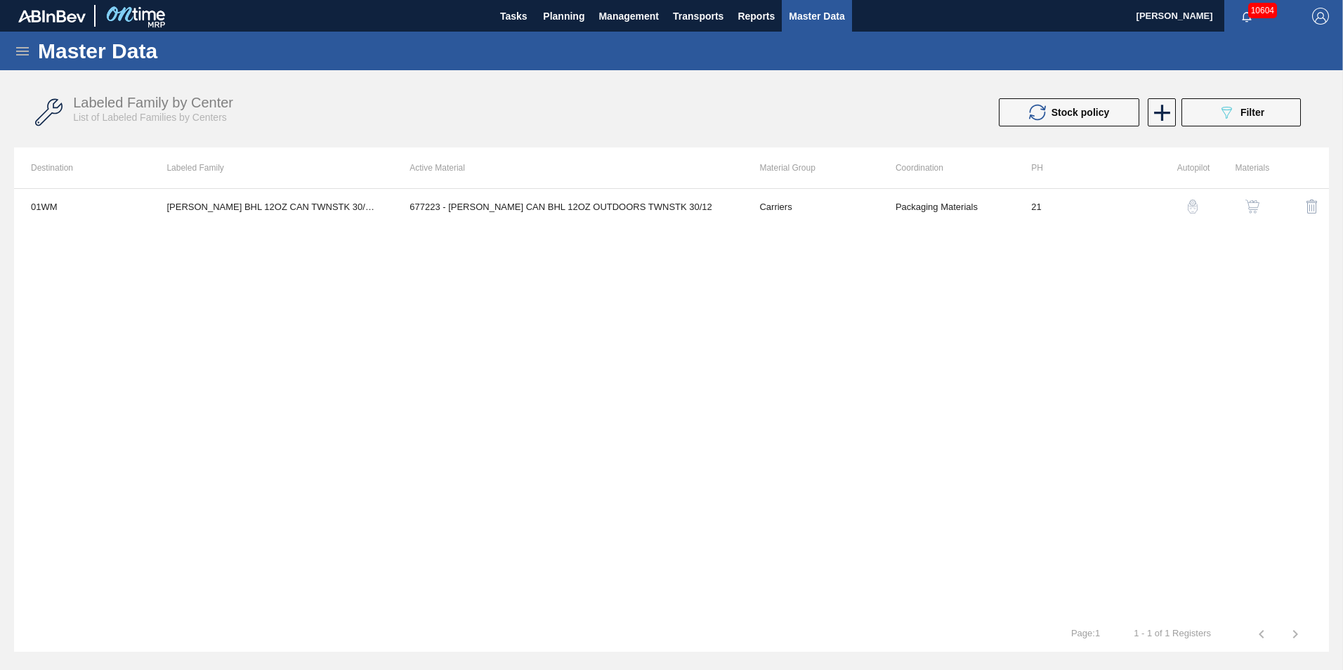
click at [1250, 208] on img "button" at bounding box center [1252, 206] width 14 height 14
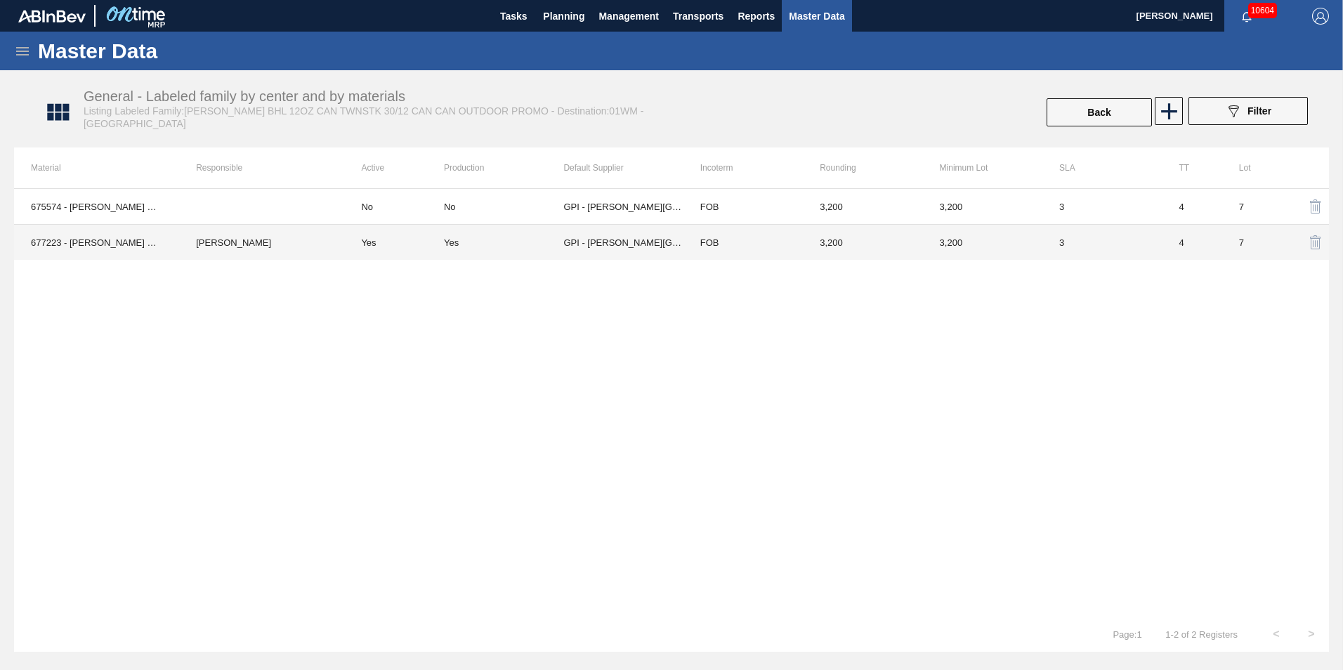
click at [291, 243] on td "[PERSON_NAME]" at bounding box center [261, 243] width 165 height 36
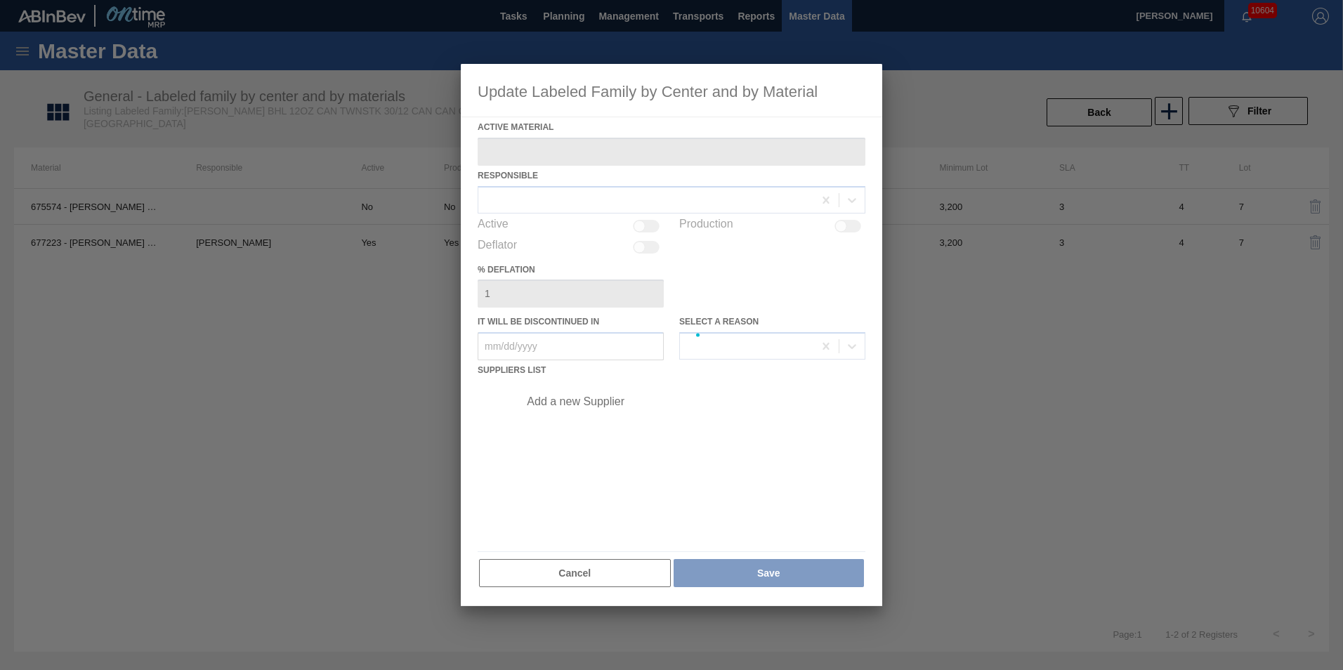
type Material "677223 - [PERSON_NAME] CAN BHL 12OZ OUTDOORS TWNSTK 30/12"
checkbox input "true"
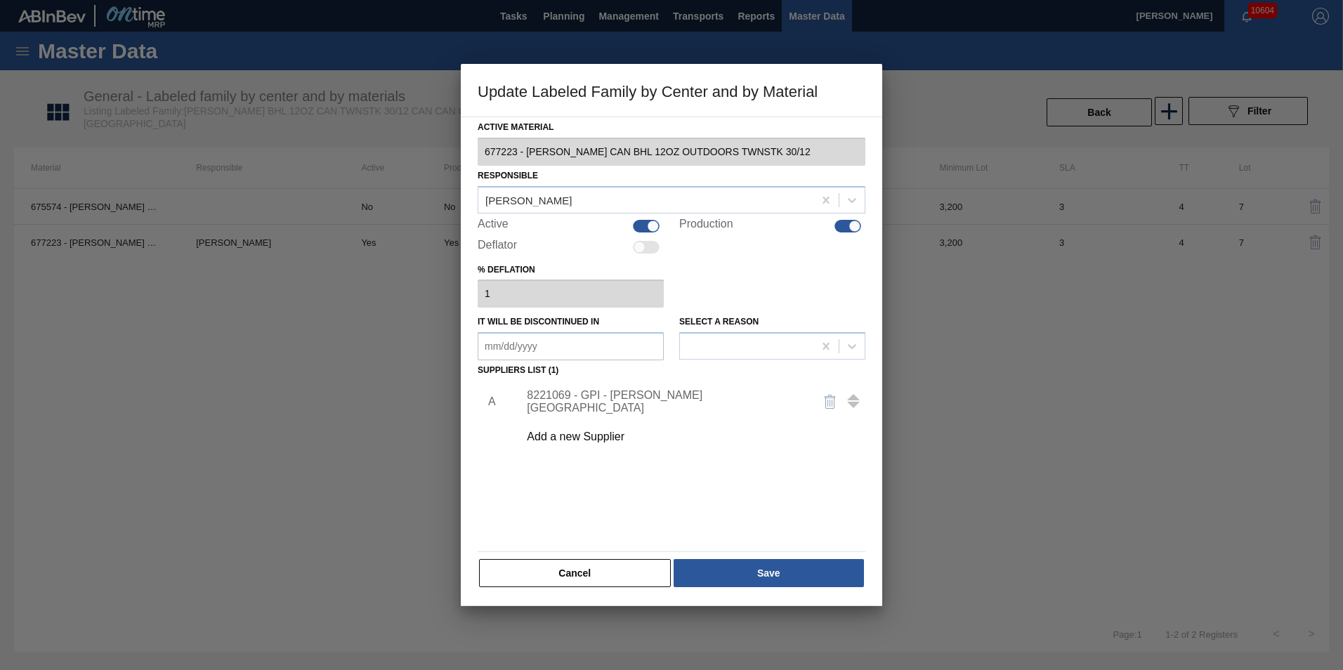
click at [854, 221] on div at bounding box center [855, 226] width 12 height 12
checkbox input "false"
click at [731, 572] on button "Save" at bounding box center [769, 573] width 190 height 28
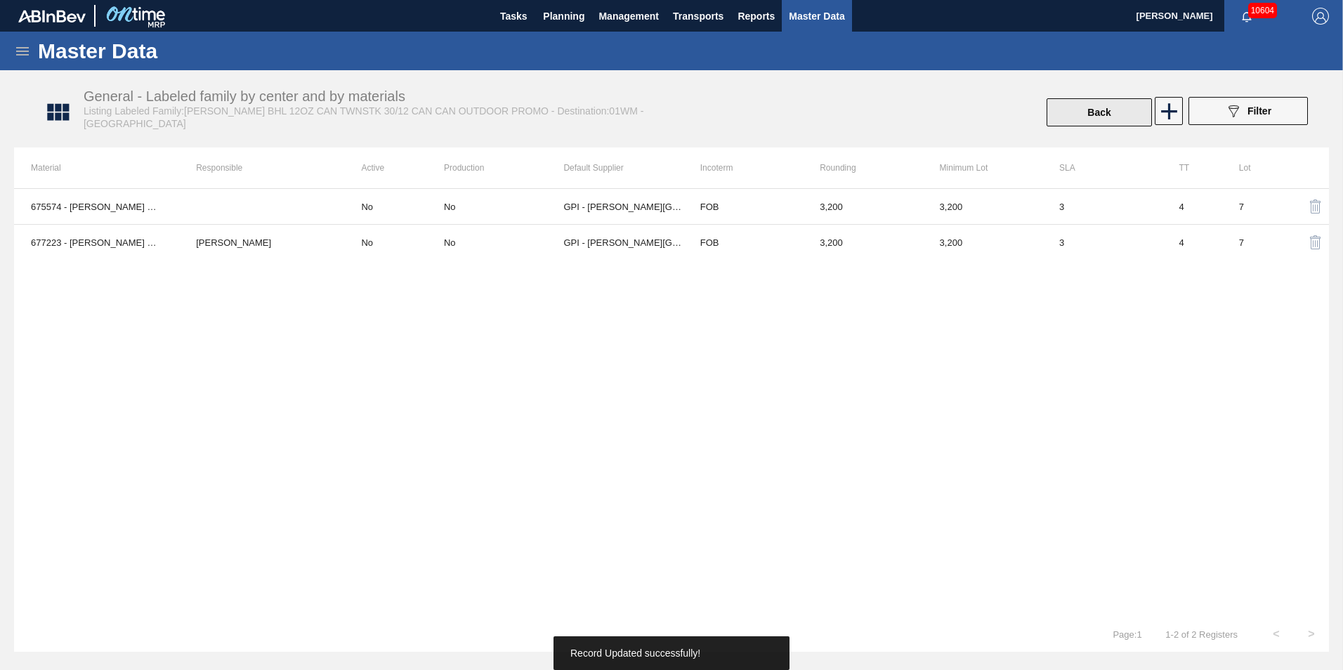
click at [1112, 108] on button "Back" at bounding box center [1099, 112] width 105 height 28
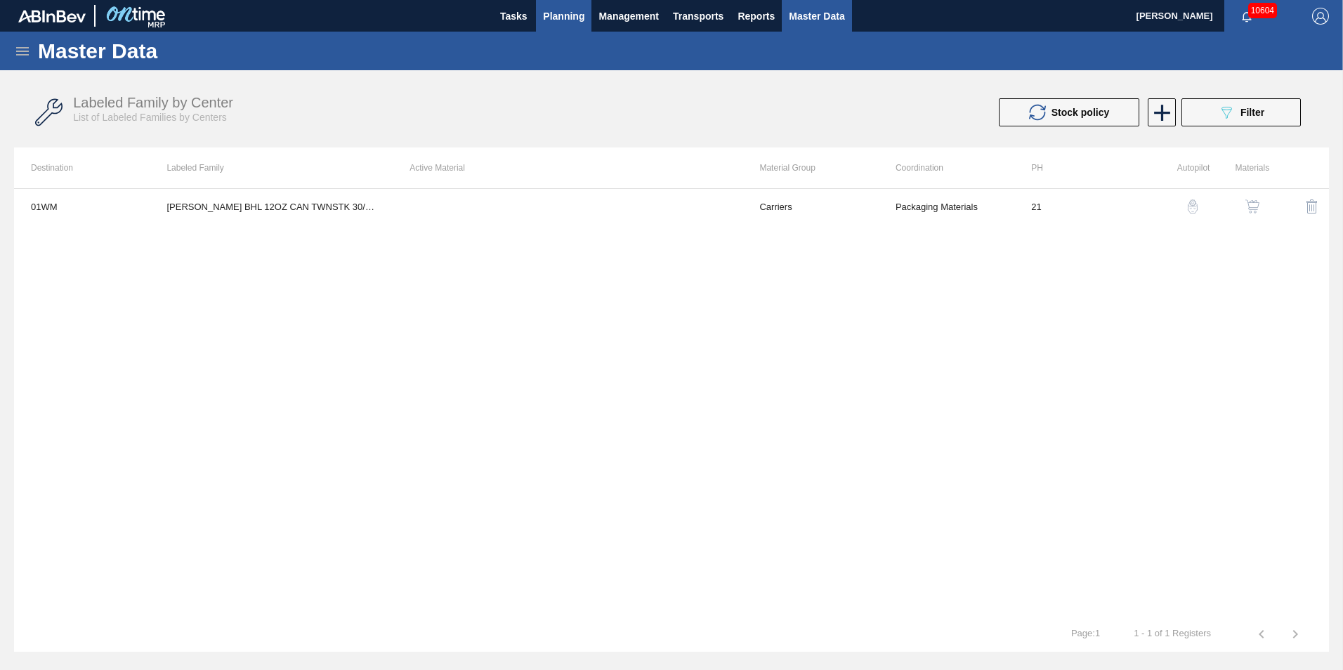
click at [581, 21] on span "Planning" at bounding box center [563, 16] width 41 height 17
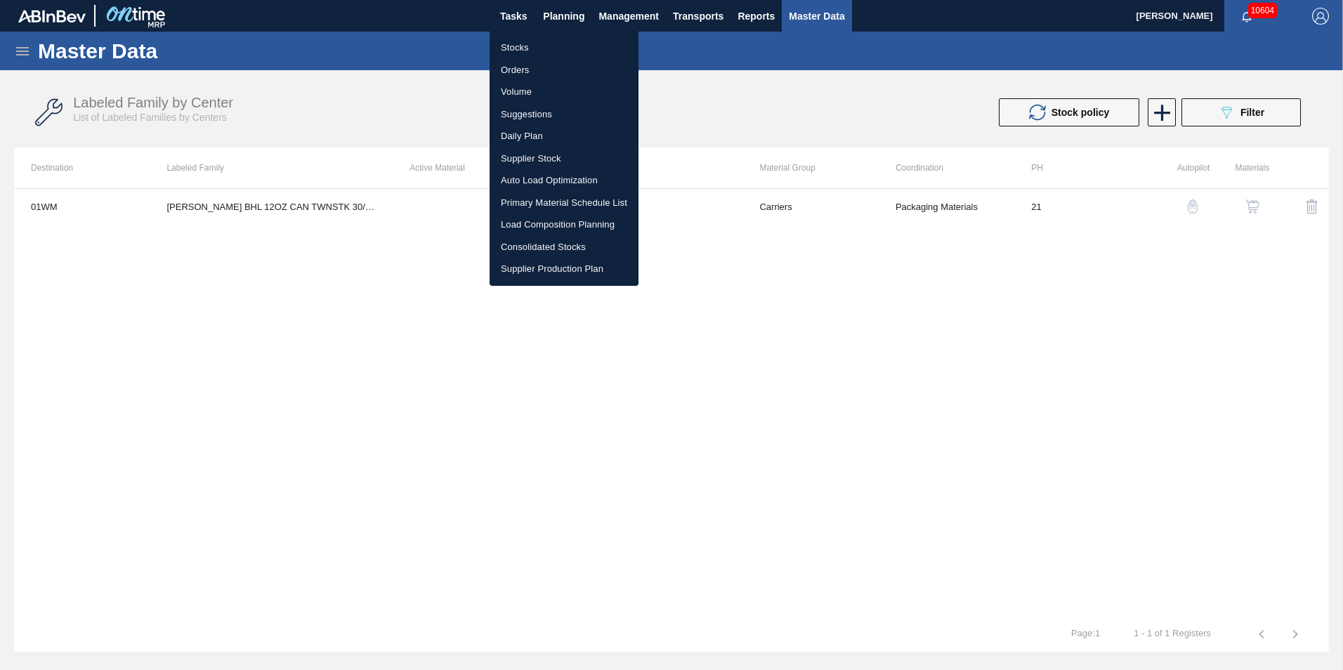
click at [530, 110] on li "Suggestions" at bounding box center [564, 114] width 149 height 22
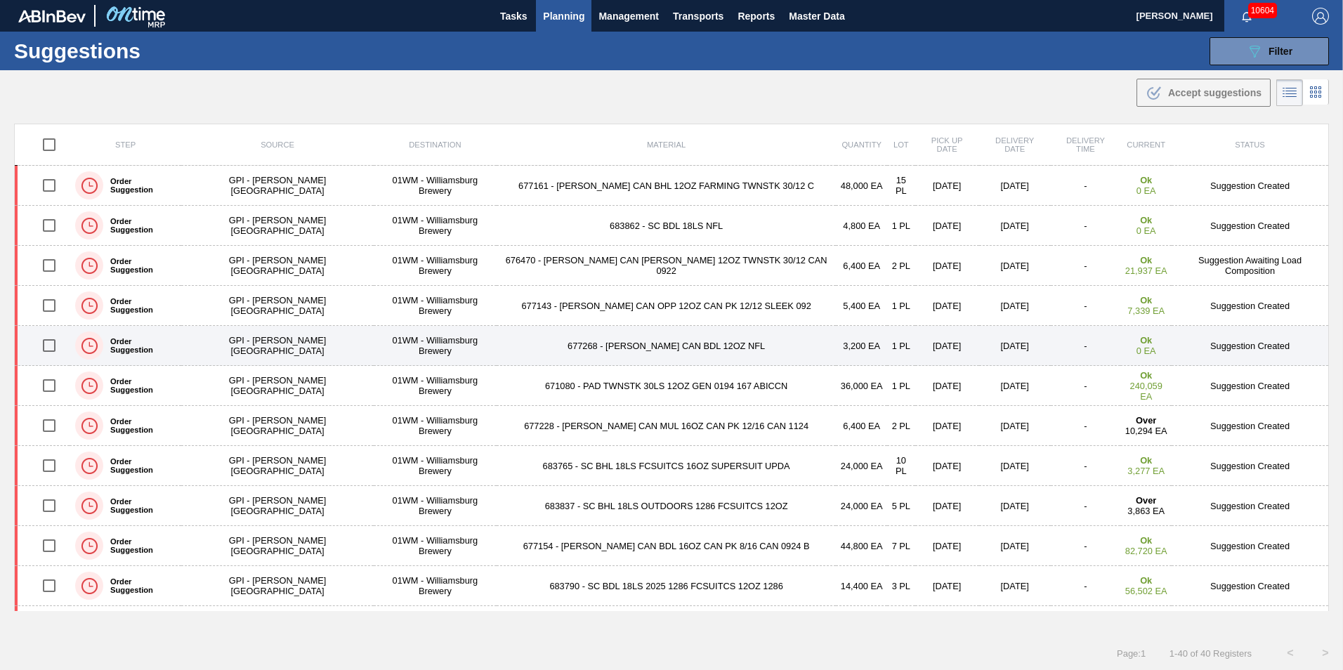
click at [617, 350] on td "677268 - [PERSON_NAME] CAN BDL 12OZ NFL" at bounding box center [666, 346] width 339 height 40
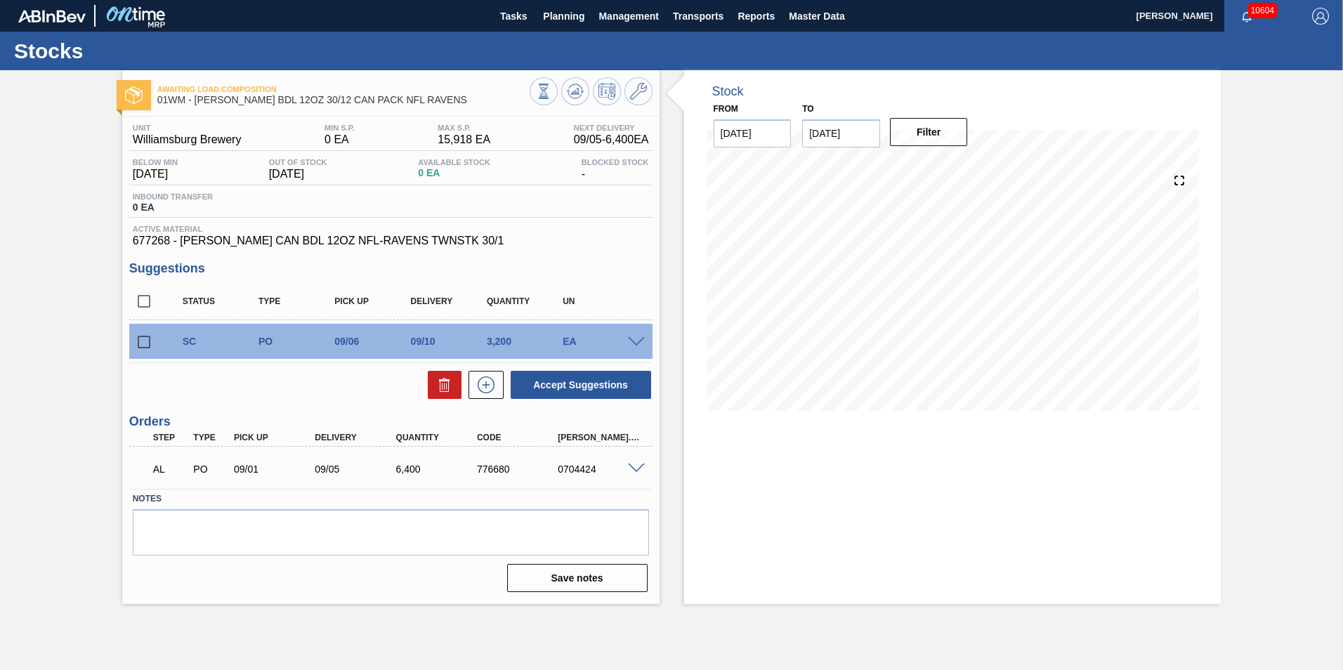
click at [141, 343] on input "checkbox" at bounding box center [143, 341] width 29 height 29
click at [442, 386] on icon at bounding box center [444, 384] width 17 height 17
checkbox input "false"
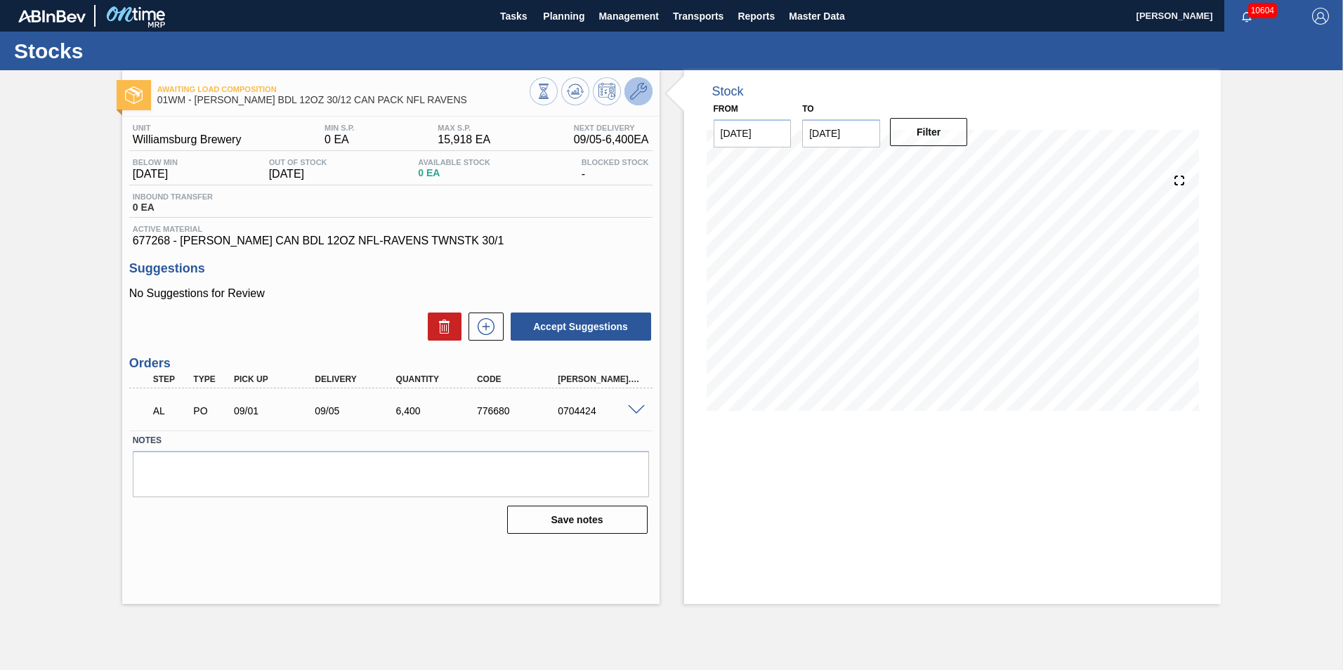
click at [649, 98] on button at bounding box center [638, 91] width 28 height 28
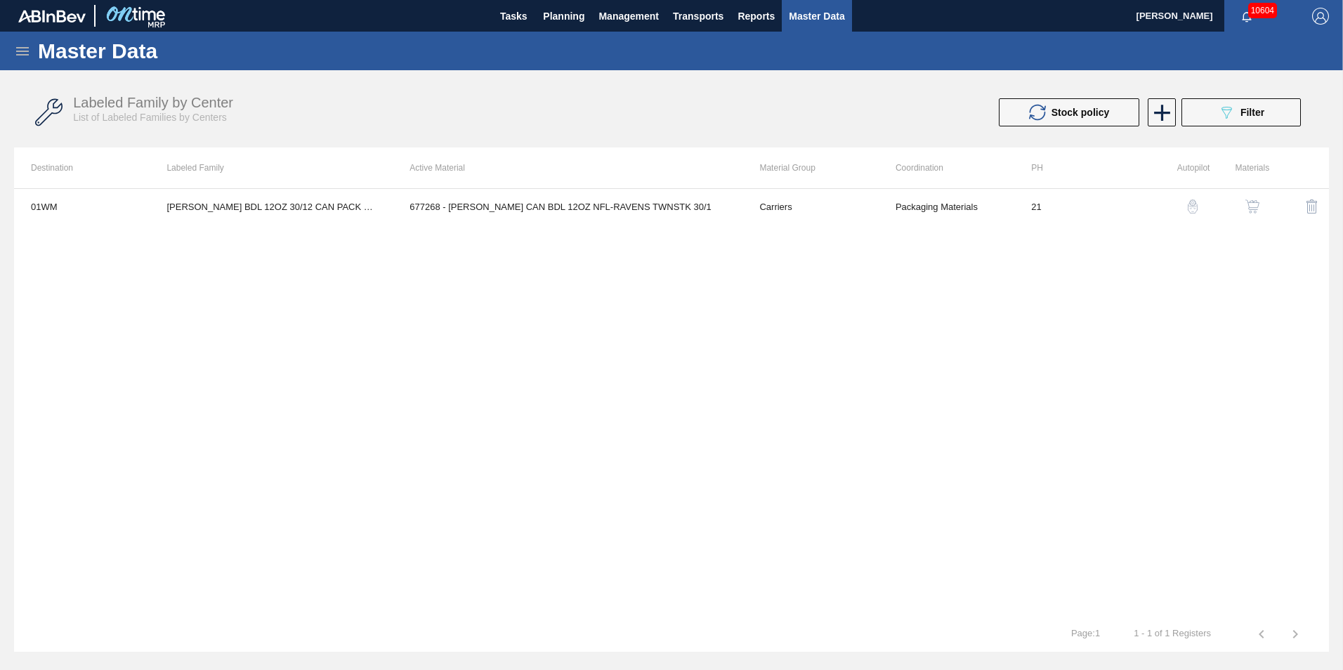
click at [960, 179] on th "Coordination" at bounding box center [947, 167] width 136 height 41
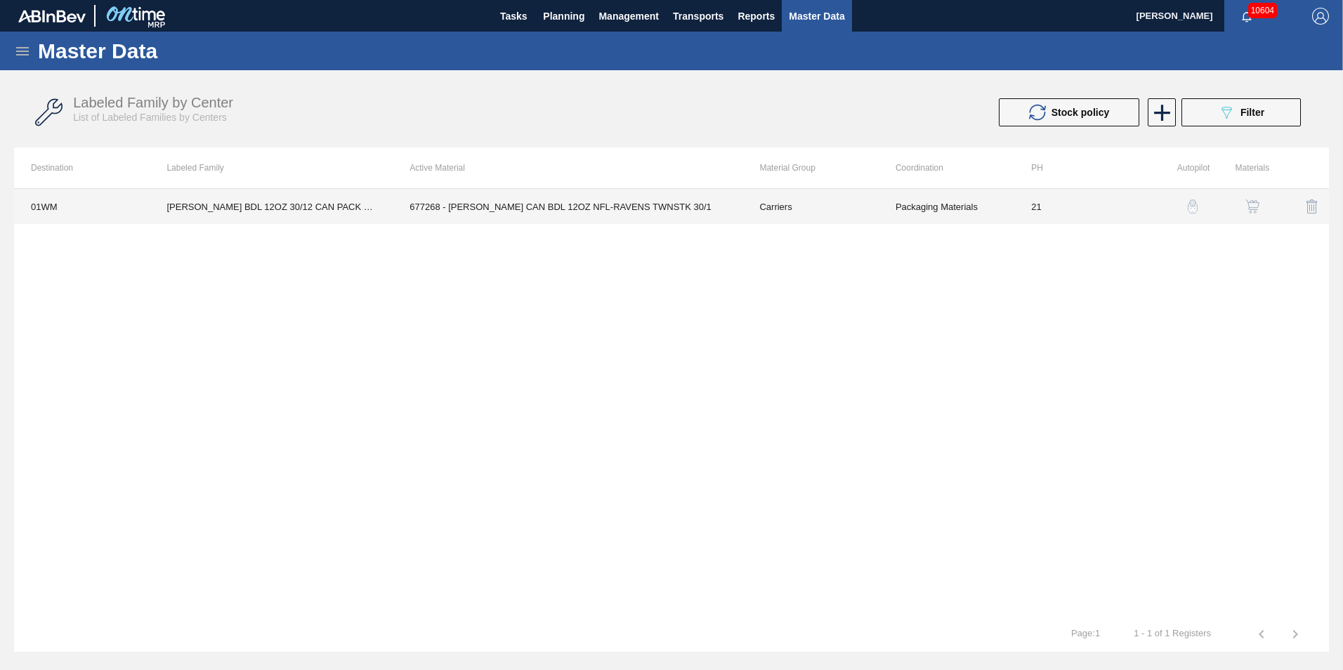
click at [926, 202] on td "Packaging Materials" at bounding box center [947, 206] width 136 height 35
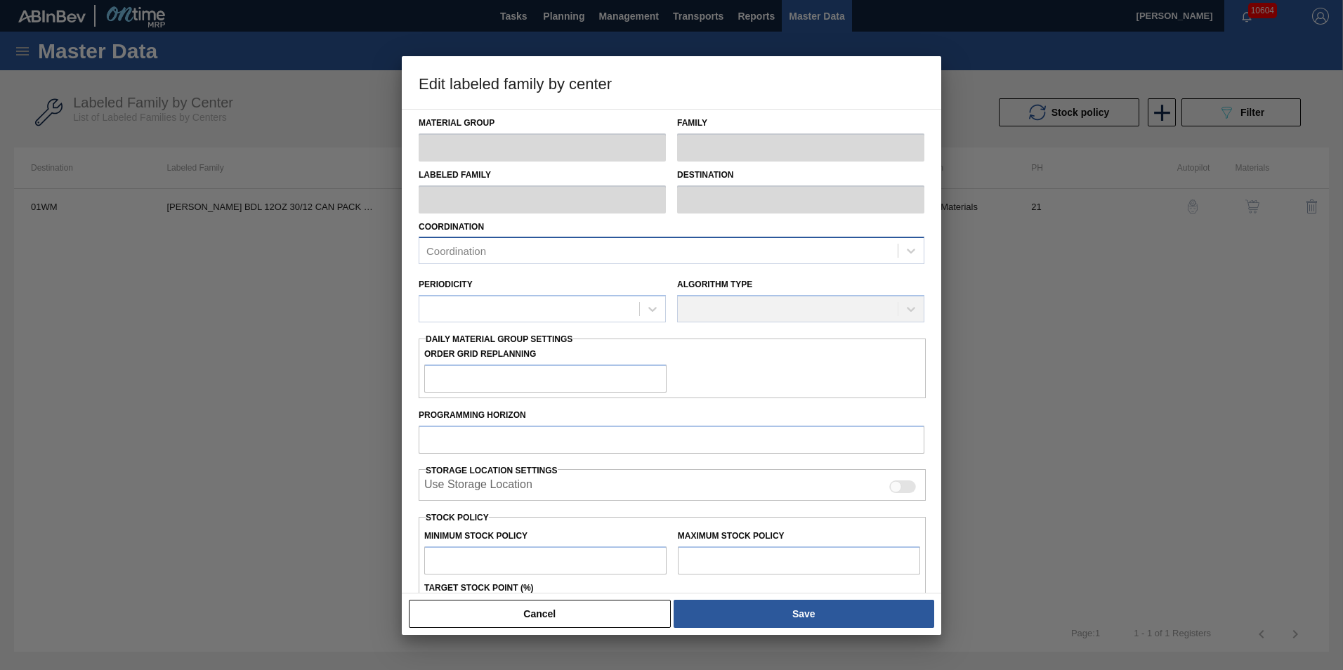
type input "Carriers"
type input "Can Carriers"
type input "[PERSON_NAME] BDL 12OZ 30/12 CAN PACK NFL RAVENS"
type input "01WM - Williamsburg Brewery"
type input "21"
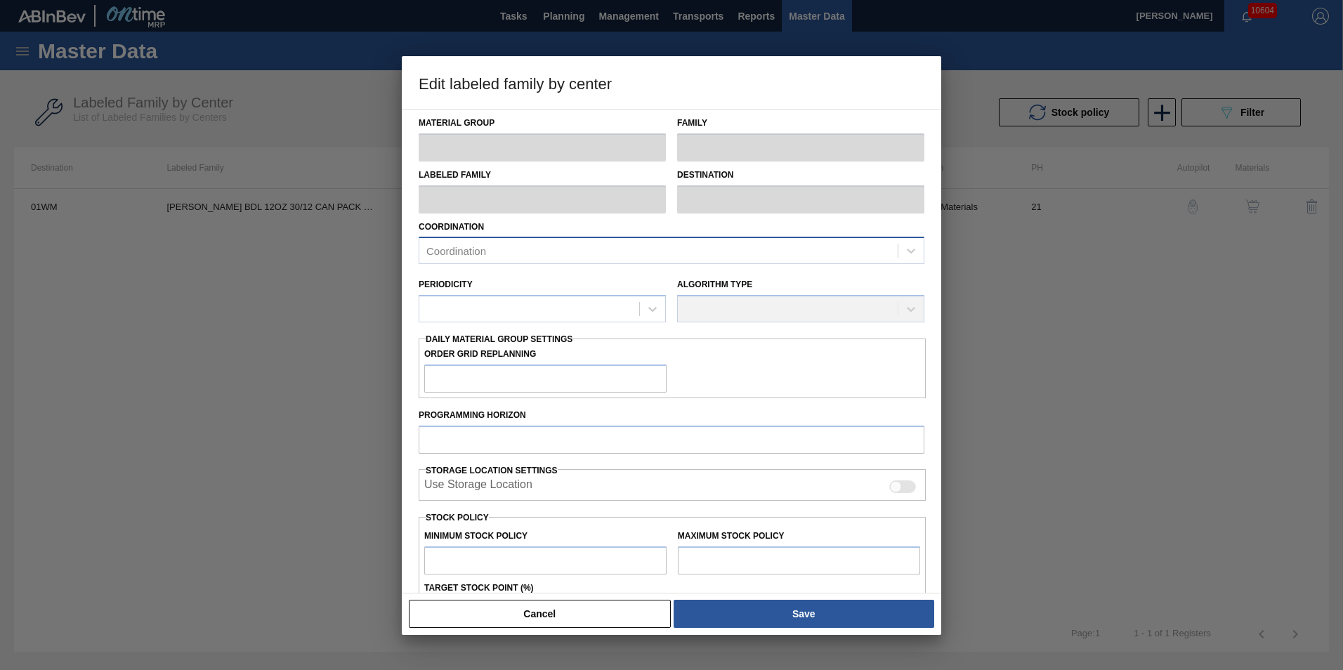
type input "0"
type input "15,918"
type input "0"
checkbox input "true"
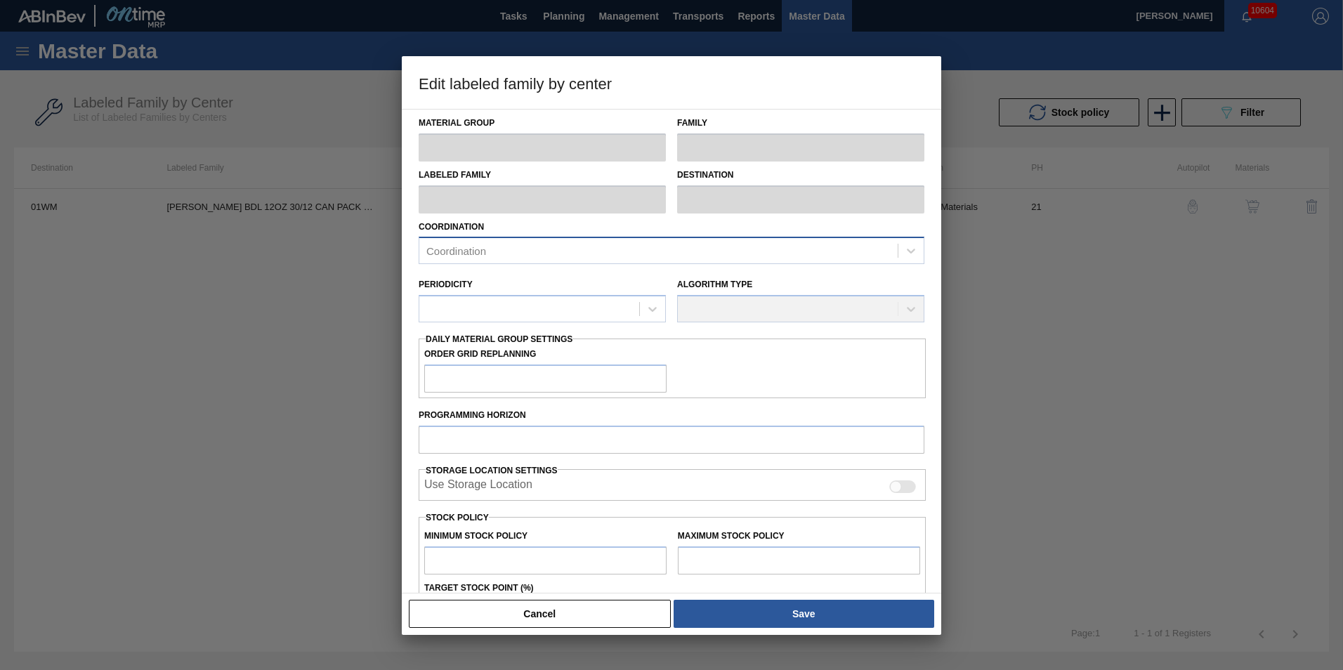
checkbox input "true"
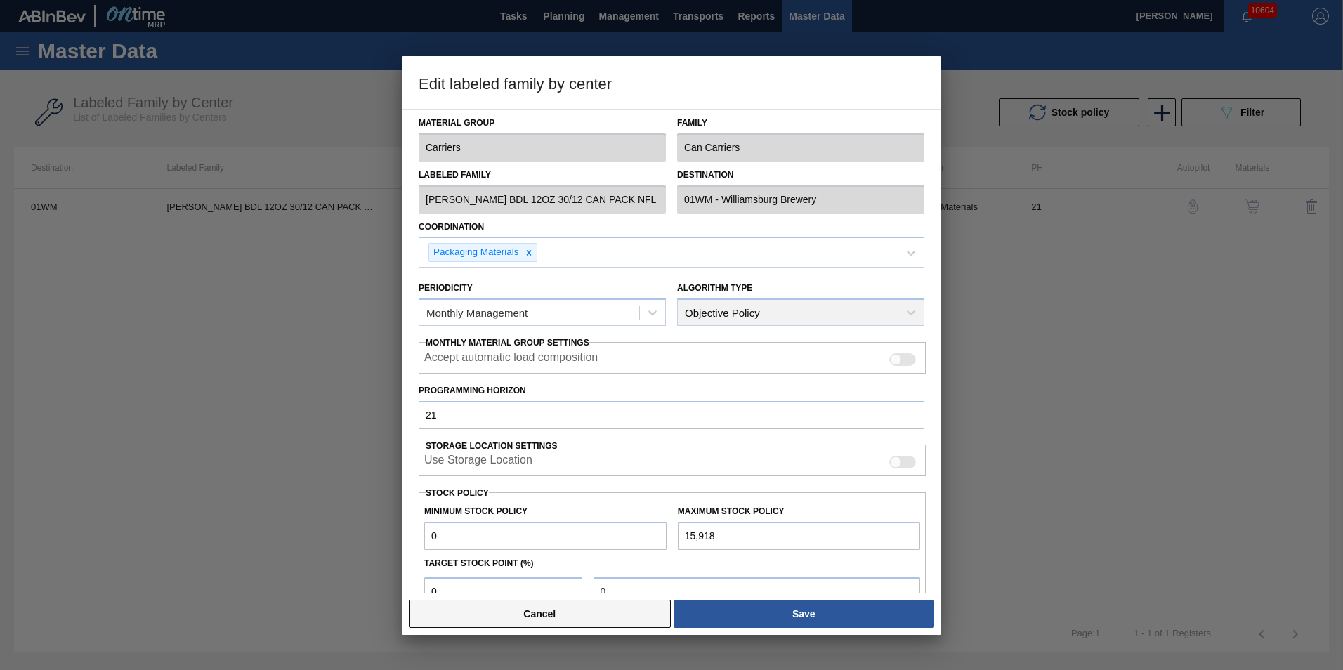
click at [560, 627] on button "Cancel" at bounding box center [540, 614] width 262 height 28
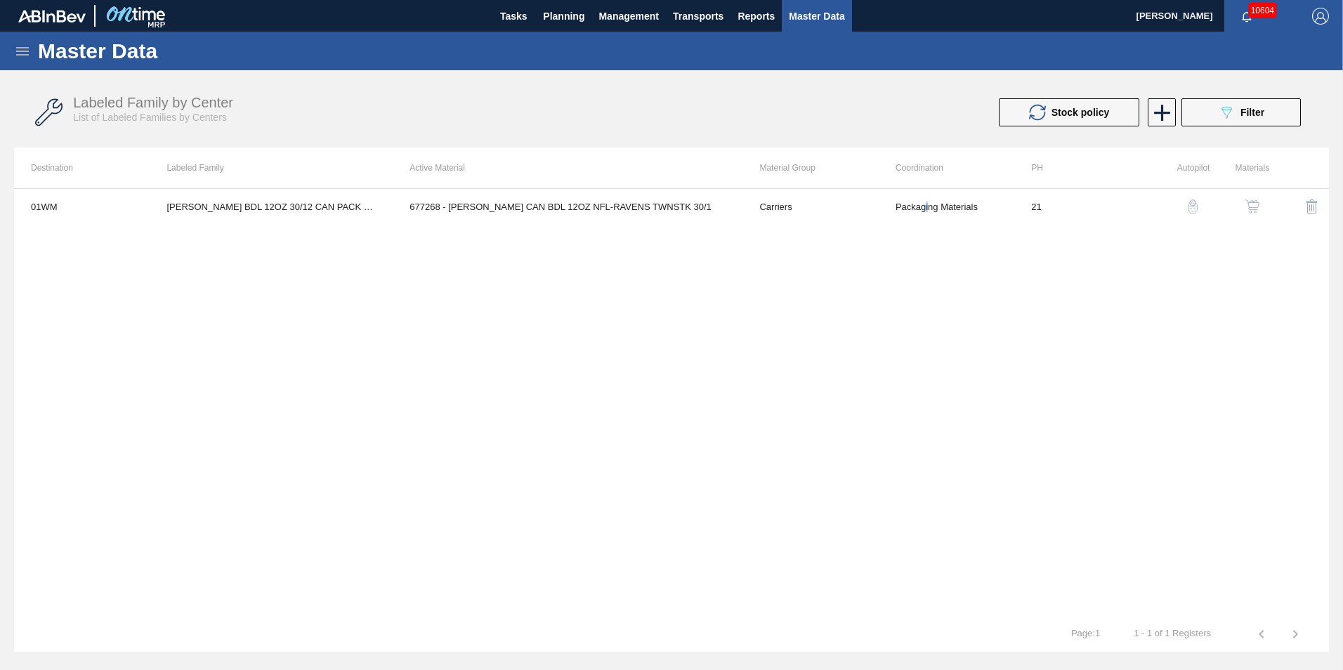
click at [1252, 205] on img "button" at bounding box center [1252, 206] width 14 height 14
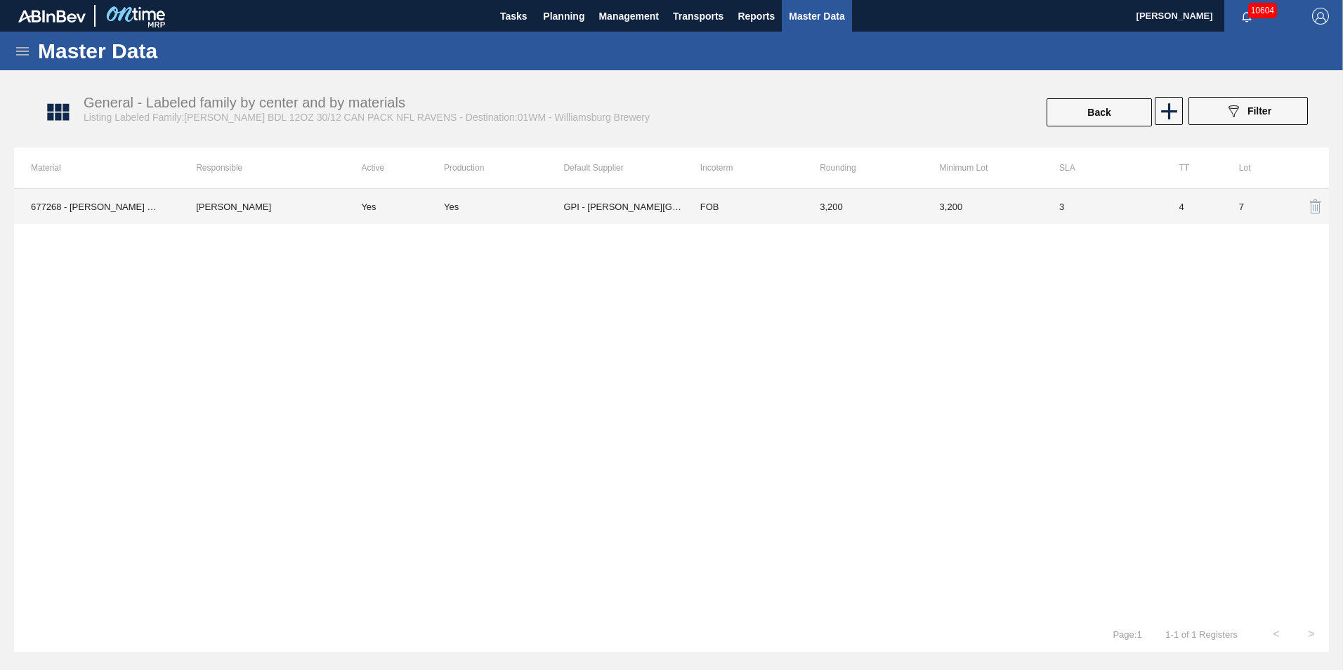
click at [702, 224] on div "677268 - [PERSON_NAME] CAN BDL 12OZ NFL-RAVENS TWNSTK 30/1 [PERSON_NAME] Yes Ye…" at bounding box center [671, 402] width 1315 height 428
click at [480, 204] on div "Yes" at bounding box center [503, 207] width 119 height 11
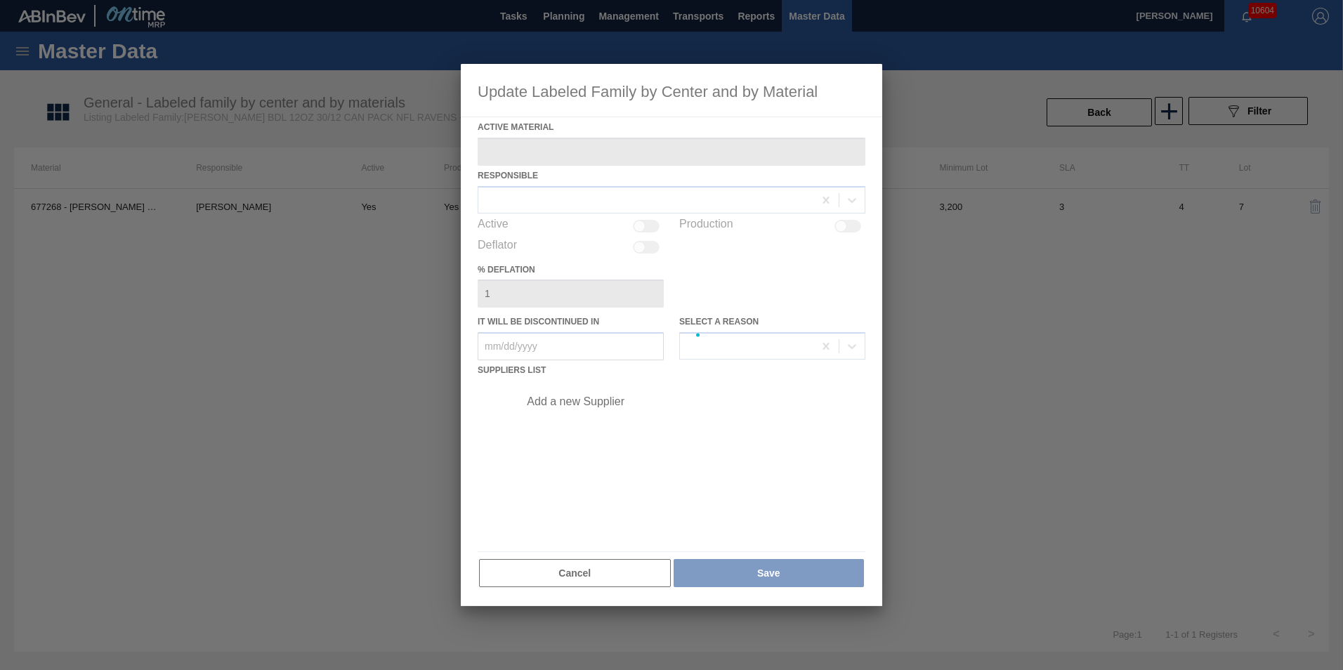
type Material "677268 - [PERSON_NAME] CAN BDL 12OZ NFL-RAVENS TWNSTK 30/1"
checkbox input "true"
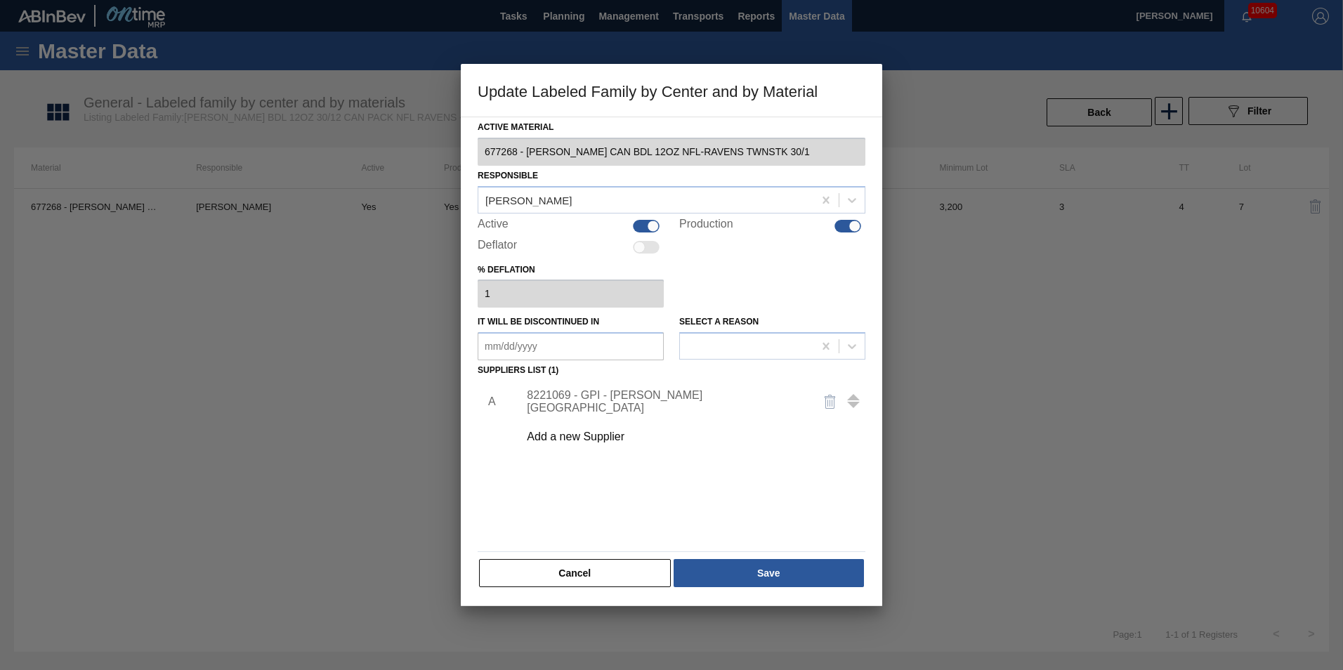
click at [854, 224] on div at bounding box center [855, 226] width 12 height 12
checkbox input "false"
click at [745, 580] on button "Save" at bounding box center [769, 573] width 190 height 28
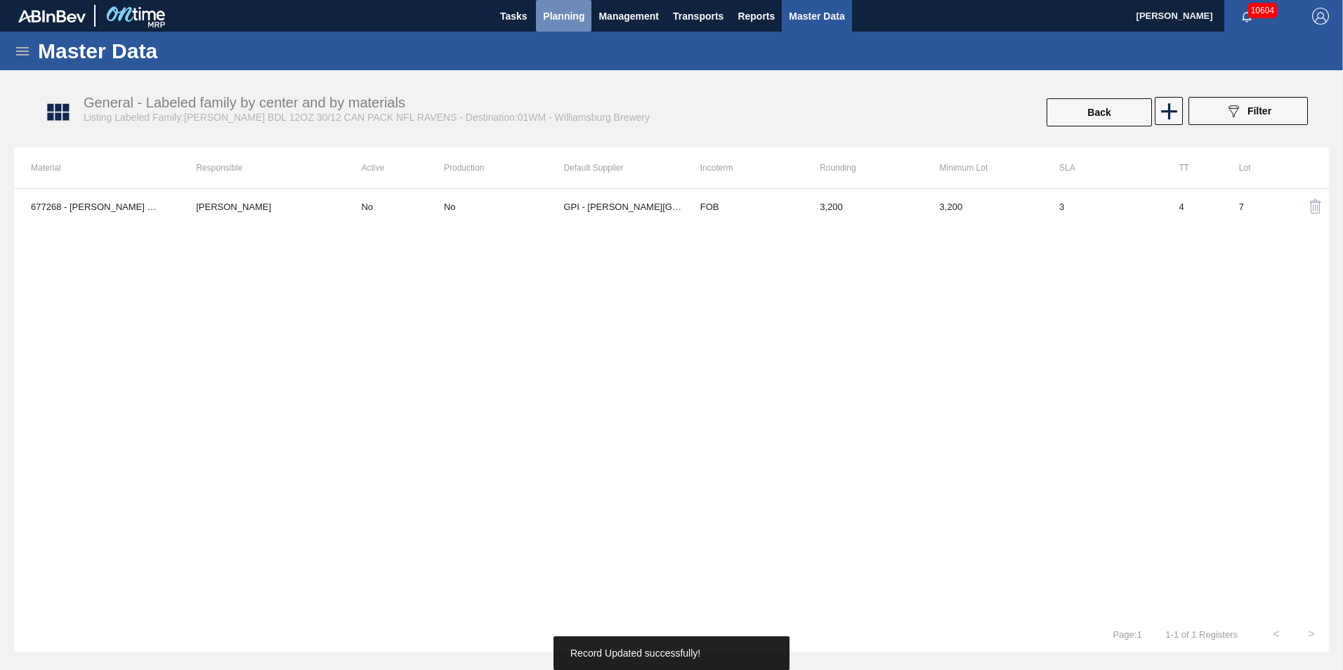
click at [548, 11] on span "Planning" at bounding box center [563, 16] width 41 height 17
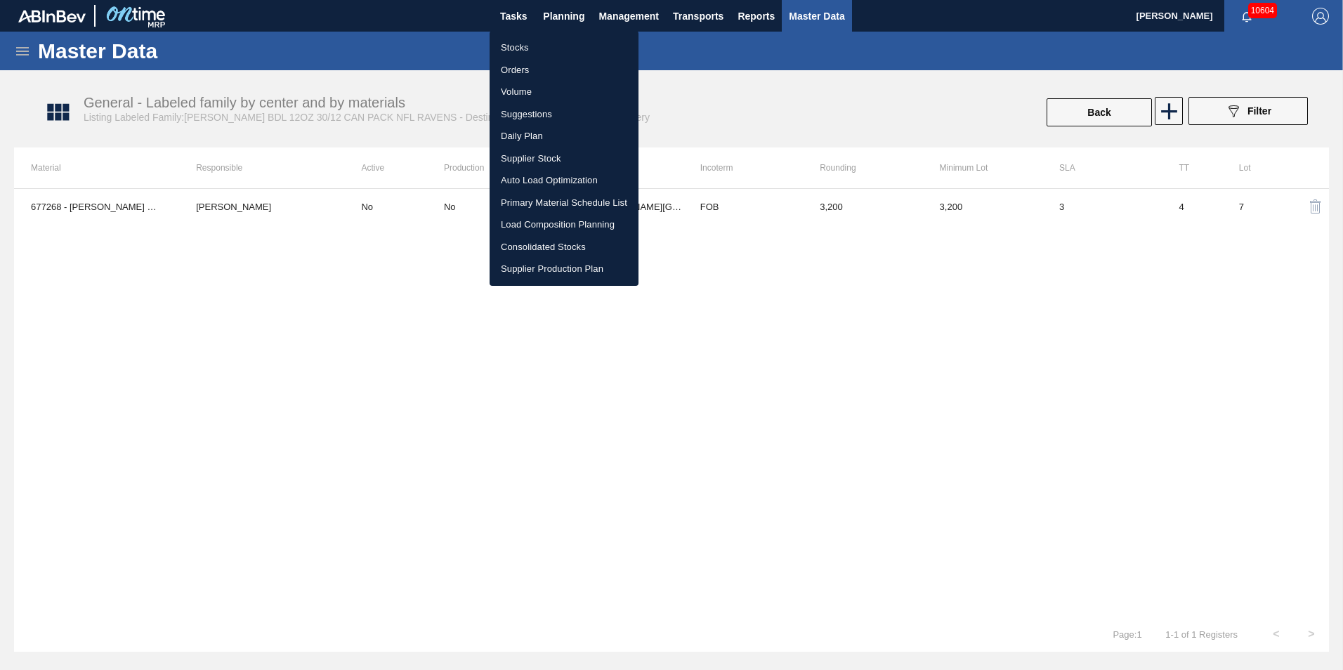
click at [541, 110] on li "Suggestions" at bounding box center [564, 114] width 149 height 22
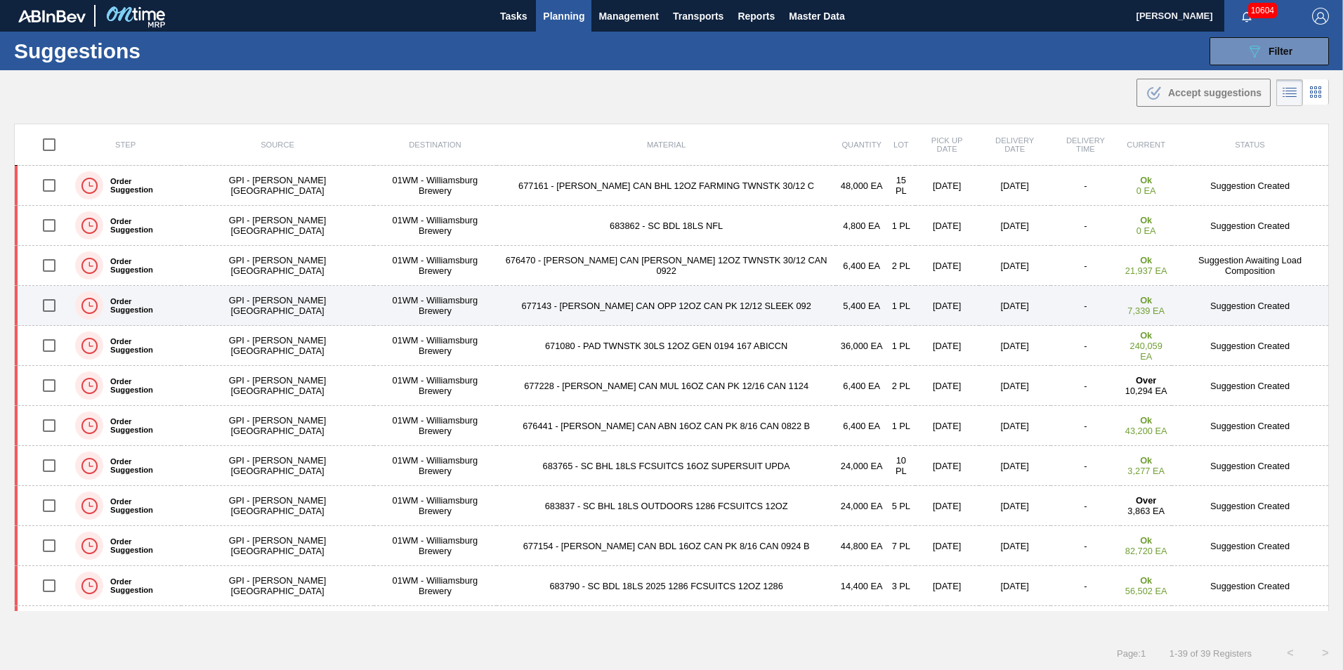
click at [55, 308] on input "checkbox" at bounding box center [48, 305] width 29 height 29
checkbox input "true"
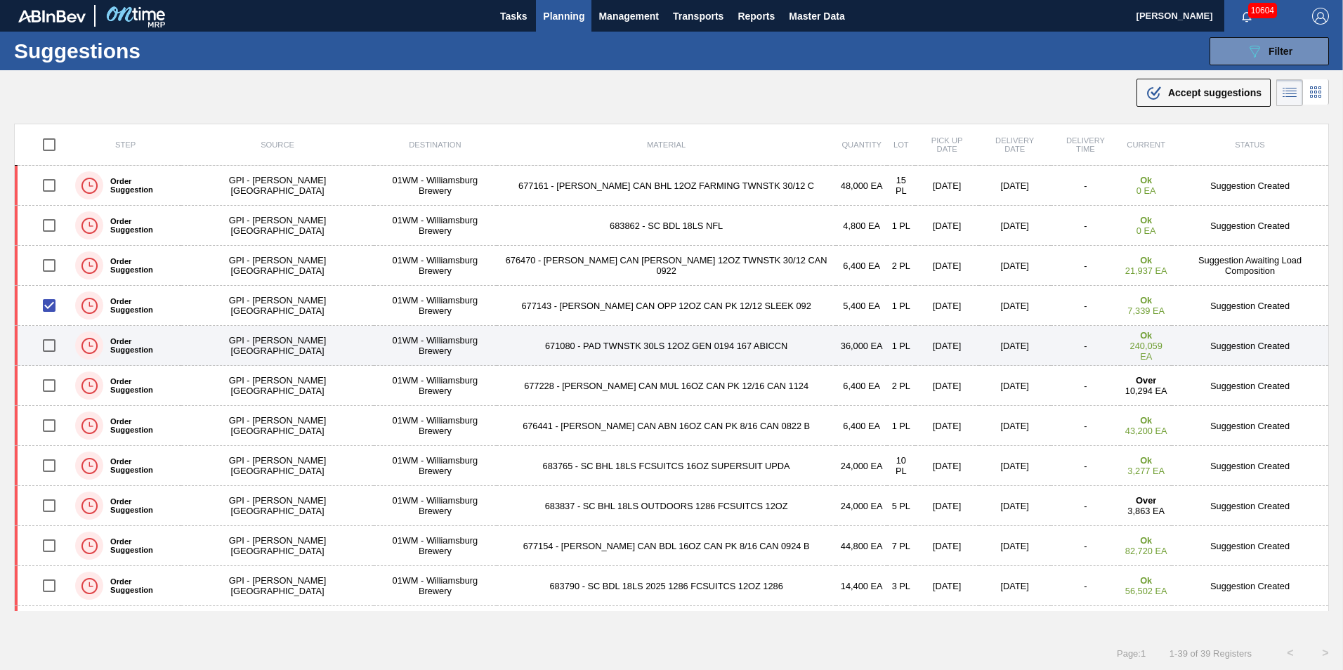
click at [58, 338] on input "checkbox" at bounding box center [48, 345] width 29 height 29
checkbox input "true"
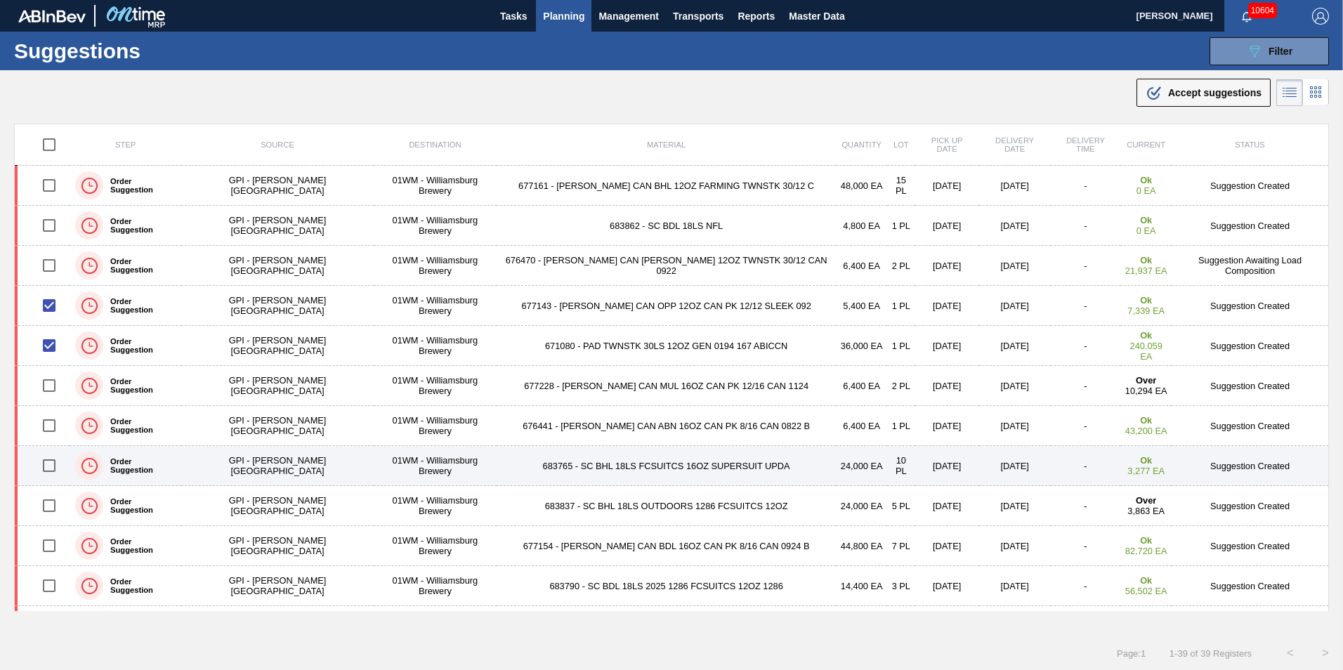
click at [59, 461] on input "checkbox" at bounding box center [48, 465] width 29 height 29
checkbox input "true"
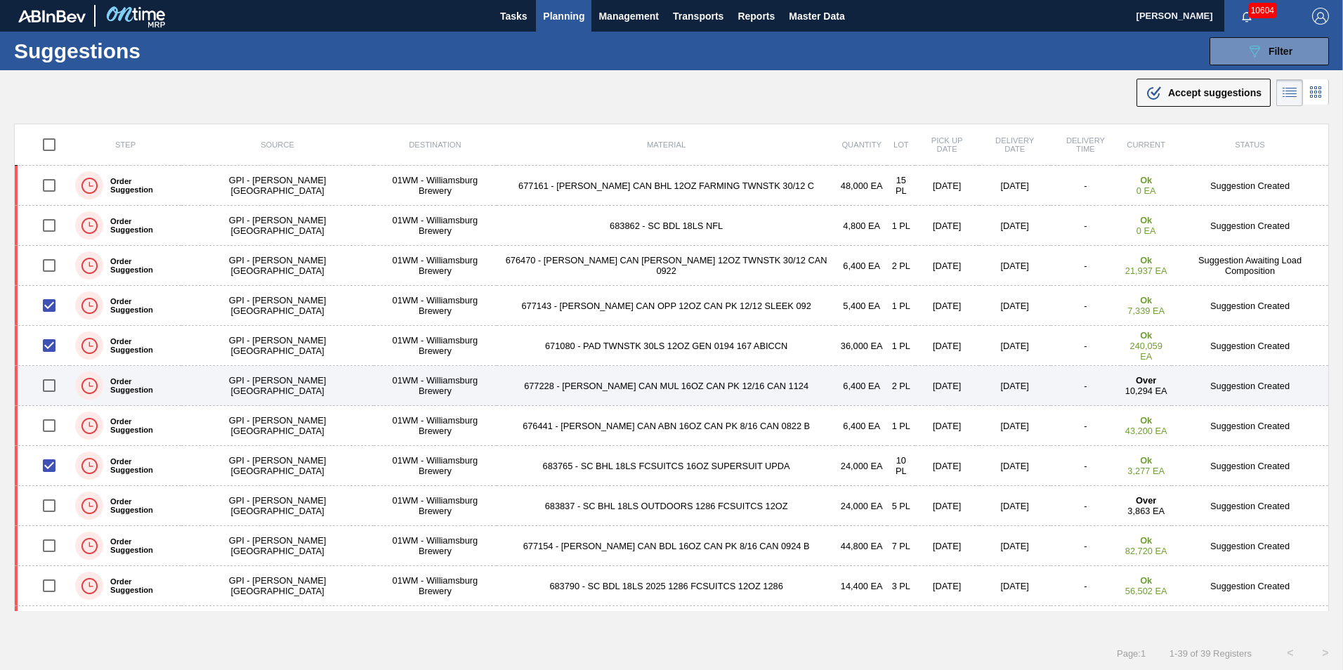
click at [55, 385] on input "checkbox" at bounding box center [48, 385] width 29 height 29
checkbox input "true"
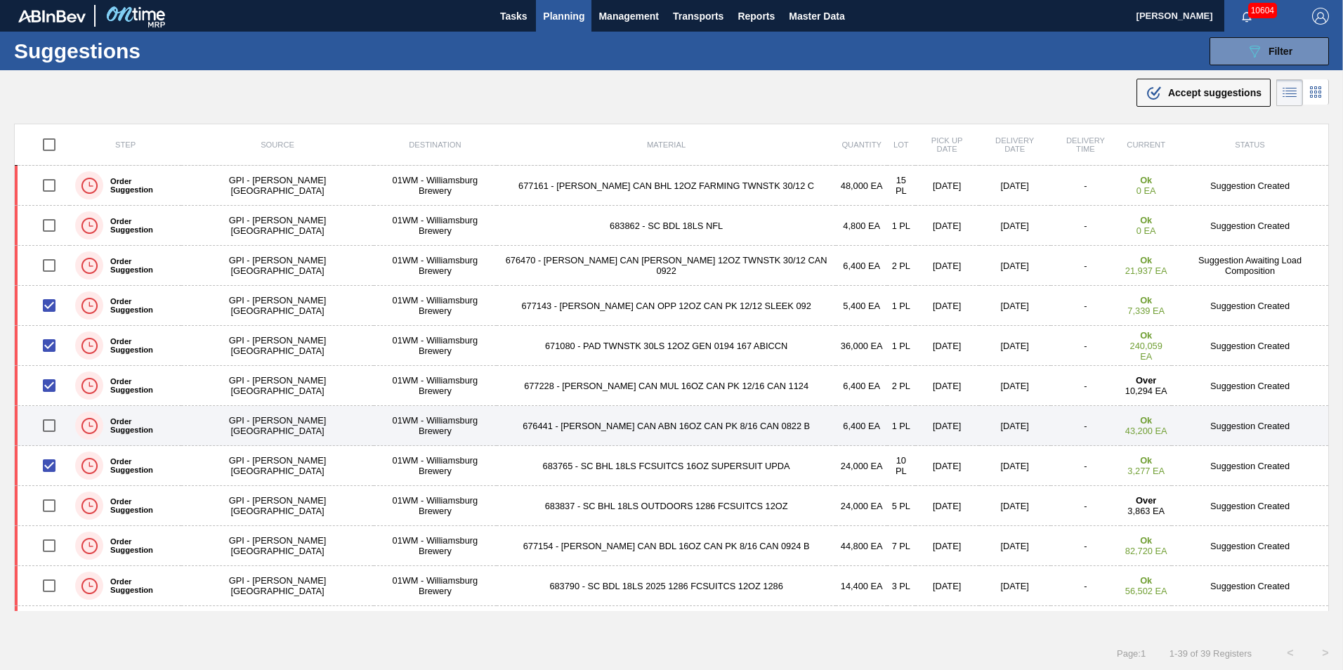
click at [64, 426] on input "checkbox" at bounding box center [48, 425] width 29 height 29
checkbox input "true"
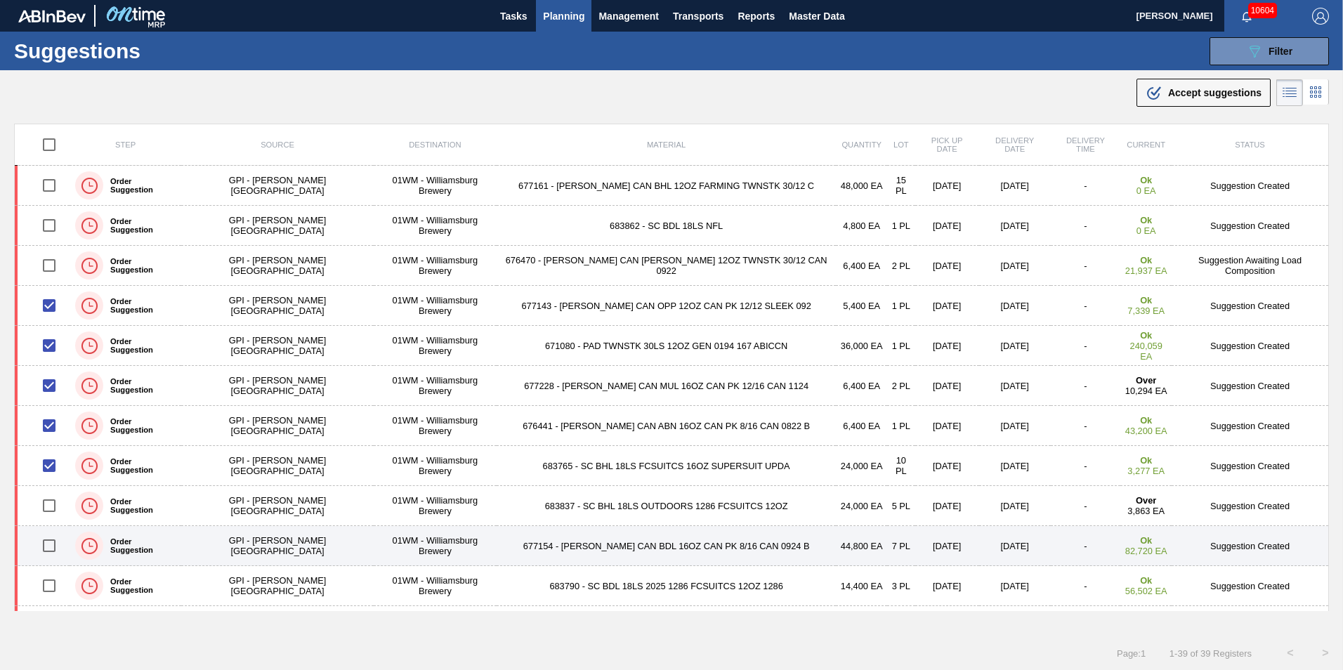
click at [57, 539] on input "checkbox" at bounding box center [48, 545] width 29 height 29
checkbox input "true"
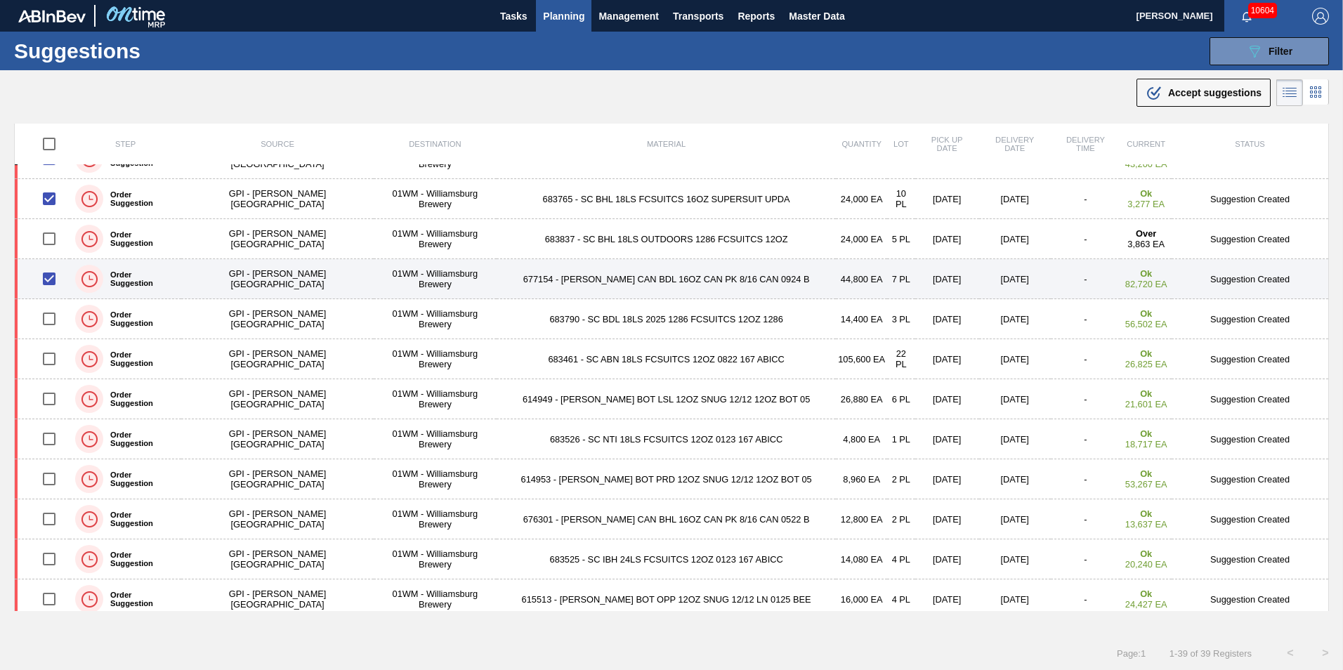
scroll to position [281, 0]
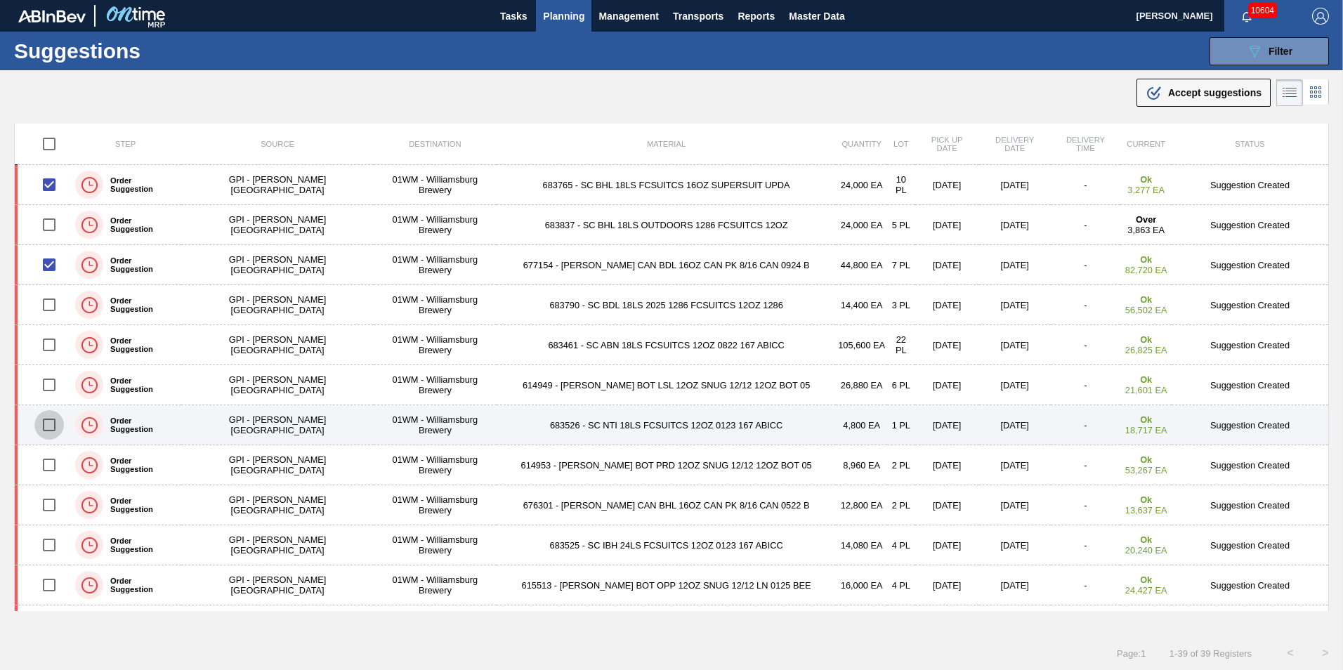
click at [53, 430] on input "checkbox" at bounding box center [48, 424] width 29 height 29
checkbox input "true"
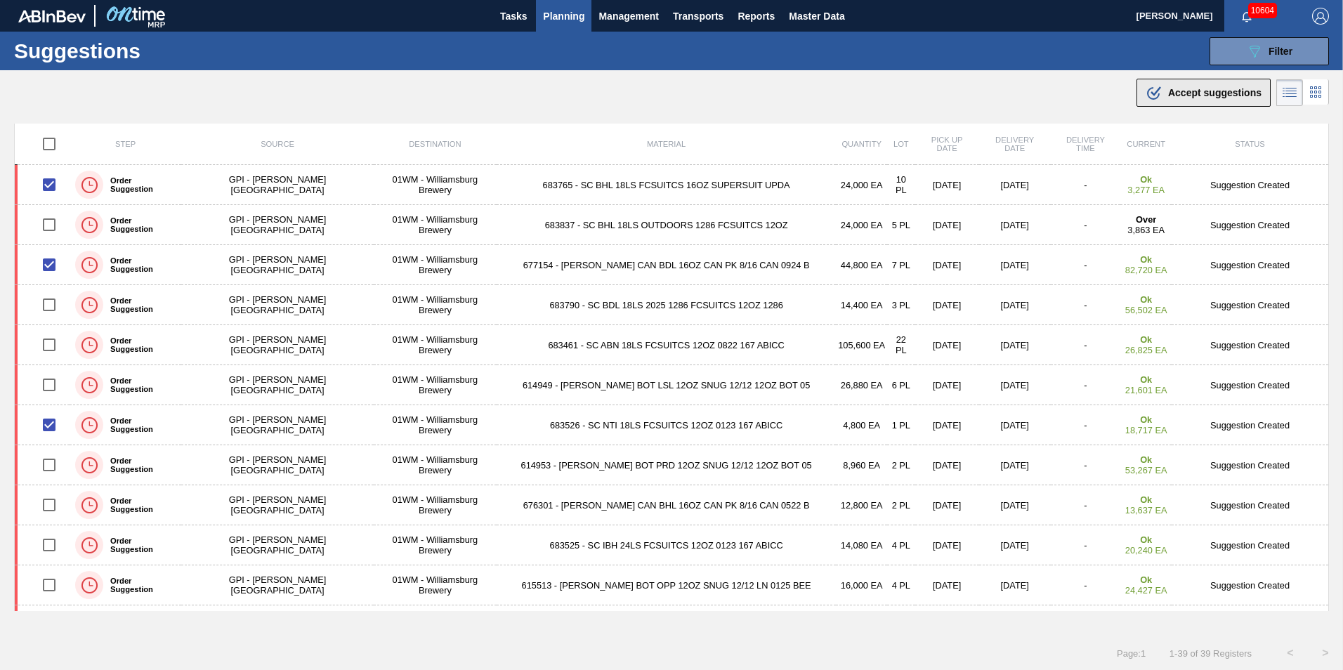
click at [1215, 98] on span "Accept suggestions" at bounding box center [1214, 92] width 93 height 11
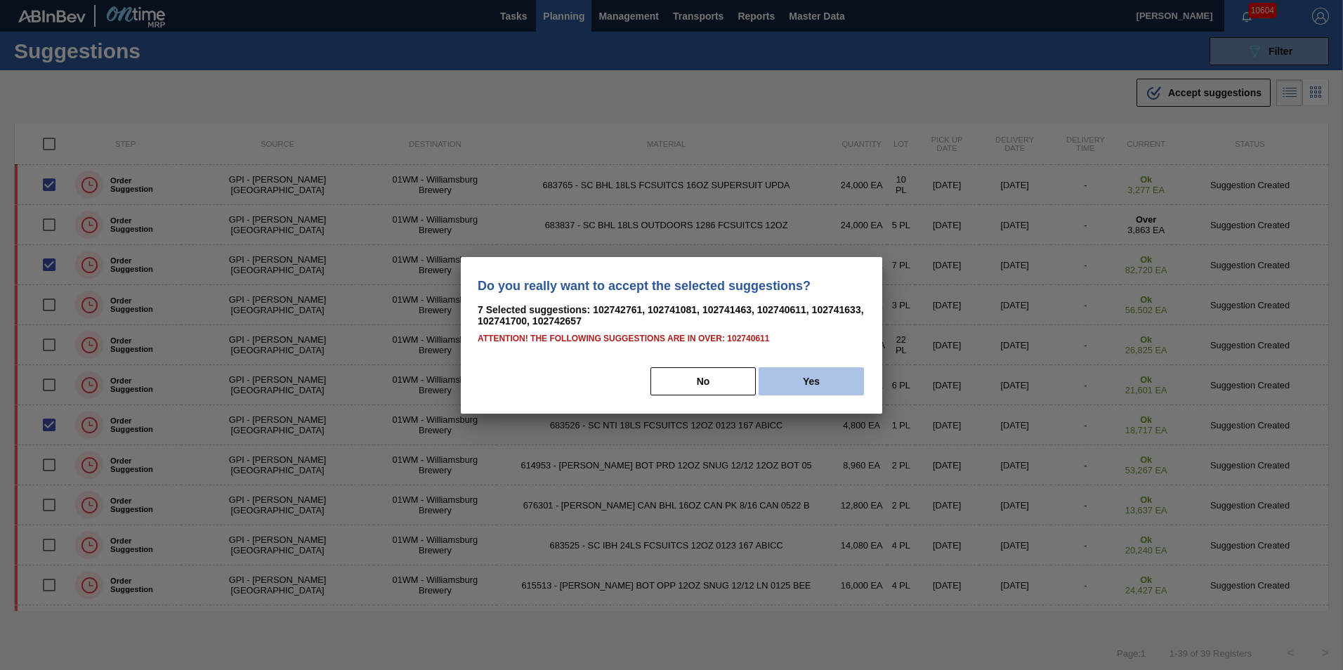
click at [818, 388] on button "Yes" at bounding box center [811, 381] width 105 height 28
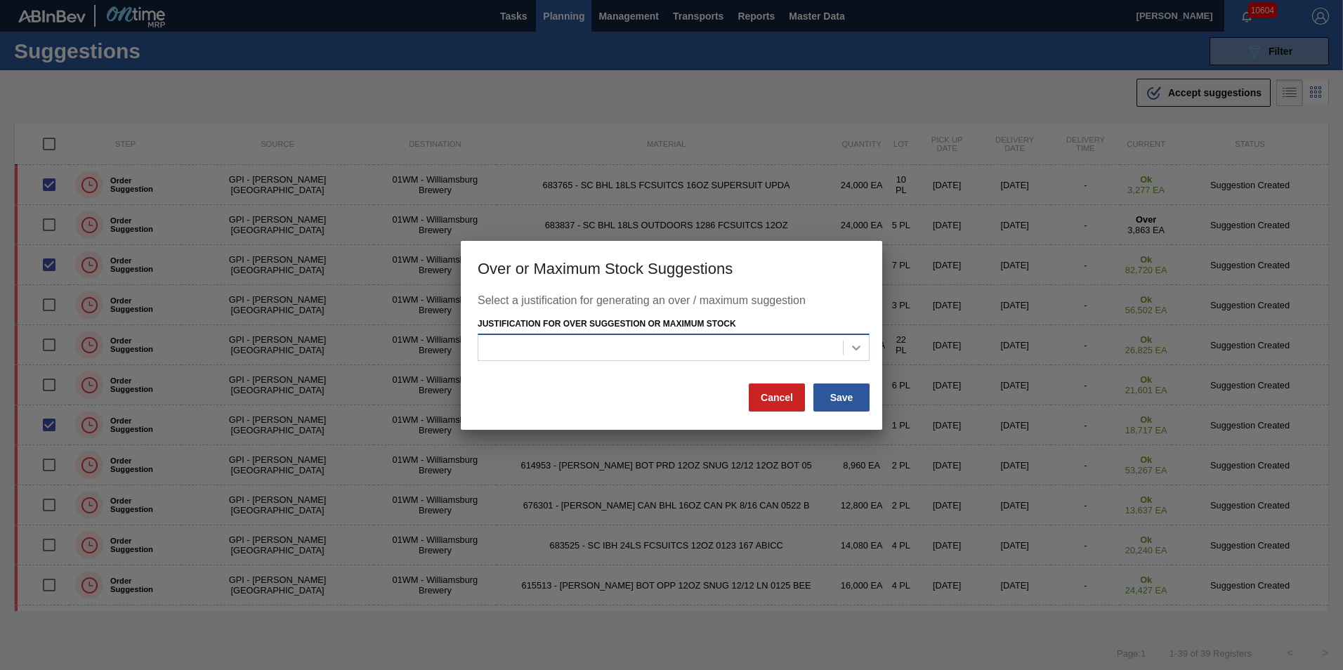
click at [854, 336] on div at bounding box center [856, 347] width 25 height 25
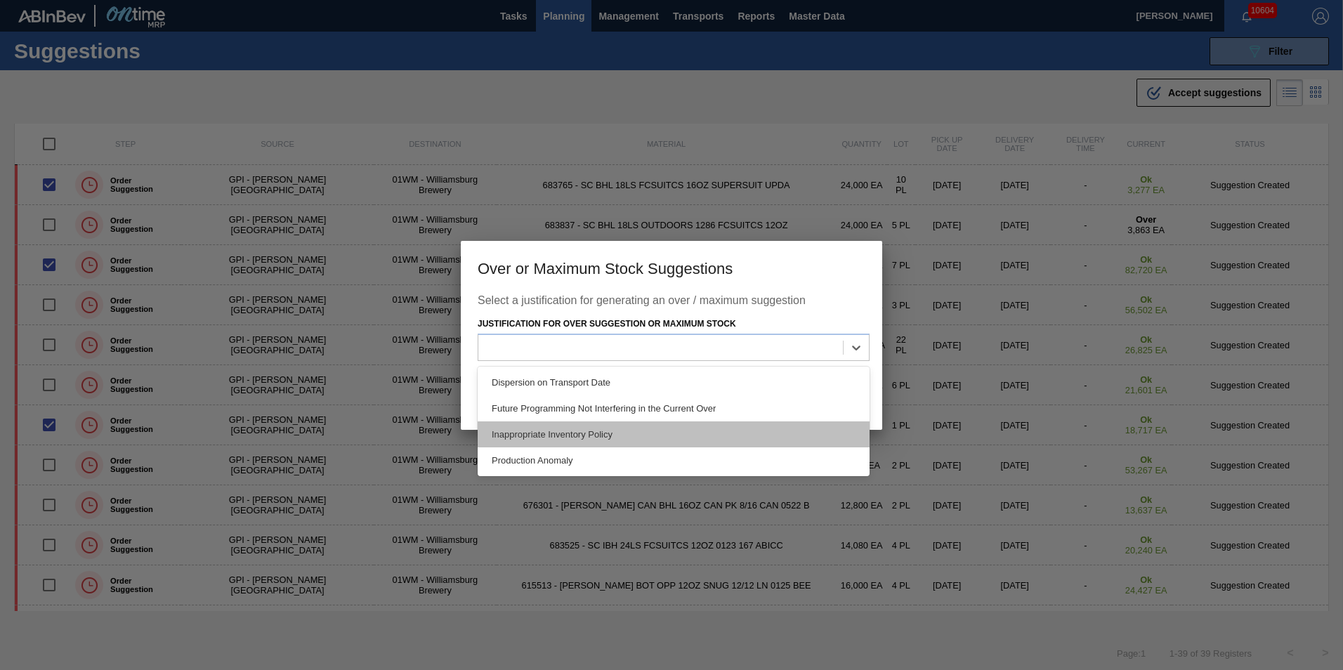
click at [785, 429] on div "Inappropriate Inventory Policy" at bounding box center [674, 434] width 392 height 26
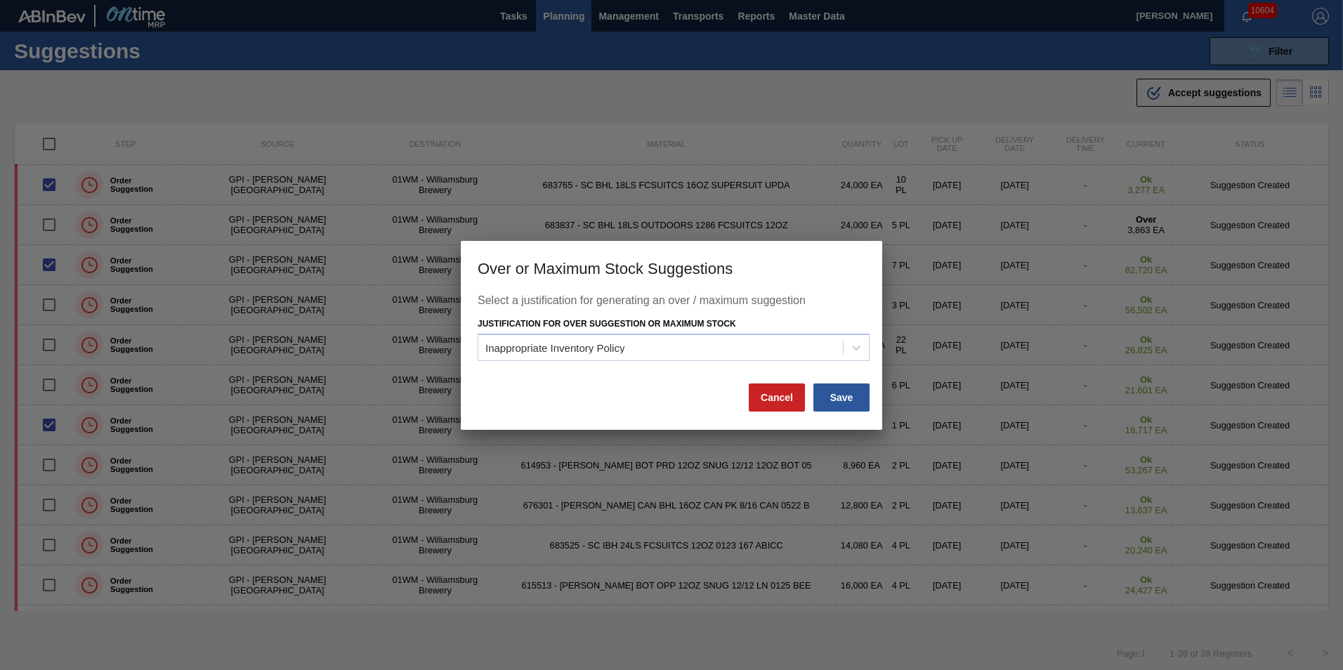
click at [870, 398] on div "Save" at bounding box center [841, 397] width 59 height 31
click at [851, 405] on button "Save" at bounding box center [841, 397] width 56 height 28
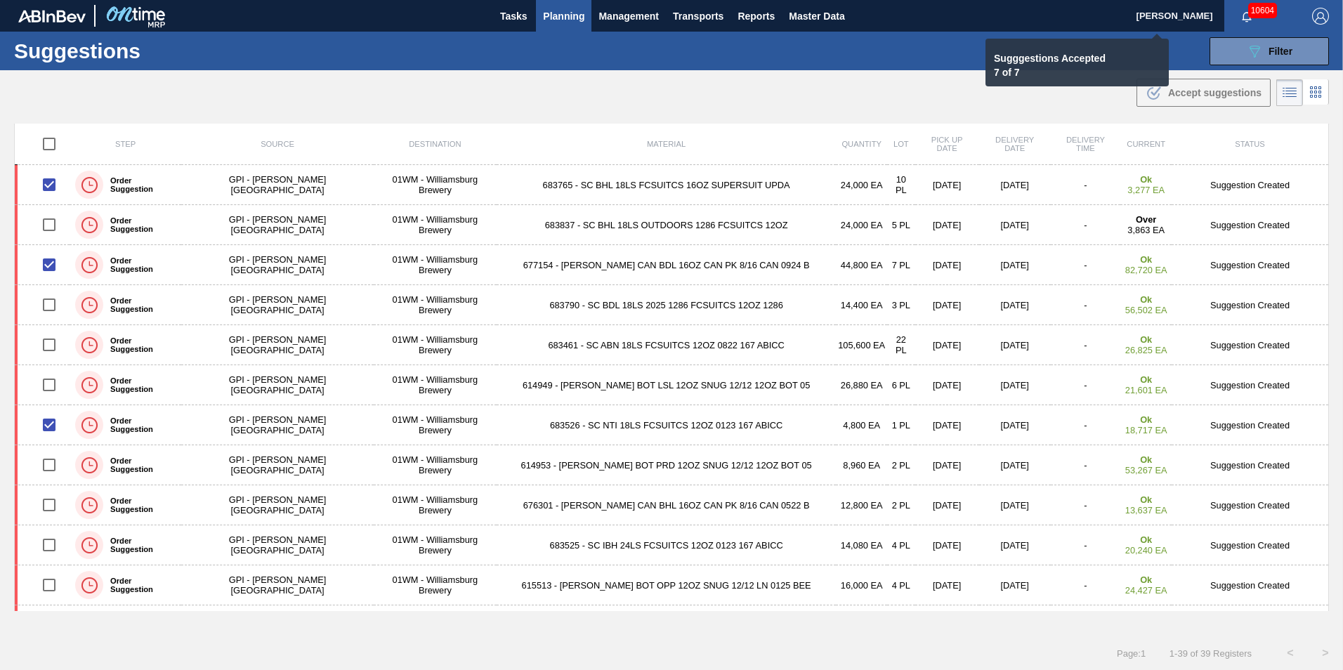
checkbox input "false"
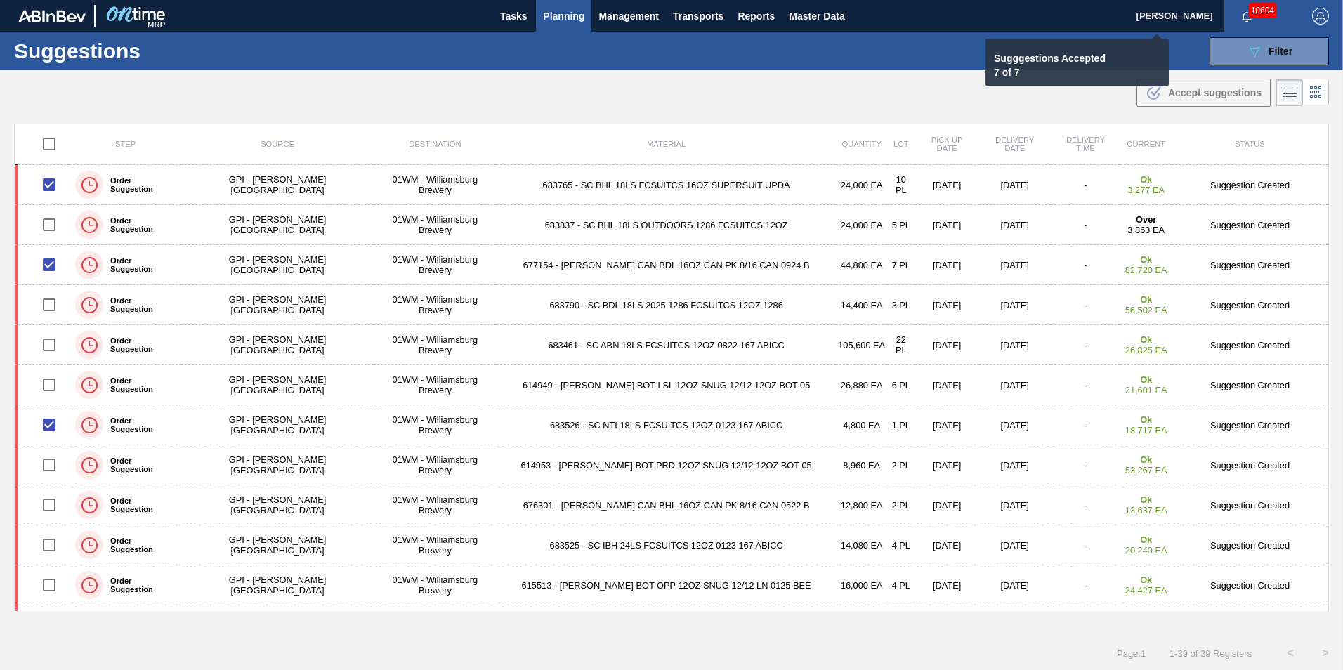
checkbox input "false"
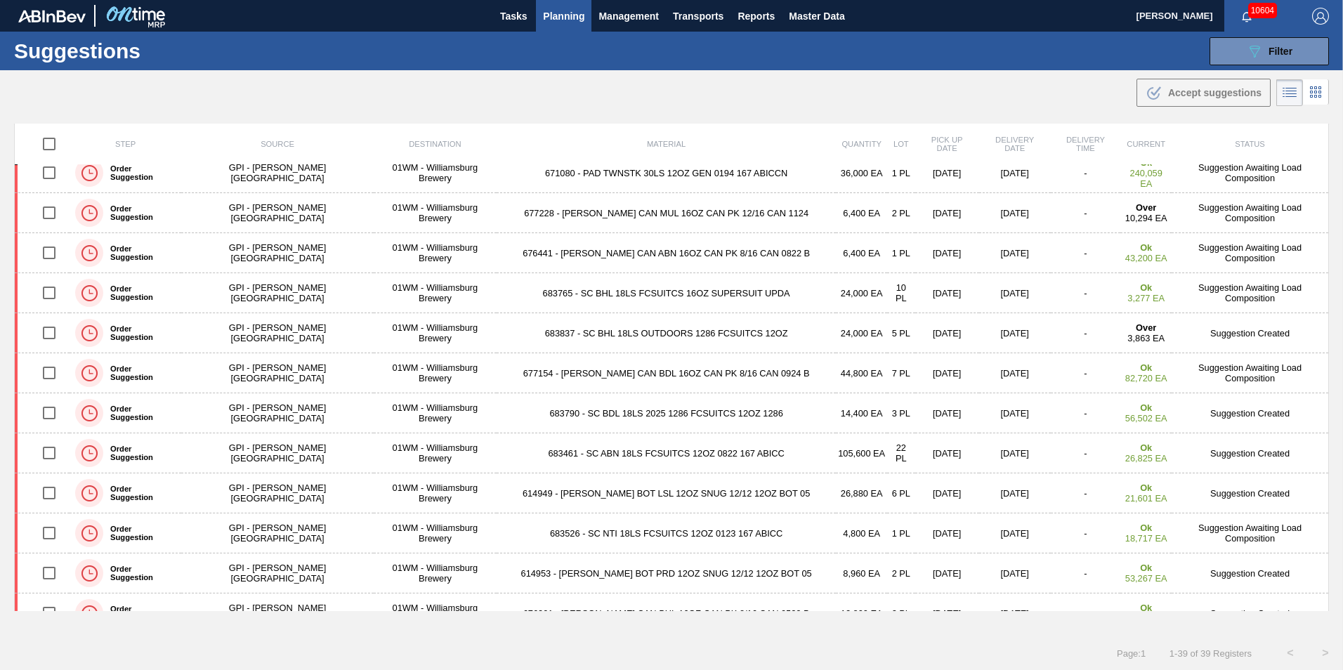
scroll to position [0, 0]
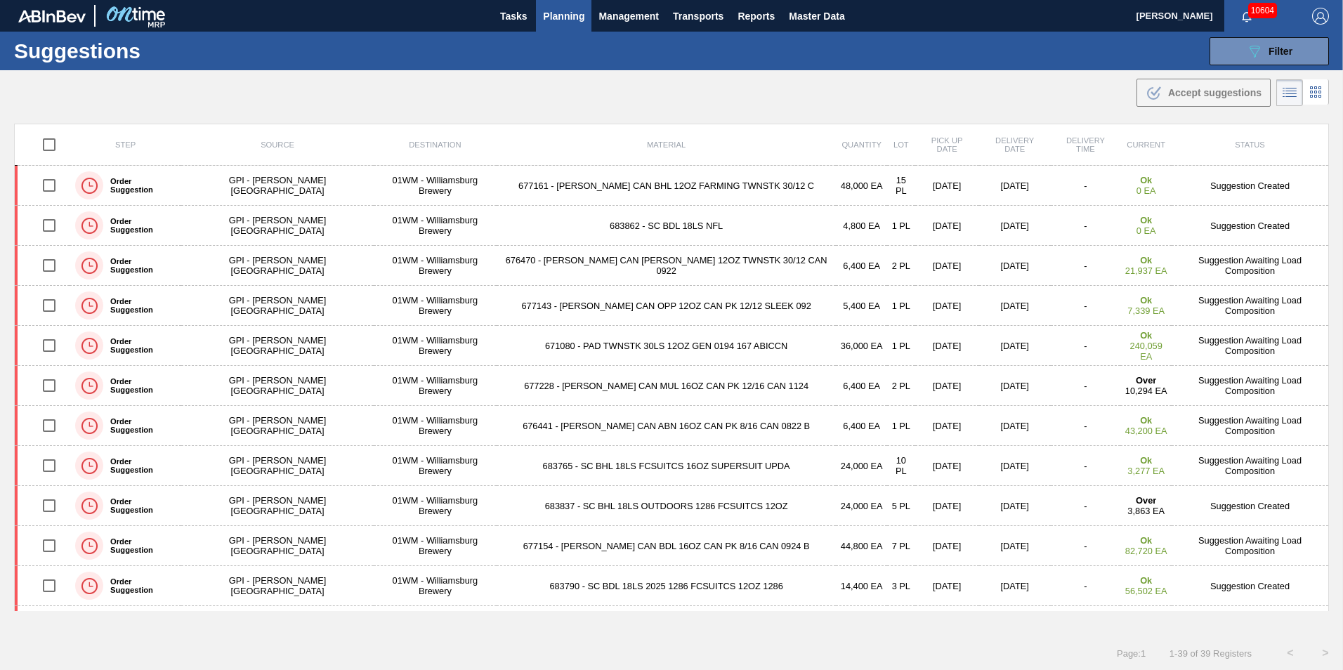
click at [582, 21] on span "Planning" at bounding box center [563, 16] width 41 height 17
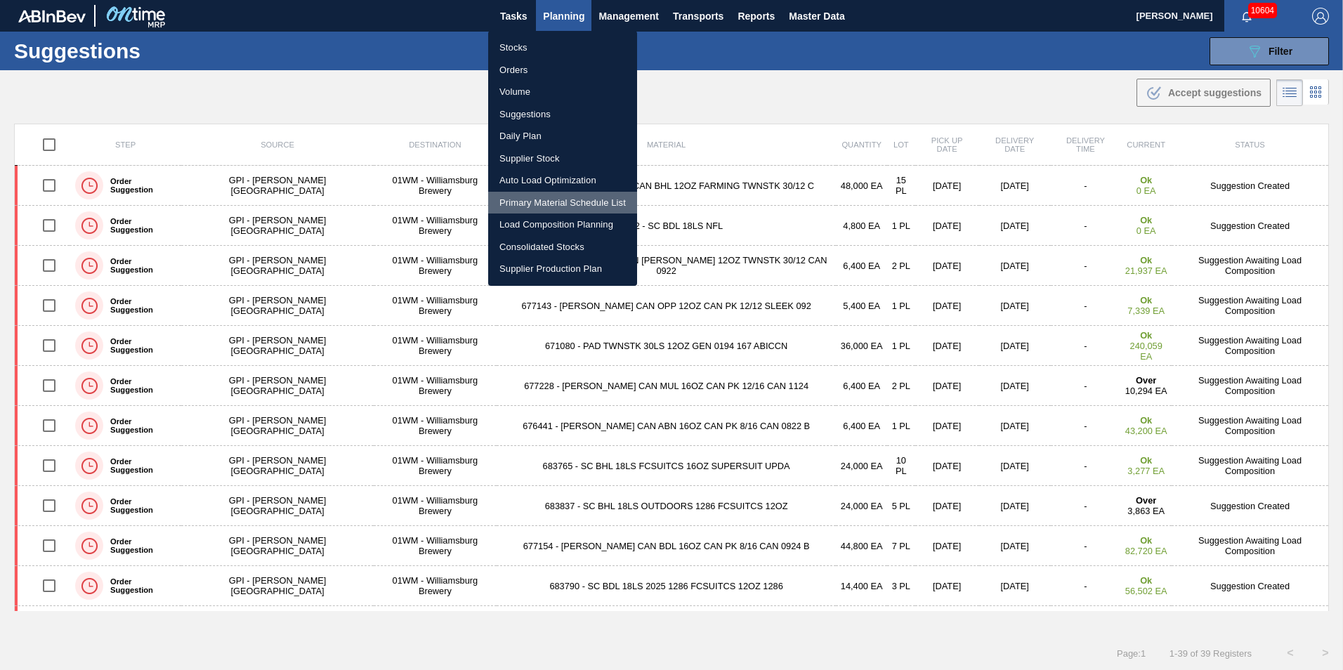
click at [570, 204] on li "Primary Material Schedule List" at bounding box center [562, 203] width 149 height 22
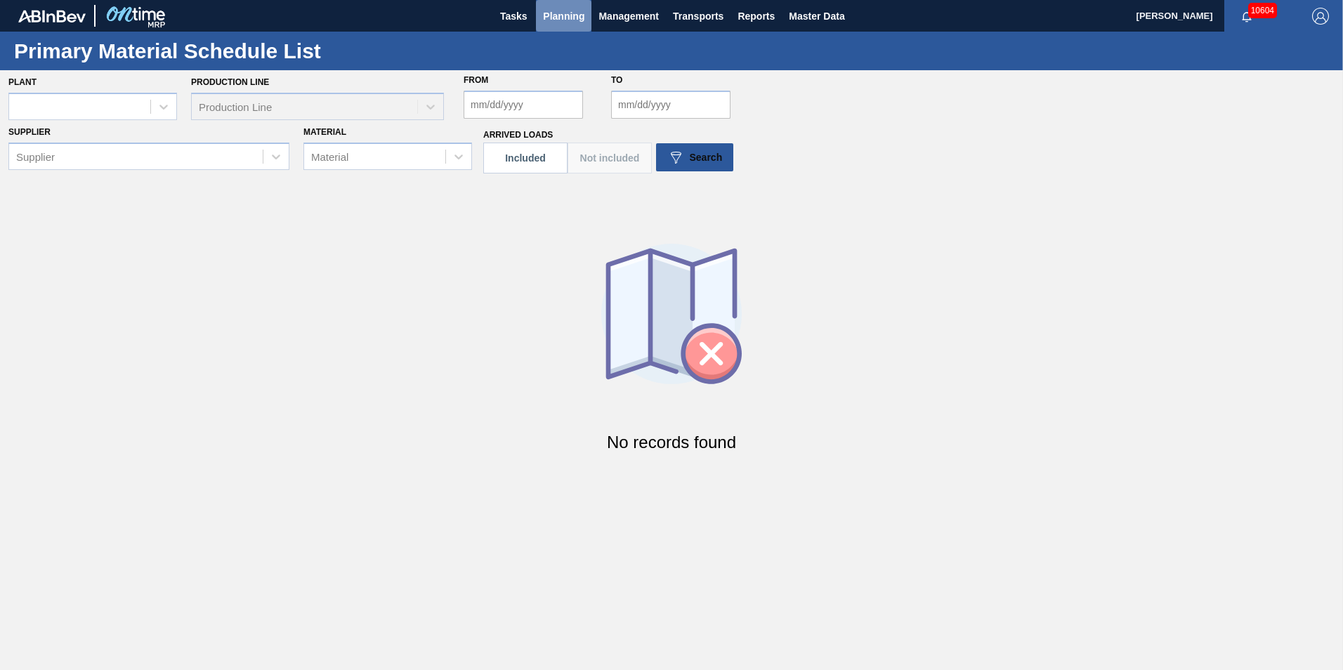
click at [573, 14] on span "Planning" at bounding box center [563, 16] width 41 height 17
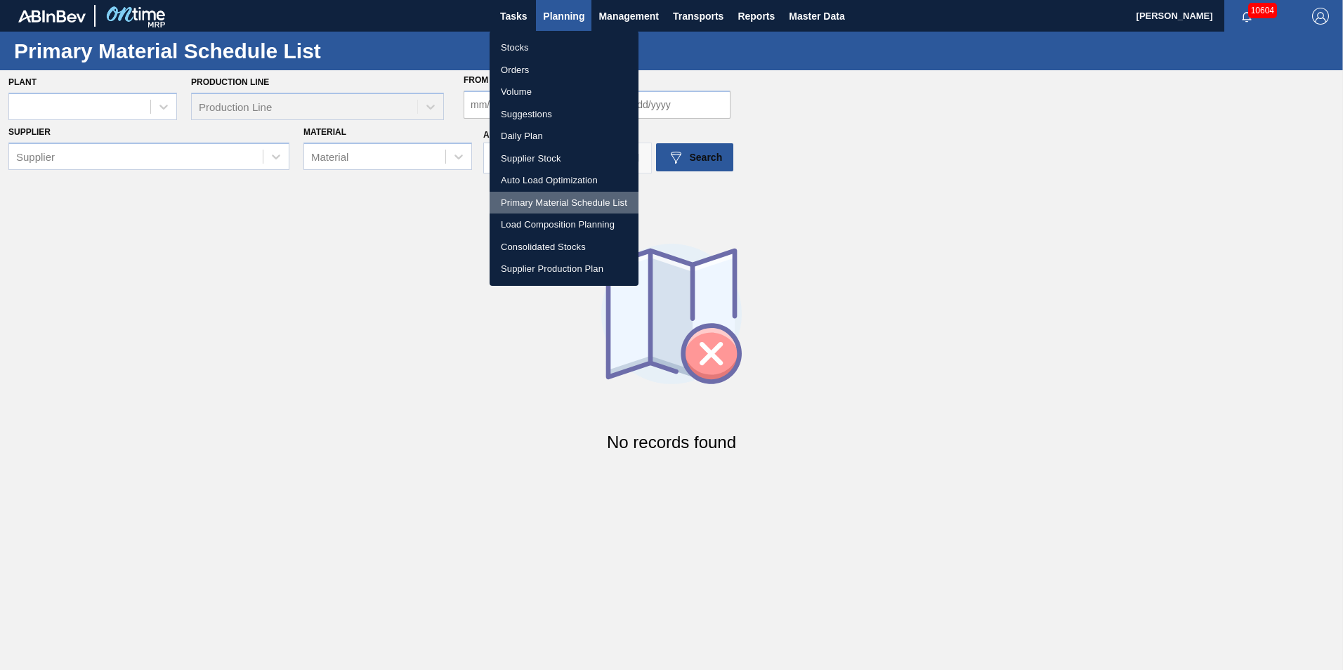
click at [566, 209] on li "Primary Material Schedule List" at bounding box center [564, 203] width 149 height 22
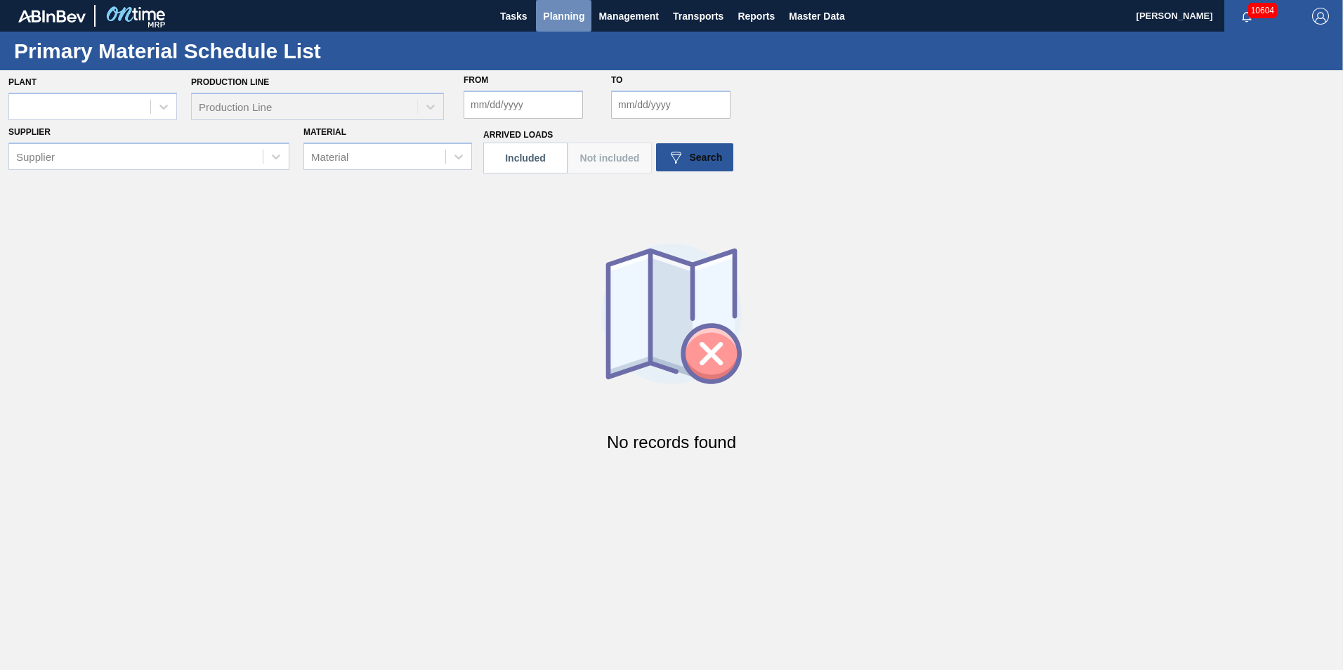
click at [560, 18] on span "Planning" at bounding box center [563, 16] width 41 height 17
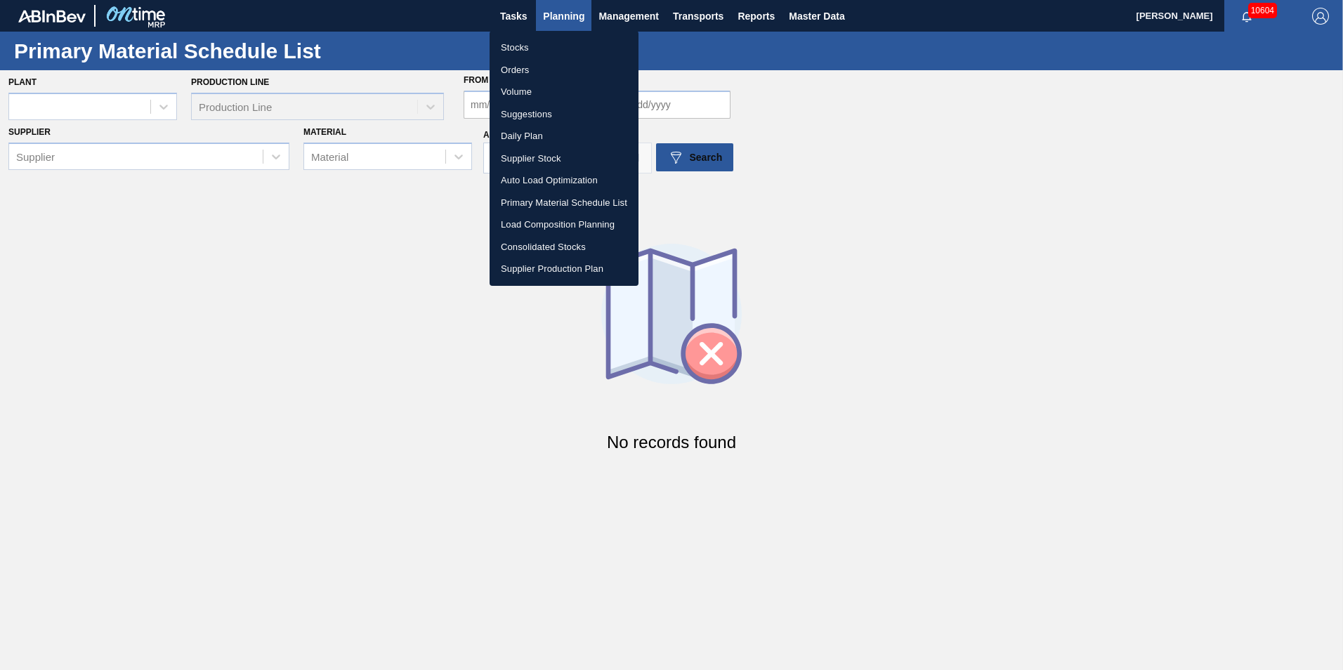
click at [586, 226] on li "Load Composition Planning" at bounding box center [564, 225] width 149 height 22
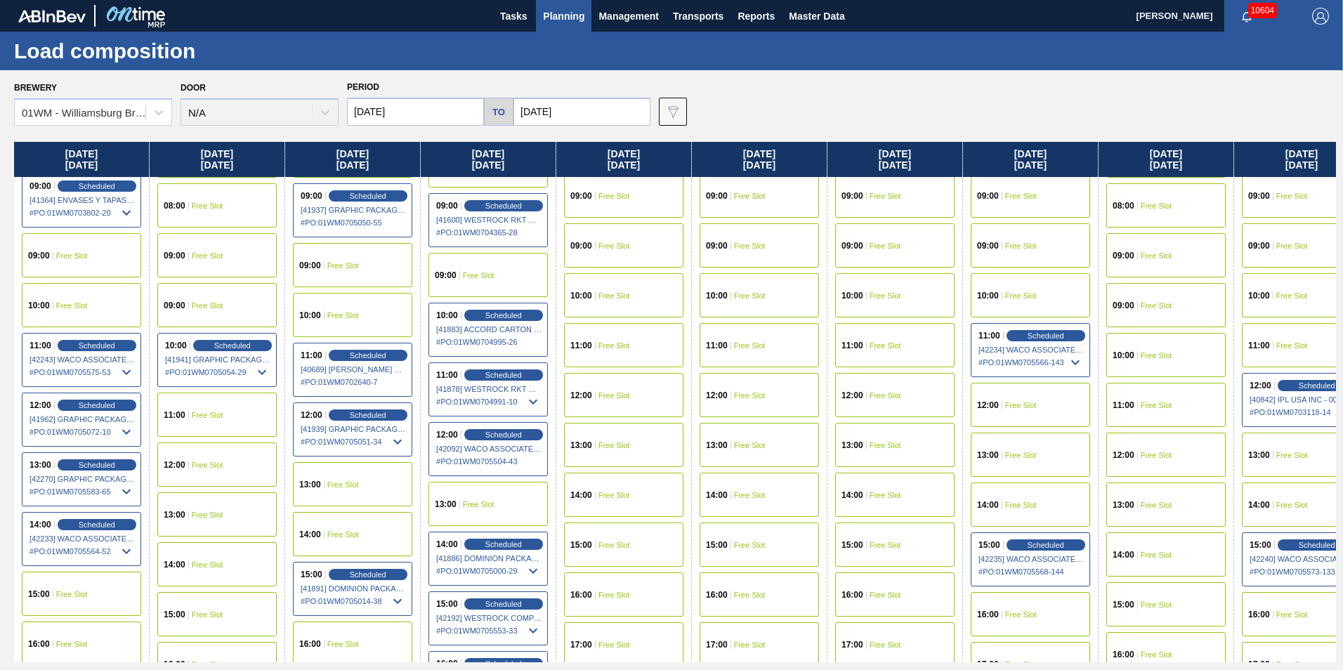
scroll to position [492, 0]
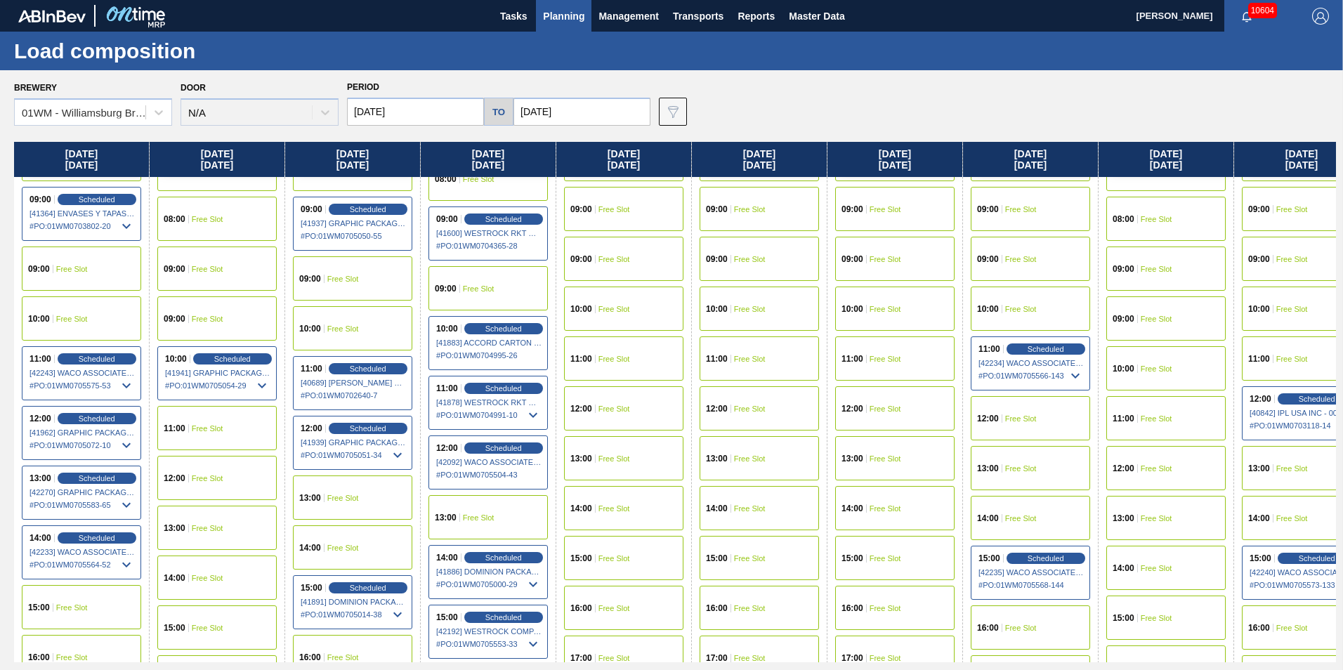
click at [97, 321] on div "10:00 Free Slot" at bounding box center [81, 318] width 119 height 44
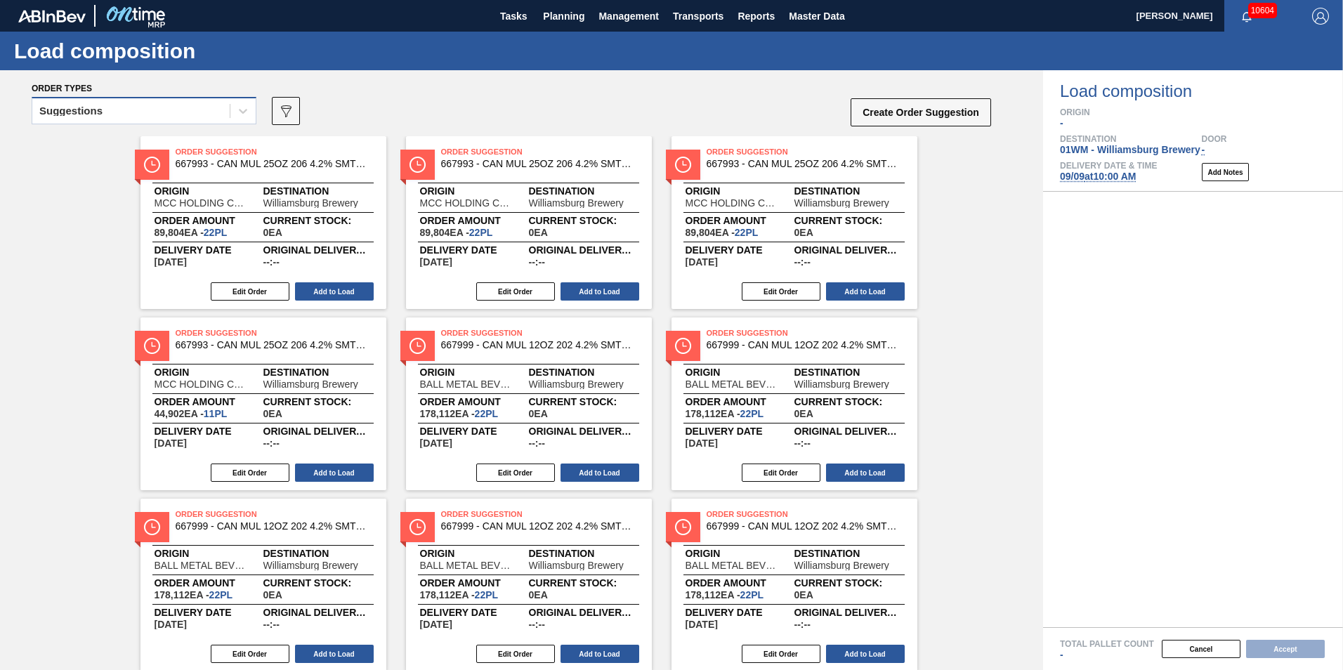
click at [172, 103] on div "Suggestions" at bounding box center [130, 111] width 197 height 20
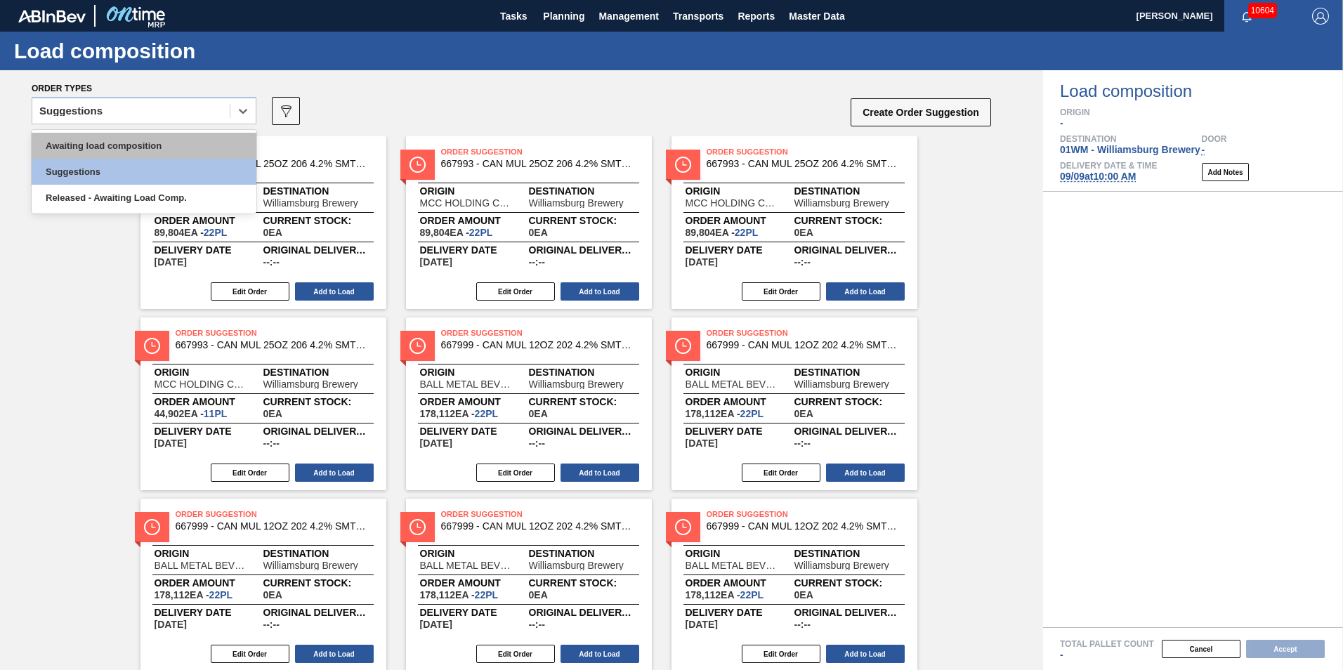
click at [168, 137] on div "Awaiting load composition" at bounding box center [144, 146] width 225 height 26
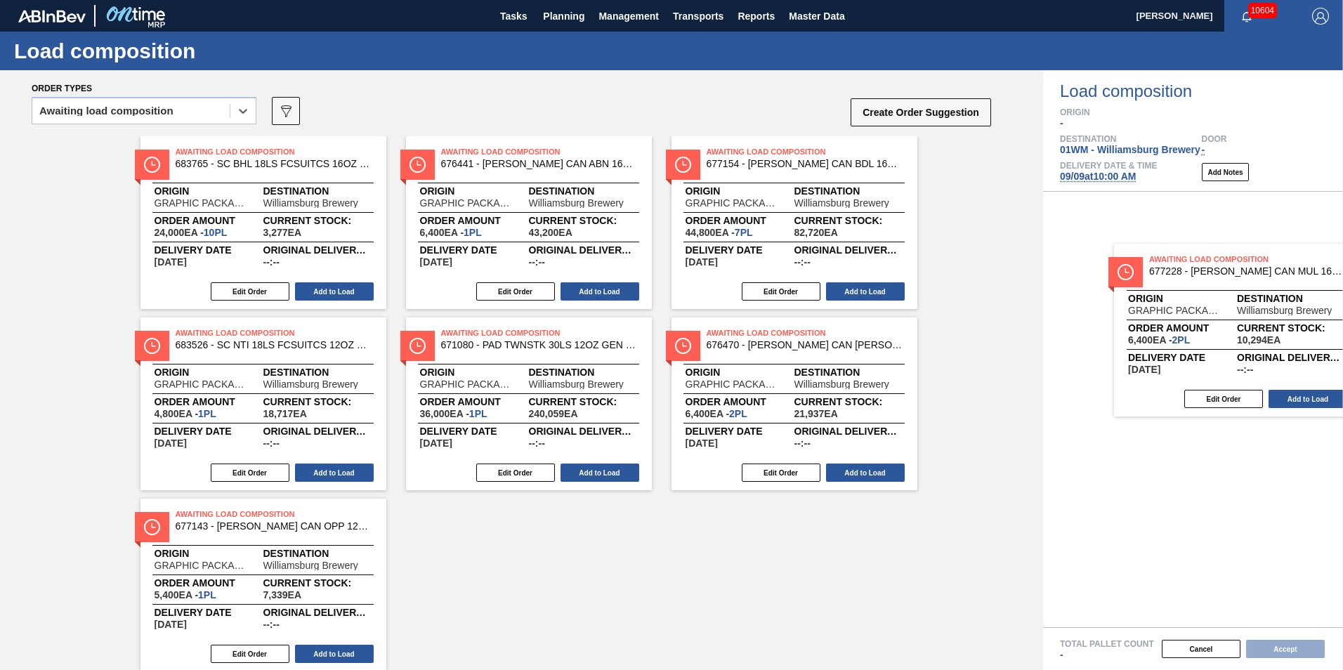
drag, startPoint x: 299, startPoint y: 220, endPoint x: 1240, endPoint y: 346, distance: 949.6
click at [1240, 346] on div "Order types option Awaiting load composition, selected. Select is focused ,type…" at bounding box center [671, 370] width 1343 height 600
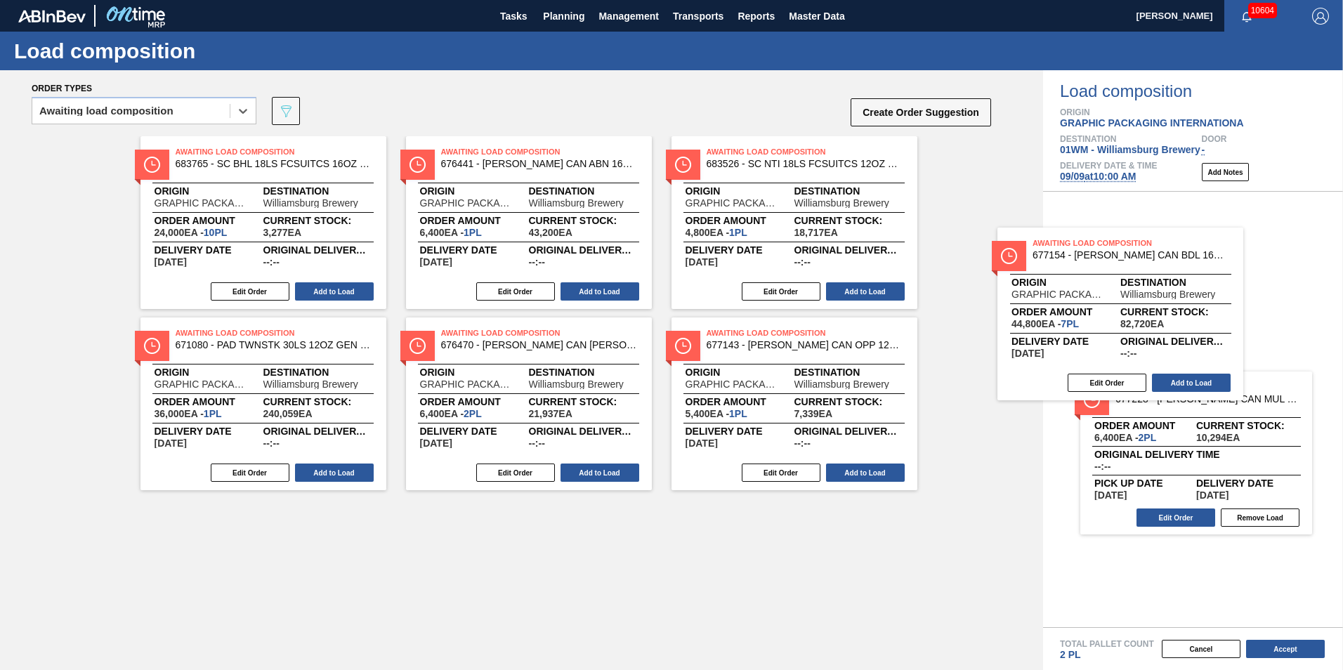
drag, startPoint x: 807, startPoint y: 234, endPoint x: 1155, endPoint y: 334, distance: 362.4
click at [1155, 334] on div "Order types option Awaiting load composition, selected. Select is focused ,type…" at bounding box center [671, 370] width 1343 height 600
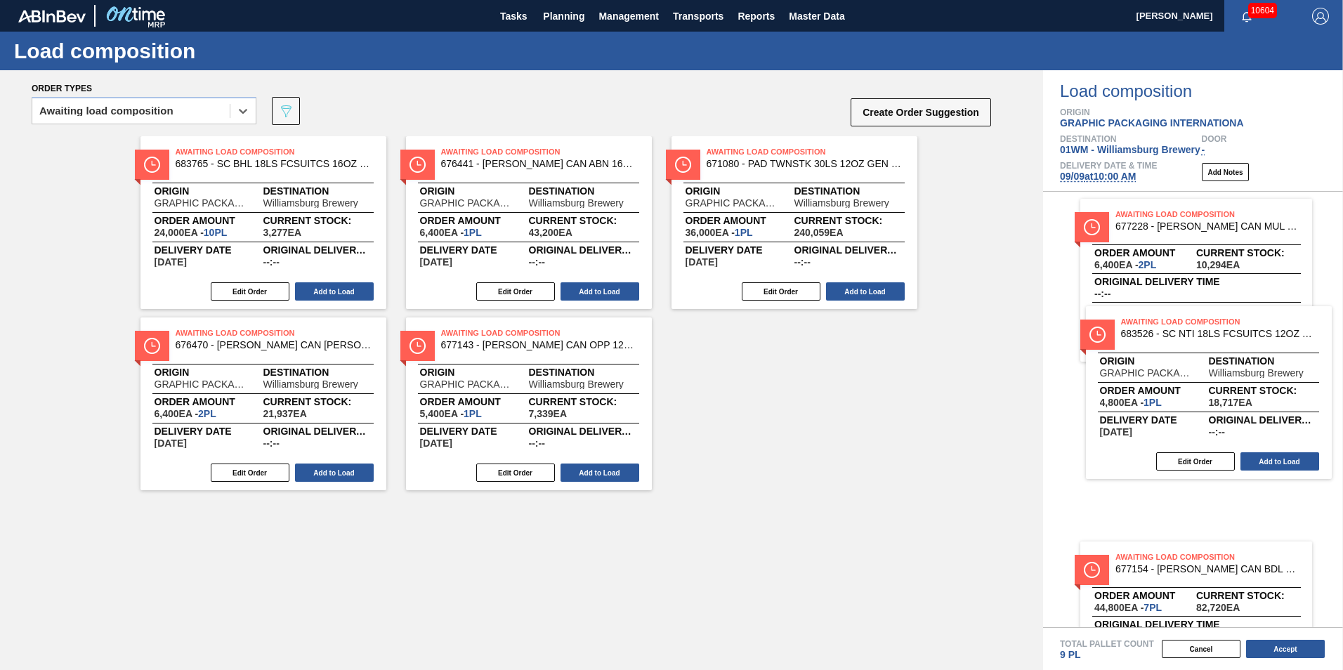
drag, startPoint x: 788, startPoint y: 207, endPoint x: 1203, endPoint y: 377, distance: 448.6
click at [1203, 377] on div "Order types option Awaiting load composition, selected. Select is focused ,type…" at bounding box center [671, 370] width 1343 height 600
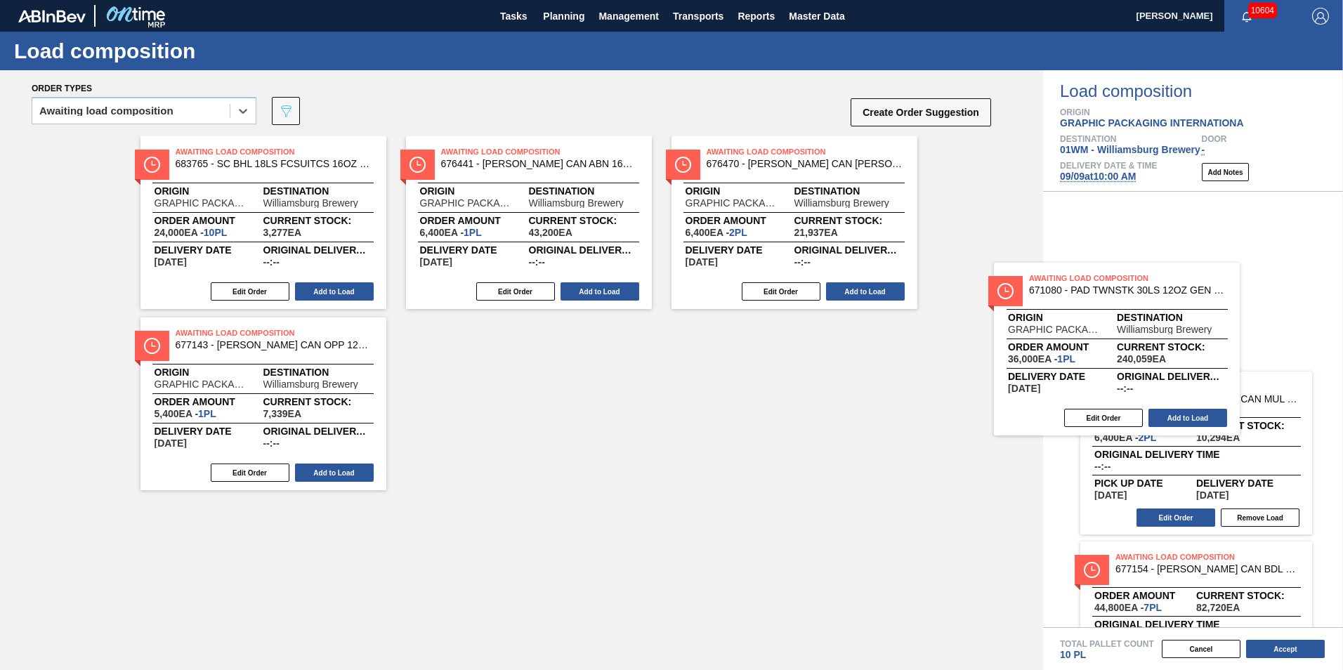
drag, startPoint x: 821, startPoint y: 230, endPoint x: 1145, endPoint y: 357, distance: 347.6
click at [1145, 357] on div "Order types option Awaiting load composition, selected. Select is focused ,type…" at bounding box center [671, 370] width 1343 height 600
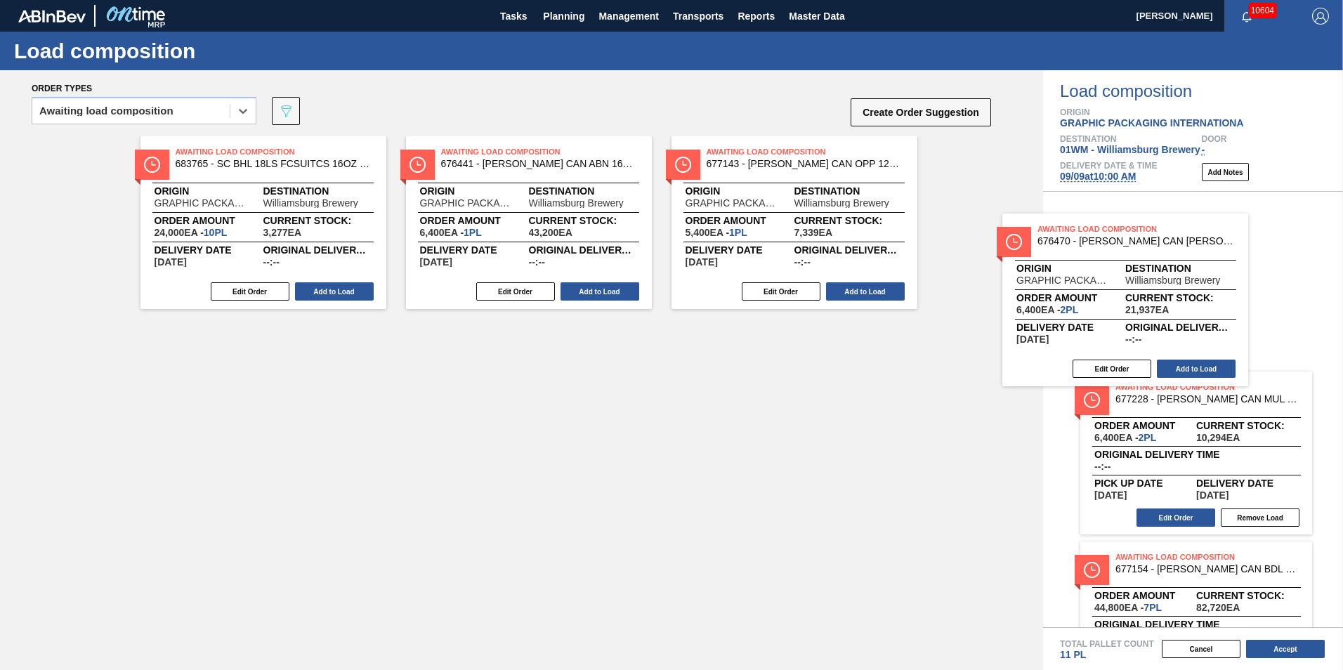
drag, startPoint x: 841, startPoint y: 260, endPoint x: 1167, endPoint y: 325, distance: 333.1
click at [1167, 325] on div "Order types option Awaiting load composition, selected. Select is focused ,type…" at bounding box center [671, 370] width 1343 height 600
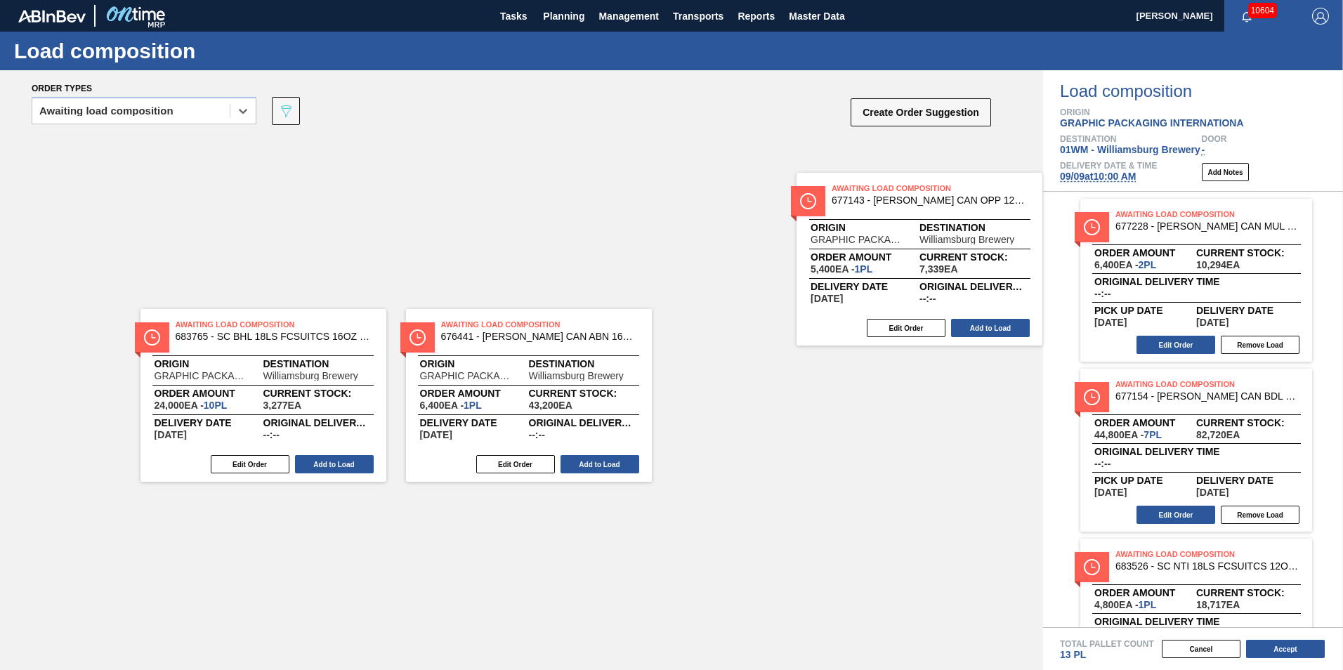
drag, startPoint x: 795, startPoint y: 214, endPoint x: 1191, endPoint y: 322, distance: 410.8
click at [1189, 322] on div "Order types option Awaiting load composition, selected. Select is focused ,type…" at bounding box center [671, 370] width 1343 height 600
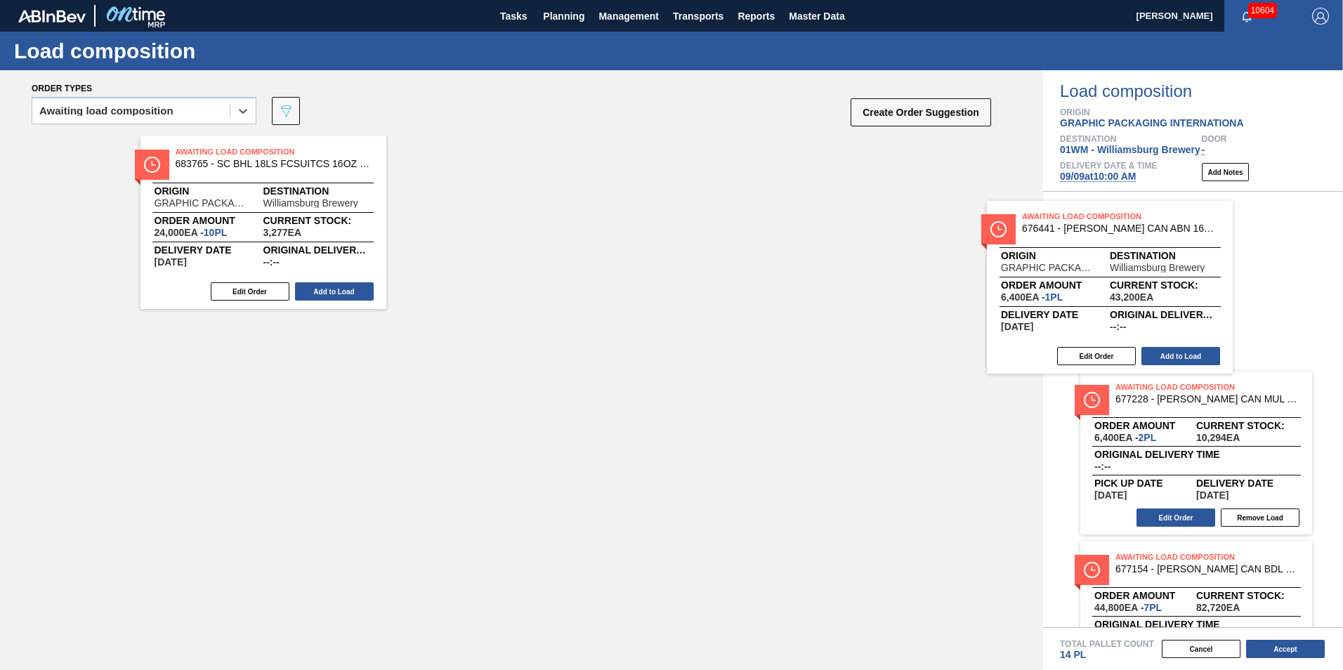
drag, startPoint x: 671, startPoint y: 239, endPoint x: 1127, endPoint y: 292, distance: 458.3
click at [1153, 291] on div "Order types option Awaiting load composition, selected. Select is focused ,type…" at bounding box center [671, 370] width 1343 height 600
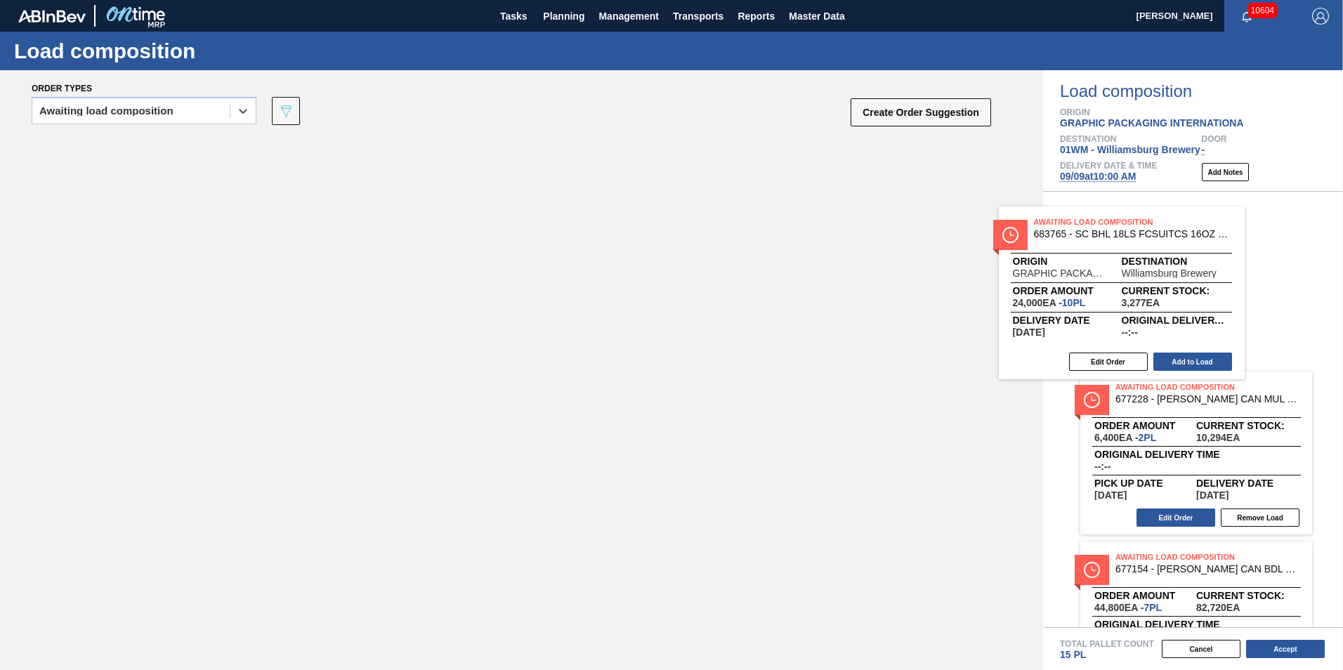
drag, startPoint x: 352, startPoint y: 263, endPoint x: 1192, endPoint y: 329, distance: 842.7
click at [1192, 330] on div "Order types option Awaiting load composition, selected. Select is focused ,type…" at bounding box center [671, 370] width 1343 height 600
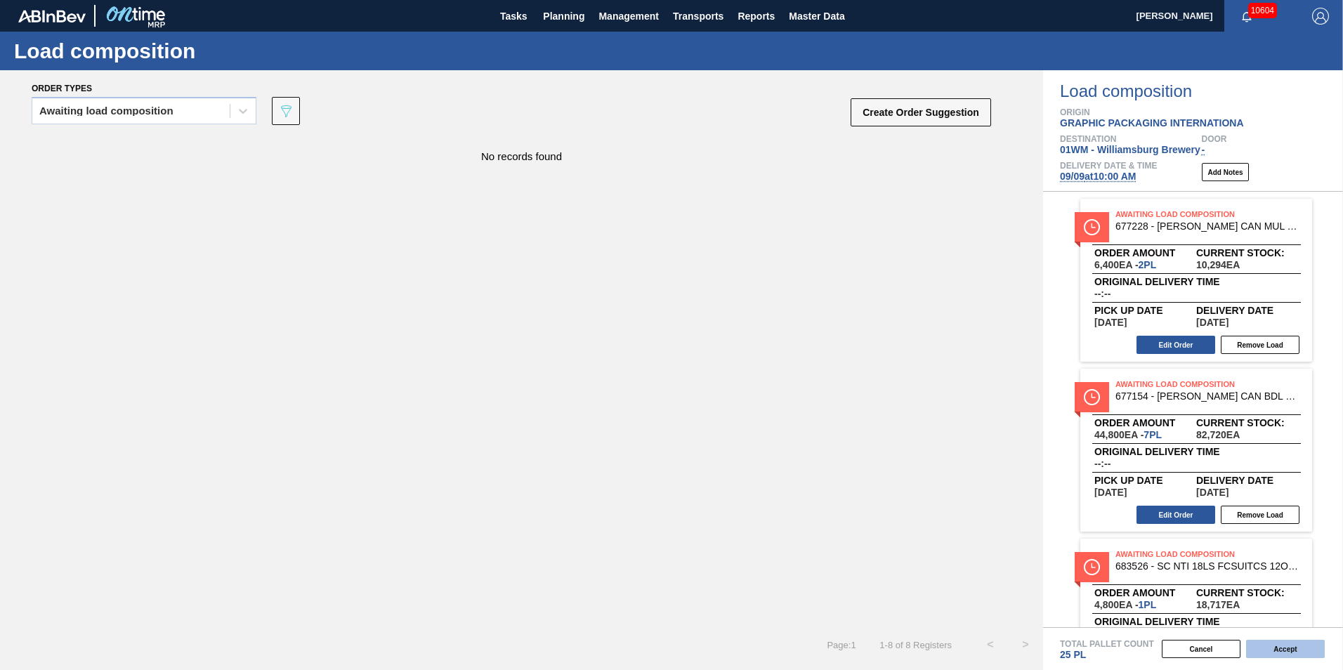
click at [1287, 650] on button "Accept" at bounding box center [1285, 649] width 79 height 18
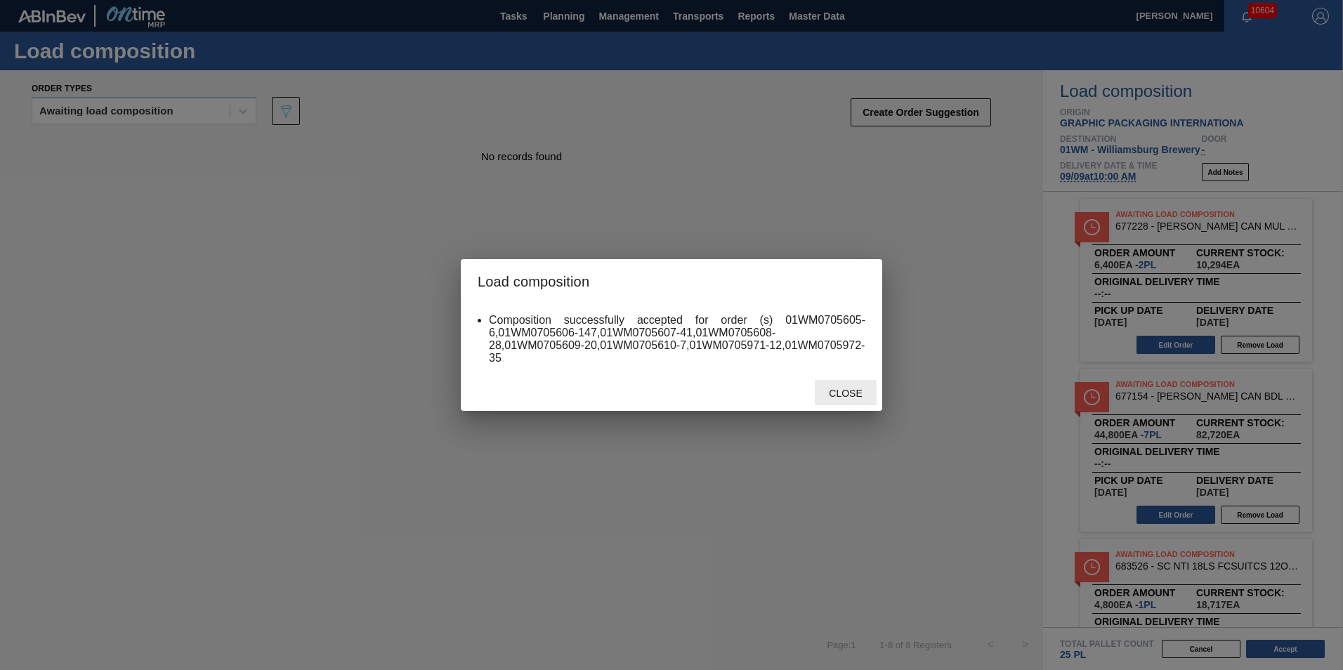
click at [825, 388] on span "Close" at bounding box center [845, 393] width 55 height 11
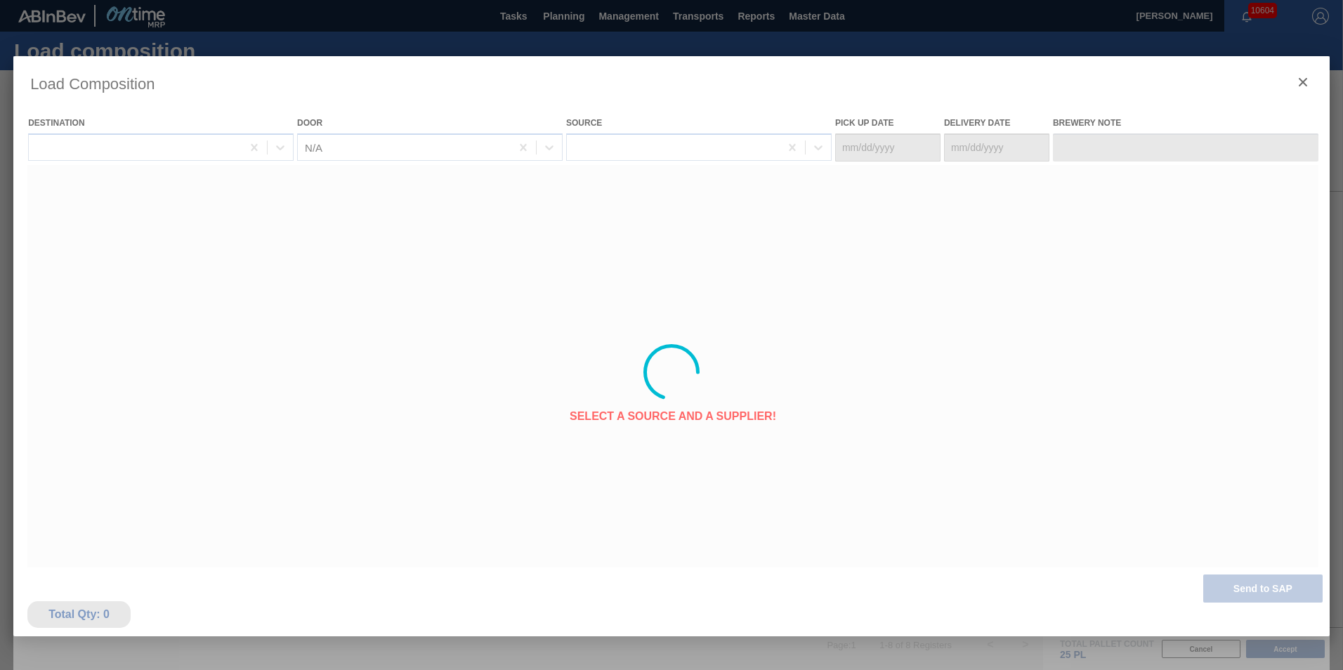
type Date "[DATE]"
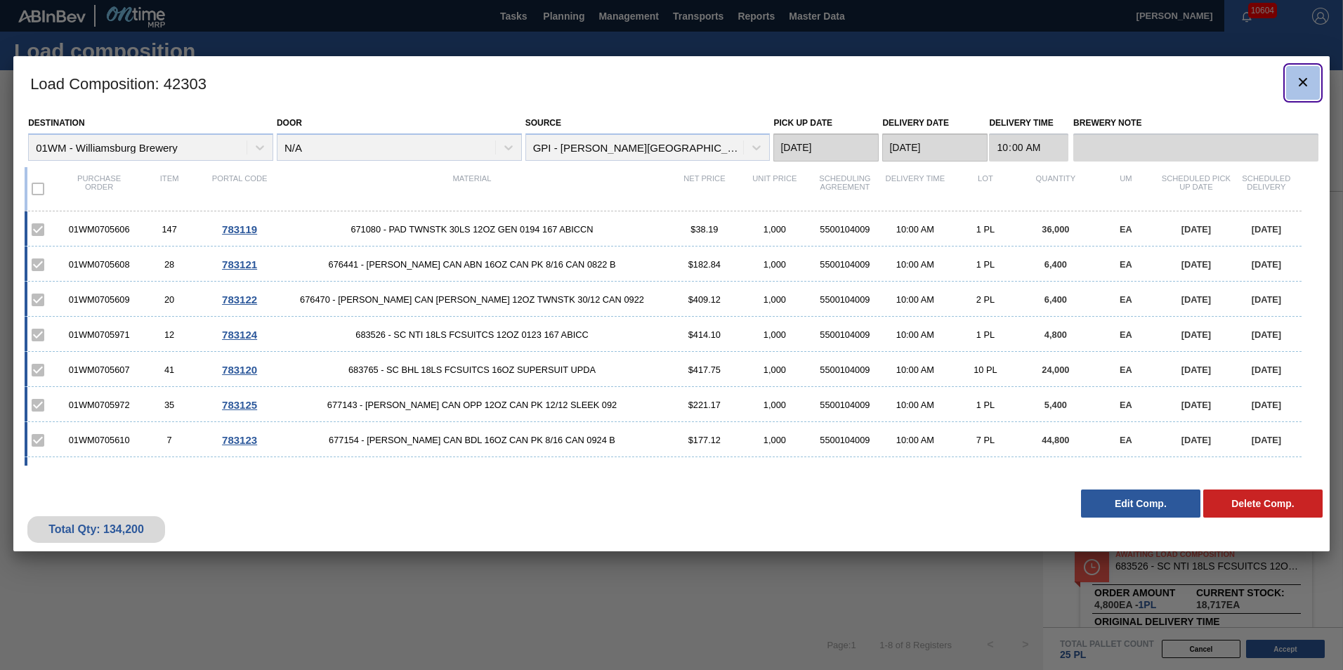
click at [1305, 84] on icon "botão de ícone" at bounding box center [1303, 82] width 8 height 8
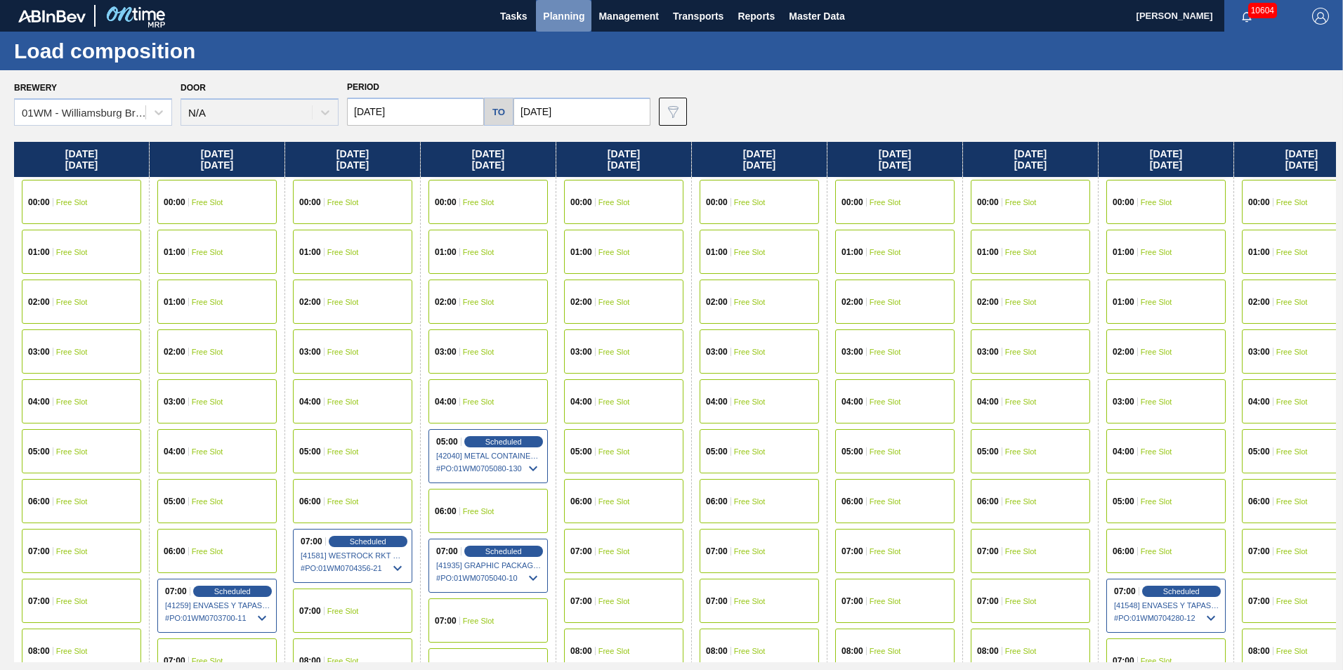
click at [578, 19] on span "Planning" at bounding box center [563, 16] width 41 height 17
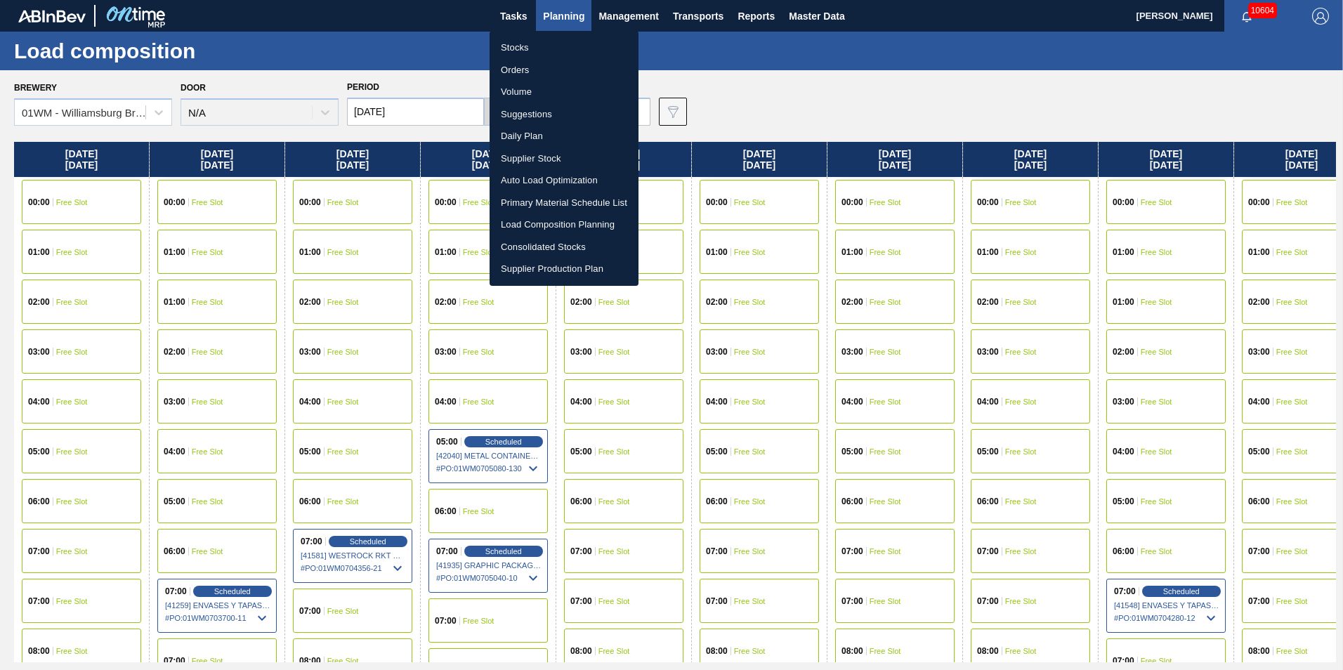
click at [543, 112] on li "Suggestions" at bounding box center [564, 114] width 149 height 22
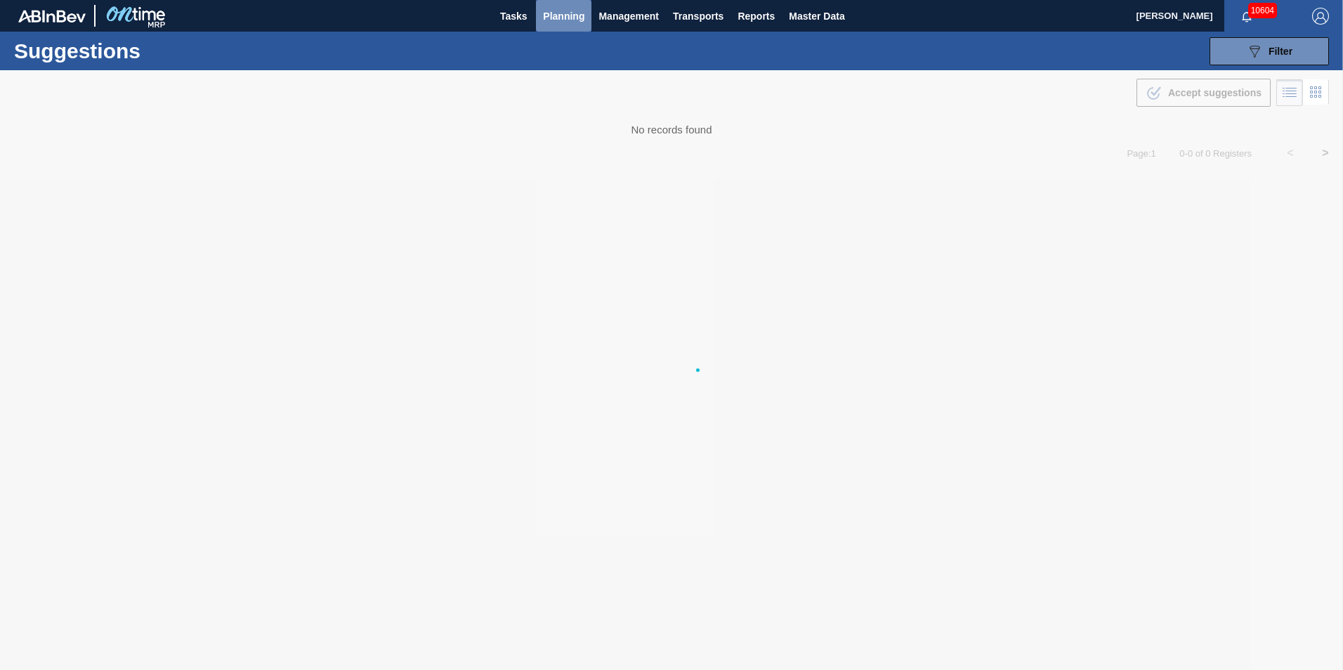
click at [555, 11] on span "Planning" at bounding box center [563, 16] width 41 height 17
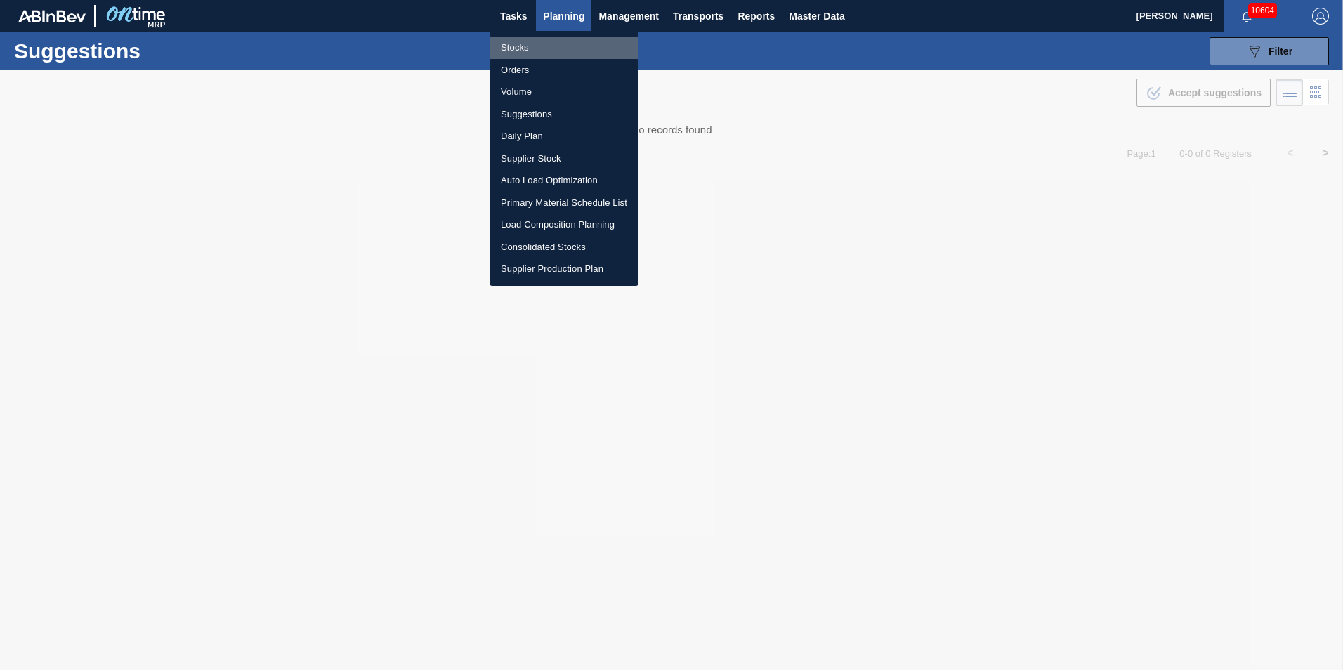
click at [524, 51] on li "Stocks" at bounding box center [564, 48] width 149 height 22
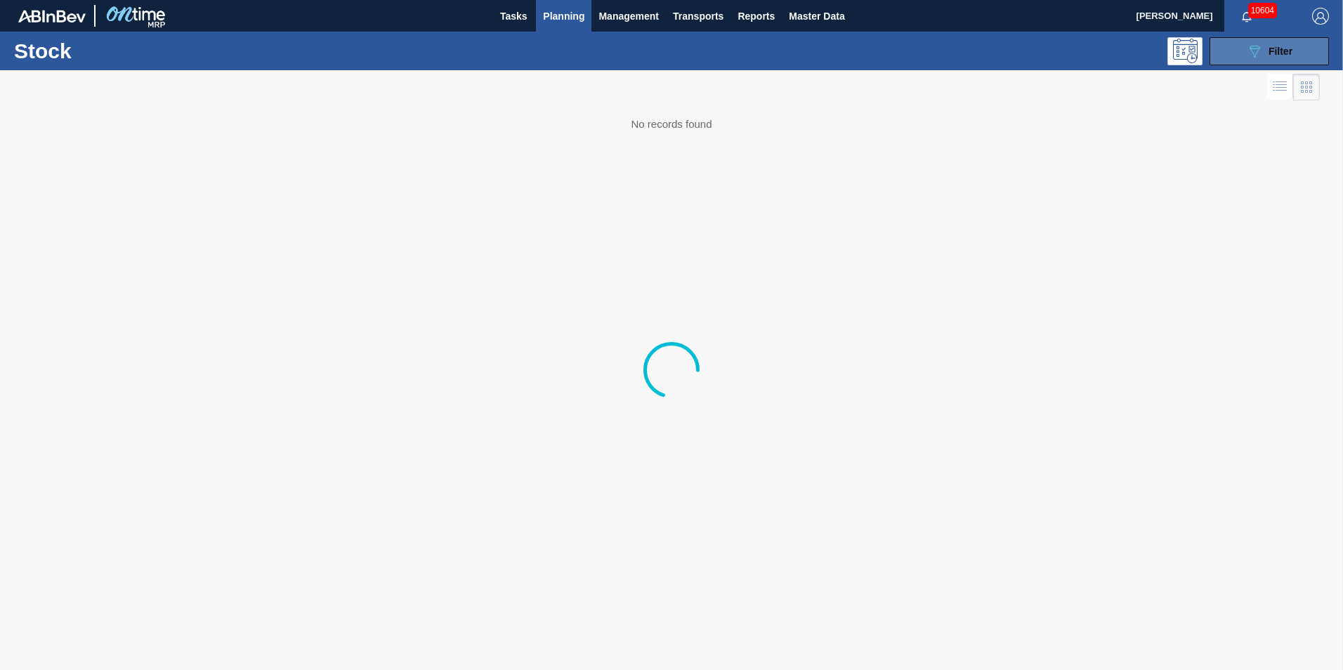
click at [1318, 48] on button "089F7B8B-B2A5-4AFE-B5C0-19BA573D28AC Filter" at bounding box center [1268, 51] width 119 height 28
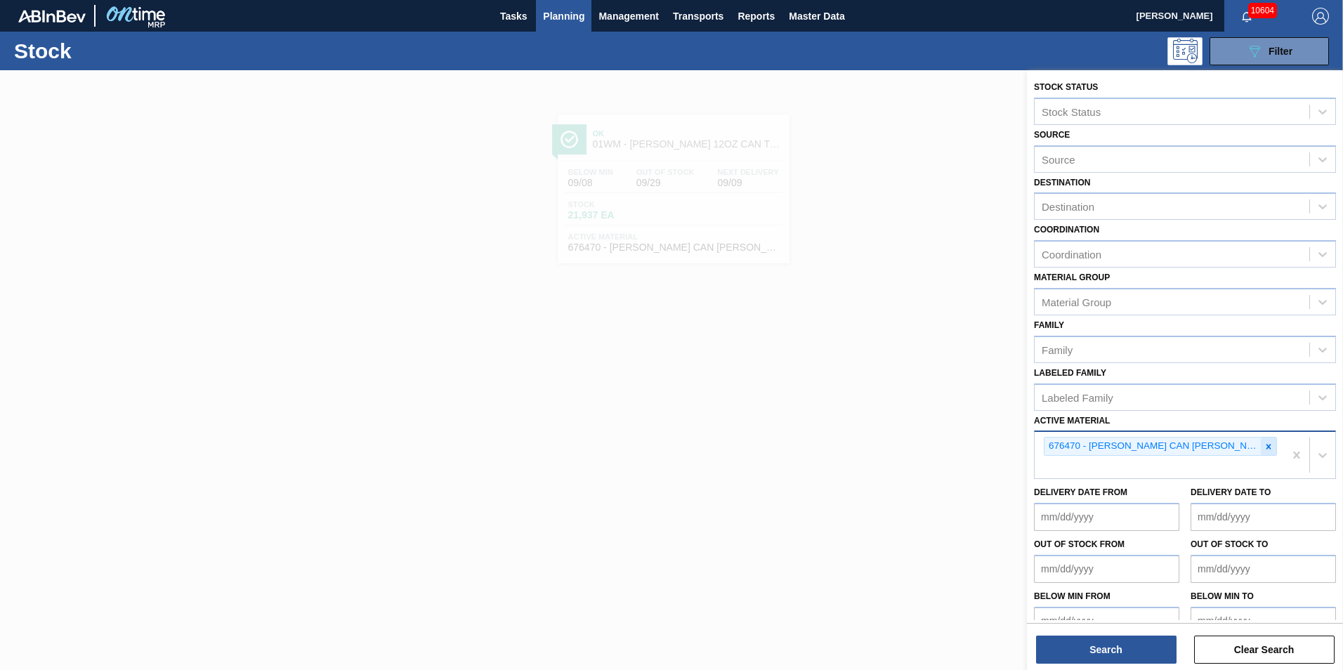
click at [1270, 449] on icon at bounding box center [1269, 447] width 10 height 10
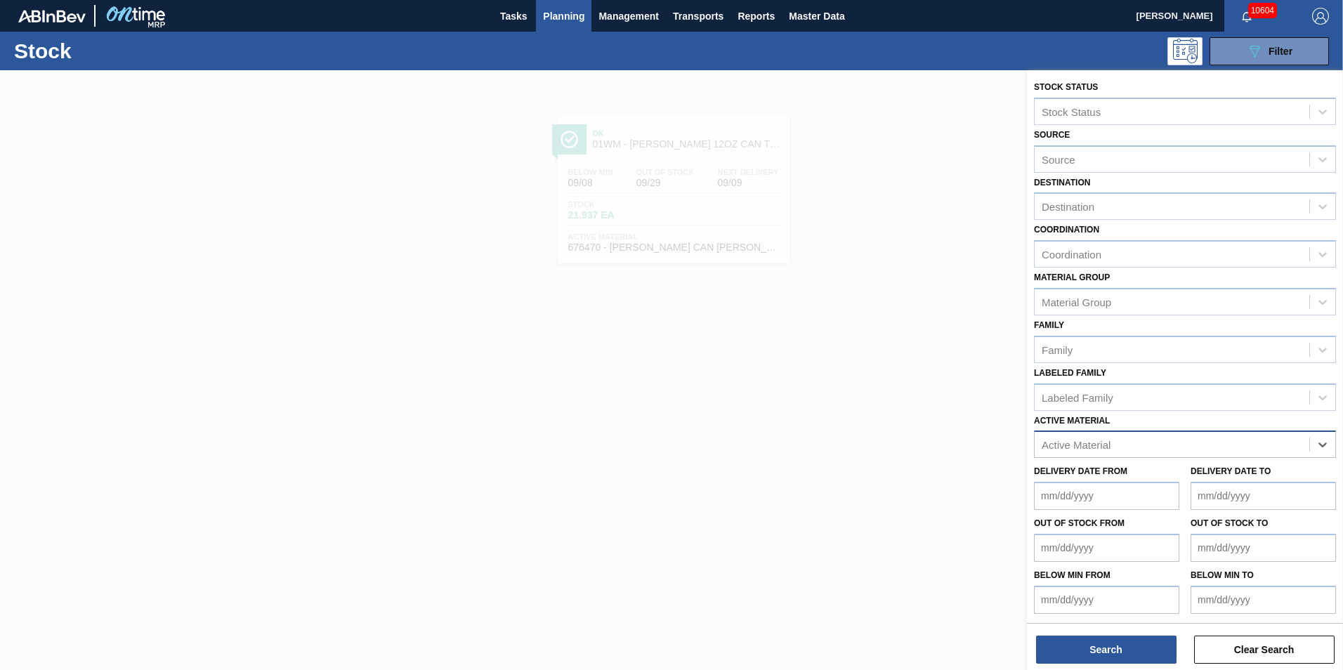
click at [1207, 448] on div "Active Material" at bounding box center [1172, 445] width 275 height 20
type Material "615607"
click at [564, 13] on span "Planning" at bounding box center [563, 16] width 41 height 17
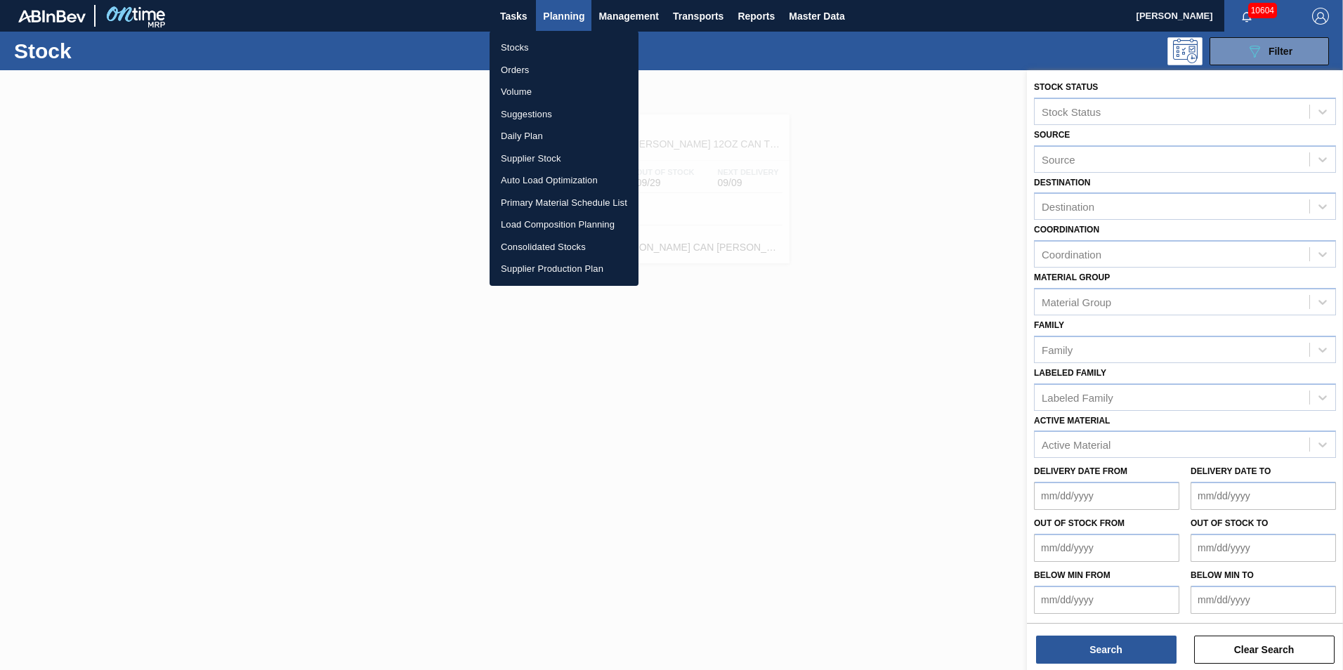
click at [535, 231] on li "Load Composition Planning" at bounding box center [564, 225] width 149 height 22
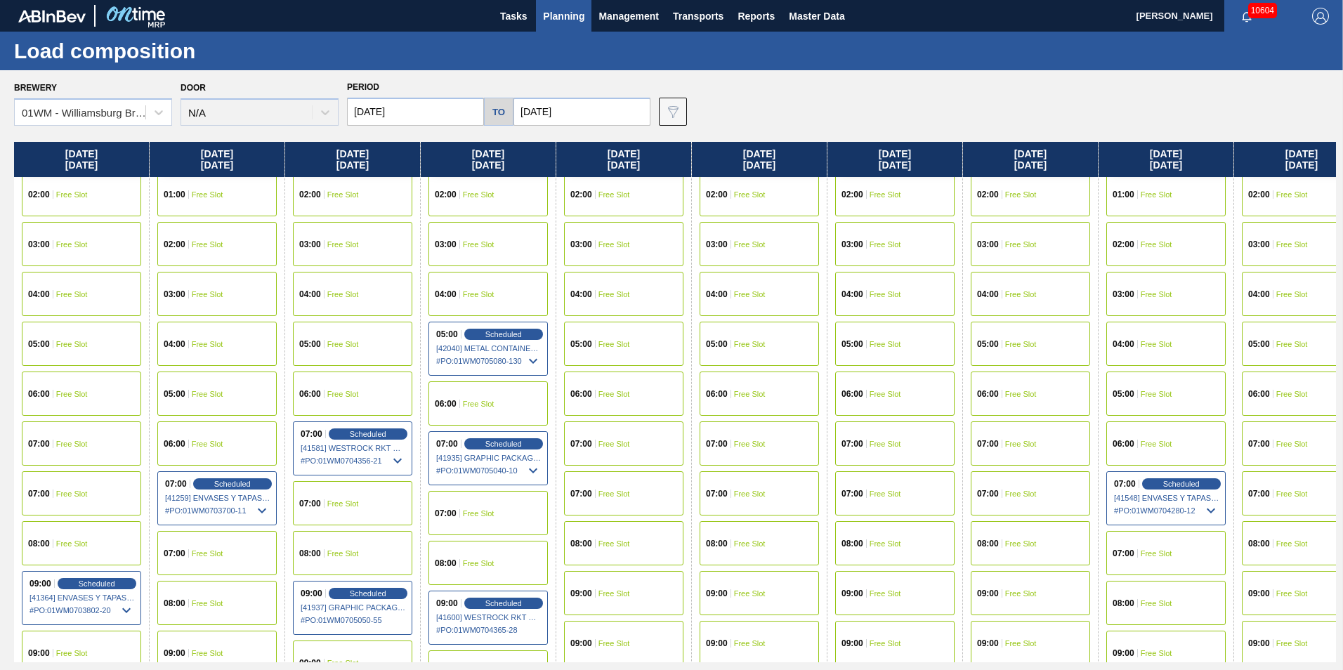
scroll to position [351, 0]
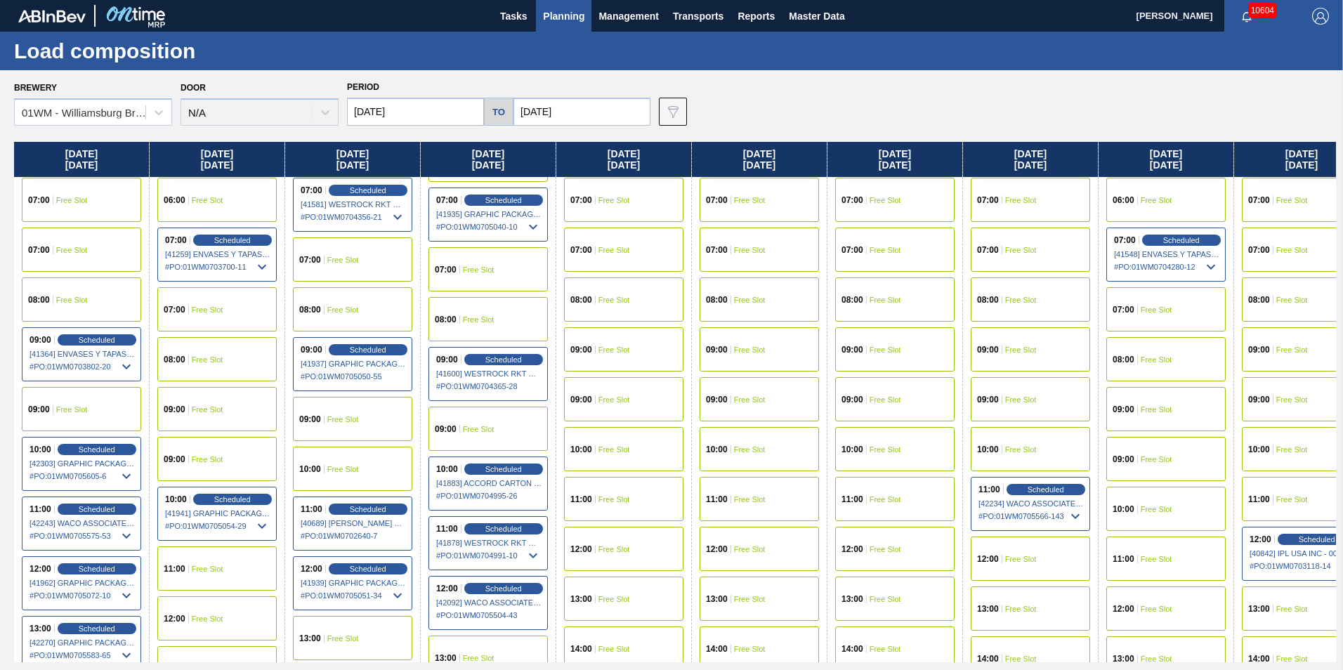
click at [471, 117] on input "[DATE]" at bounding box center [415, 112] width 137 height 28
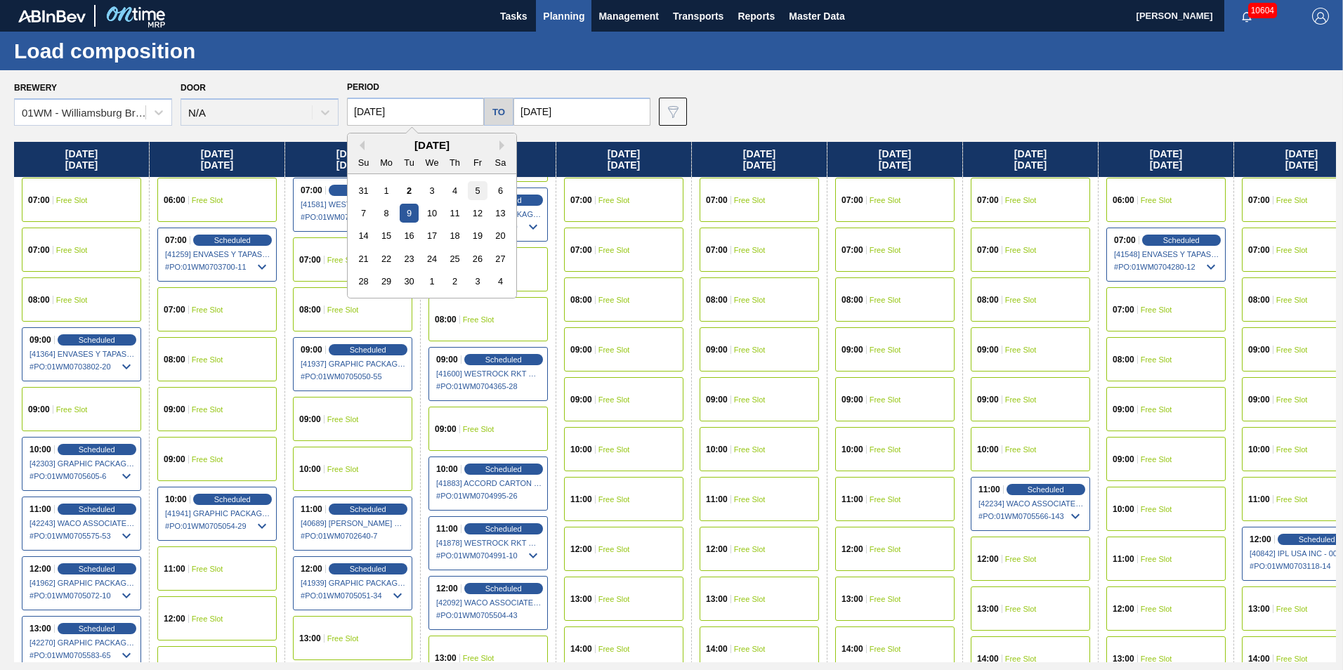
click at [473, 193] on div "5" at bounding box center [477, 190] width 19 height 19
type input "[DATE]"
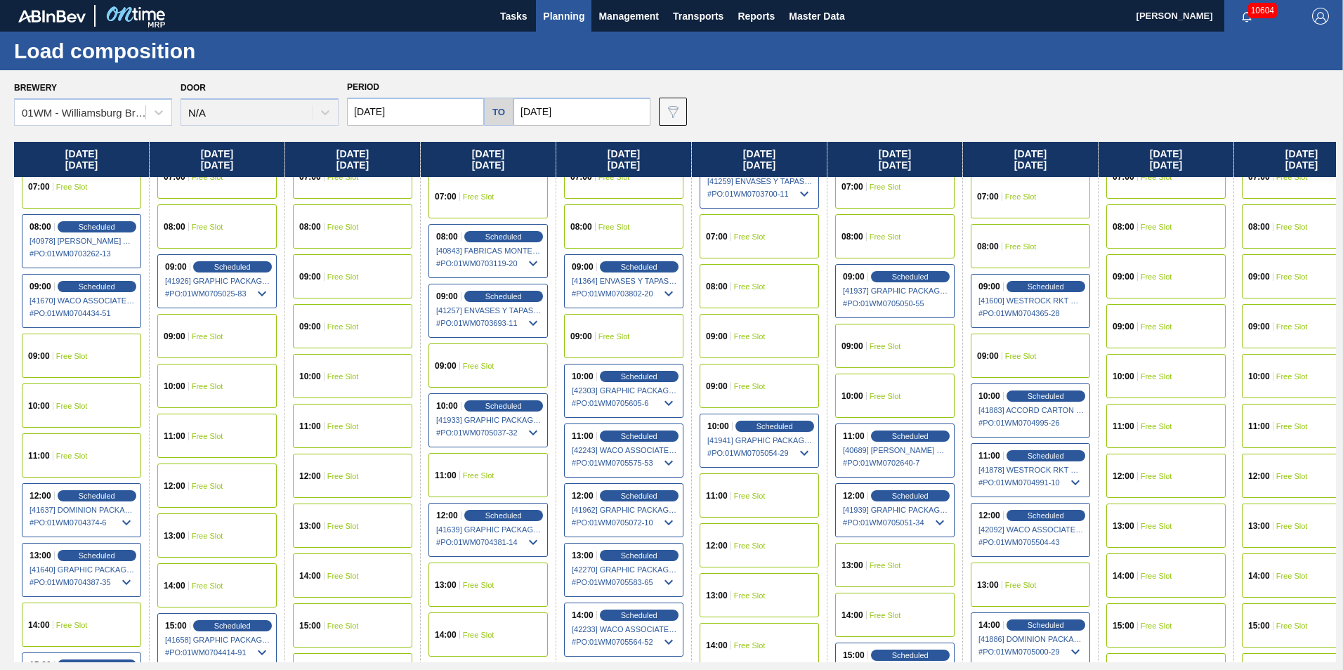
scroll to position [492, 0]
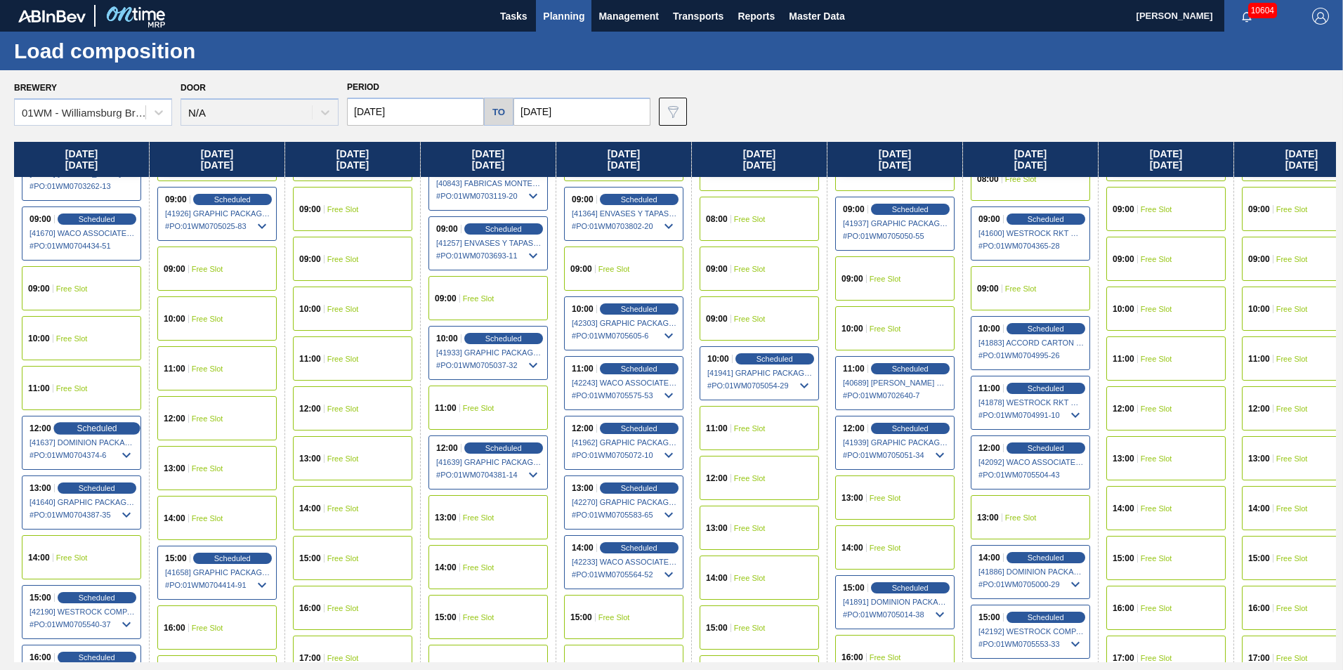
click at [104, 433] on span "Scheduled" at bounding box center [97, 428] width 40 height 9
click at [105, 429] on span "Scheduled" at bounding box center [97, 428] width 40 height 9
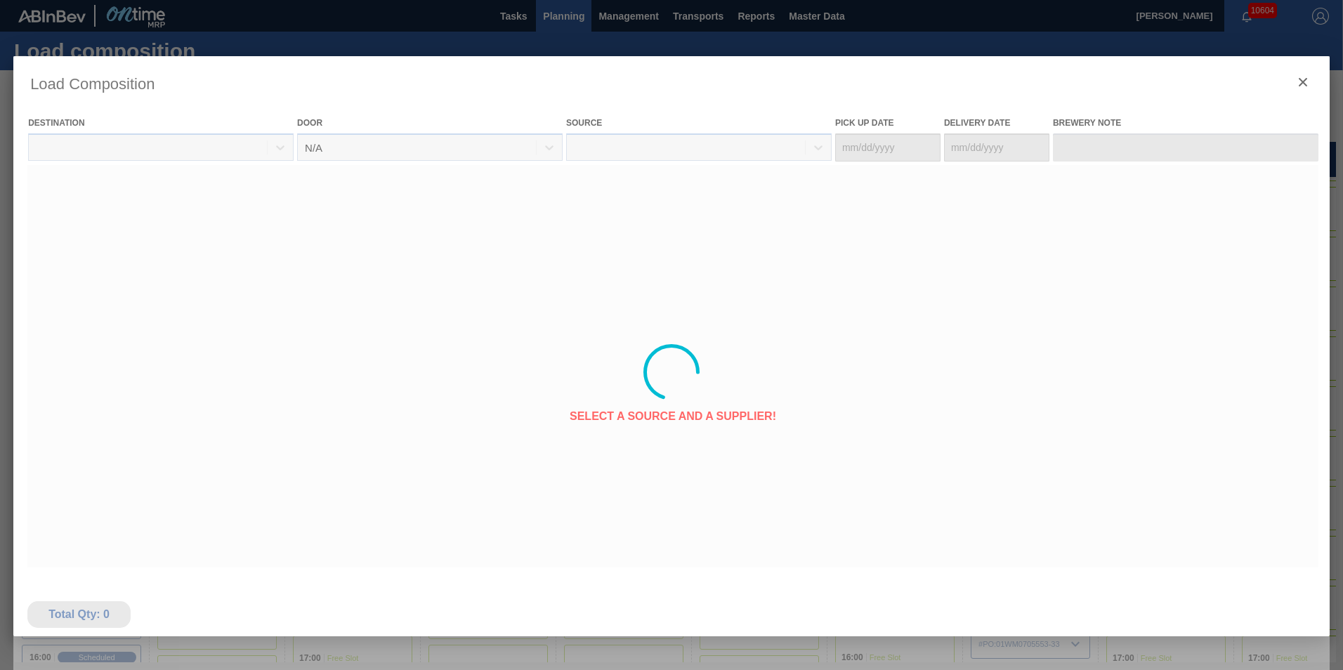
type Date "[DATE]"
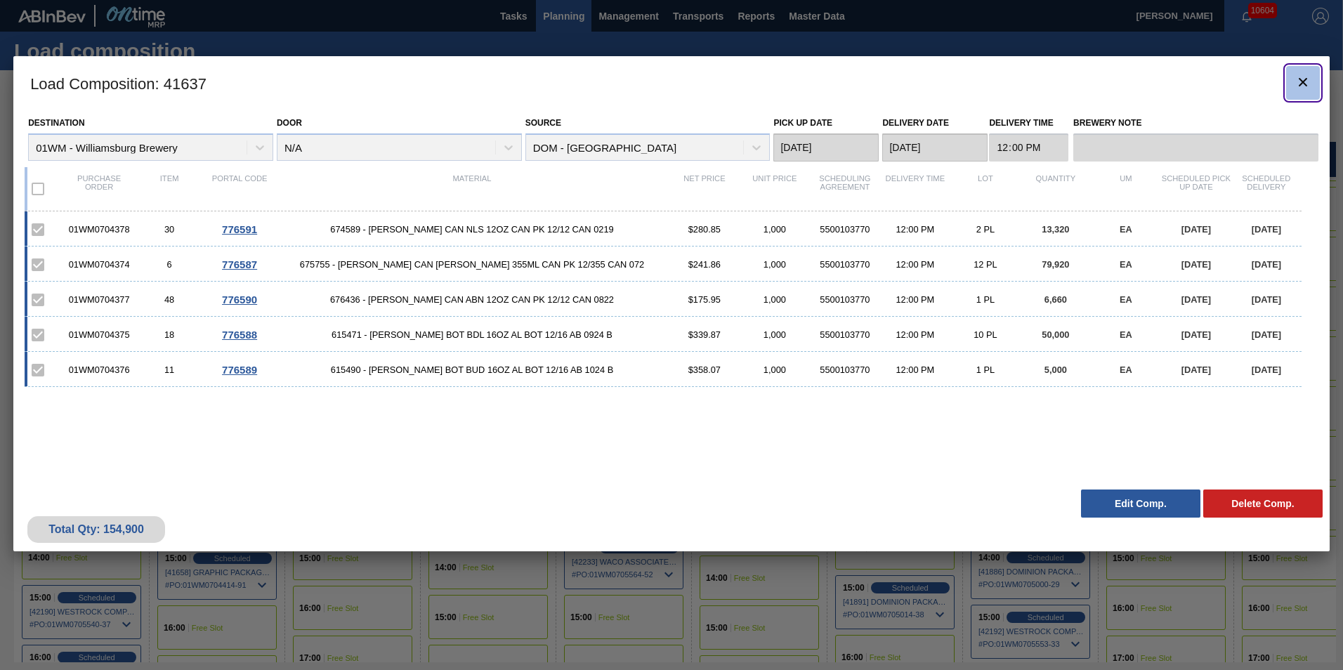
click at [1304, 79] on icon "botão de ícone" at bounding box center [1303, 82] width 8 height 8
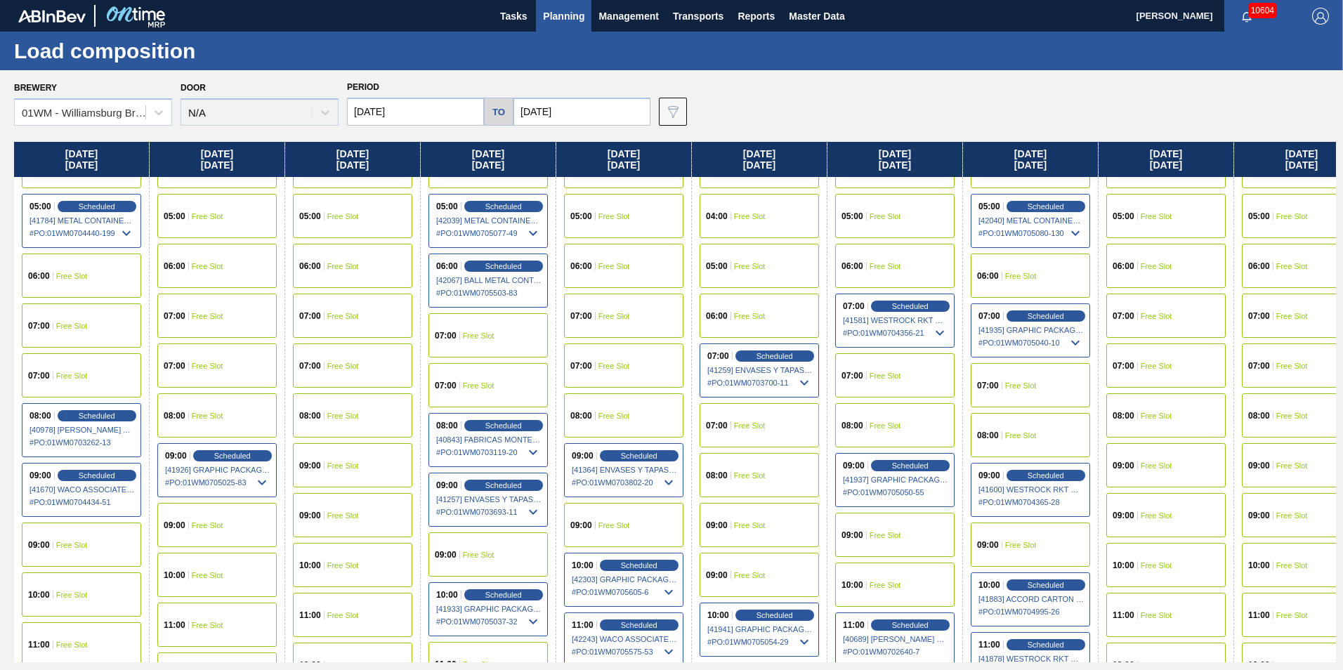
scroll to position [211, 0]
